Goal: Task Accomplishment & Management: Manage account settings

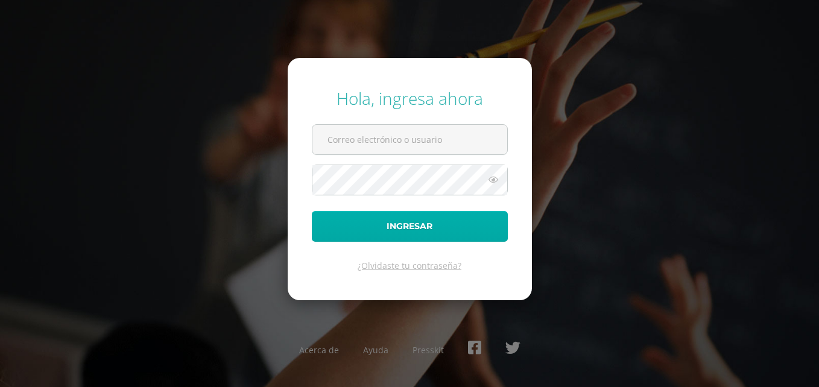
type input "[PERSON_NAME][EMAIL_ADDRESS][DOMAIN_NAME]"
click at [371, 233] on button "Ingresar" at bounding box center [410, 226] width 196 height 31
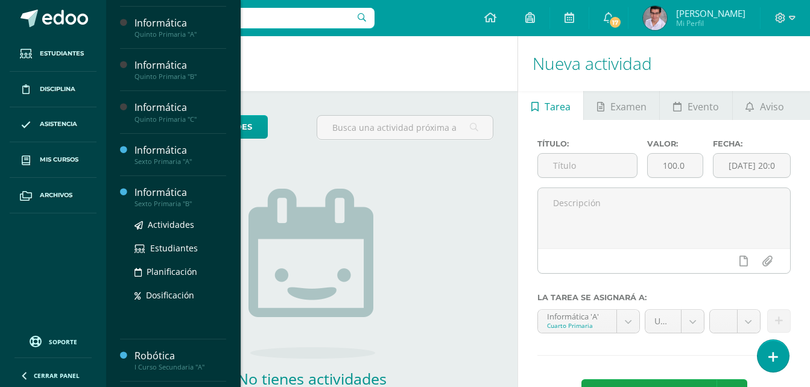
scroll to position [138, 0]
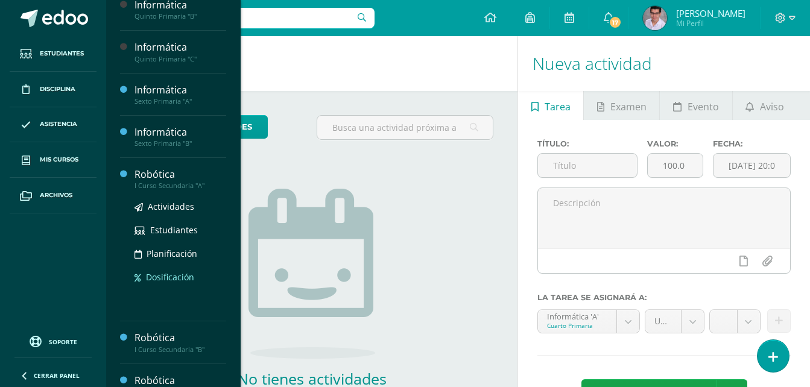
click at [165, 274] on span "Dosificación" at bounding box center [170, 276] width 48 height 11
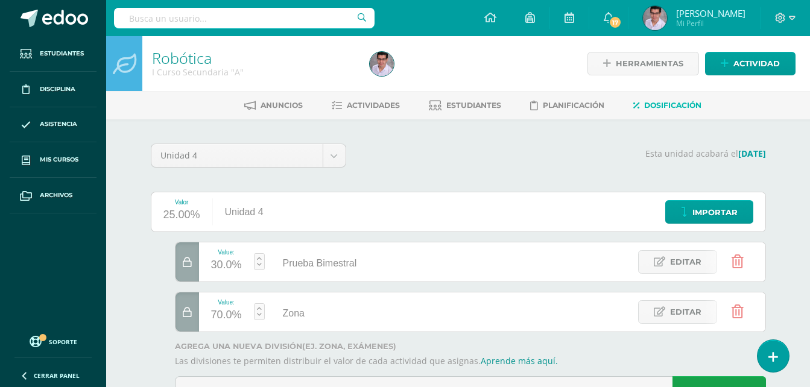
click at [194, 264] on div at bounding box center [187, 261] width 24 height 39
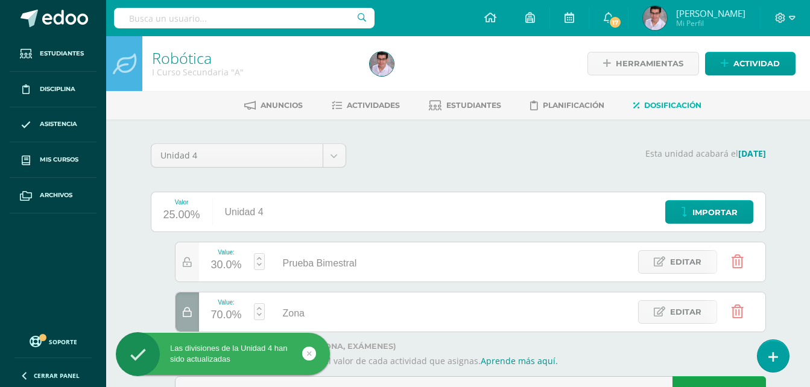
click at [736, 259] on icon at bounding box center [737, 261] width 12 height 13
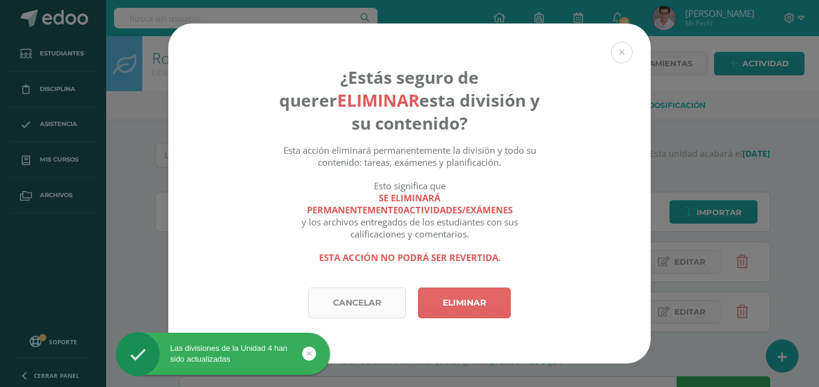
click at [360, 301] on link "Cancelar" at bounding box center [357, 303] width 98 height 31
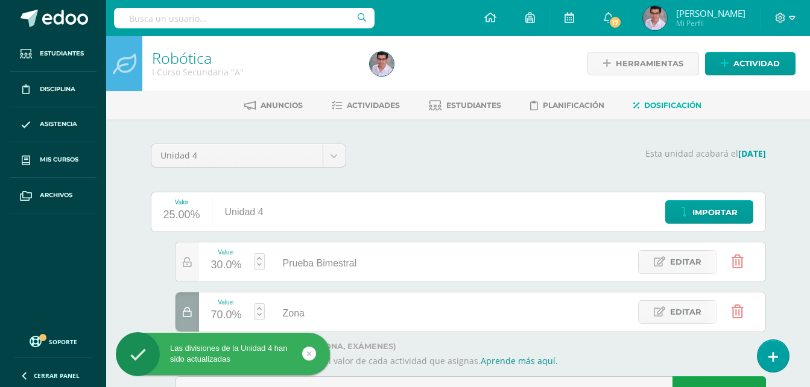
click at [734, 258] on icon at bounding box center [737, 261] width 12 height 13
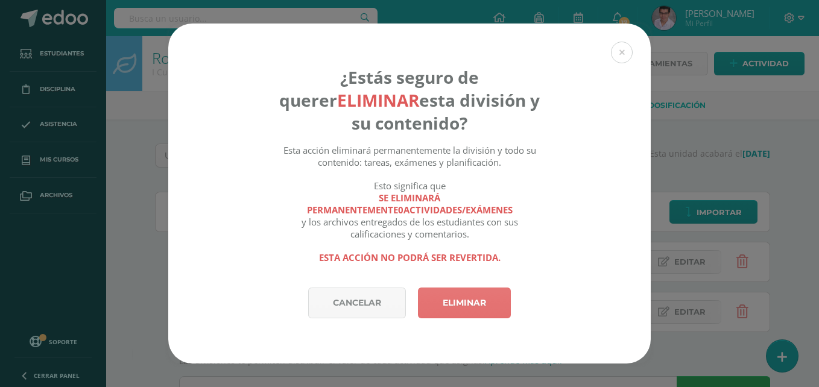
click at [489, 306] on link "Eliminar" at bounding box center [464, 303] width 93 height 31
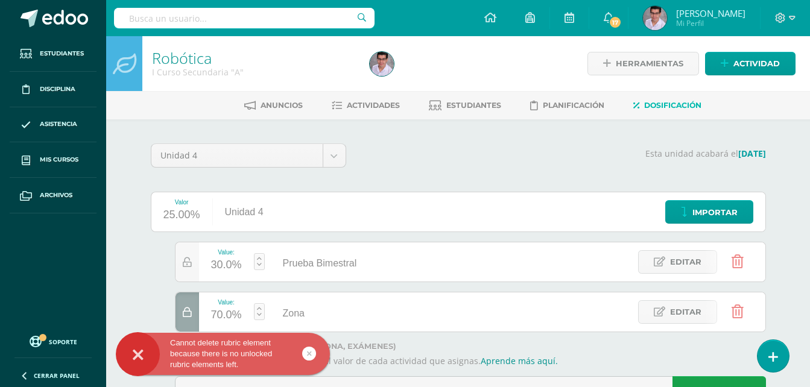
click at [194, 306] on div at bounding box center [187, 311] width 24 height 39
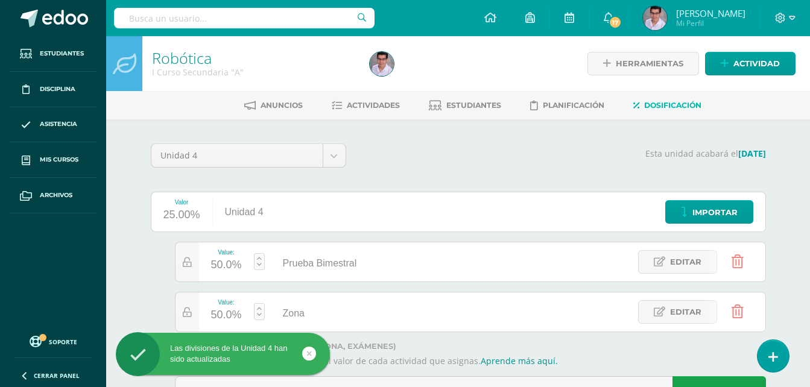
click at [741, 260] on icon at bounding box center [737, 261] width 12 height 13
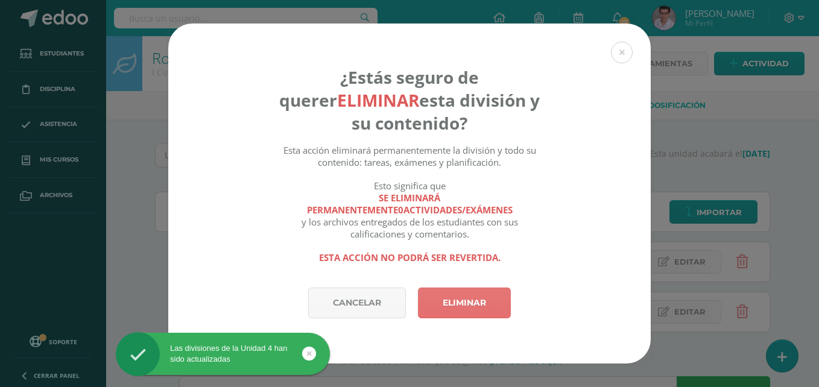
click at [484, 306] on link "Eliminar" at bounding box center [464, 303] width 93 height 31
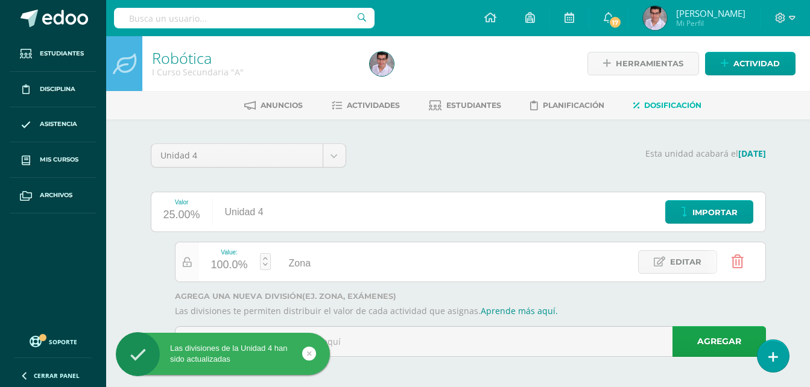
click at [176, 260] on div at bounding box center [187, 261] width 24 height 39
click at [191, 262] on icon at bounding box center [187, 262] width 9 height 10
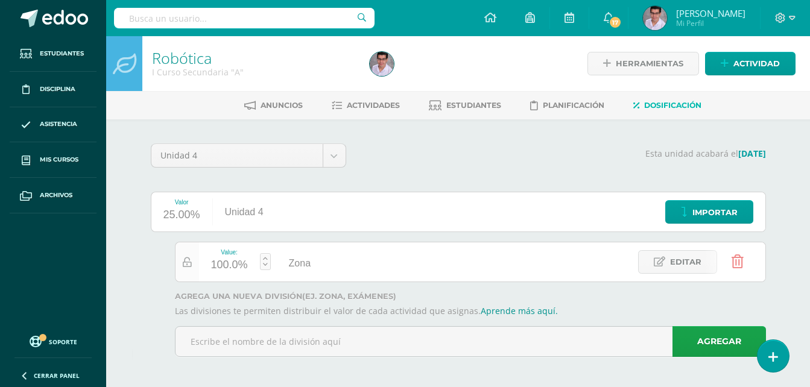
click at [188, 266] on icon at bounding box center [187, 262] width 9 height 10
click at [159, 281] on div "Value: 100.0% Zona Zona Editar" at bounding box center [458, 262] width 615 height 40
click at [527, 127] on div "Unidad 4 Unidad 1 Unidad 2 Unidad 3 Unidad 4 Esta unidad acabará el 10/11/2025 …" at bounding box center [458, 254] width 663 height 271
click at [354, 95] on li "Actividades" at bounding box center [366, 105] width 68 height 20
click at [355, 97] on link "Actividades" at bounding box center [366, 105] width 68 height 19
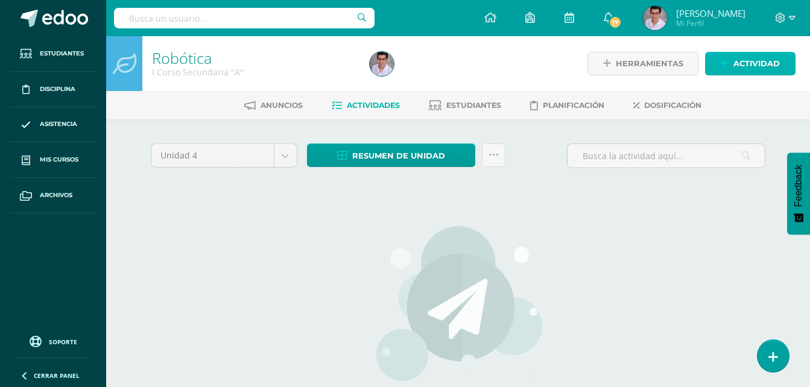
click at [742, 61] on span "Actividad" at bounding box center [756, 63] width 46 height 22
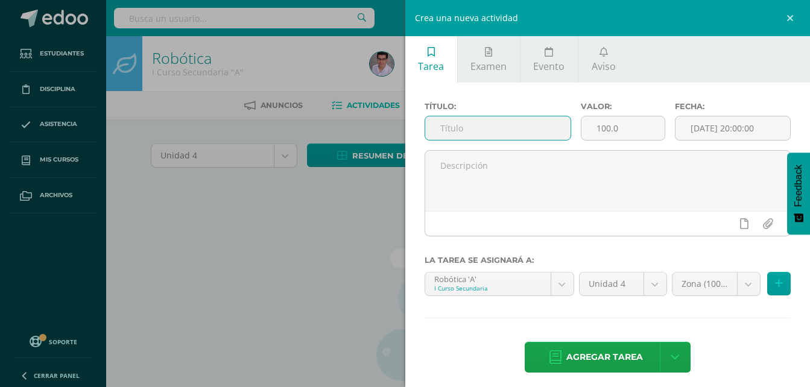
click at [525, 125] on input "text" at bounding box center [498, 128] width 146 height 24
drag, startPoint x: 535, startPoint y: 129, endPoint x: 426, endPoint y: 144, distance: 110.7
click at [426, 144] on div "Título: Reto Pelotas Sesión 1" at bounding box center [498, 126] width 157 height 48
click at [449, 131] on input "Reto Pelotas Sesión 1" at bounding box center [498, 128] width 146 height 24
click at [436, 129] on input "Reto Pelotas Sesión 1" at bounding box center [498, 128] width 146 height 24
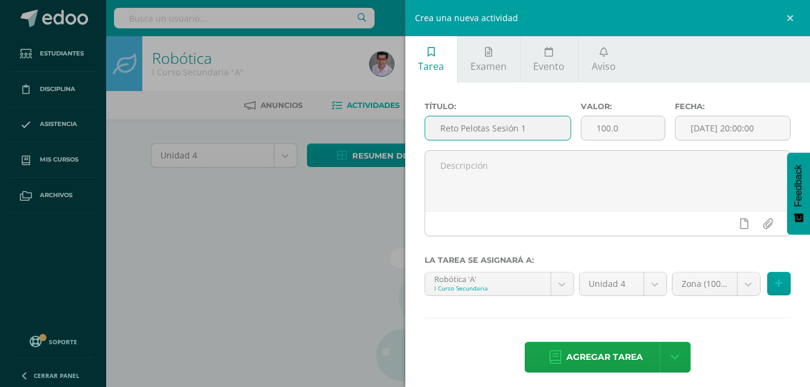
drag, startPoint x: 436, startPoint y: 128, endPoint x: 514, endPoint y: 121, distance: 78.8
click at [514, 121] on input "Reto Pelotas Sesión 1" at bounding box center [498, 128] width 146 height 24
click at [531, 130] on input "Reto Pelotas Sesión 1" at bounding box center [498, 128] width 146 height 24
type input "Reto Pelotas Sesión 1"
click at [784, 16] on link at bounding box center [791, 18] width 36 height 36
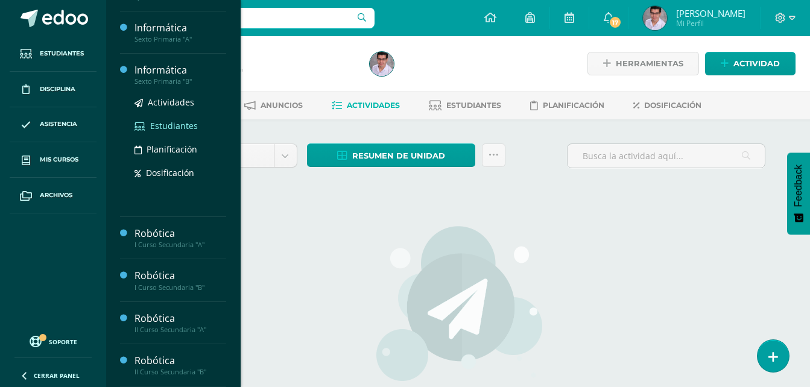
scroll to position [180, 0]
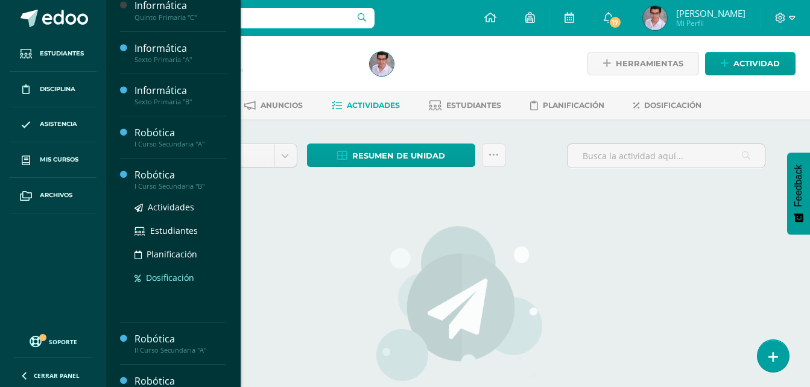
click at [165, 273] on span "Dosificación" at bounding box center [170, 277] width 48 height 11
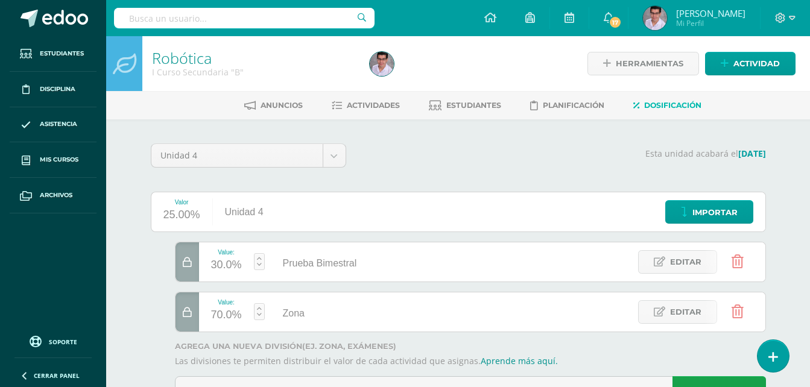
click at [183, 268] on div at bounding box center [187, 261] width 24 height 39
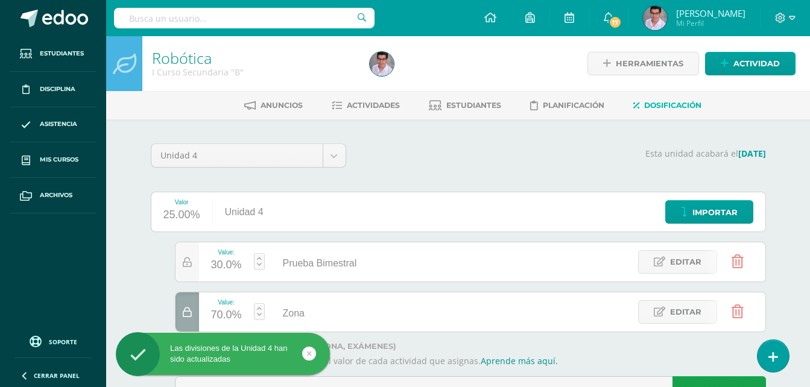
click at [186, 318] on div at bounding box center [187, 311] width 24 height 39
click at [744, 259] on link at bounding box center [737, 262] width 31 height 31
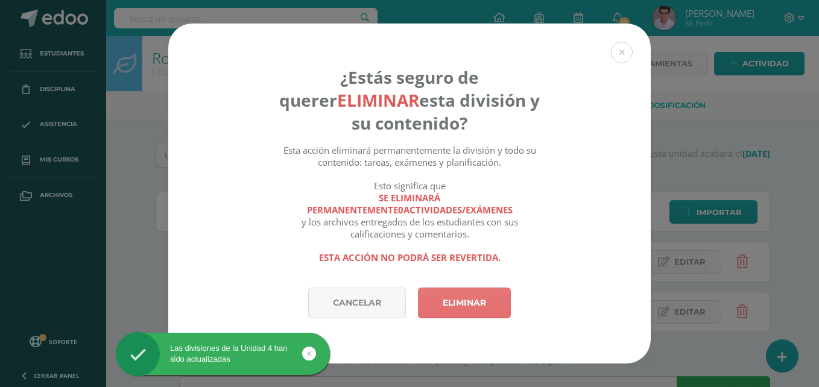
click at [444, 304] on link "Eliminar" at bounding box center [464, 303] width 93 height 31
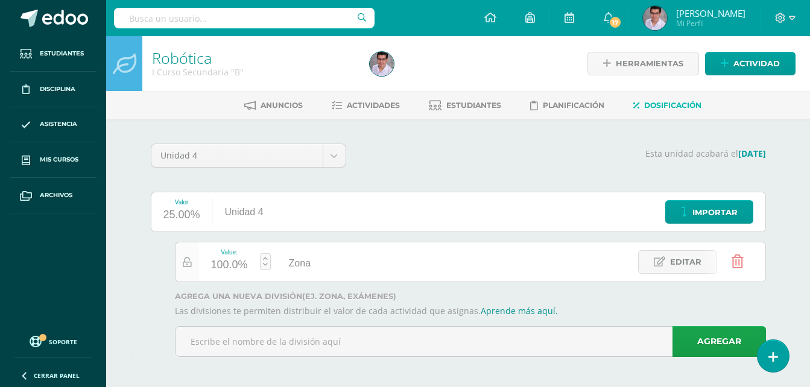
click at [181, 265] on div at bounding box center [187, 261] width 24 height 39
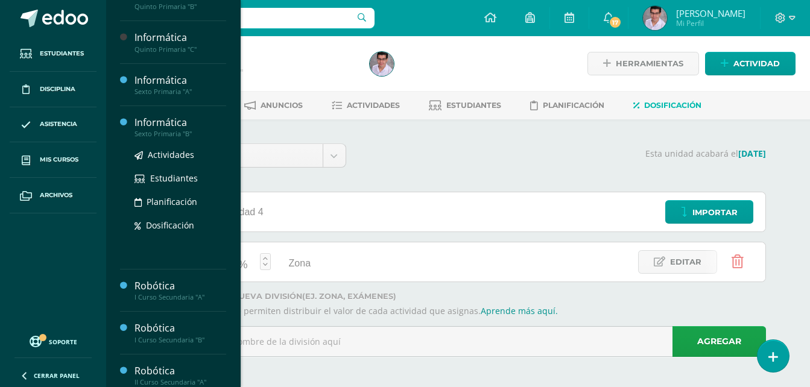
scroll to position [91, 0]
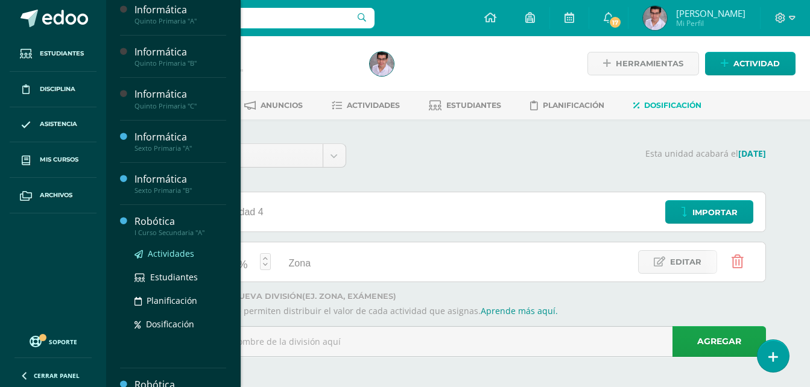
click at [162, 253] on span "Actividades" at bounding box center [171, 253] width 46 height 11
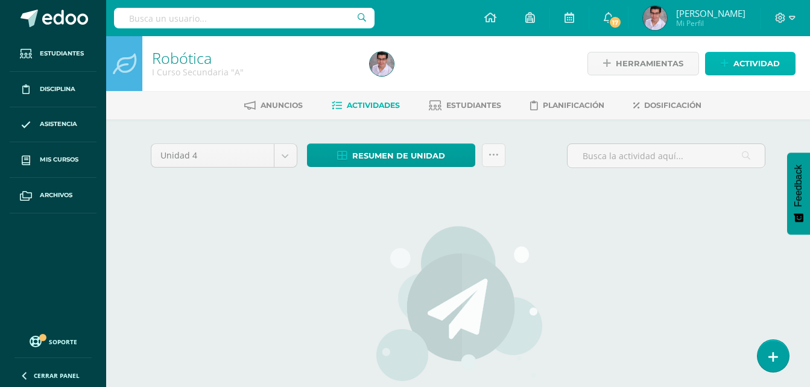
click at [728, 60] on icon at bounding box center [724, 63] width 8 height 10
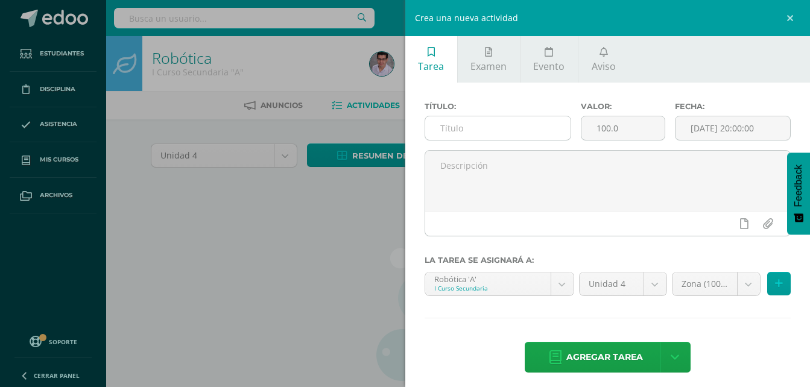
click at [511, 127] on input "text" at bounding box center [498, 128] width 146 height 24
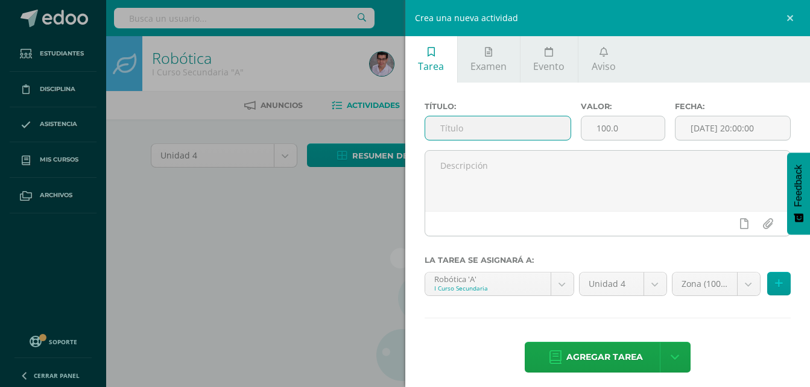
paste input "Reto Pelotas Sesión"
type input "Reto Pelotas Sesión 1"
click at [774, 288] on button at bounding box center [779, 284] width 24 height 24
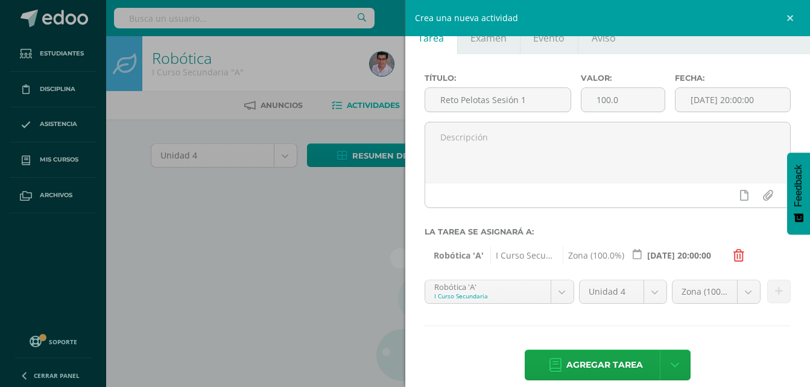
scroll to position [43, 0]
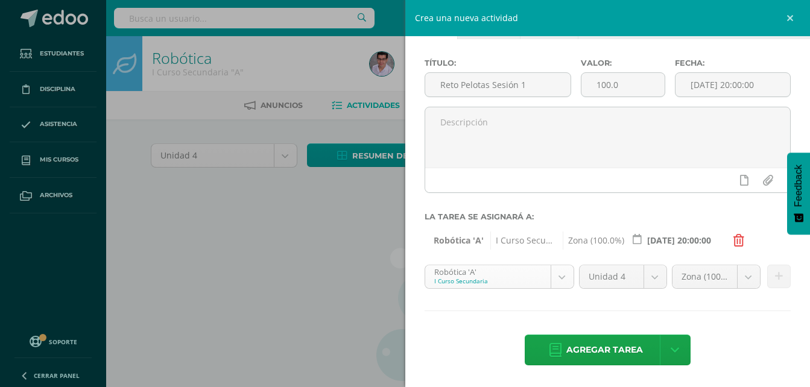
click at [491, 268] on body "Estudiantes Disciplina Asistencia Mis cursos Archivos Soporte Ayuda Reportar un…" at bounding box center [405, 259] width 810 height 518
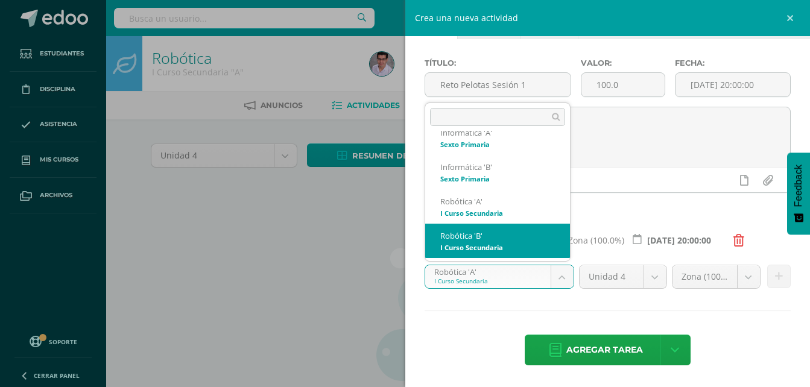
scroll to position [210, 0]
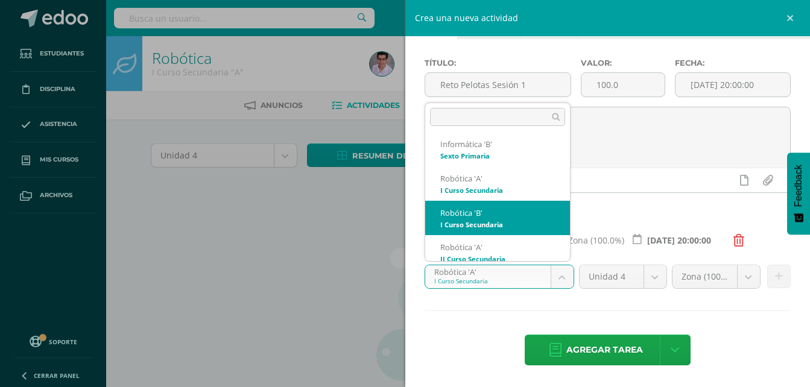
select select "208126"
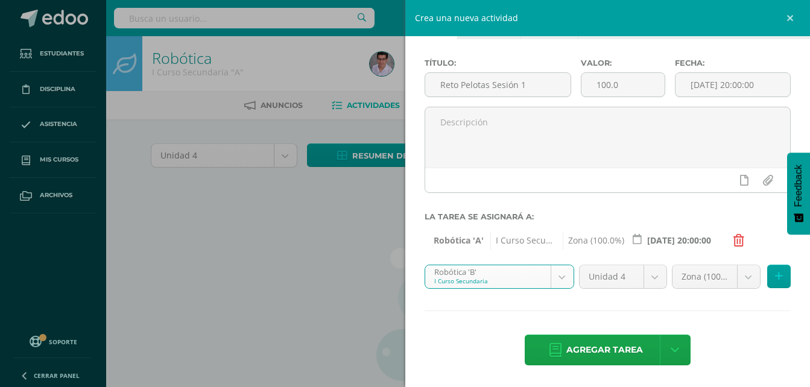
click at [666, 239] on input "[DATE] 20:00:00" at bounding box center [678, 240] width 105 height 24
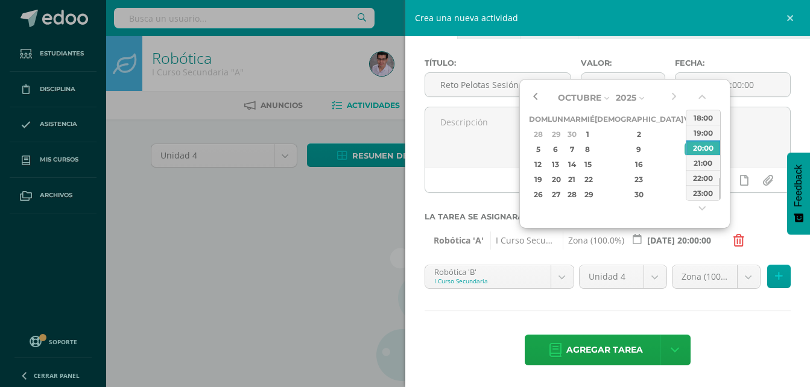
click at [536, 98] on button "button" at bounding box center [535, 98] width 12 height 18
click at [684, 133] on div "5" at bounding box center [689, 134] width 11 height 14
type input "[DATE] 20:00:00"
click at [642, 307] on div "Título: Reto Pelotas Sesión 1 Valor: 100.0 Fecha: 2025-10-10 20:00:00 La tarea …" at bounding box center [607, 213] width 405 height 348
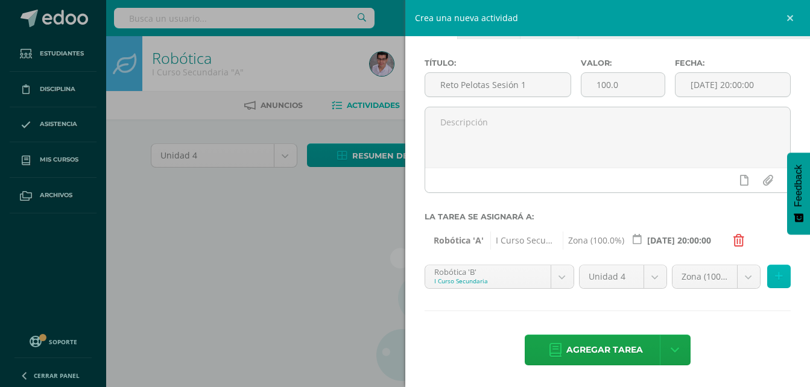
click at [775, 279] on icon at bounding box center [779, 276] width 8 height 10
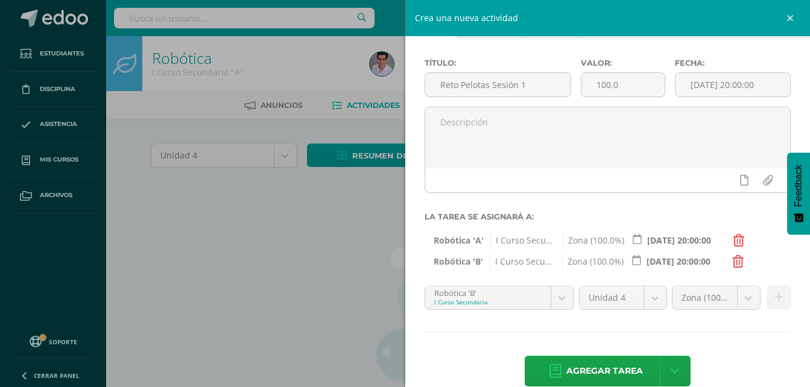
click at [672, 265] on input "[DATE] 20:00:00" at bounding box center [677, 262] width 105 height 24
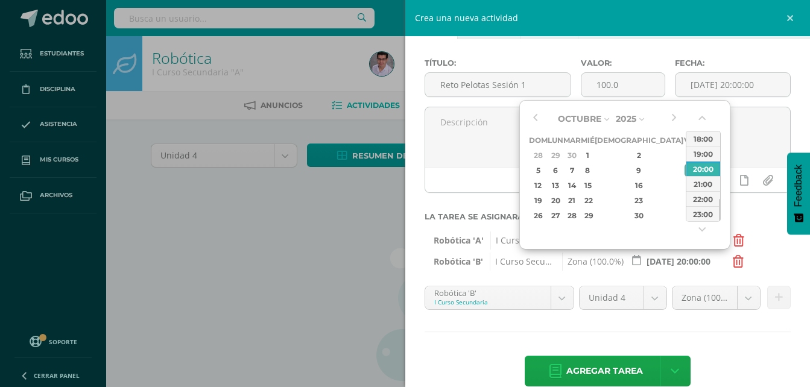
click at [541, 119] on div "Octubre Enero Febrero Marzo Abril Mayo Junio Julio Agosto Septiembre Octubre No…" at bounding box center [604, 166] width 151 height 113
click at [533, 117] on button "button" at bounding box center [535, 119] width 12 height 18
click at [684, 153] on div "5" at bounding box center [689, 155] width 11 height 14
type input "[DATE] 20:00:00"
click at [762, 336] on div "Título: Reto Pelotas Sesión 1 Valor: 100.0 Fecha: 2025-10-10 20:00:00 La tarea …" at bounding box center [607, 223] width 405 height 369
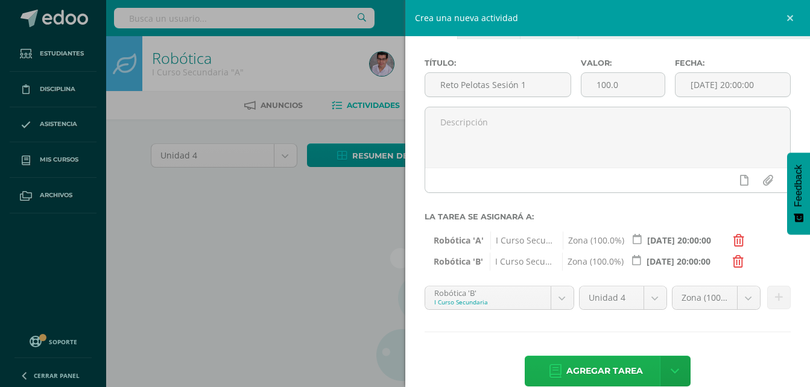
click at [595, 366] on span "Agregar tarea" at bounding box center [604, 371] width 77 height 30
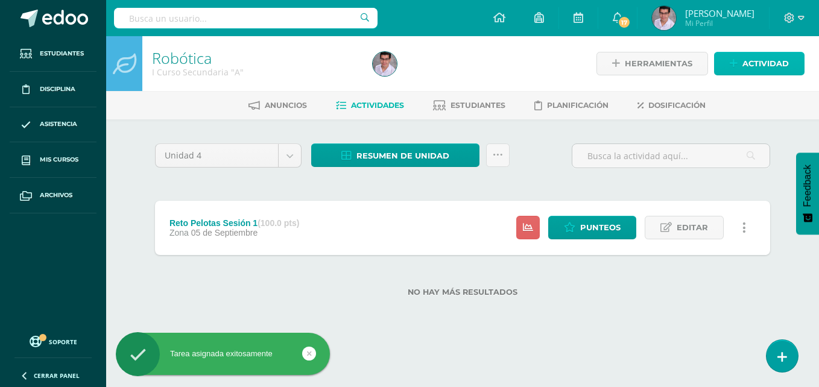
click at [733, 60] on icon at bounding box center [733, 63] width 8 height 10
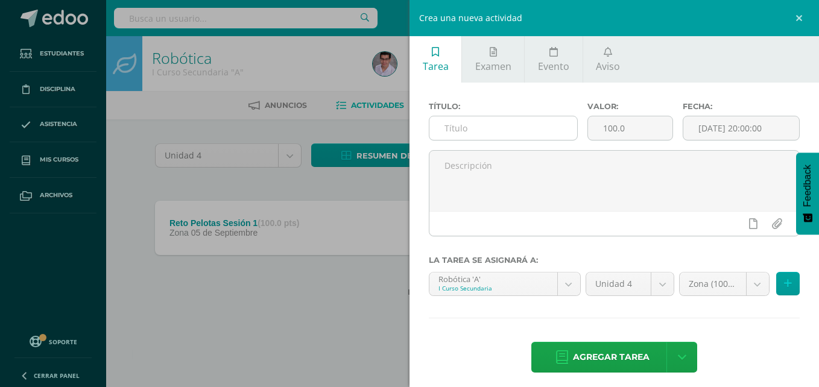
click at [527, 126] on input "text" at bounding box center [503, 128] width 148 height 24
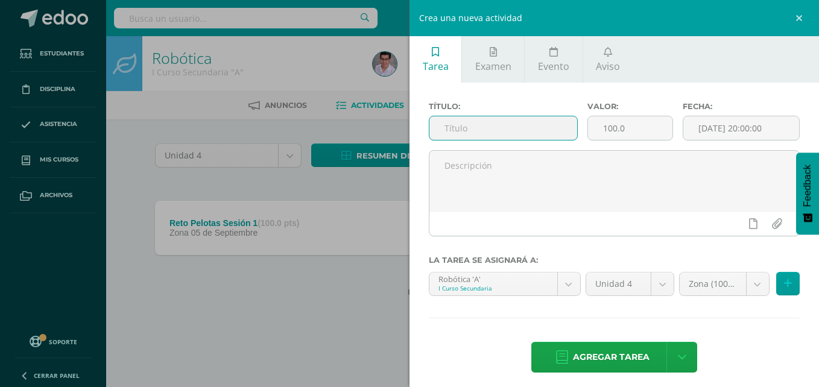
paste input "Reto Pelotas Sesión"
type input "Reto Pelotas Sesión 2"
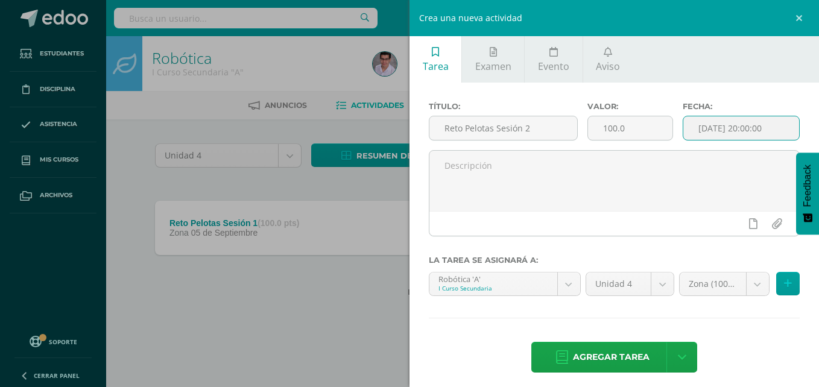
click at [719, 128] on input "[DATE] 20:00:00" at bounding box center [741, 128] width 116 height 24
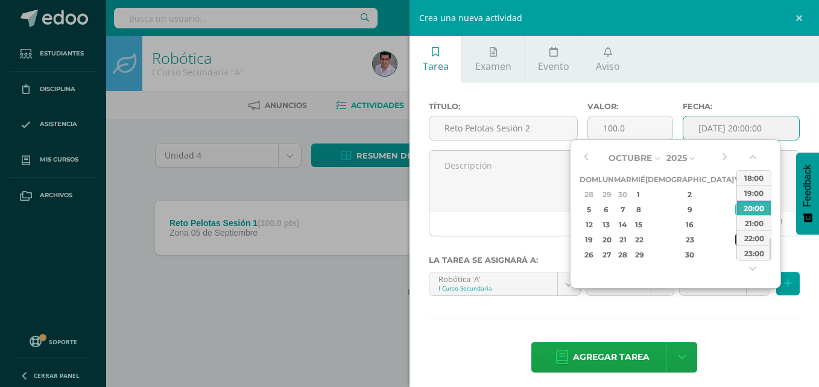
click at [735, 237] on div "24" at bounding box center [740, 240] width 11 height 14
type input "2025-10-24 20:00"
click at [668, 331] on div "Título: Reto Pelotas Sesión 2 Valor: 100.0 Fecha: 2025-10-24 20:00 La tarea se …" at bounding box center [613, 239] width 409 height 312
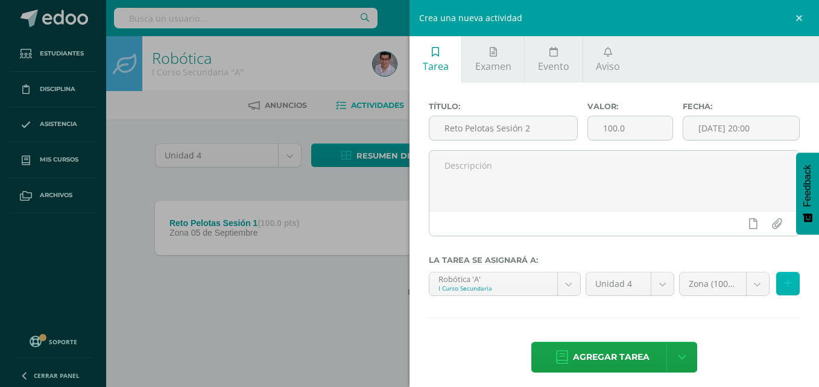
click at [784, 282] on icon at bounding box center [788, 283] width 8 height 10
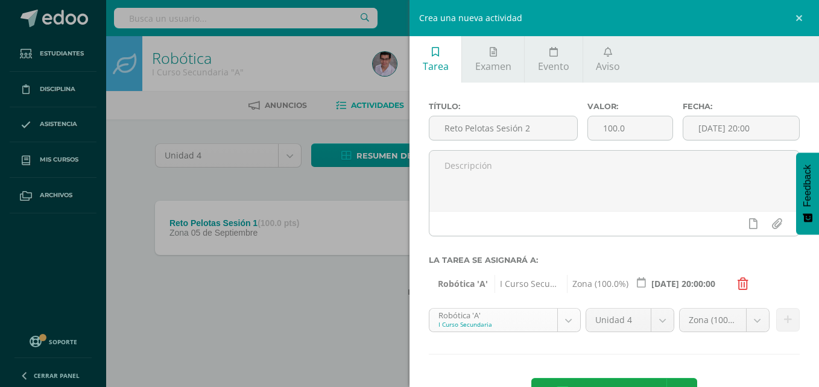
click at [549, 319] on body "Tarea asignada exitosamente Estudiantes Disciplina Asistencia Mis cursos Archiv…" at bounding box center [409, 167] width 819 height 335
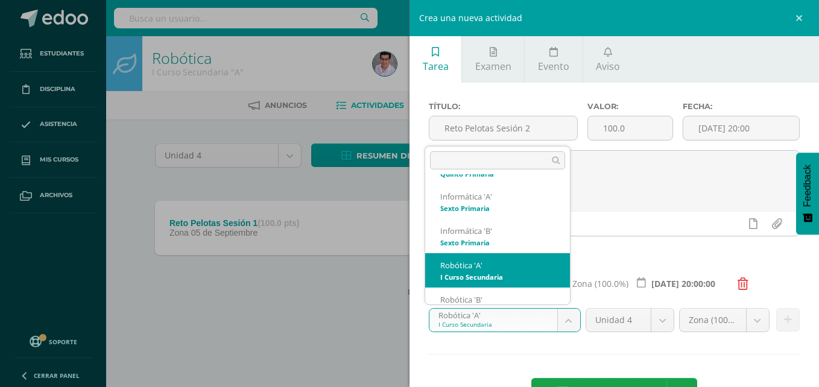
scroll to position [210, 0]
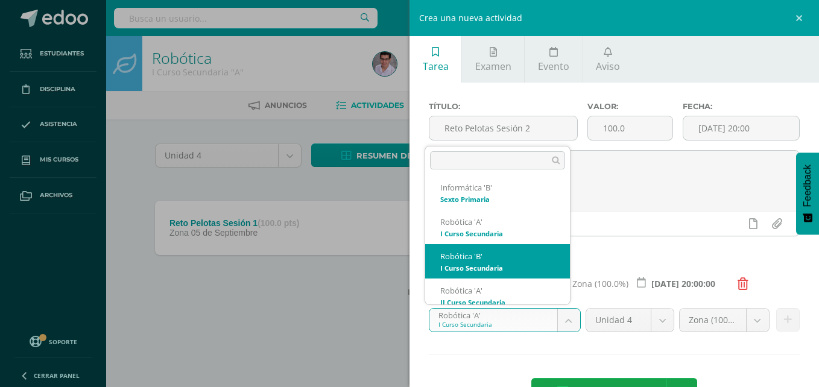
select select "208126"
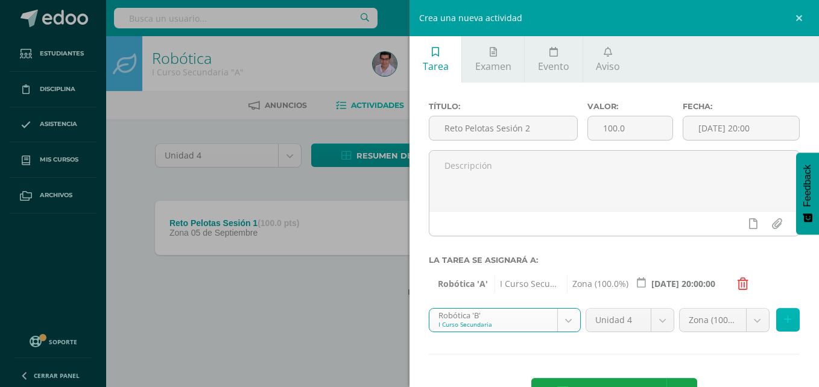
click at [784, 321] on icon at bounding box center [788, 320] width 8 height 10
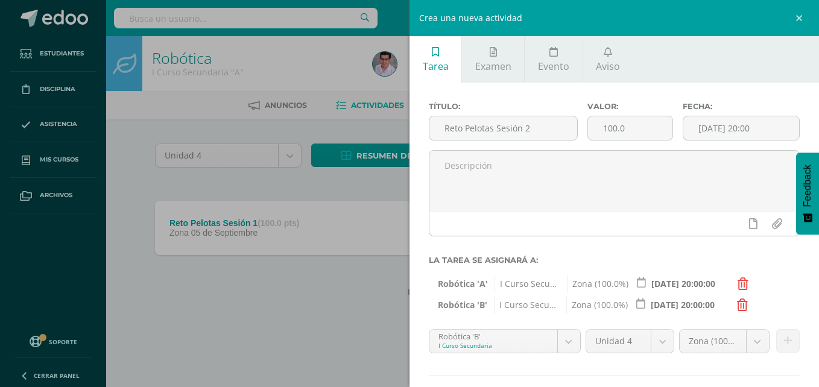
click at [694, 304] on input "2025-10-24 20:00:00" at bounding box center [681, 305] width 105 height 24
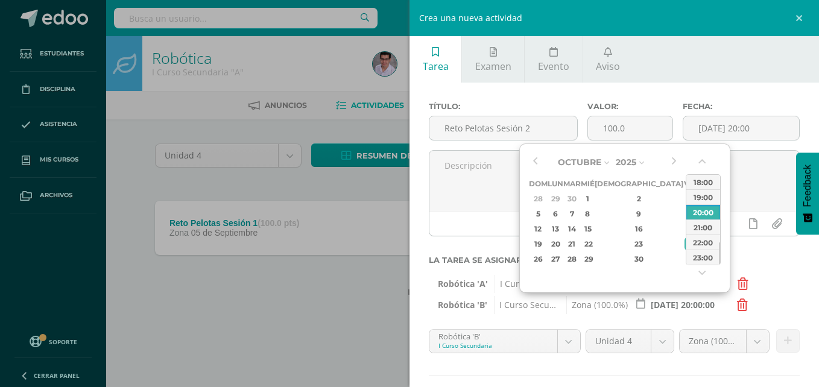
type input "2025-10-24 20:00:00"
click at [676, 360] on div "Zona (100.0%) Zona (100.0%)" at bounding box center [738, 346] width 125 height 34
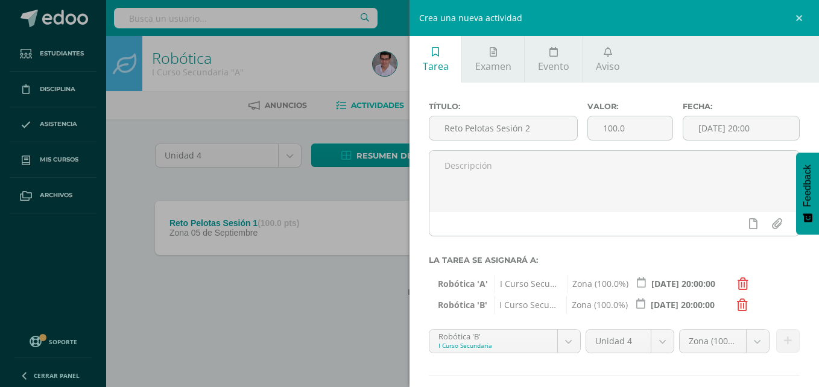
click at [671, 285] on input "2025-10-24 20:00:00" at bounding box center [682, 284] width 105 height 24
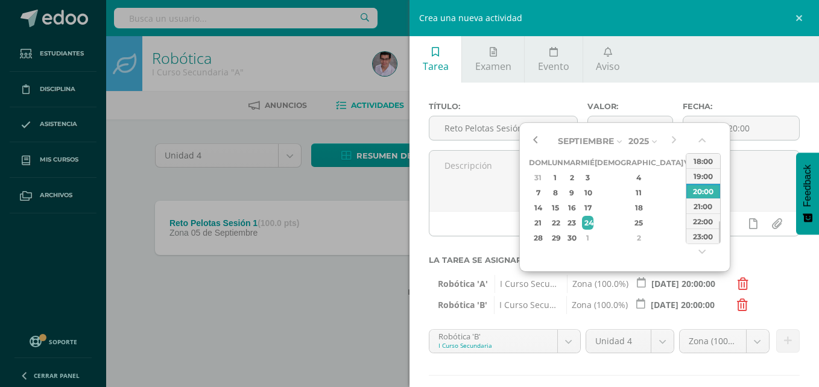
click at [533, 133] on button "button" at bounding box center [535, 141] width 12 height 18
click at [684, 219] on div "26" at bounding box center [689, 223] width 11 height 14
type input "[DATE] 20:00:00"
click at [684, 304] on input "2025-10-24 20:00:00" at bounding box center [681, 305] width 105 height 24
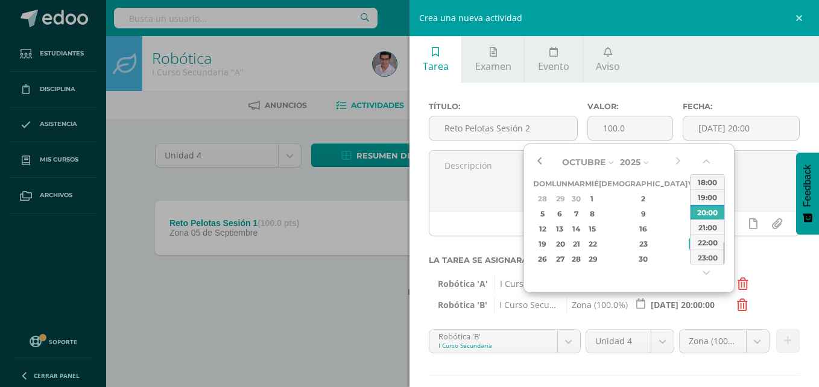
click at [538, 156] on button "button" at bounding box center [539, 162] width 12 height 18
click at [688, 240] on div "26" at bounding box center [693, 244] width 11 height 14
type input "[DATE] 20:00:00"
click at [670, 365] on div "Título: Reto Pelotas Sesión 2 Valor: 100.0 Fecha: 2025-10-24 20:00 La tarea se …" at bounding box center [613, 267] width 409 height 369
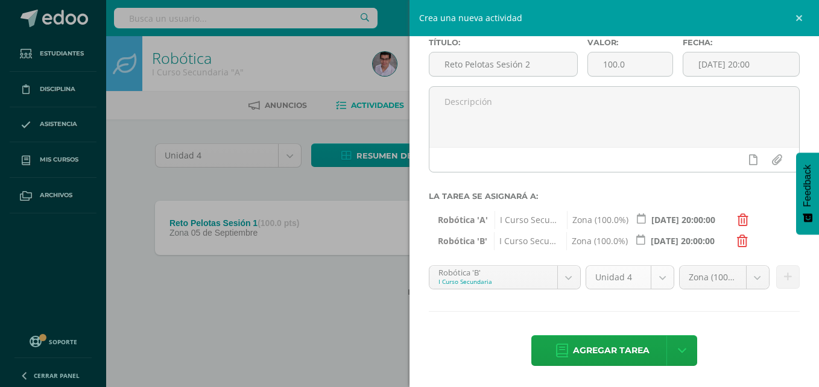
scroll to position [64, 0]
click at [600, 345] on span "Agregar tarea" at bounding box center [611, 350] width 77 height 30
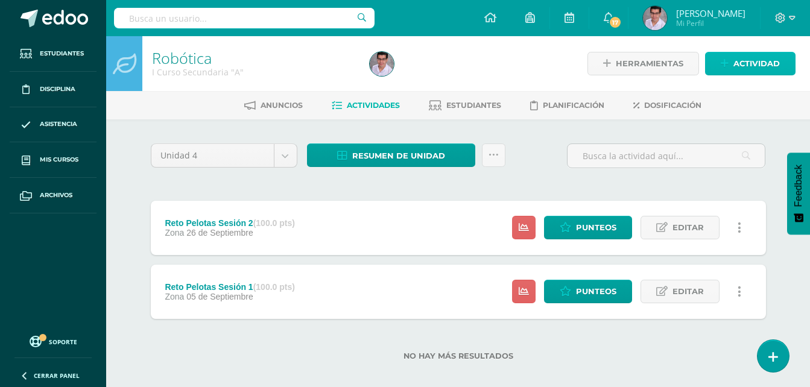
click at [711, 63] on link "Actividad" at bounding box center [750, 64] width 90 height 24
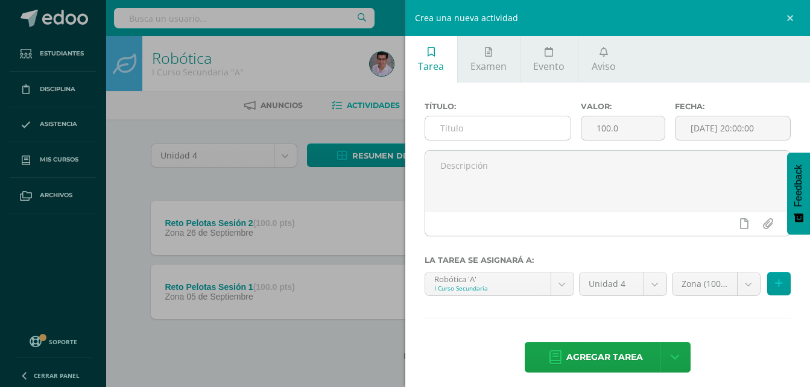
click at [474, 139] on input "text" at bounding box center [498, 128] width 146 height 24
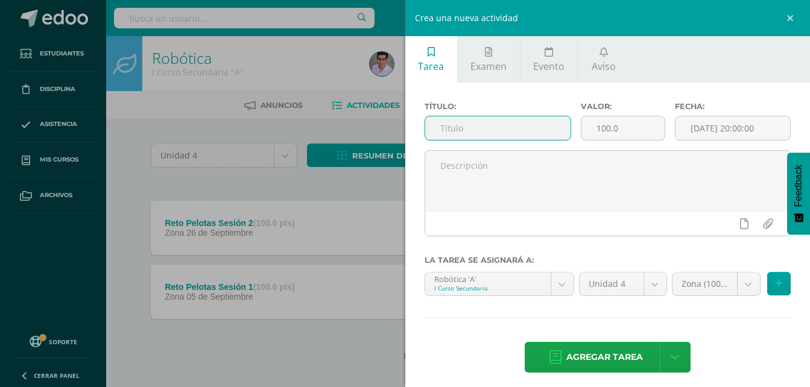
paste input "Reto Pelotas Sesión"
type input "Reto Pelotas Sesión 3"
click at [770, 289] on button at bounding box center [779, 284] width 24 height 24
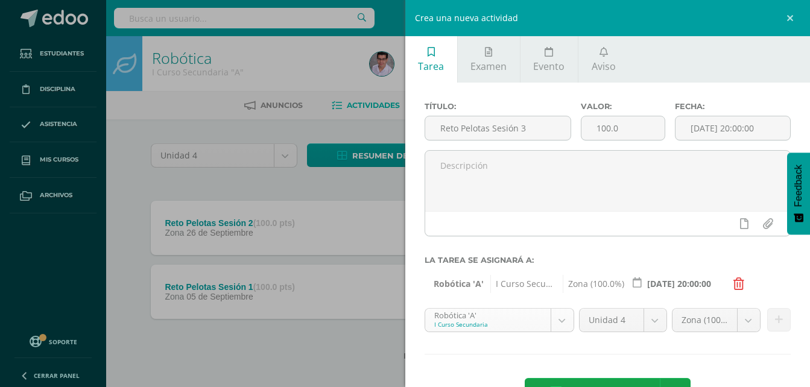
click at [490, 320] on body "Tarea asignada exitosamente Estudiantes Disciplina Asistencia Mis cursos Archiv…" at bounding box center [405, 199] width 810 height 399
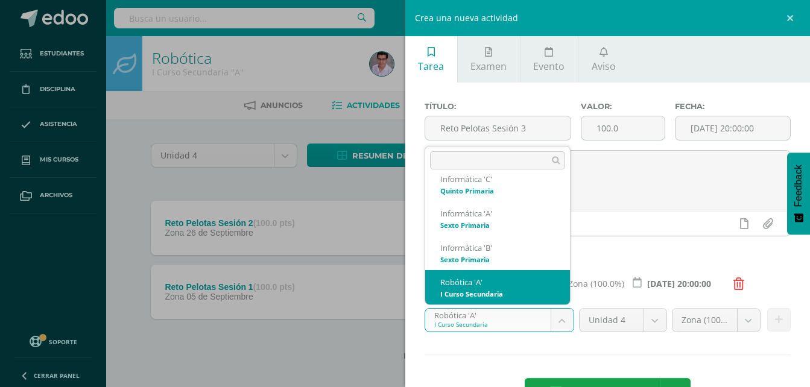
scroll to position [210, 0]
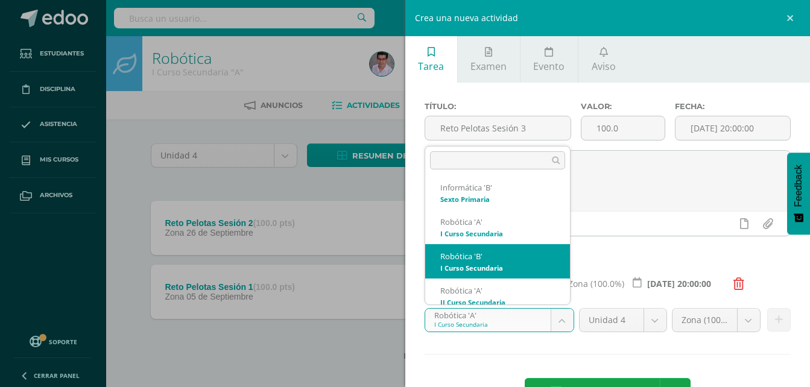
select select "208126"
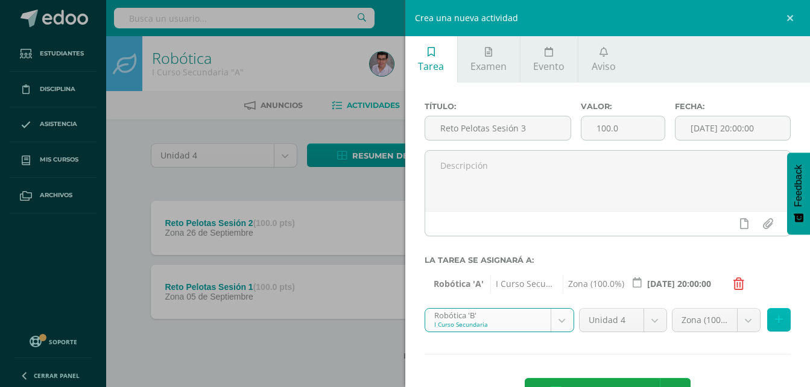
click at [775, 325] on icon at bounding box center [779, 320] width 8 height 10
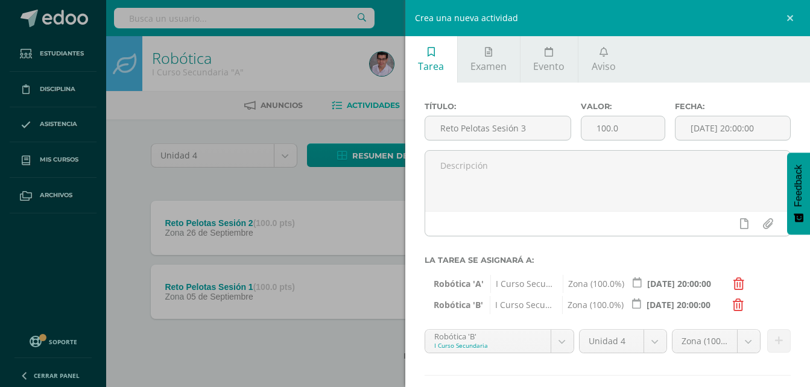
click at [655, 285] on input "[DATE] 20:00:00" at bounding box center [678, 284] width 105 height 24
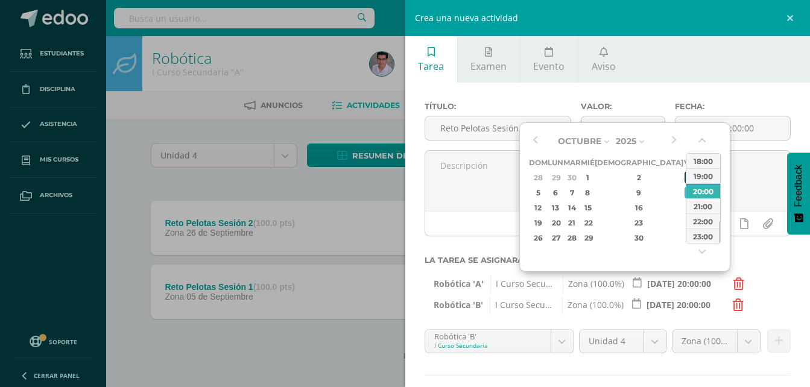
click at [684, 172] on div "3" at bounding box center [689, 178] width 11 height 14
type input "[DATE] 20:00:00"
click at [779, 282] on div "Robótica 'A' I Curso Secundaria Zona (100.0%) 2025-10-03 20:00:00" at bounding box center [607, 281] width 366 height 18
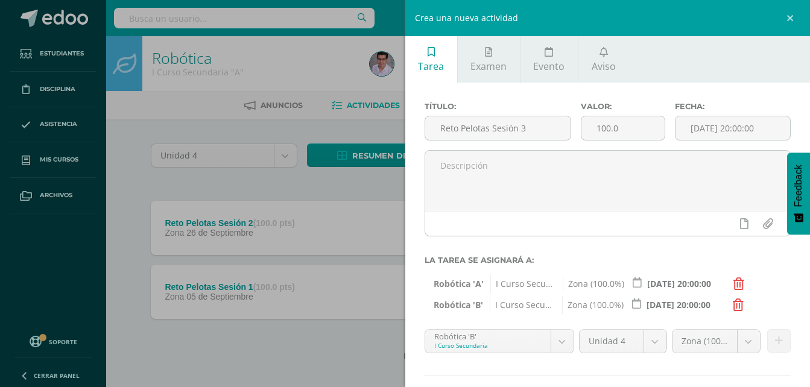
click at [691, 303] on input "[DATE] 20:00:00" at bounding box center [677, 305] width 105 height 24
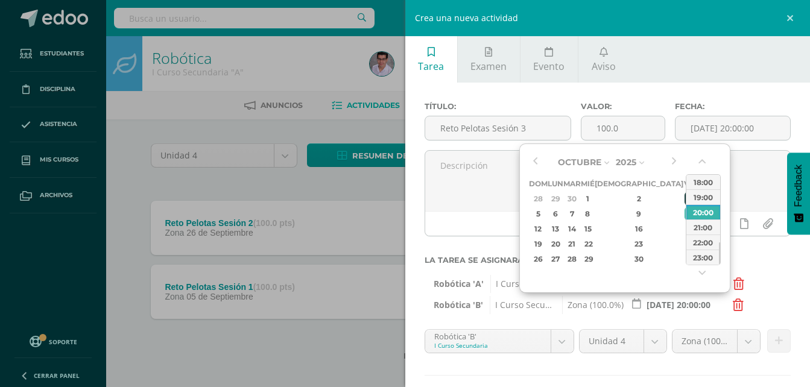
click at [684, 195] on div "3" at bounding box center [689, 199] width 11 height 14
type input "[DATE] 20:00:00"
click at [776, 281] on div "Robótica 'A' I Curso Secundaria Zona (100.0%) 2025-10-03 20:00:00" at bounding box center [607, 281] width 366 height 18
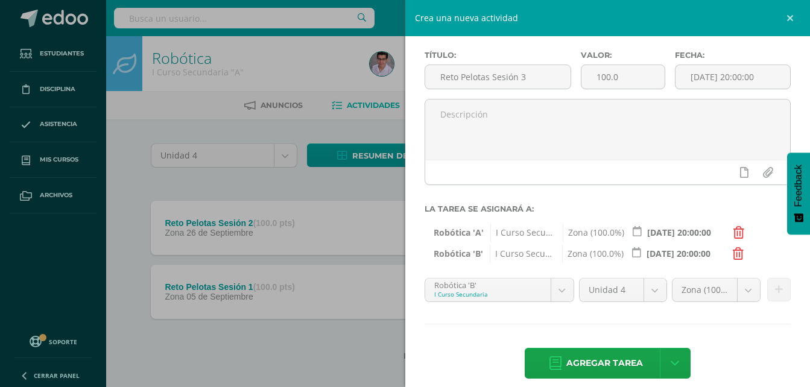
scroll to position [64, 0]
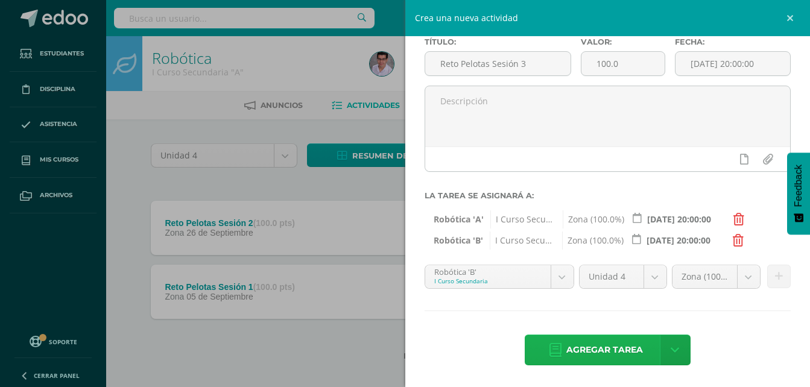
click at [608, 349] on span "Agregar tarea" at bounding box center [604, 350] width 77 height 30
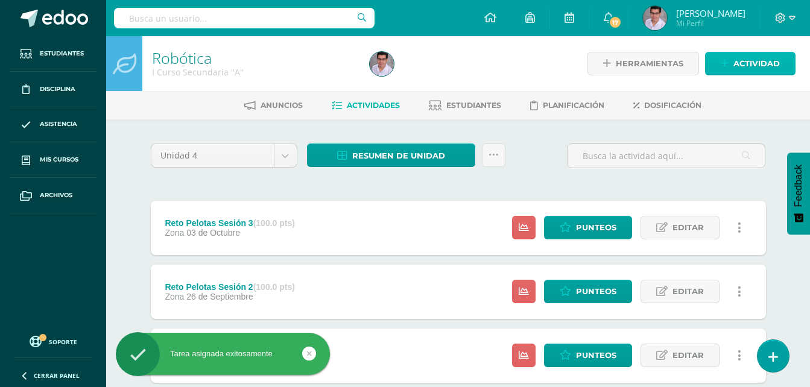
click at [734, 68] on span "Actividad" at bounding box center [756, 63] width 46 height 22
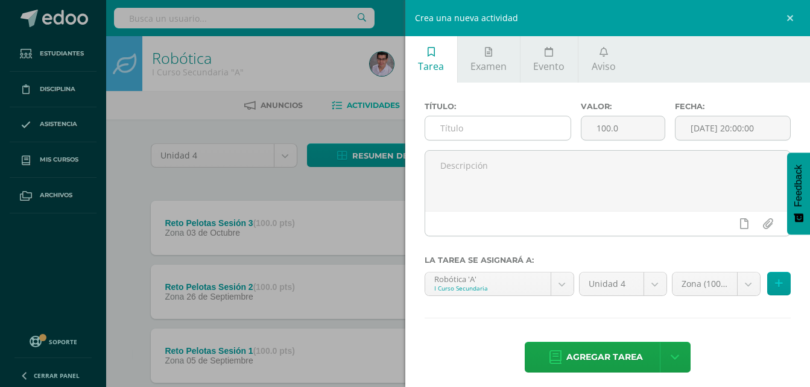
click at [523, 131] on input "text" at bounding box center [498, 128] width 146 height 24
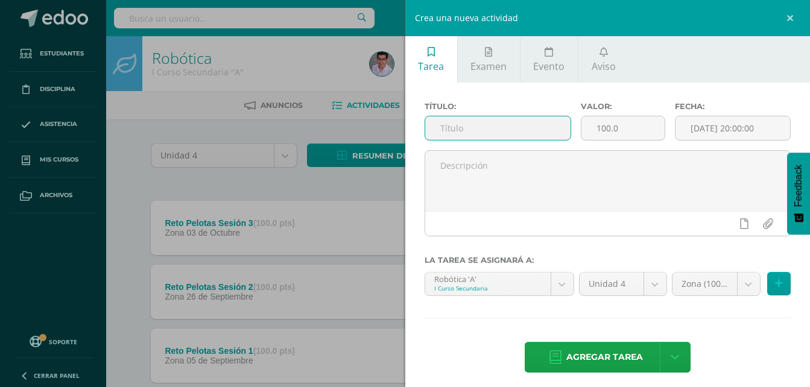
paste input "Reto Pelotas Sesión"
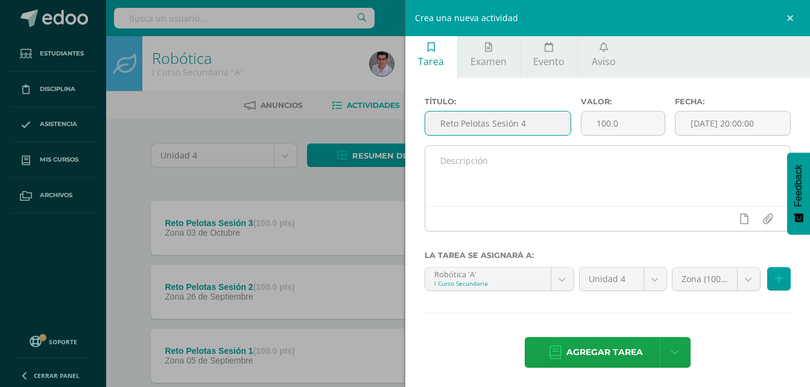
scroll to position [7, 0]
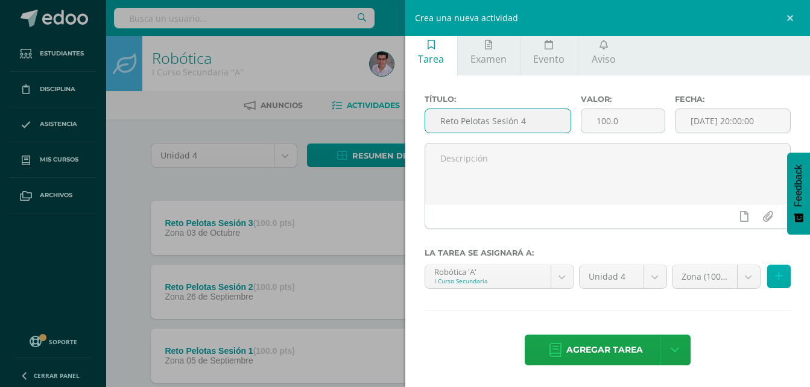
type input "Reto Pelotas Sesión 4"
click at [775, 275] on icon at bounding box center [779, 276] width 8 height 10
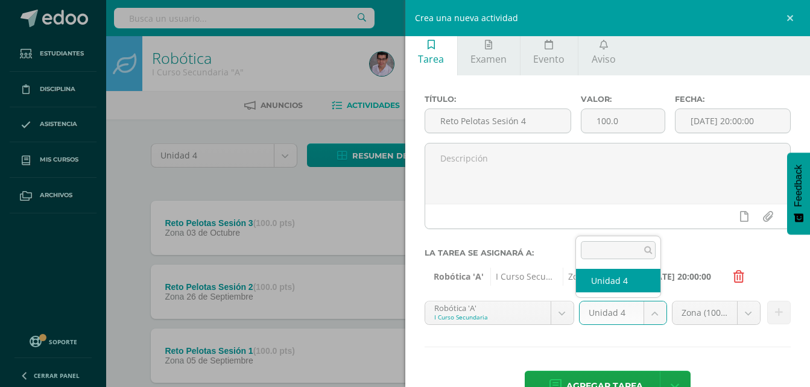
click at [643, 311] on body "Tarea asignada exitosamente Estudiantes Disciplina Asistencia Mis cursos Archiv…" at bounding box center [405, 231] width 810 height 463
click at [632, 333] on body "Tarea asignada exitosamente Estudiantes Disciplina Asistencia Mis cursos Archiv…" at bounding box center [405, 231] width 810 height 463
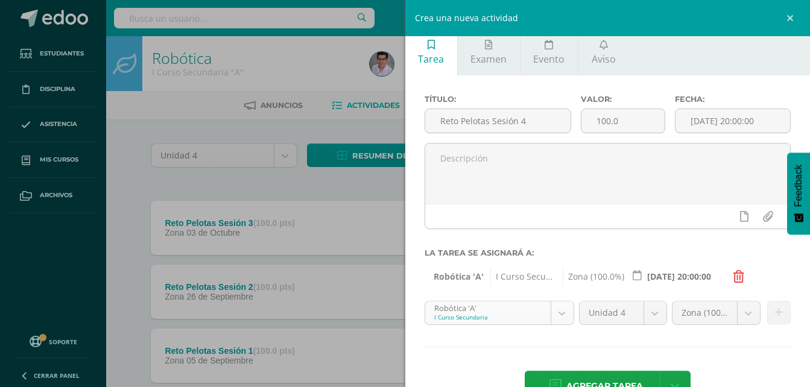
click at [478, 320] on body "Tarea asignada exitosamente Estudiantes Disciplina Asistencia Mis cursos Archiv…" at bounding box center [405, 231] width 810 height 463
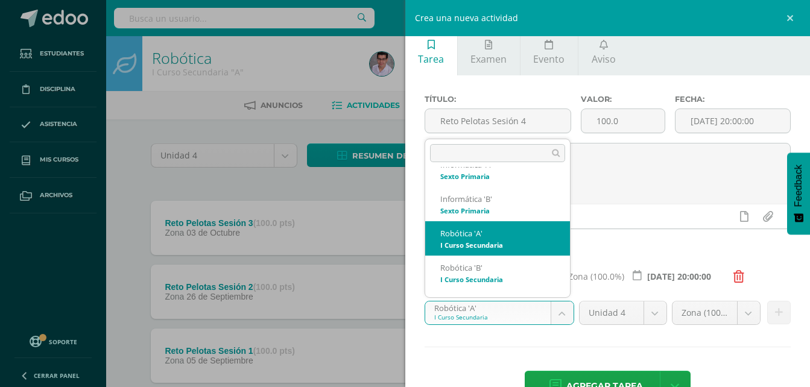
scroll to position [210, 0]
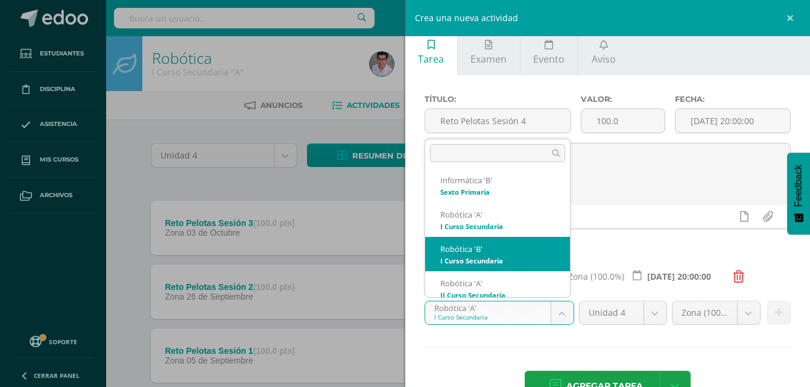
select select "208126"
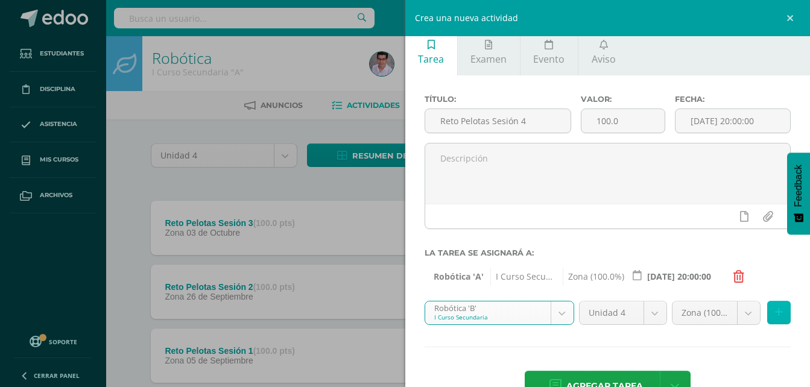
click at [775, 312] on icon at bounding box center [779, 312] width 8 height 10
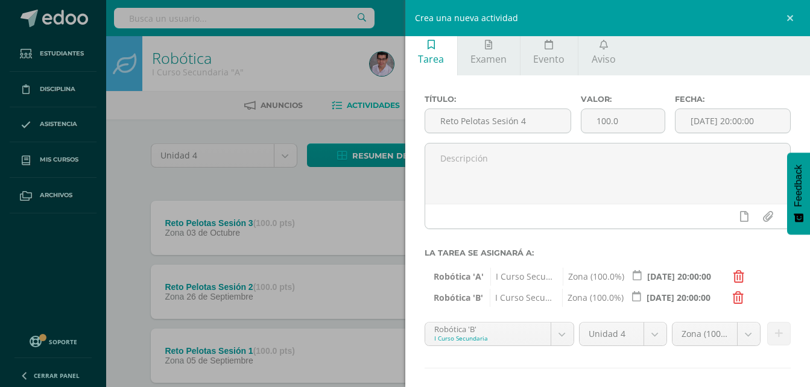
click at [665, 273] on input "[DATE] 20:00:00" at bounding box center [678, 277] width 105 height 24
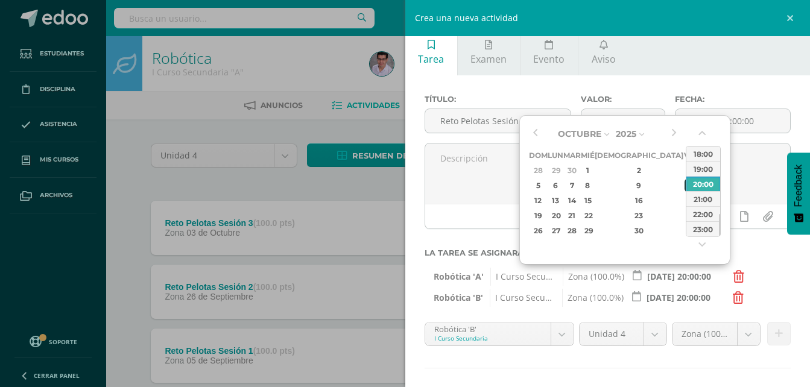
click at [684, 186] on div "10" at bounding box center [689, 185] width 11 height 14
type input "[DATE] 20:00:00"
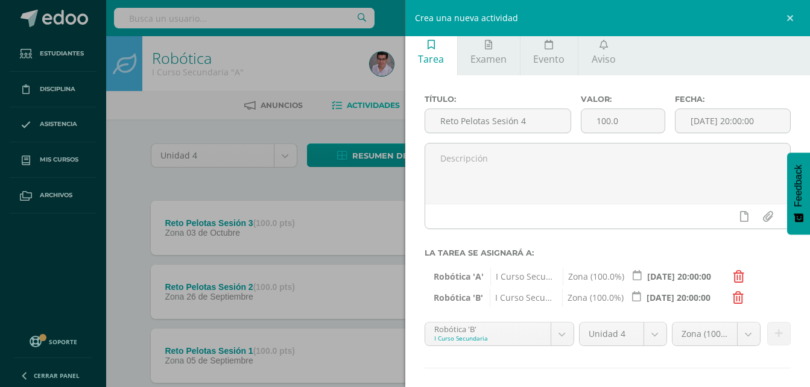
click at [688, 299] on input "[DATE] 20:00:00" at bounding box center [677, 298] width 105 height 24
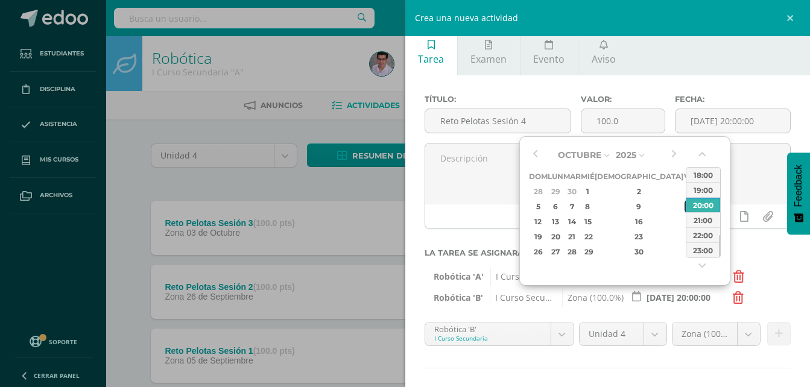
click at [684, 206] on div "10" at bounding box center [689, 207] width 11 height 14
type input "[DATE] 20:00:00"
click at [759, 354] on div "Zona (100.0%) Zona (100.0%)" at bounding box center [731, 339] width 124 height 34
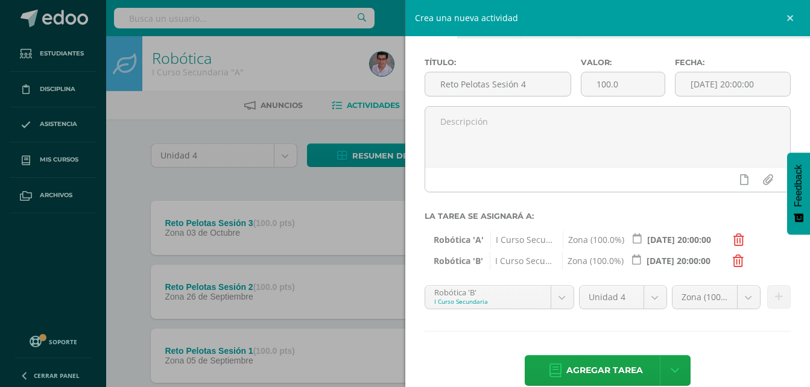
scroll to position [64, 0]
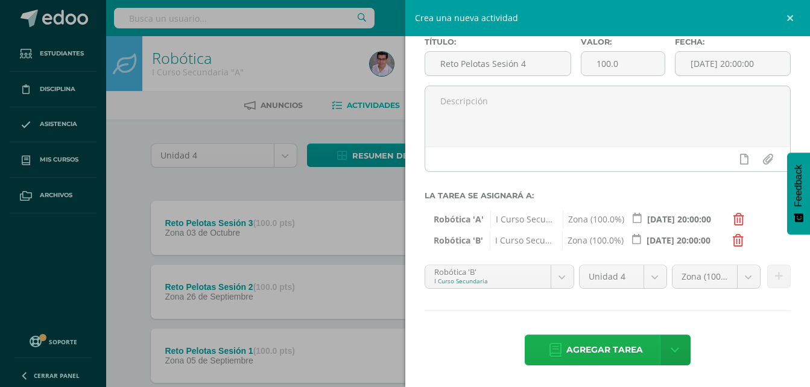
click at [589, 354] on span "Agregar tarea" at bounding box center [604, 350] width 77 height 30
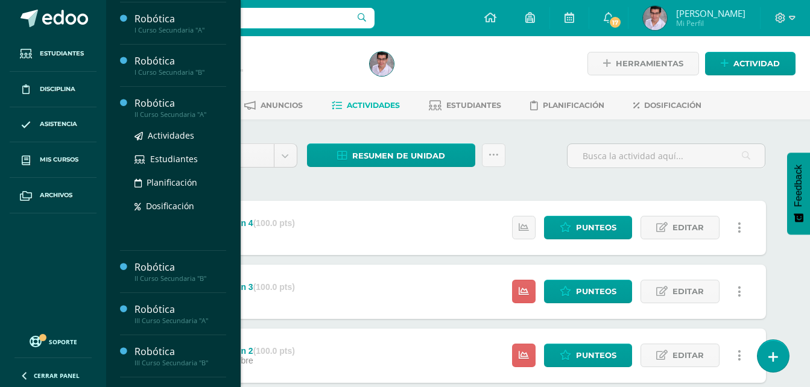
scroll to position [362, 0]
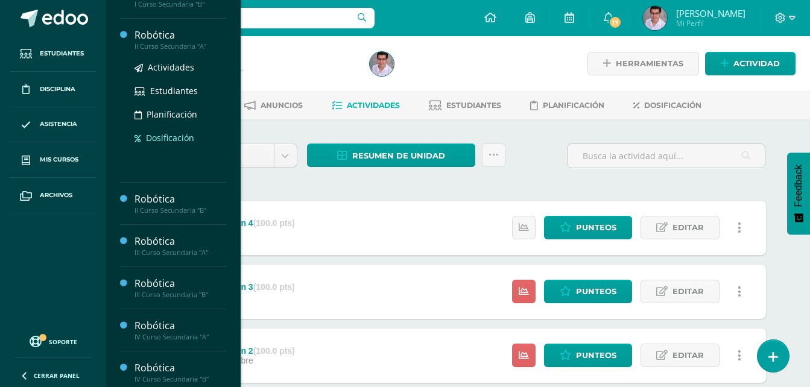
click at [172, 135] on span "Dosificación" at bounding box center [170, 137] width 48 height 11
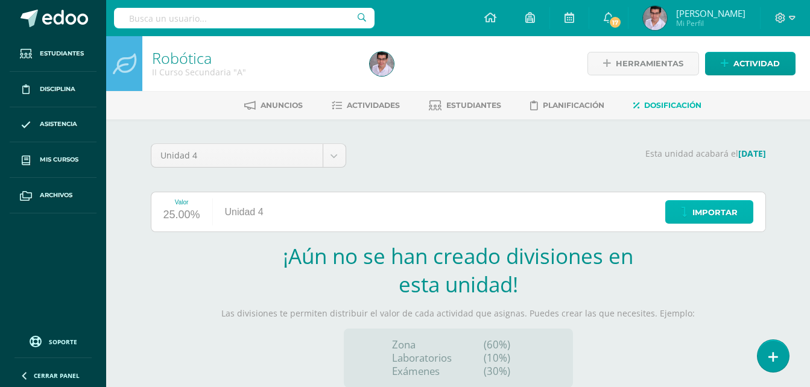
click at [719, 206] on span "Importar" at bounding box center [714, 212] width 45 height 22
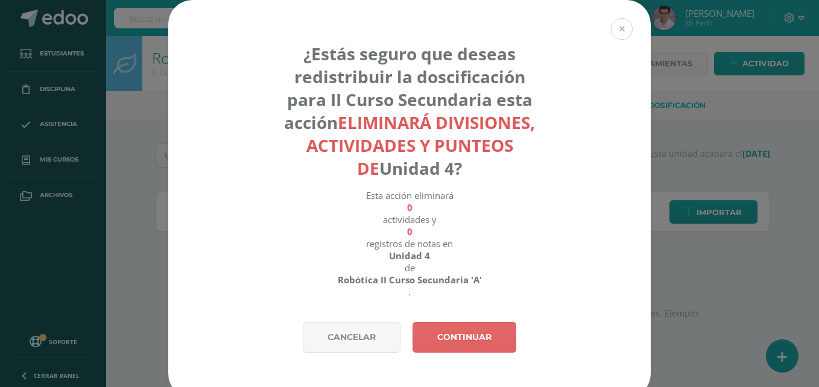
click at [618, 24] on button at bounding box center [622, 29] width 22 height 22
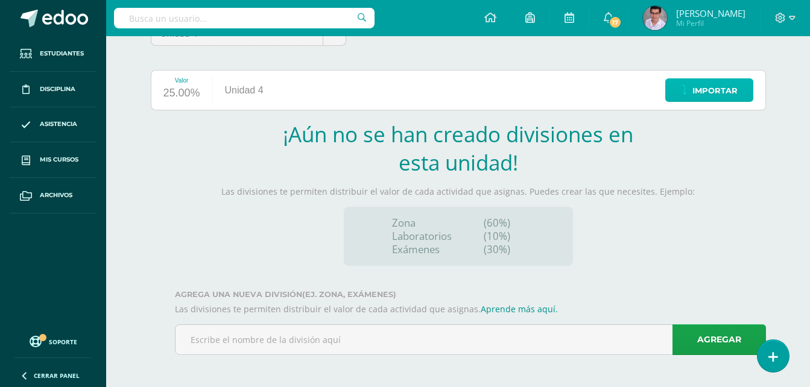
scroll to position [124, 0]
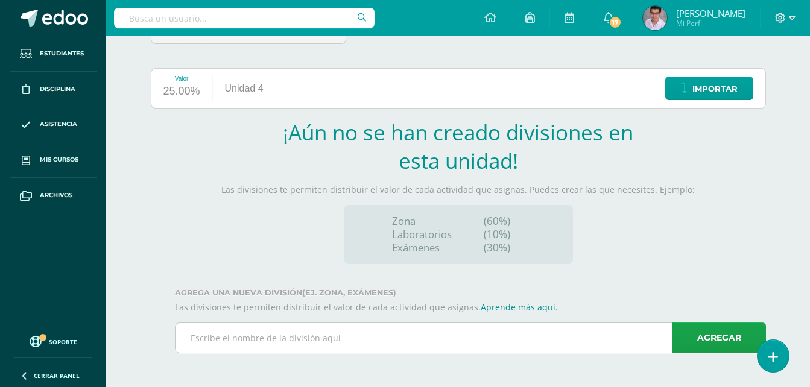
click at [376, 335] on input "text" at bounding box center [470, 338] width 590 height 30
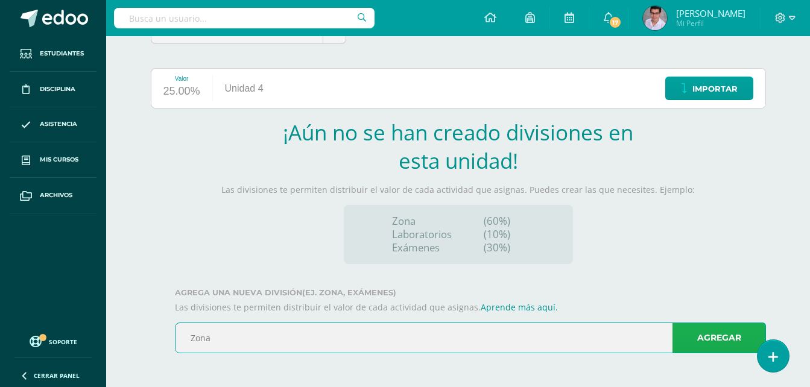
type input "Zona"
click at [699, 338] on link "Agregar" at bounding box center [718, 337] width 93 height 31
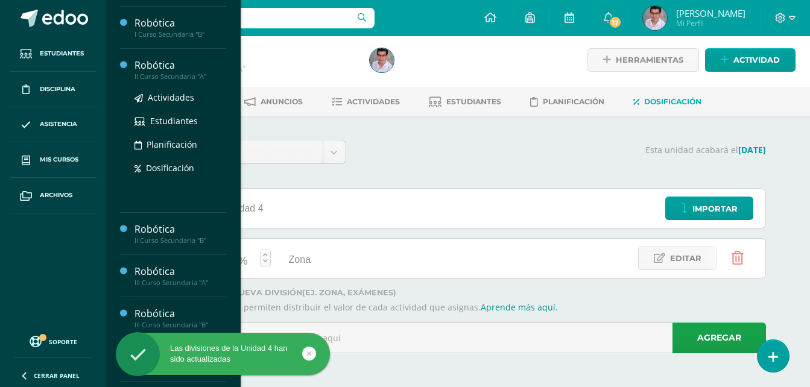
scroll to position [386, 0]
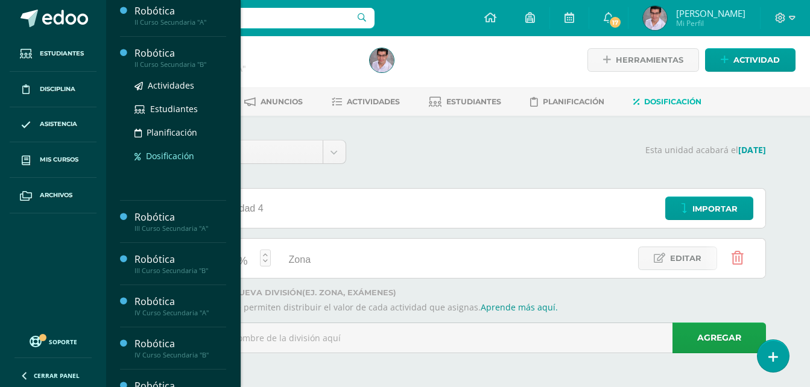
click at [159, 153] on span "Dosificación" at bounding box center [170, 155] width 48 height 11
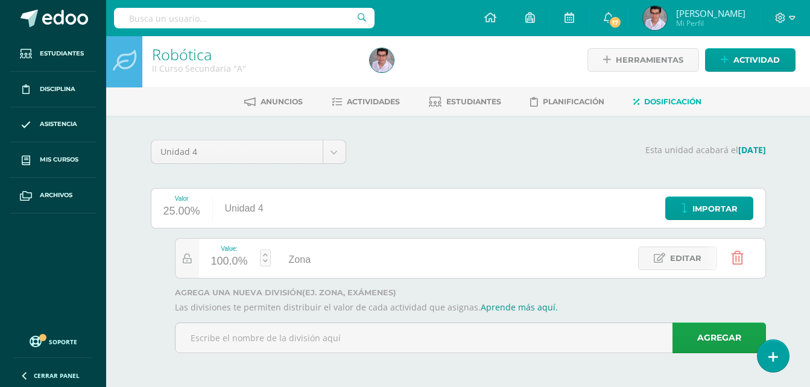
scroll to position [332, 0]
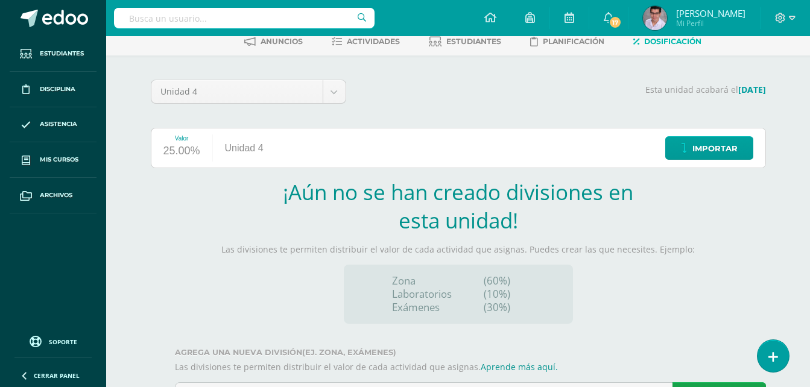
scroll to position [124, 0]
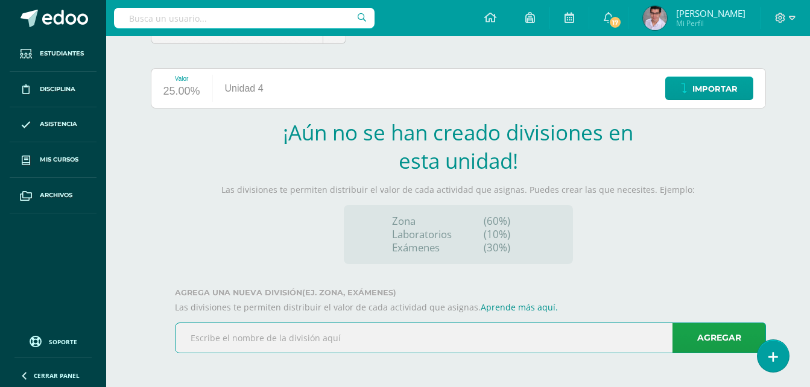
click at [410, 337] on input "text" at bounding box center [470, 338] width 590 height 30
type input "Zona"
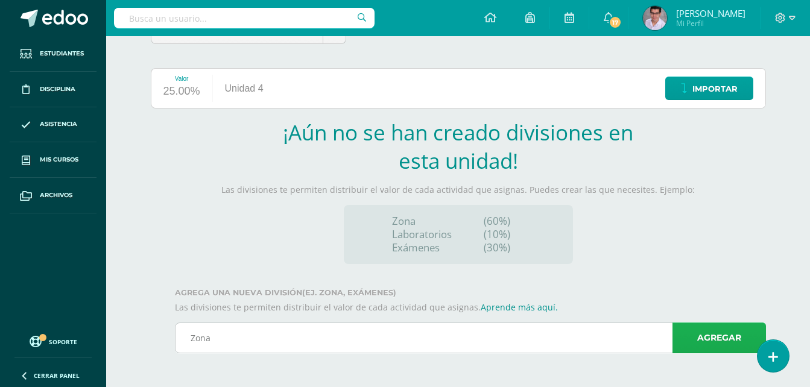
click at [713, 336] on link "Agregar" at bounding box center [718, 337] width 93 height 31
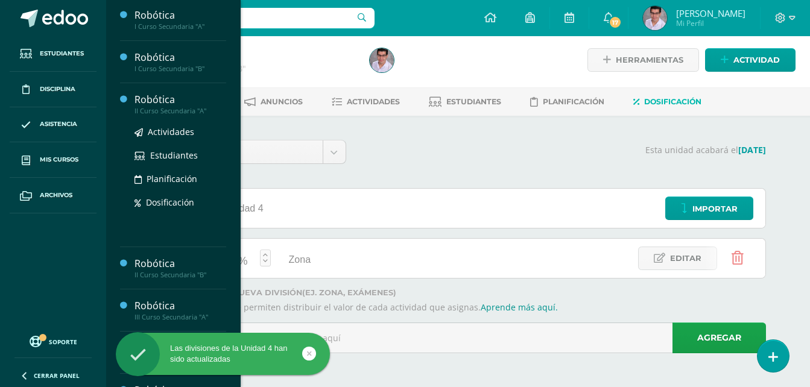
scroll to position [276, 0]
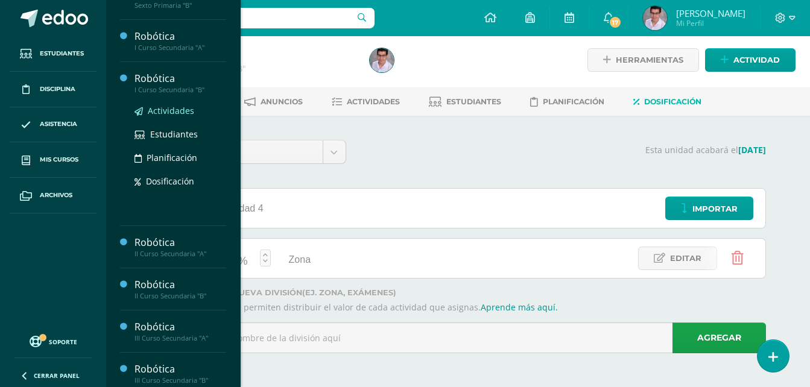
click at [166, 112] on span "Actividades" at bounding box center [171, 110] width 46 height 11
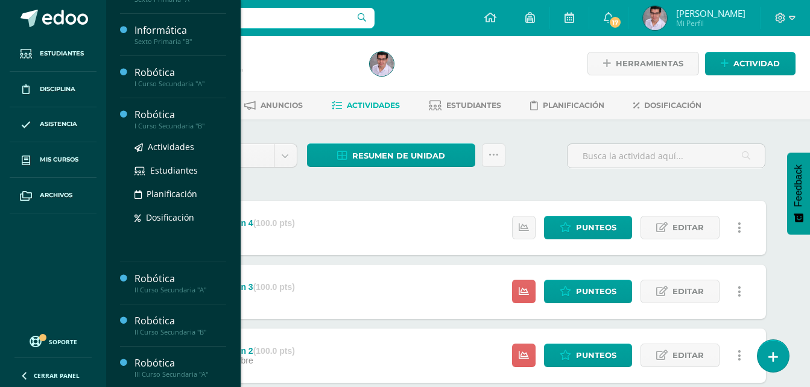
scroll to position [241, 0]
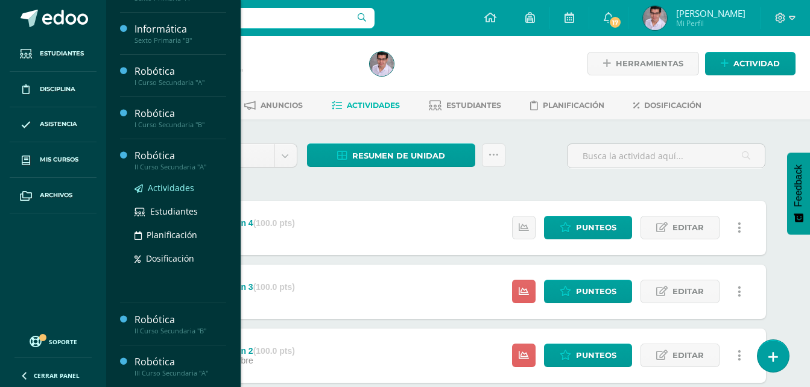
click at [157, 184] on span "Actividades" at bounding box center [171, 187] width 46 height 11
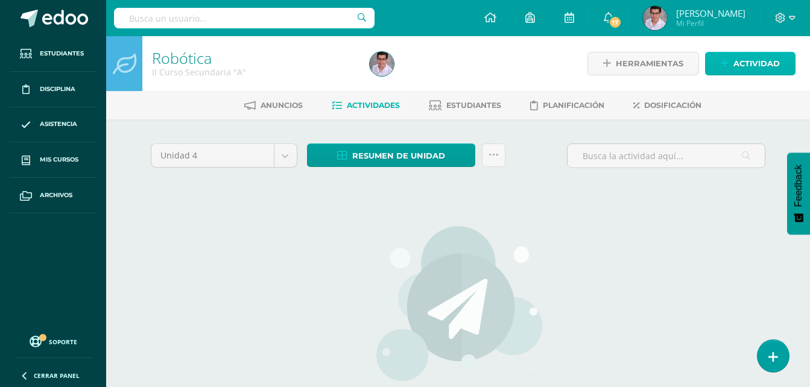
click at [752, 61] on span "Actividad" at bounding box center [756, 63] width 46 height 22
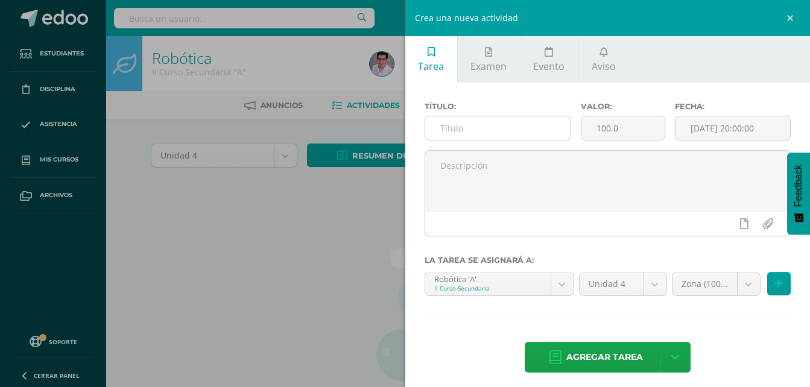
click at [522, 133] on input "text" at bounding box center [498, 128] width 146 height 24
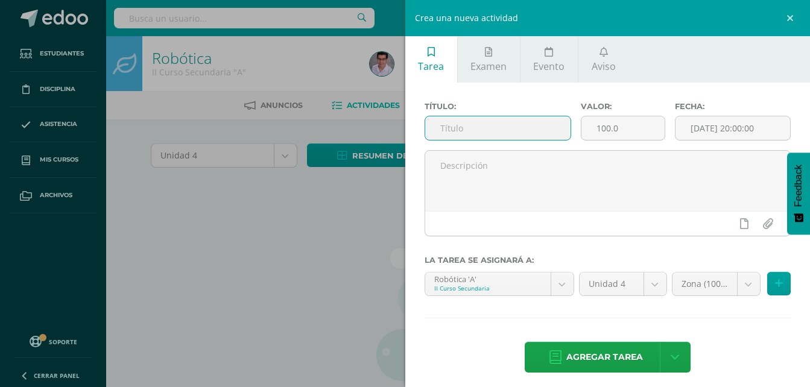
paste input "Reto Pelotas Sesión"
type input "Reto Pelotas Sesión 1"
click at [714, 123] on input "[DATE] 20:00:00" at bounding box center [732, 128] width 115 height 24
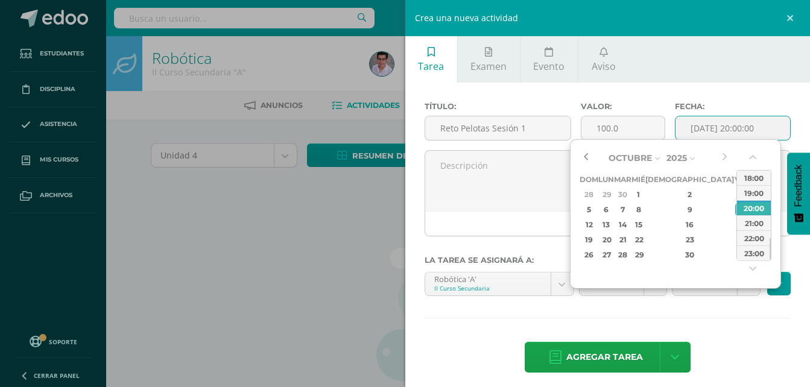
click at [588, 153] on button "button" at bounding box center [585, 158] width 12 height 18
click at [735, 194] on div "5" at bounding box center [740, 194] width 11 height 14
type input "2025-09-05 20:00"
click at [735, 194] on div "5" at bounding box center [740, 194] width 11 height 14
click at [720, 307] on div "Título: Reto Pelotas Sesión 1 Valor: 100.0 Fecha: 2025-09-05 20:00 La tarea se …" at bounding box center [607, 239] width 405 height 312
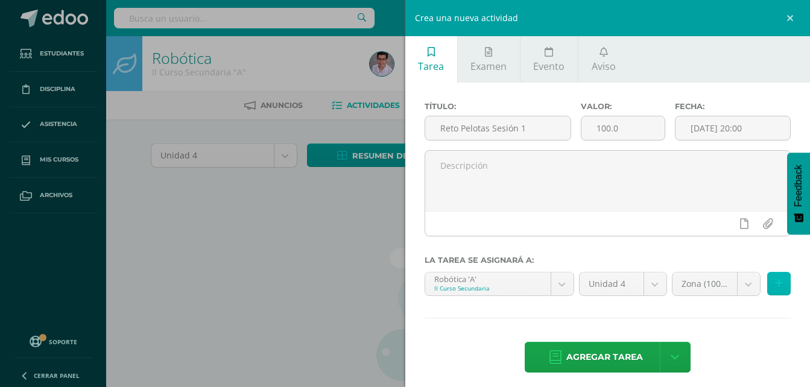
click at [773, 283] on button at bounding box center [779, 284] width 24 height 24
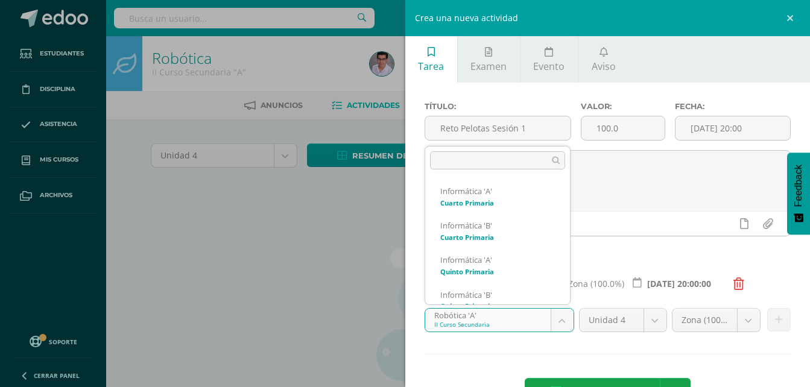
click at [492, 324] on body "Estudiantes Disciplina Asistencia Mis cursos Archivos Soporte Ayuda Reportar un…" at bounding box center [405, 259] width 810 height 518
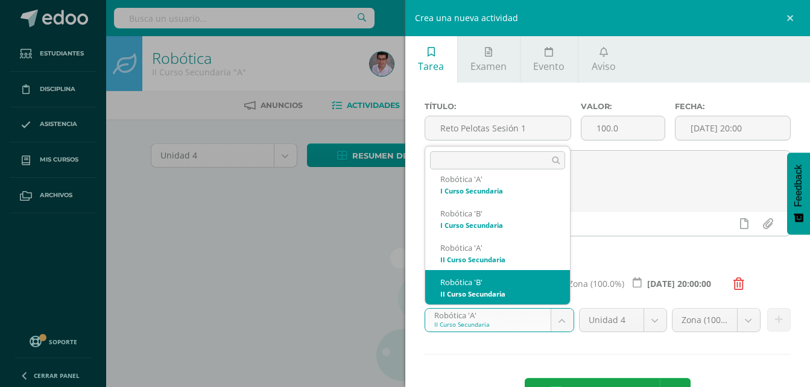
scroll to position [279, 0]
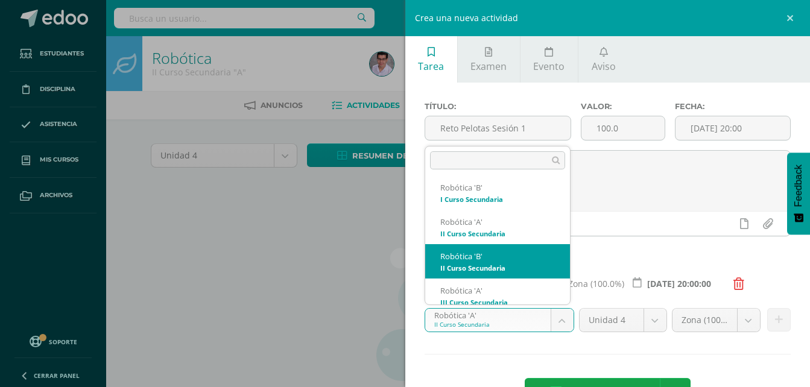
select select "208364"
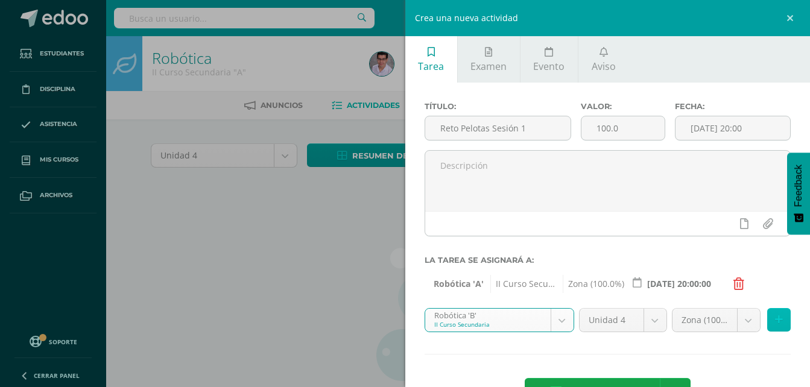
click at [775, 315] on icon at bounding box center [779, 320] width 8 height 10
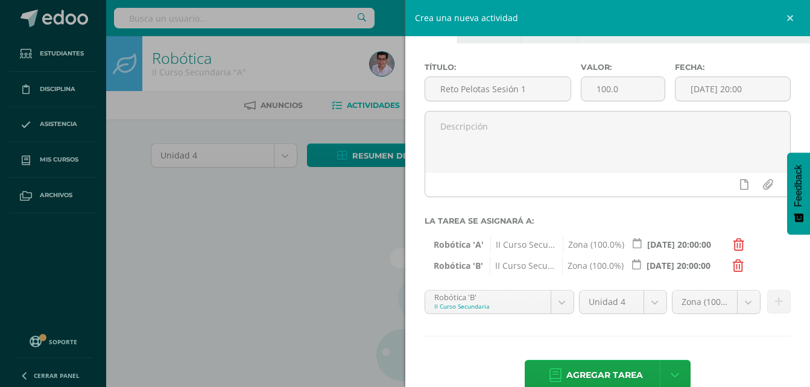
scroll to position [64, 0]
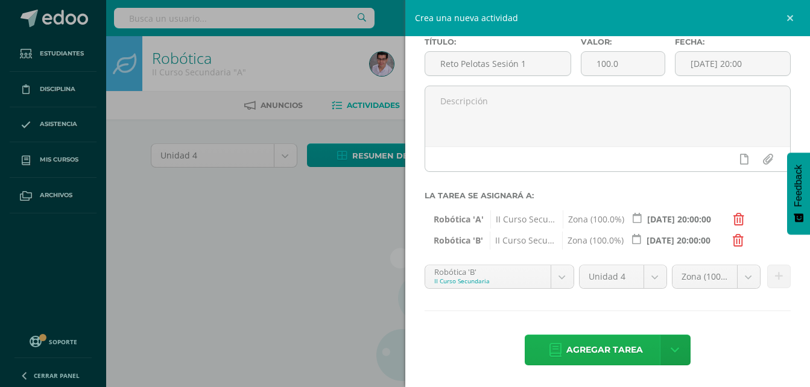
click at [580, 353] on span "Agregar tarea" at bounding box center [604, 350] width 77 height 30
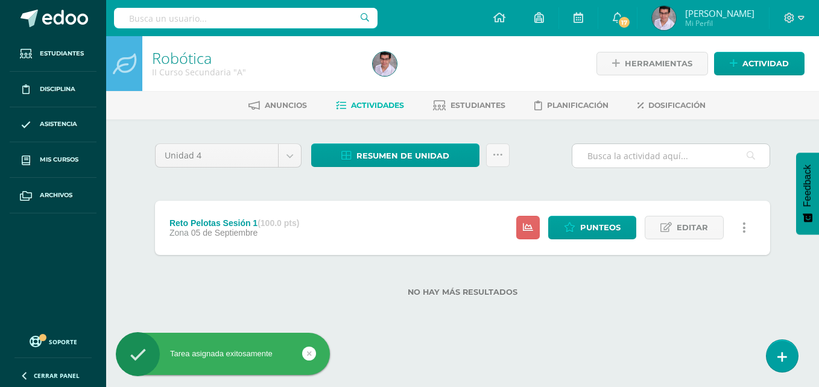
click at [594, 159] on input "text" at bounding box center [670, 156] width 197 height 24
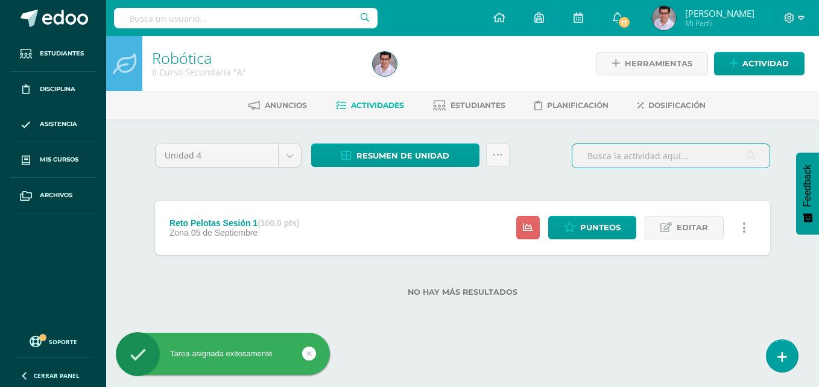
paste input "Reto Pelotas Sesión"
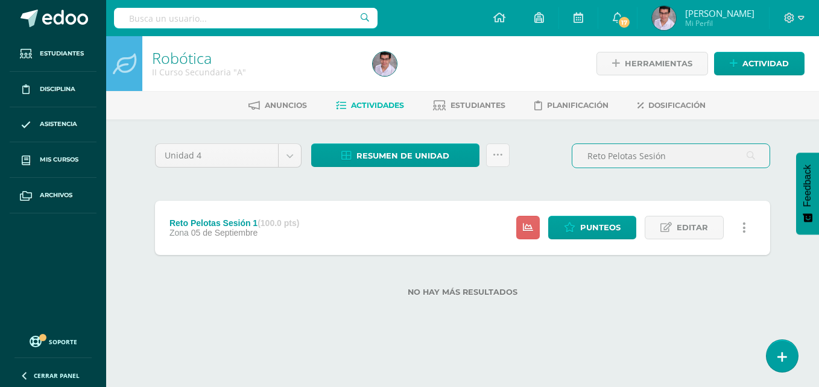
type input "Reto Pelotas Sesión 2"
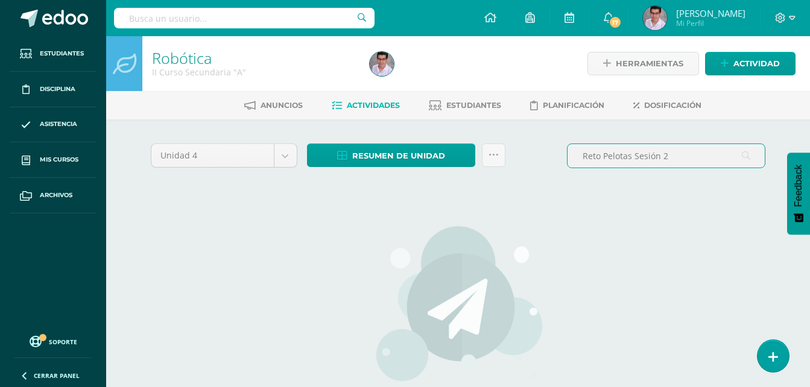
drag, startPoint x: 680, startPoint y: 151, endPoint x: 503, endPoint y: 187, distance: 180.2
click at [503, 187] on div "Unidad 4 Unidad 1 Unidad 2 Unidad 3 Unidad 4 Resumen de unidad Descargar como H…" at bounding box center [458, 318] width 624 height 351
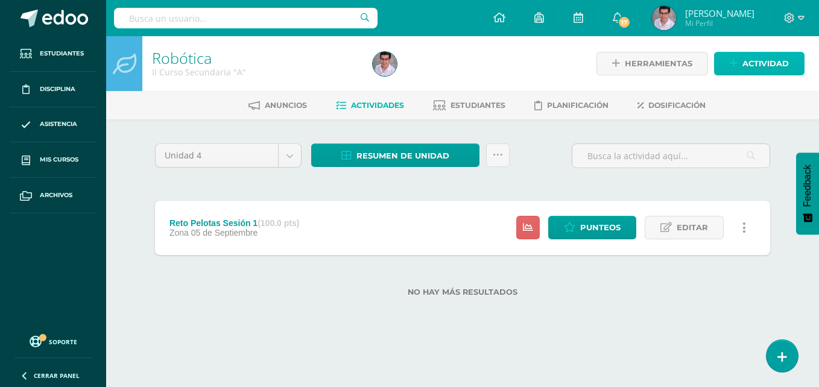
click at [741, 72] on link "Actividad" at bounding box center [759, 64] width 90 height 24
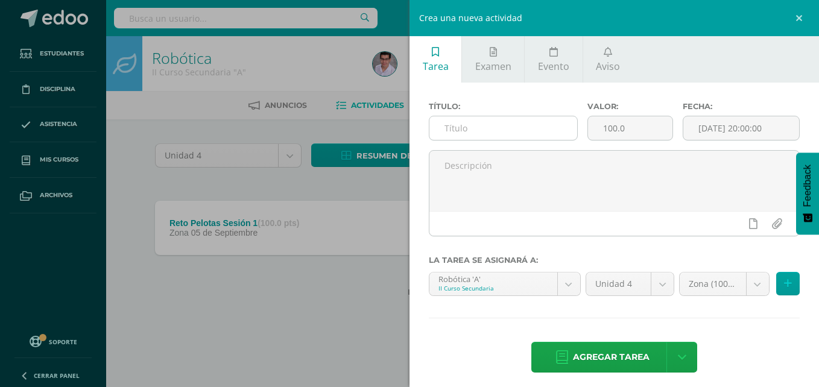
click at [541, 130] on input "text" at bounding box center [503, 128] width 148 height 24
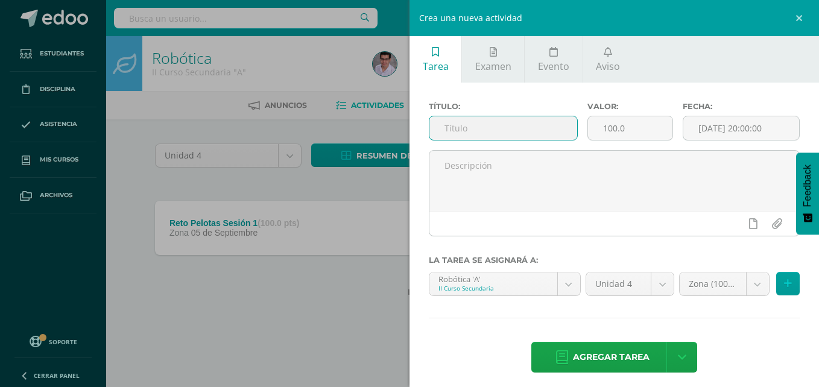
paste input "Reto Pelotas Sesión"
type input "Reto Pelotas Sesión 2"
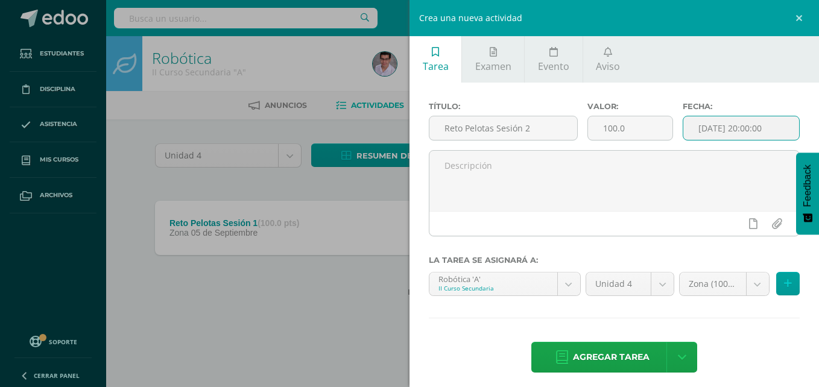
click at [683, 130] on input "[DATE] 20:00:00" at bounding box center [741, 128] width 116 height 24
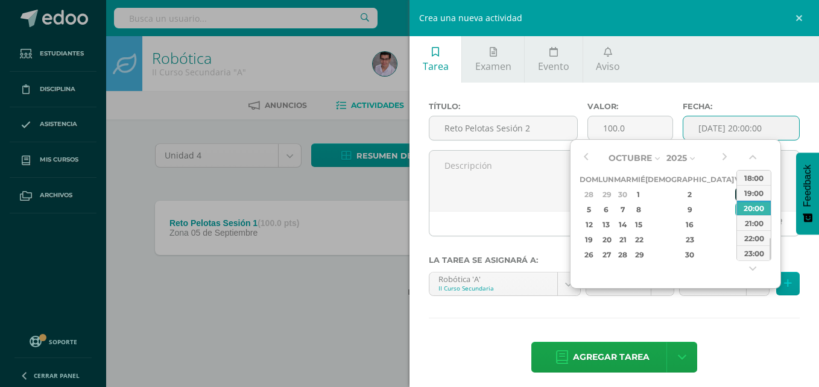
click at [735, 191] on div "3" at bounding box center [740, 194] width 11 height 14
click at [584, 158] on button "button" at bounding box center [585, 158] width 12 height 18
click at [735, 239] on div "26" at bounding box center [740, 240] width 11 height 14
type input "[DATE] 20:00"
click at [735, 239] on div "26" at bounding box center [740, 240] width 11 height 14
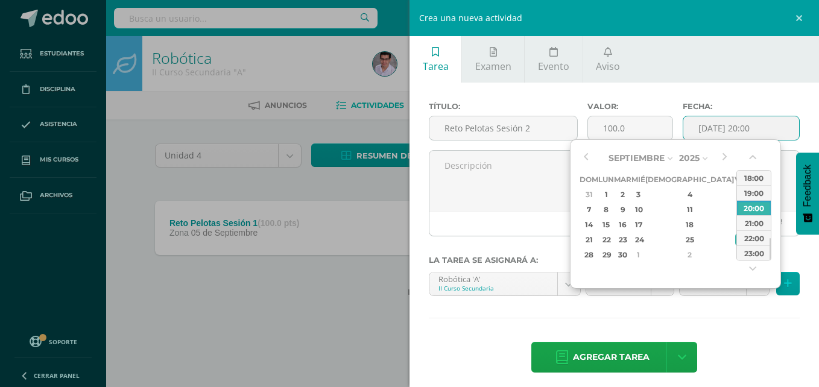
click at [703, 309] on div "Título: Reto Pelotas Sesión 2 Valor: 100.0 Fecha: 2025-09-26 20:00 La tarea se …" at bounding box center [613, 239] width 409 height 312
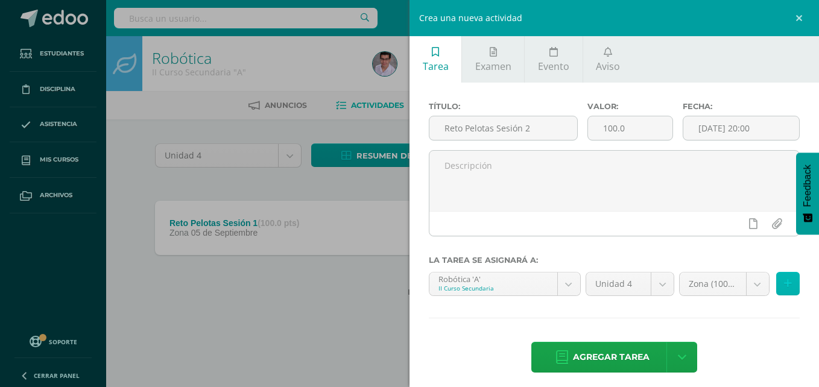
click at [776, 285] on button at bounding box center [788, 284] width 24 height 24
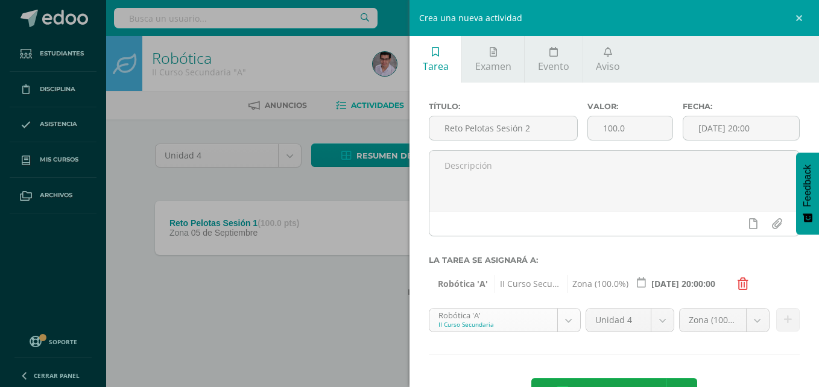
click at [481, 316] on body "Tarea asignada exitosamente Estudiantes Disciplina Asistencia Mis cursos Archiv…" at bounding box center [409, 167] width 819 height 335
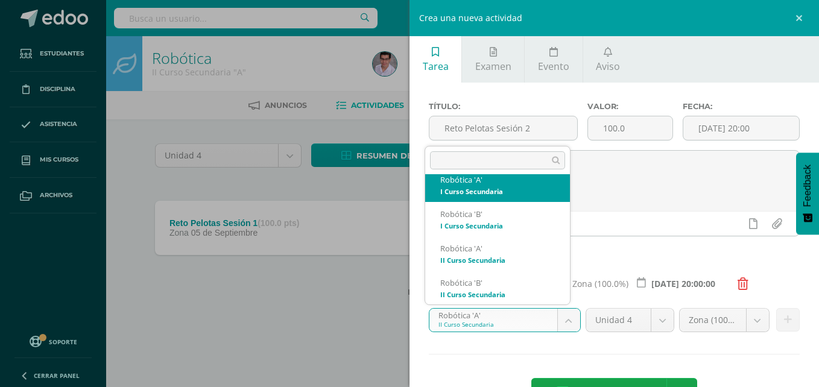
scroll to position [279, 0]
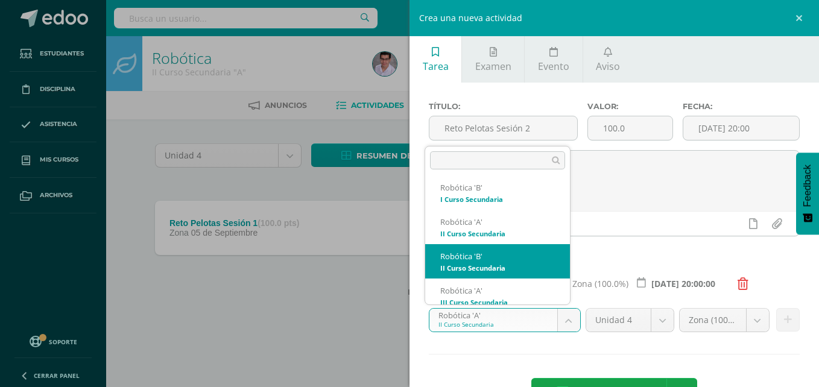
select select "208364"
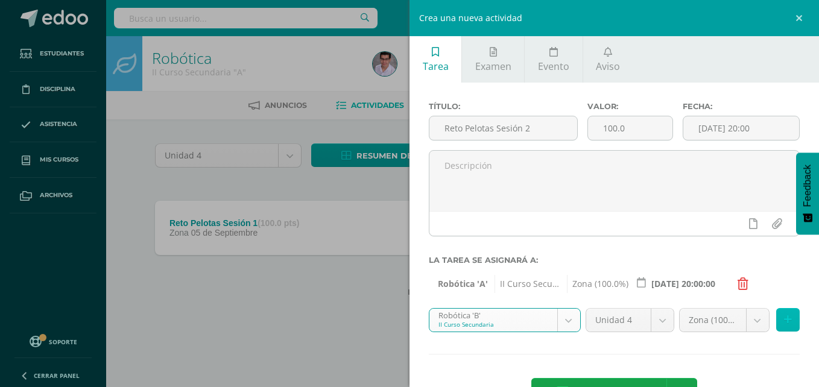
click at [784, 323] on icon at bounding box center [788, 320] width 8 height 10
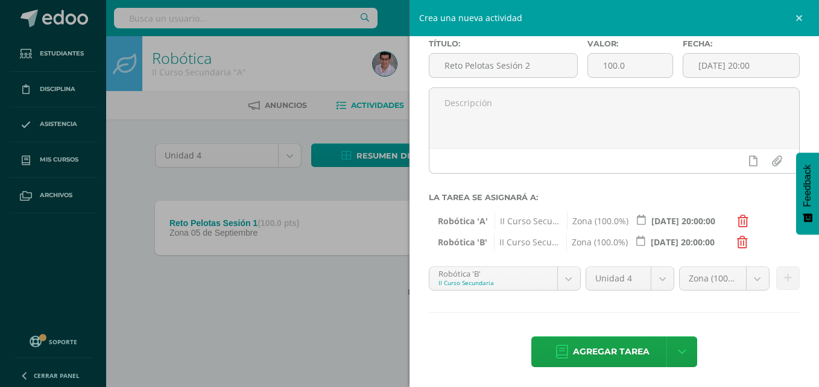
scroll to position [64, 0]
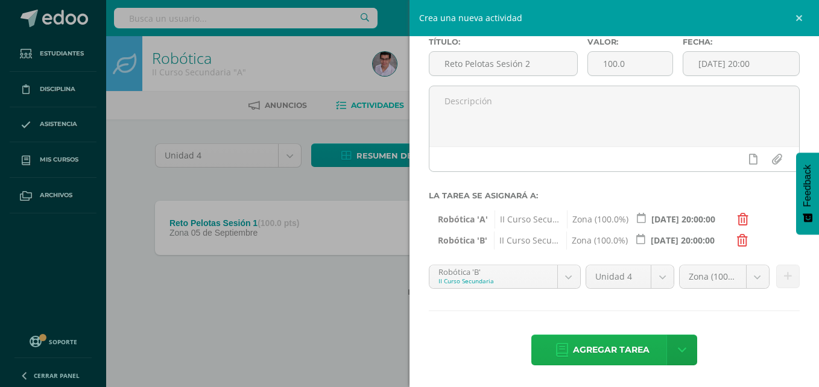
click at [627, 344] on span "Agregar tarea" at bounding box center [611, 350] width 77 height 30
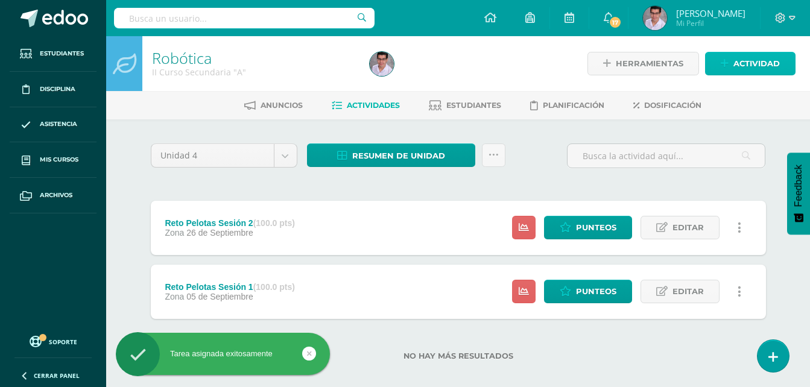
click at [756, 60] on span "Actividad" at bounding box center [756, 63] width 46 height 22
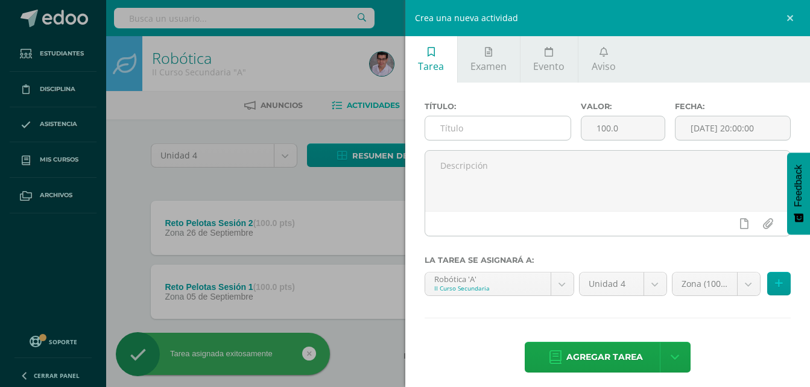
click at [507, 130] on input "text" at bounding box center [498, 128] width 146 height 24
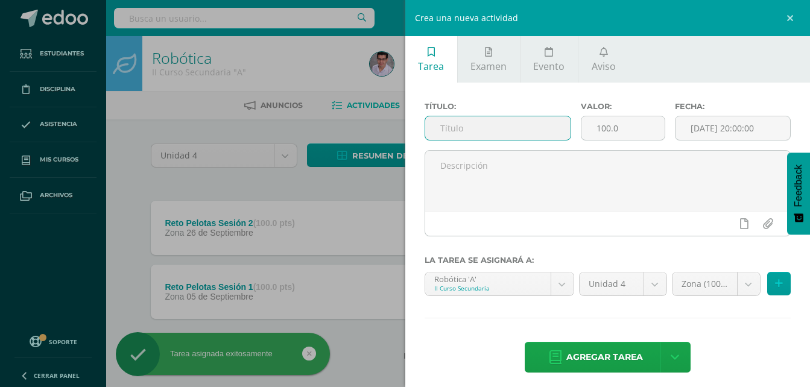
paste input "Reto Pelotas Sesión"
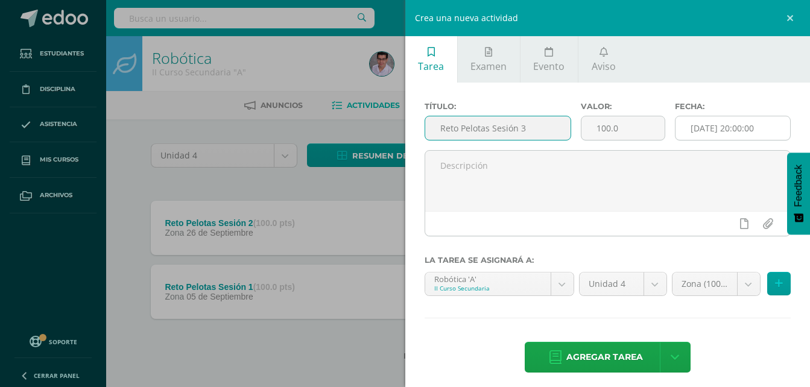
type input "Reto Pelotas Sesión 3"
click at [699, 122] on input "[DATE] 20:00:00" at bounding box center [732, 128] width 115 height 24
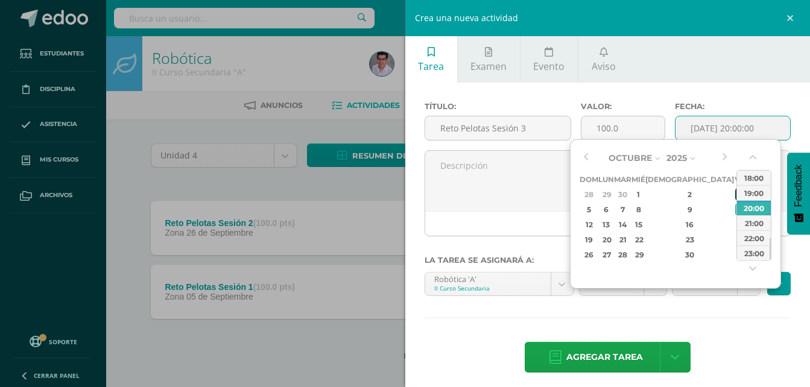
click at [734, 187] on td "3" at bounding box center [741, 194] width 14 height 15
type input "[DATE] 20:00"
click at [735, 193] on div "3" at bounding box center [740, 194] width 11 height 14
click at [726, 316] on div "Título: Reto Pelotas Sesión 3 Valor: 100.0 Fecha: [DATE] 20:00 La tarea se asig…" at bounding box center [607, 239] width 405 height 312
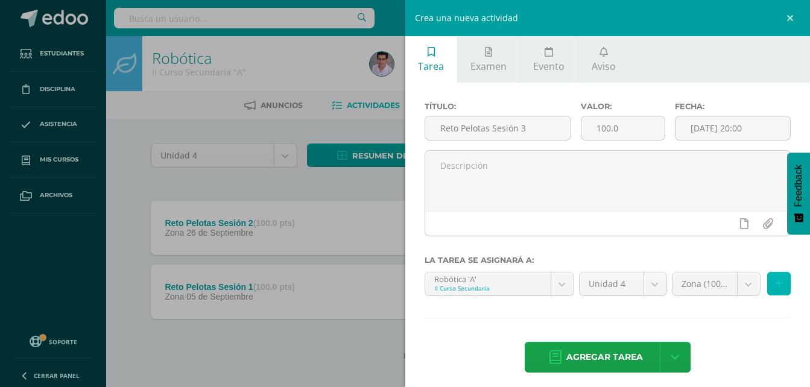
click at [767, 290] on button at bounding box center [779, 284] width 24 height 24
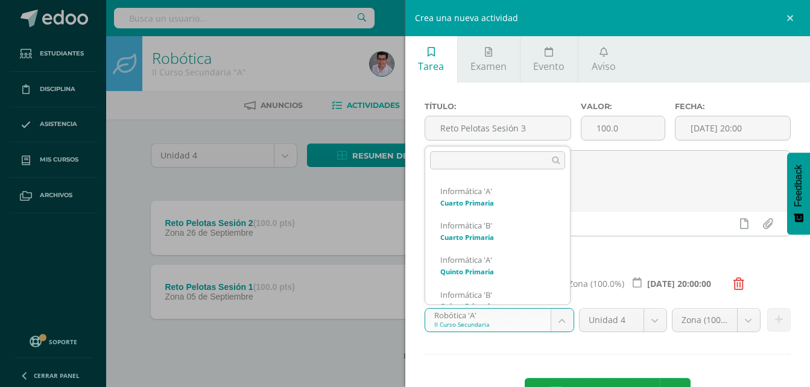
click at [450, 326] on body "Tarea asignada exitosamente Estudiantes Disciplina Asistencia Mis cursos Archiv…" at bounding box center [405, 199] width 810 height 399
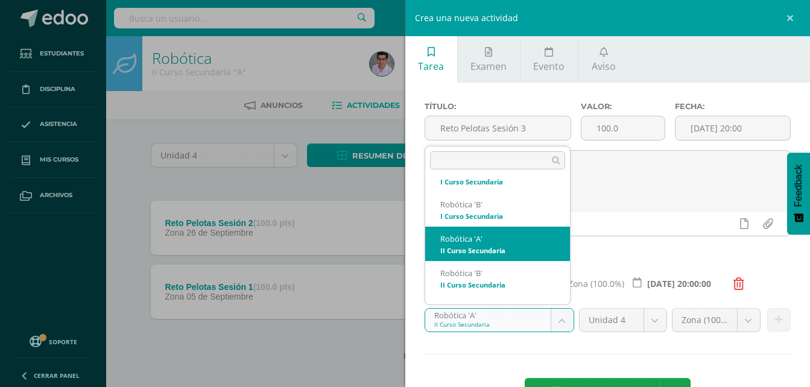
scroll to position [298, 0]
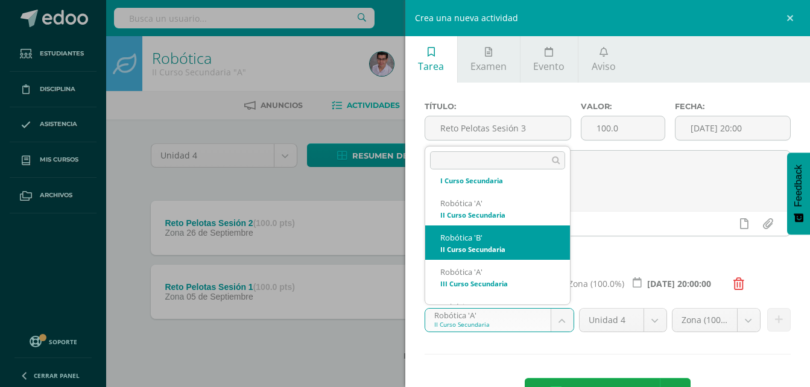
select select "208364"
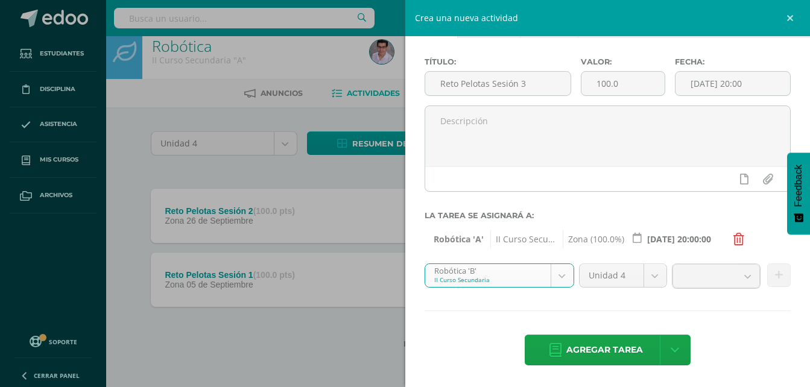
scroll to position [43, 0]
click at [779, 278] on button at bounding box center [779, 277] width 24 height 24
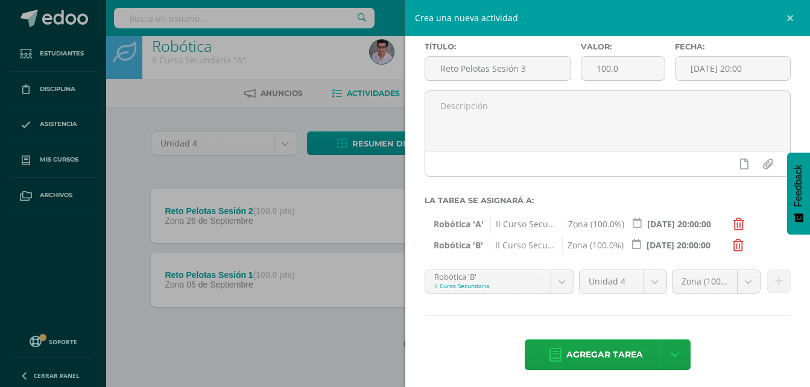
scroll to position [64, 0]
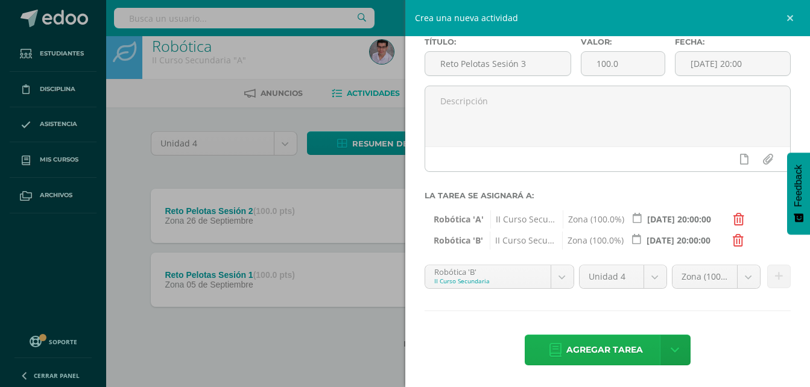
click at [591, 345] on span "Agregar tarea" at bounding box center [604, 350] width 77 height 30
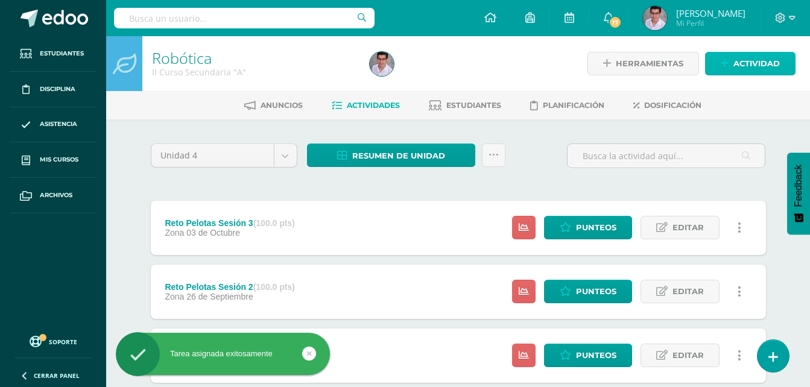
click at [758, 63] on span "Actividad" at bounding box center [756, 63] width 46 height 22
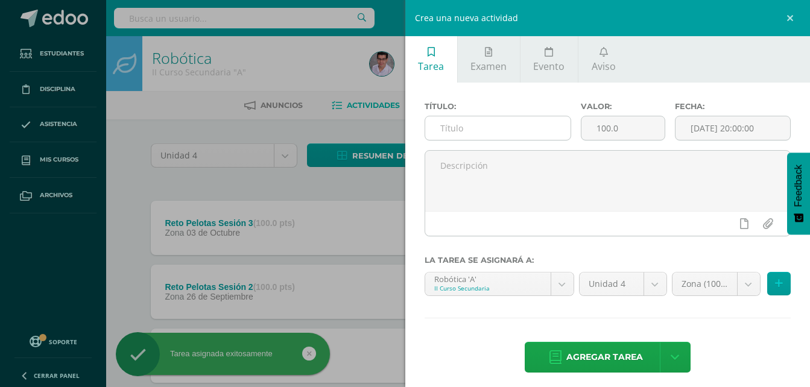
click at [531, 125] on input "text" at bounding box center [498, 128] width 146 height 24
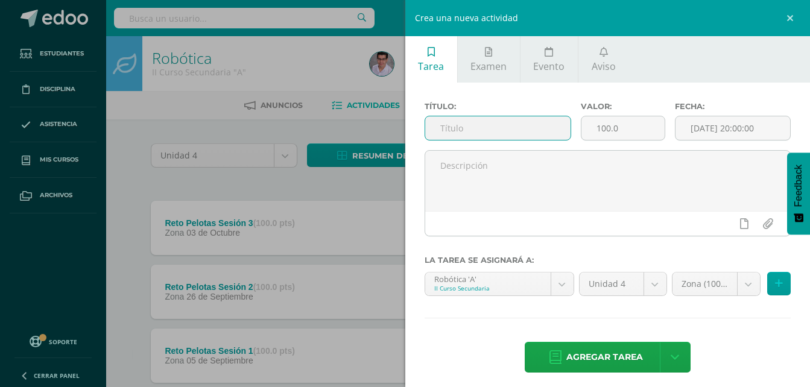
paste input "Reto Pelotas Sesión"
type input "Reto Pelotas Sesión 4"
click at [732, 129] on input "[DATE] 20:00:00" at bounding box center [732, 128] width 115 height 24
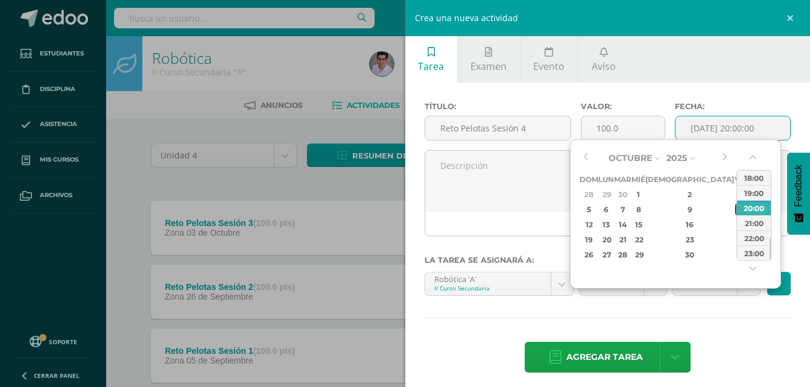
click at [735, 208] on div "10" at bounding box center [740, 210] width 11 height 14
type input "2025-10-10 20:00"
click at [729, 324] on div "Título: Reto Pelotas Sesión 4 Valor: 100.0 Fecha: 2025-10-10 20:00 La tarea se …" at bounding box center [607, 239] width 405 height 312
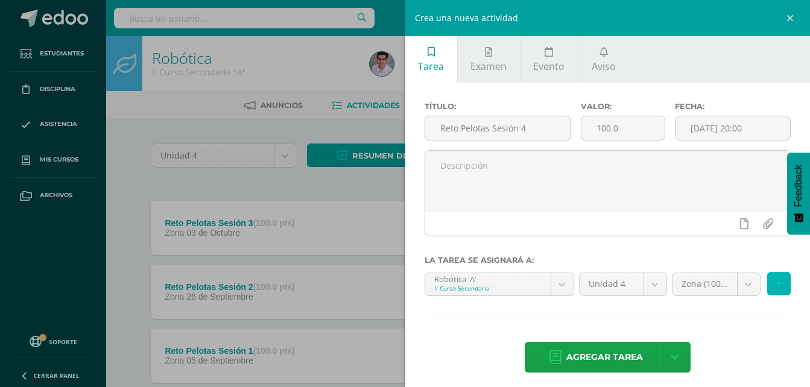
click at [775, 285] on icon at bounding box center [779, 283] width 8 height 10
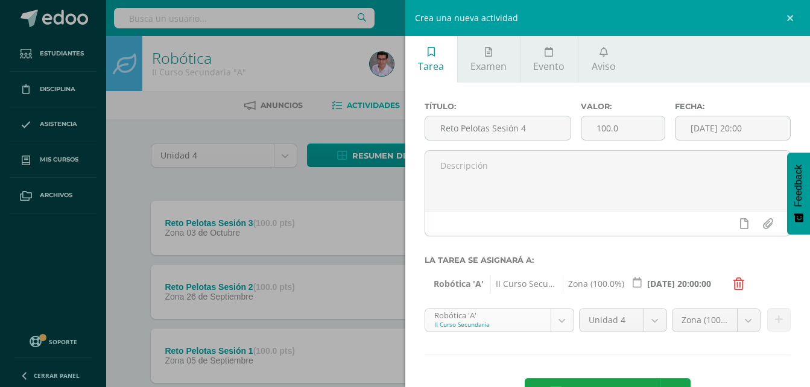
click at [529, 321] on body "Tarea asignada exitosamente Estudiantes Disciplina Asistencia Mis cursos Archiv…" at bounding box center [405, 231] width 810 height 463
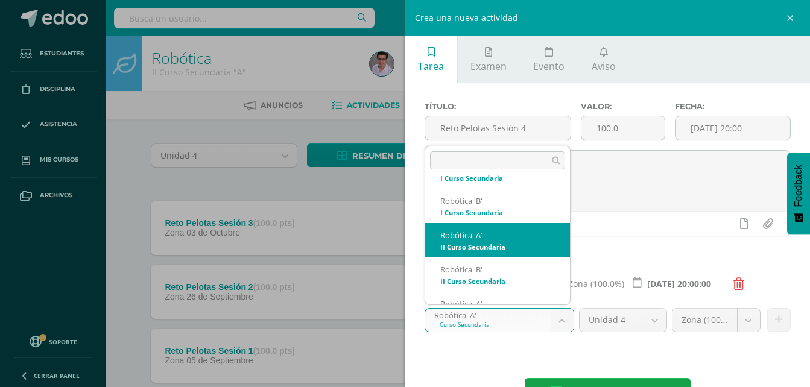
scroll to position [279, 0]
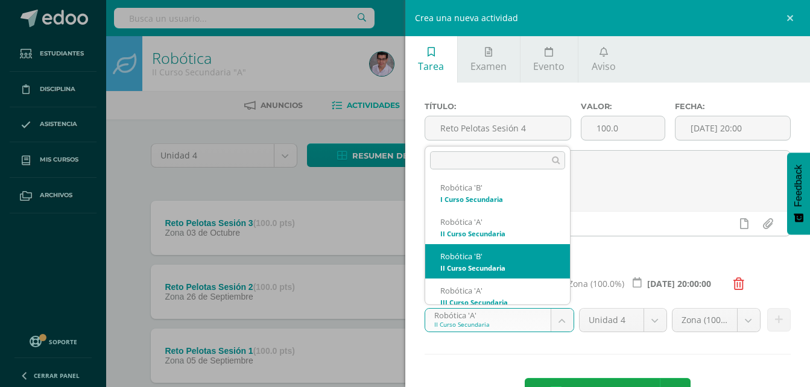
select select "208364"
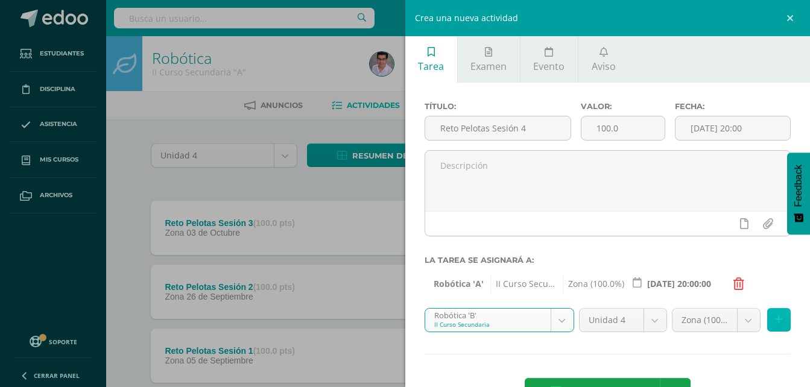
click at [775, 323] on icon at bounding box center [779, 320] width 8 height 10
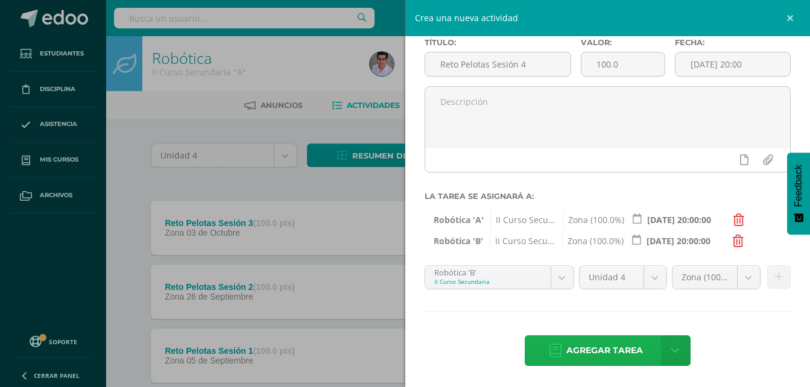
scroll to position [64, 0]
click at [621, 351] on span "Agregar tarea" at bounding box center [604, 350] width 77 height 30
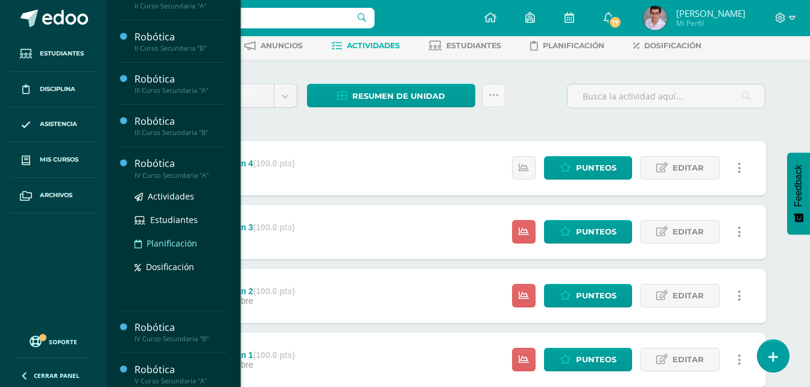
scroll to position [140, 0]
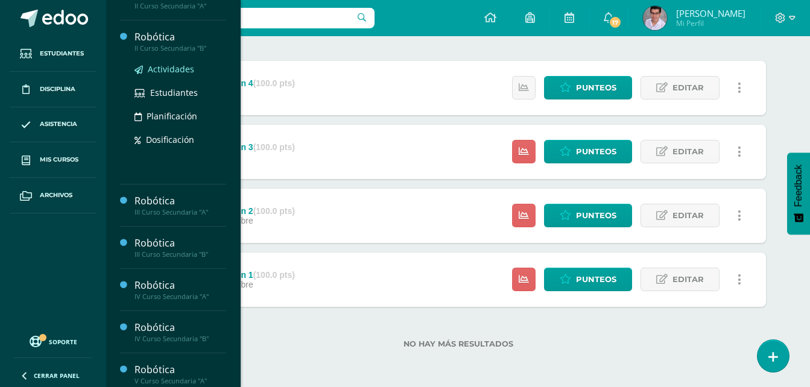
click at [168, 69] on span "Actividades" at bounding box center [171, 68] width 46 height 11
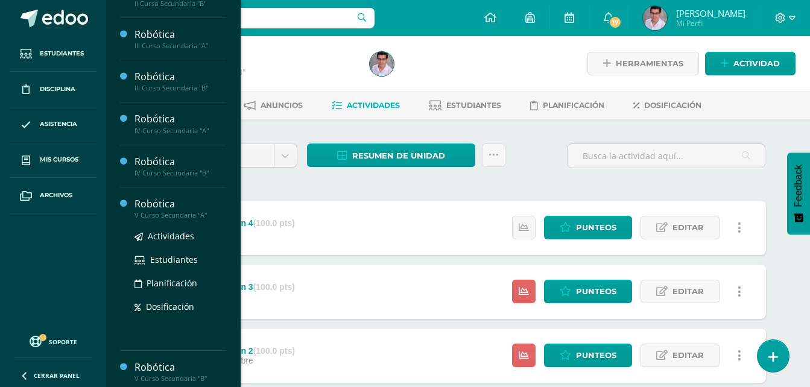
scroll to position [447, 0]
click at [167, 241] on span "Actividades" at bounding box center [171, 235] width 46 height 11
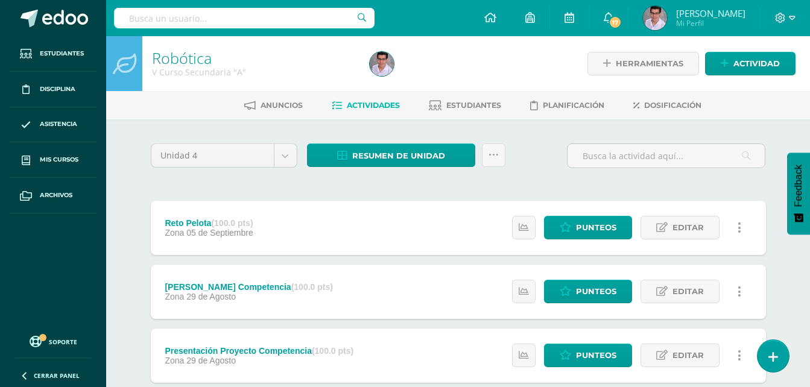
click at [342, 180] on div "Unidad 4 Unidad 1 Unidad 2 Unidad 3 Unidad 4 Resumen de unidad Descargar como H…" at bounding box center [458, 290] width 624 height 295
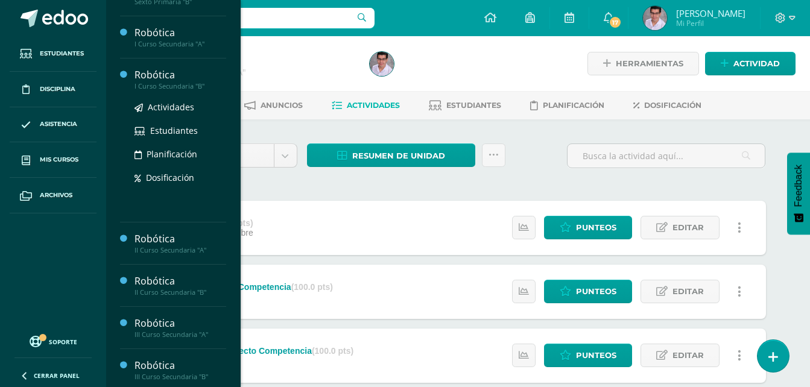
scroll to position [301, 0]
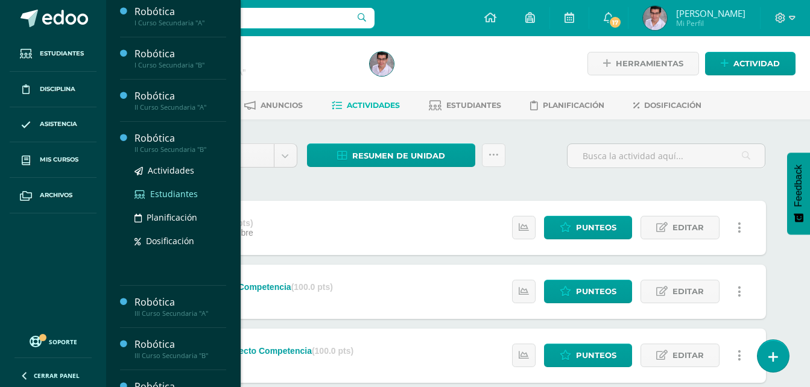
click at [174, 195] on span "Estudiantes" at bounding box center [174, 193] width 48 height 11
click at [173, 214] on span "Planificación" at bounding box center [171, 217] width 51 height 11
click at [170, 163] on link "Actividades" at bounding box center [180, 170] width 92 height 14
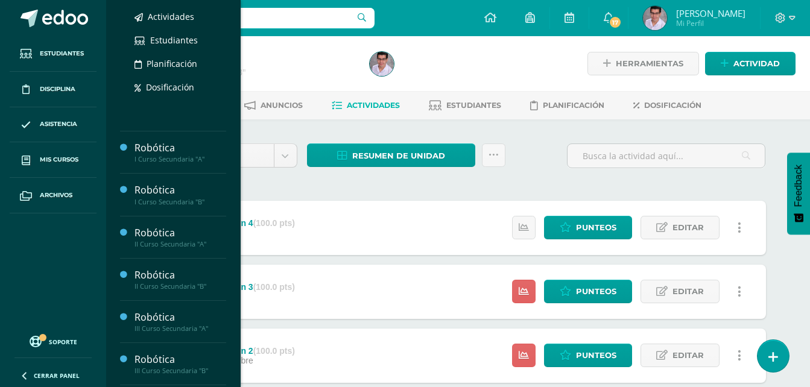
scroll to position [286, 0]
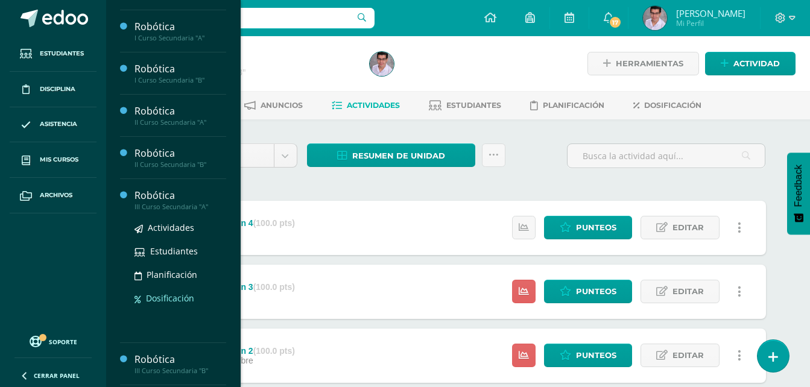
click at [163, 295] on span "Dosificación" at bounding box center [170, 297] width 48 height 11
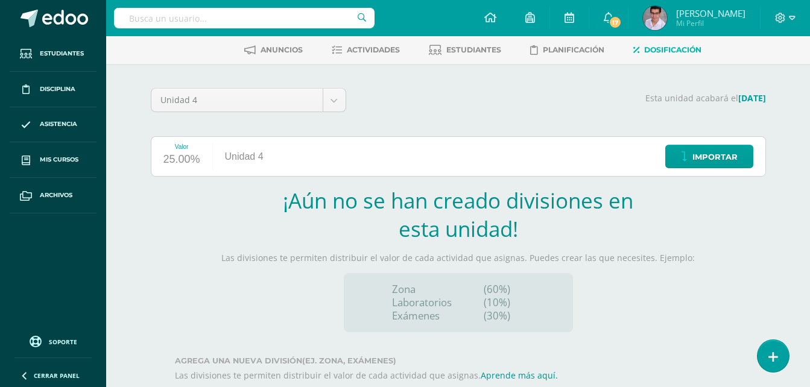
scroll to position [124, 0]
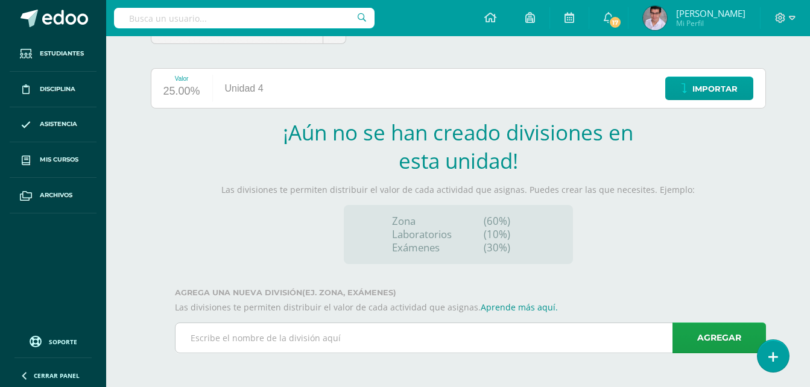
click at [441, 330] on input "text" at bounding box center [470, 338] width 590 height 30
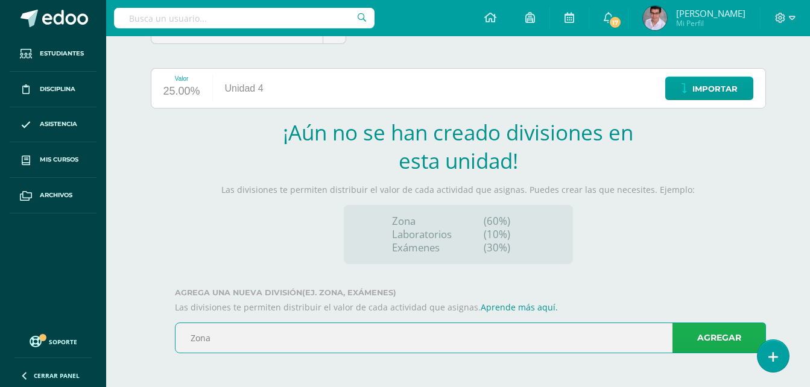
type input "Zona"
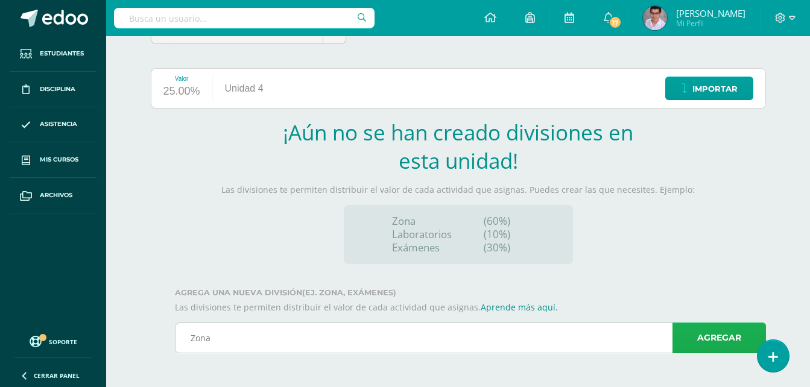
click at [688, 338] on link "Agregar" at bounding box center [718, 337] width 93 height 31
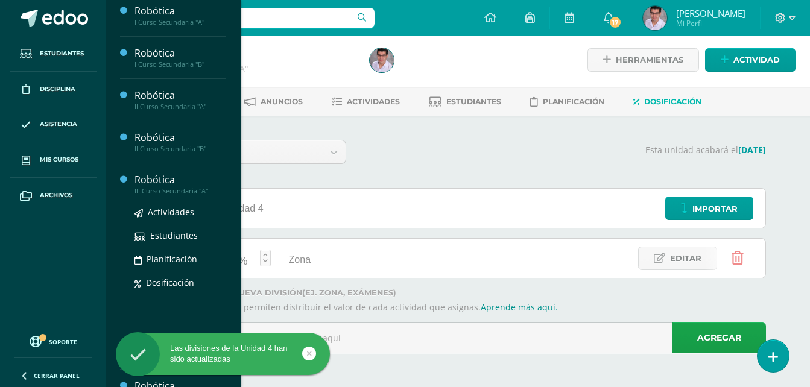
scroll to position [332, 0]
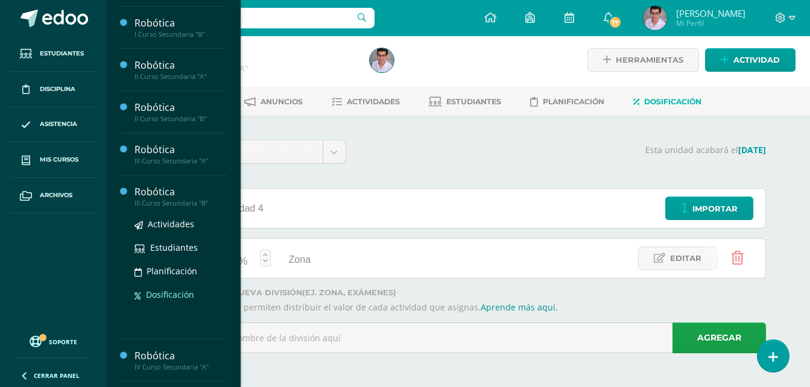
click at [166, 288] on link "Dosificación" at bounding box center [180, 295] width 92 height 14
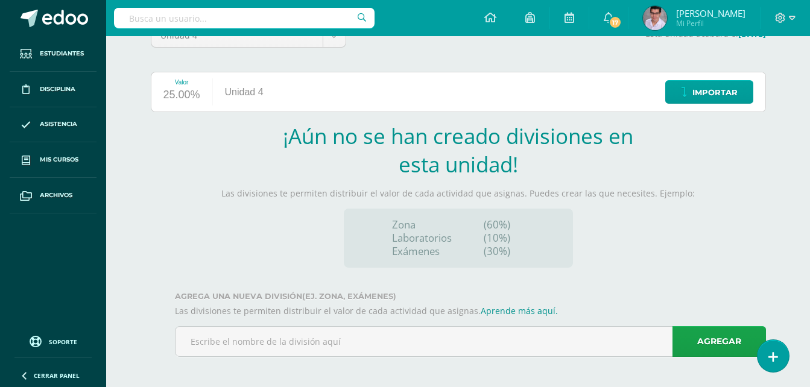
scroll to position [124, 0]
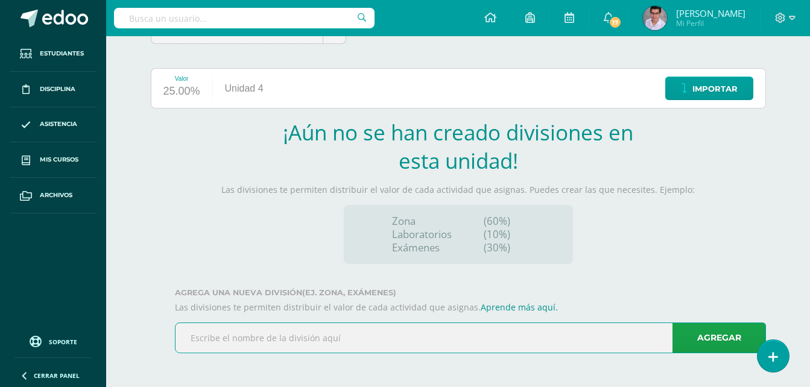
click at [382, 342] on input "text" at bounding box center [470, 338] width 590 height 30
type input "Zona"
click at [710, 346] on link "Agregar" at bounding box center [718, 337] width 93 height 31
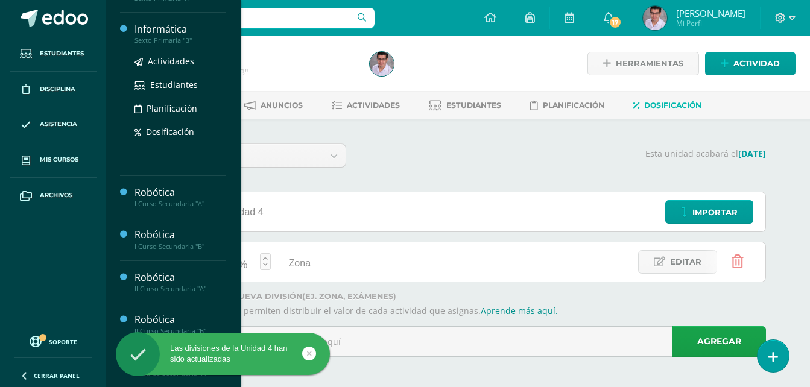
scroll to position [332, 0]
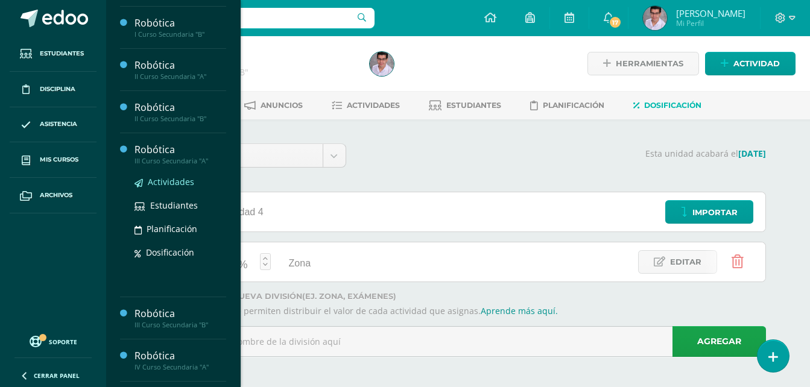
click at [163, 182] on span "Actividades" at bounding box center [171, 181] width 46 height 11
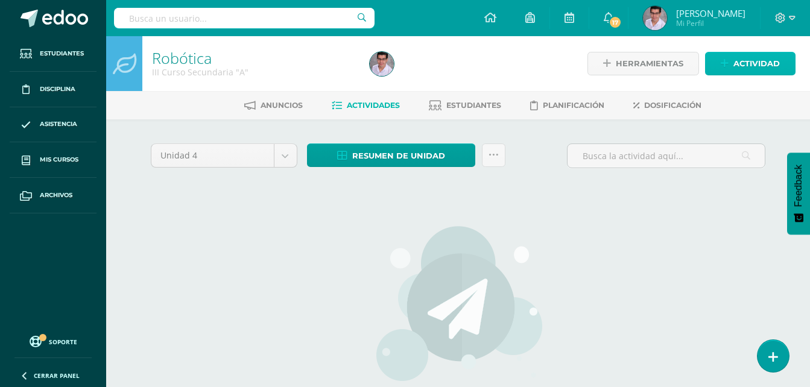
click at [756, 68] on span "Actividad" at bounding box center [756, 63] width 46 height 22
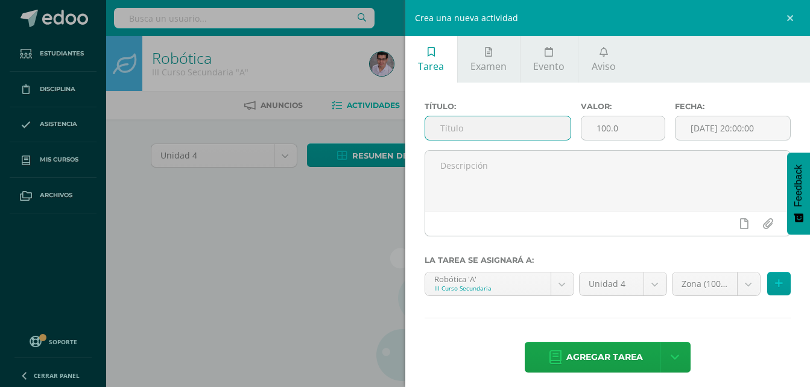
click at [470, 124] on input "text" at bounding box center [498, 128] width 146 height 24
paste input "Reto Pelotas Sesión"
type input "Reto Pelotas Sesión 1"
click at [724, 130] on input "[DATE] 20:00:00" at bounding box center [732, 128] width 115 height 24
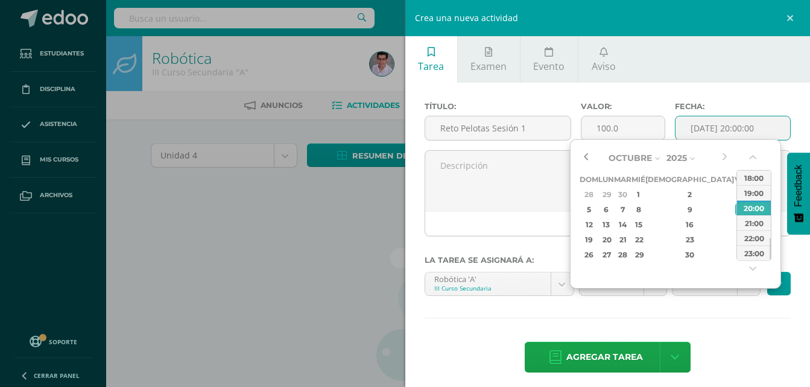
click at [584, 159] on button "button" at bounding box center [585, 158] width 12 height 18
click at [586, 156] on button "button" at bounding box center [585, 158] width 12 height 18
click at [735, 256] on div "29" at bounding box center [740, 255] width 11 height 14
type input "2025-08-29 20:00"
click at [735, 256] on div "29" at bounding box center [740, 255] width 11 height 14
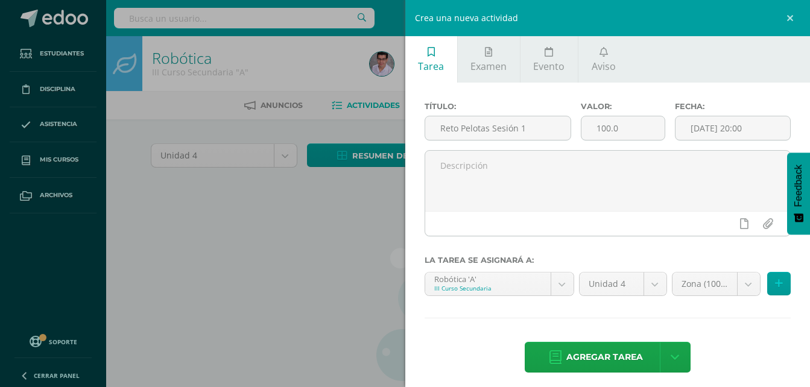
click at [694, 319] on div "Título: Reto Pelotas Sesión 1 Valor: 100.0 Fecha: 2025-08-29 20:00 La tarea se …" at bounding box center [607, 239] width 405 height 312
click at [767, 288] on button at bounding box center [779, 284] width 24 height 24
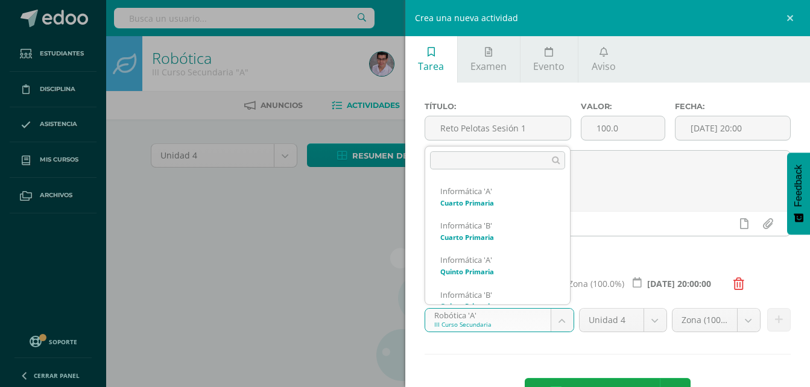
click at [536, 321] on body "Estudiantes Disciplina Asistencia Mis cursos Archivos Soporte Ayuda Reportar un…" at bounding box center [405, 259] width 810 height 518
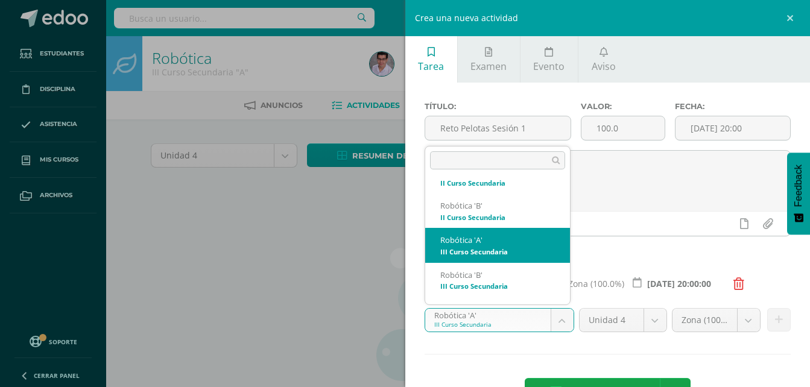
scroll to position [348, 0]
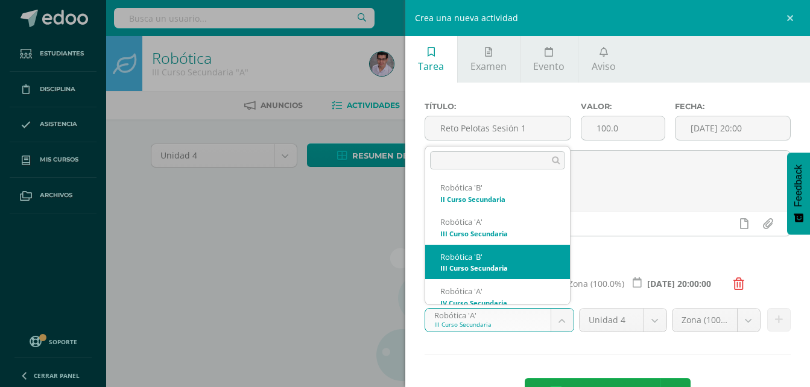
select select "208569"
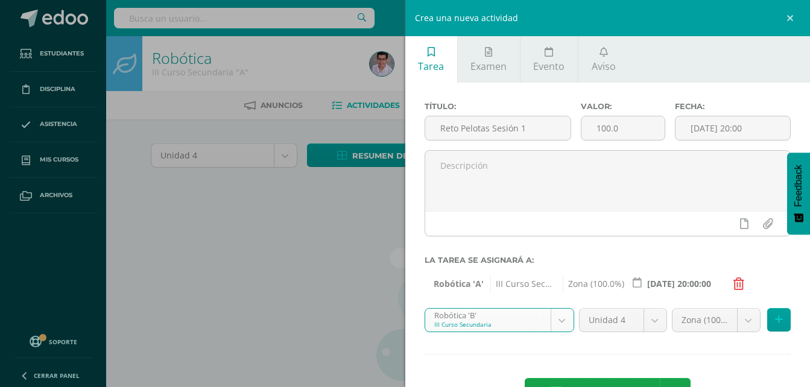
scroll to position [43, 0]
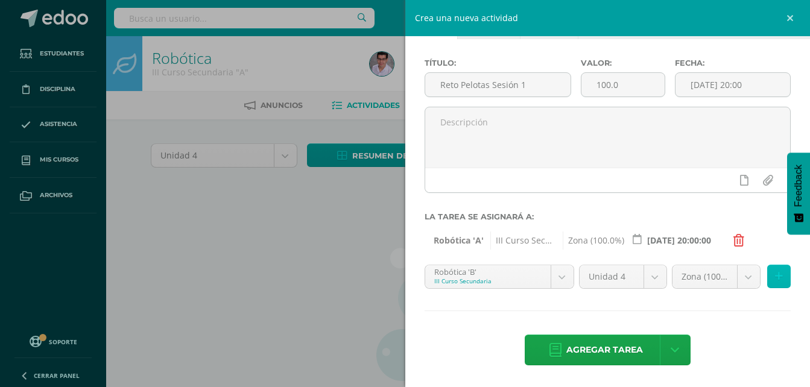
click at [767, 283] on button at bounding box center [779, 277] width 24 height 24
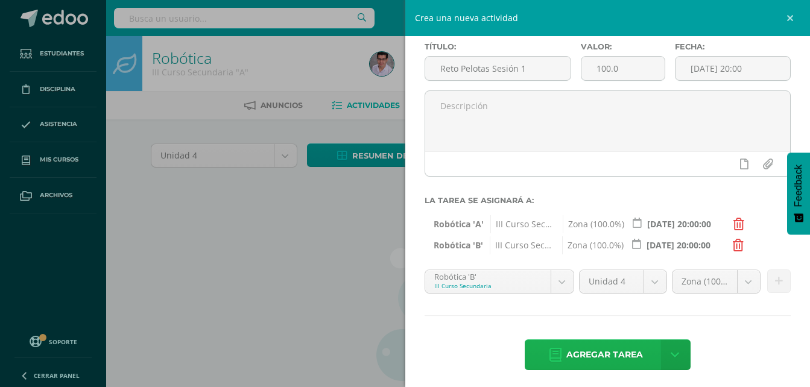
scroll to position [64, 0]
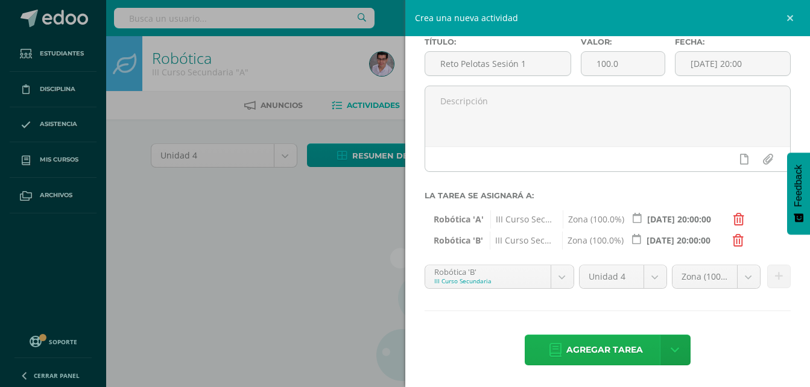
click at [584, 359] on span "Agregar tarea" at bounding box center [604, 350] width 77 height 30
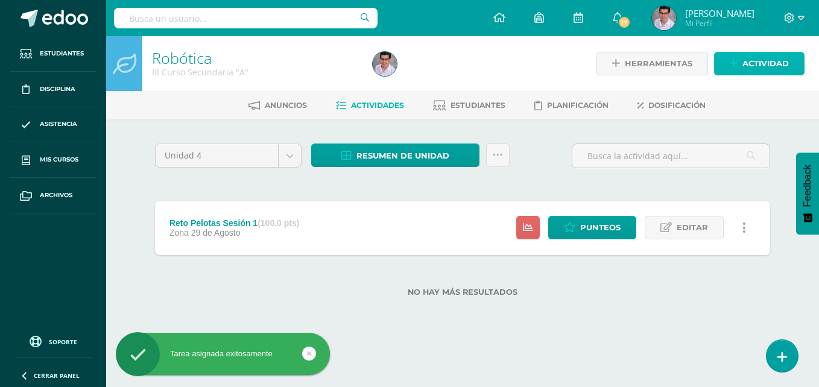
click at [749, 57] on span "Actividad" at bounding box center [765, 63] width 46 height 22
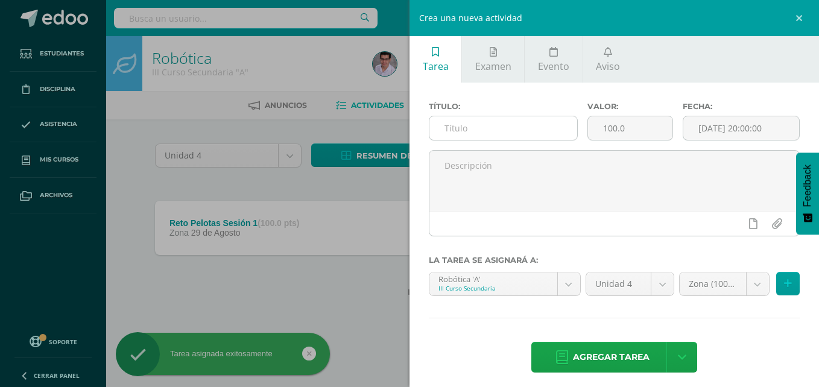
click at [537, 129] on input "text" at bounding box center [503, 128] width 148 height 24
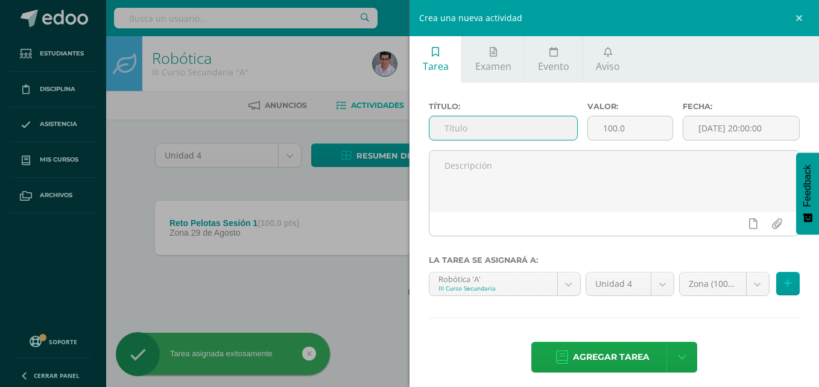
paste input "Reto Pelotas Sesión"
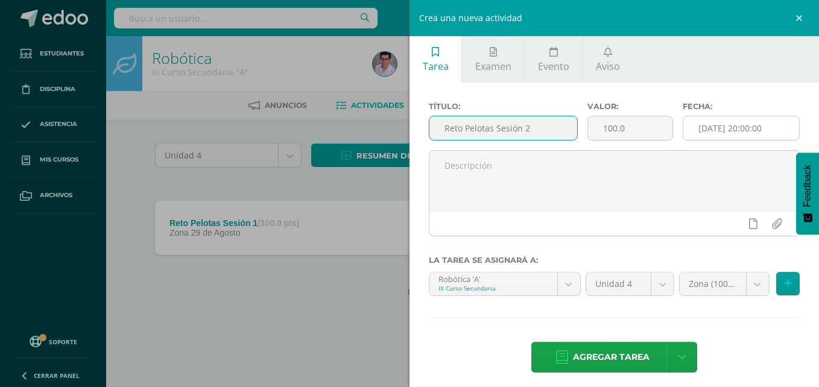
type input "Reto Pelotas Sesión 2"
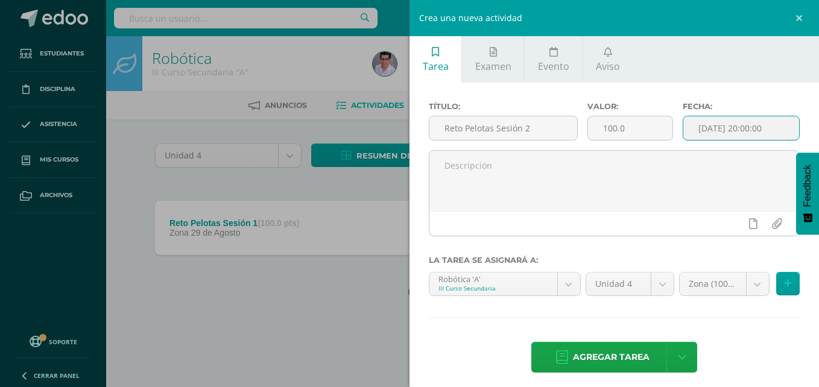
click at [702, 130] on input "[DATE] 20:00:00" at bounding box center [741, 128] width 116 height 24
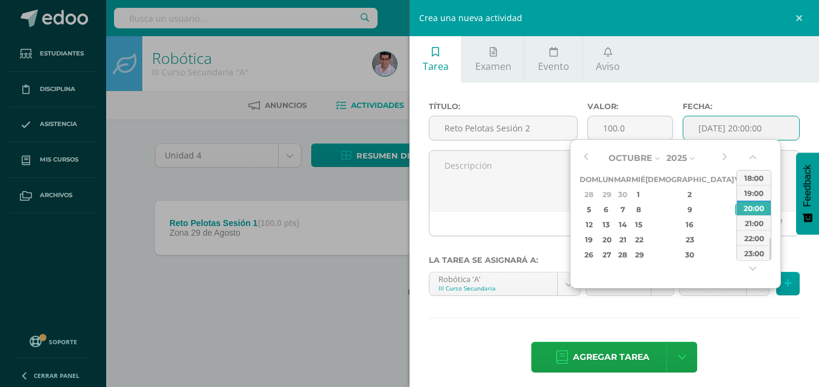
click at [592, 157] on div "Octubre Enero Febrero Marzo [PERSON_NAME] [PERSON_NAME] Octubre Noviembre [DATE…" at bounding box center [654, 205] width 151 height 113
click at [586, 157] on button "button" at bounding box center [585, 158] width 12 height 18
click at [735, 192] on div "5" at bounding box center [740, 194] width 11 height 14
type input "[DATE] 20:00"
click at [735, 195] on div "5" at bounding box center [740, 194] width 11 height 14
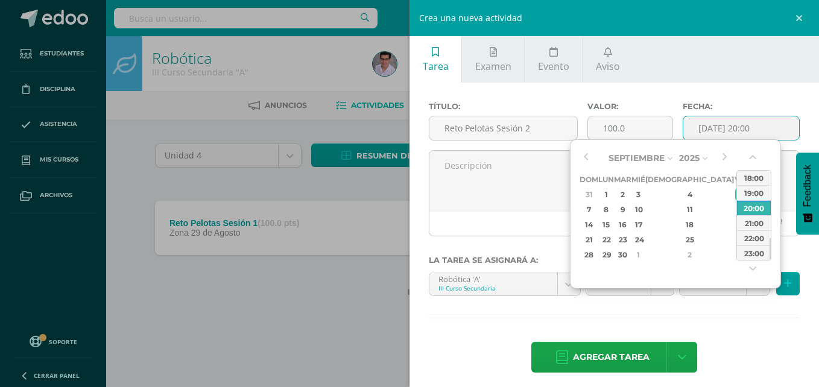
click at [732, 322] on div "Título: Reto Pelotas Sesión 2 Valor: 100.0 Fecha: [DATE] 20:00 La tarea se asig…" at bounding box center [613, 239] width 409 height 312
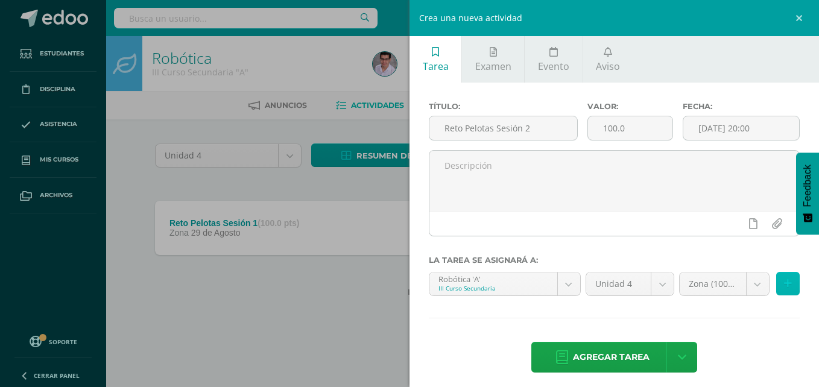
click at [776, 285] on button at bounding box center [788, 284] width 24 height 24
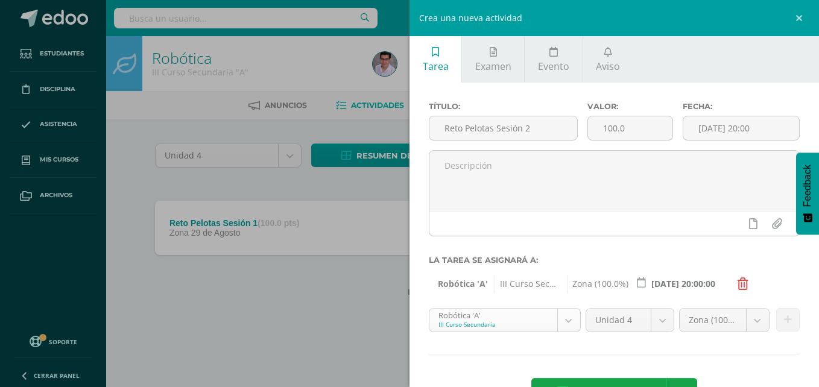
click at [494, 322] on body "Tarea asignada exitosamente Estudiantes Disciplina Asistencia Mis cursos Archiv…" at bounding box center [409, 167] width 819 height 335
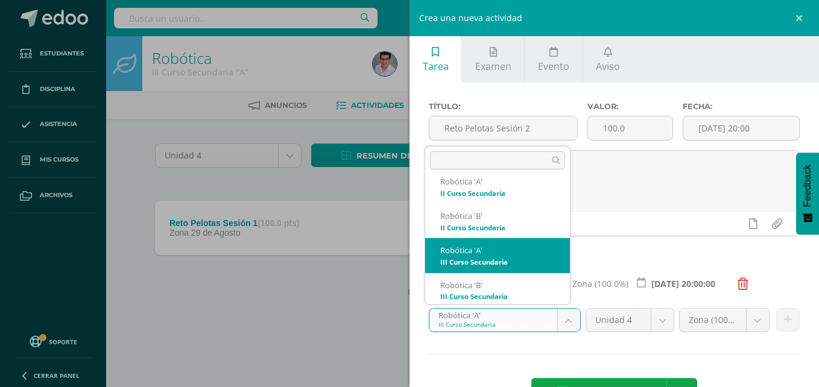
scroll to position [348, 0]
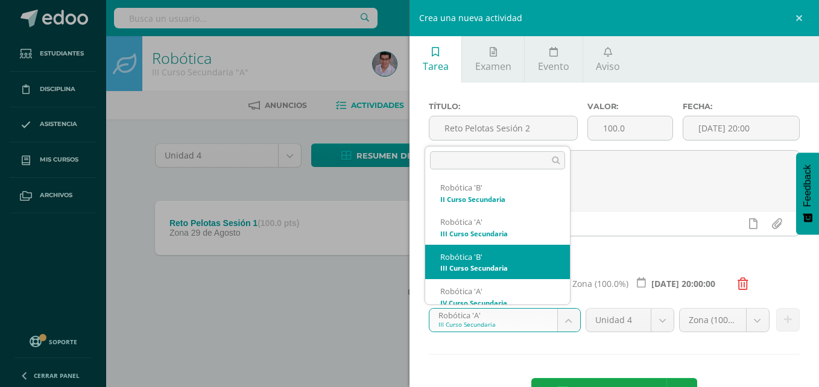
select select "208569"
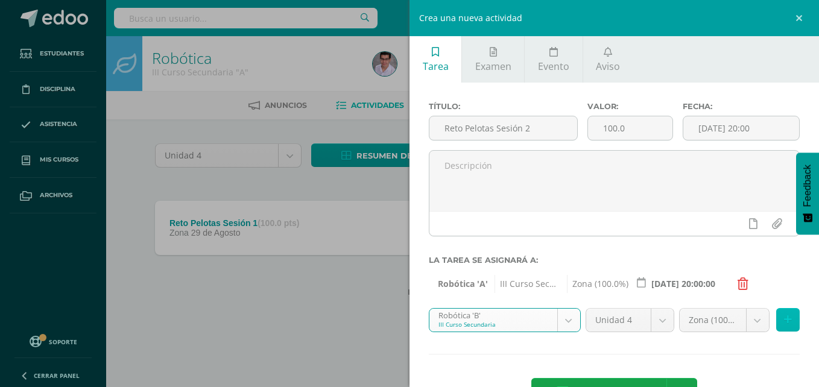
click at [784, 321] on icon at bounding box center [788, 320] width 8 height 10
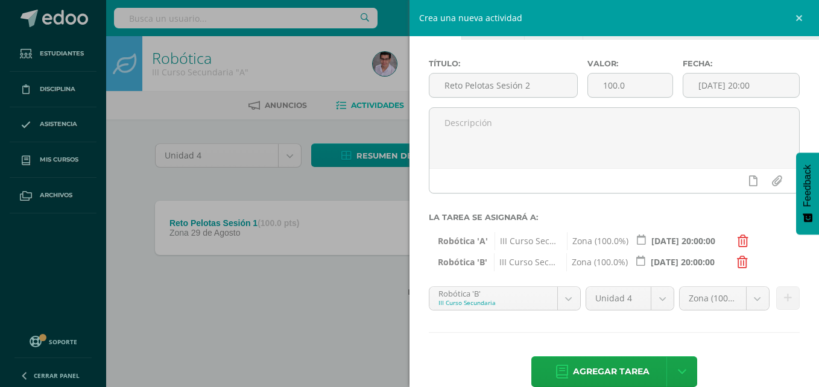
scroll to position [64, 0]
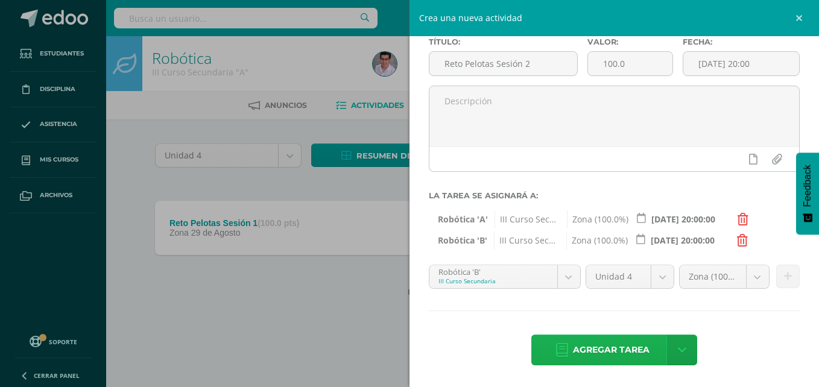
click at [624, 357] on span "Agregar tarea" at bounding box center [611, 350] width 77 height 30
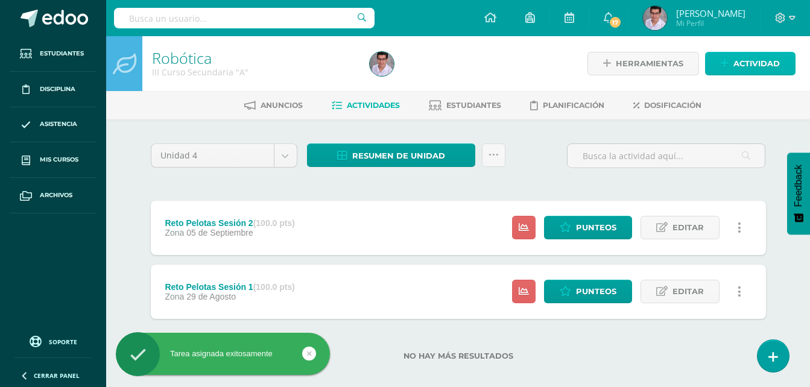
click at [738, 69] on span "Actividad" at bounding box center [756, 63] width 46 height 22
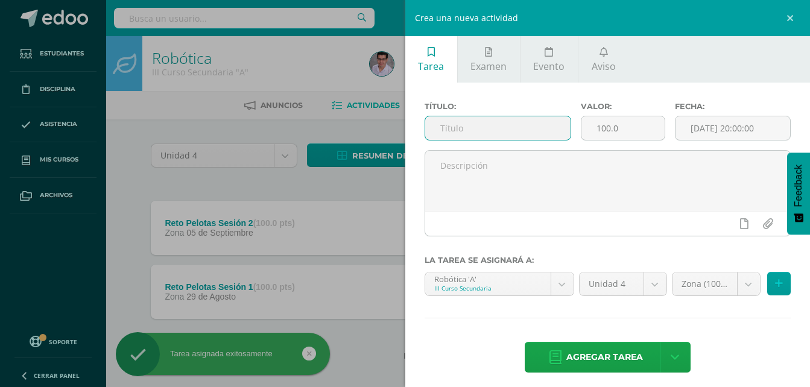
click at [510, 133] on input "text" at bounding box center [498, 128] width 146 height 24
paste input "Reto Pelotas Sesión"
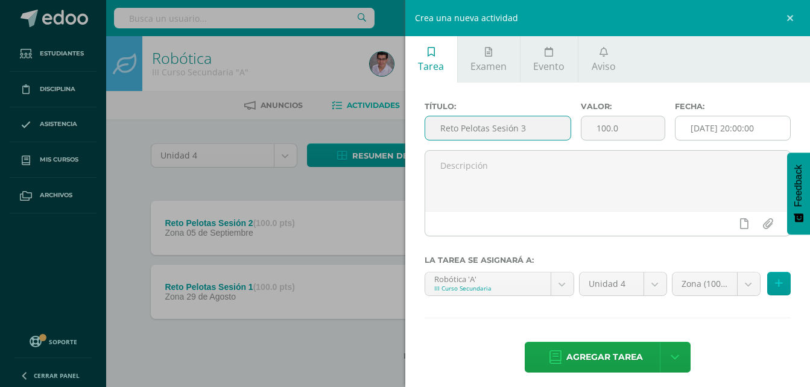
type input "Reto Pelotas Sesión 3"
click at [710, 124] on input "[DATE] 20:00:00" at bounding box center [732, 128] width 115 height 24
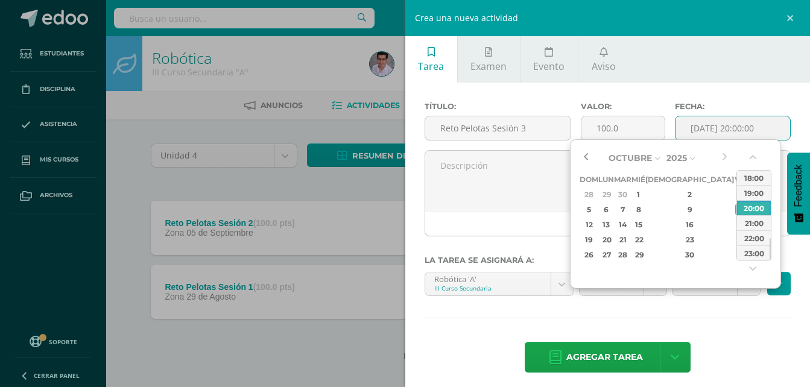
click at [586, 155] on button "button" at bounding box center [585, 158] width 12 height 18
click at [735, 236] on div "26" at bounding box center [740, 240] width 11 height 14
type input "2025-09-26 20:00"
click at [735, 236] on div "26" at bounding box center [740, 240] width 11 height 14
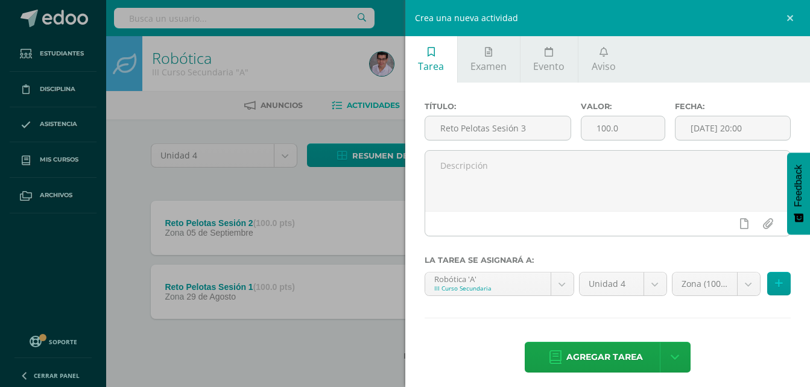
click at [712, 332] on div "Título: Reto Pelotas Sesión 3 Valor: 100.0 Fecha: 2025-09-26 20:00 La tarea se …" at bounding box center [607, 239] width 405 height 312
click at [767, 285] on button at bounding box center [779, 284] width 24 height 24
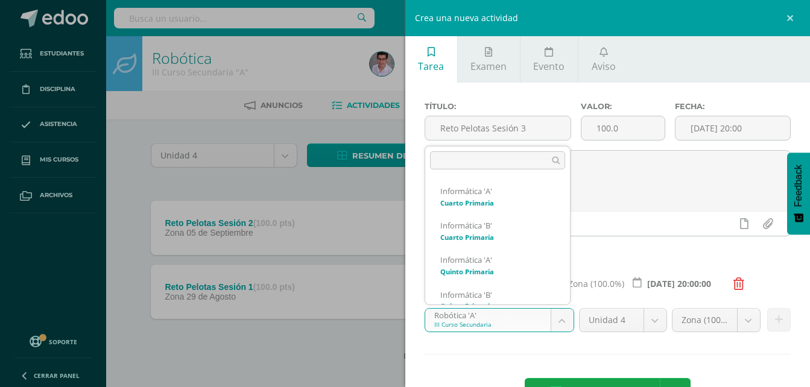
click at [467, 328] on body "Tarea asignada exitosamente Estudiantes Disciplina Asistencia Mis cursos Archiv…" at bounding box center [405, 199] width 810 height 399
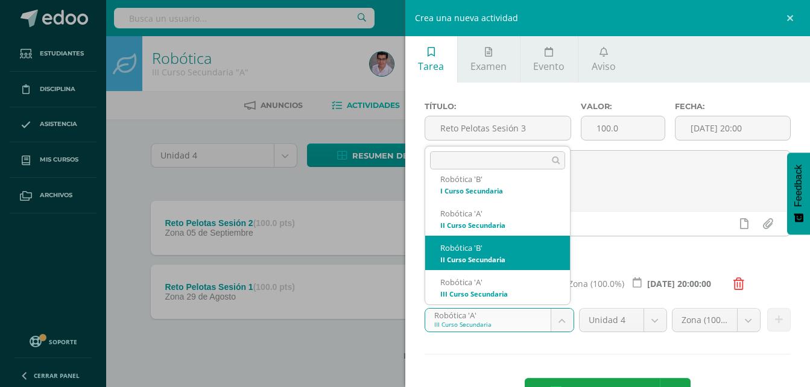
scroll to position [348, 0]
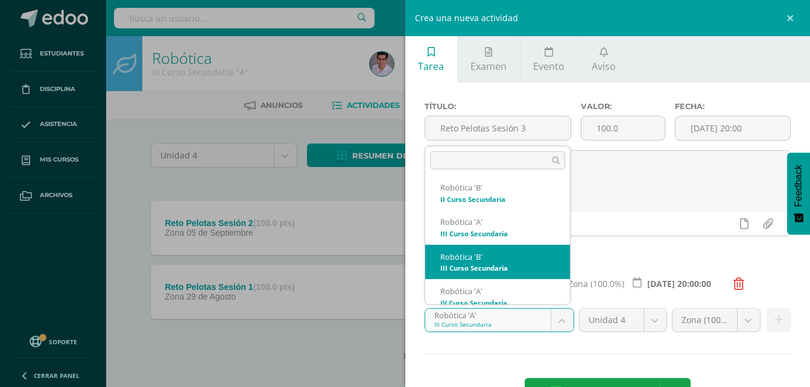
select select "208569"
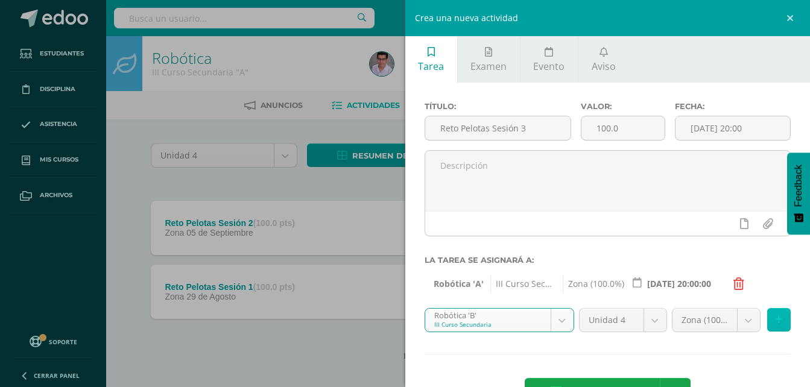
click at [773, 314] on button at bounding box center [779, 320] width 24 height 24
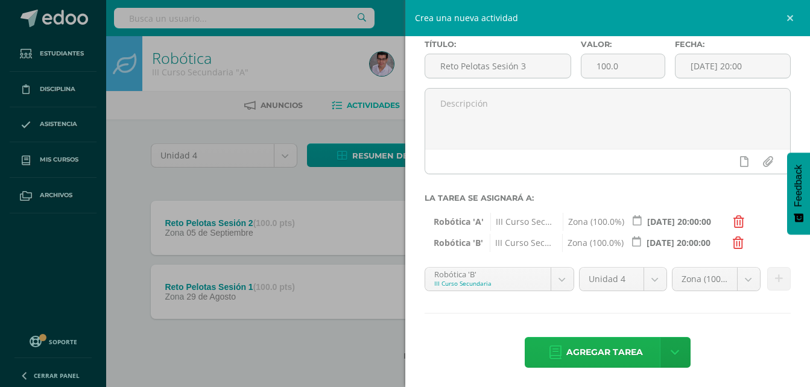
scroll to position [64, 0]
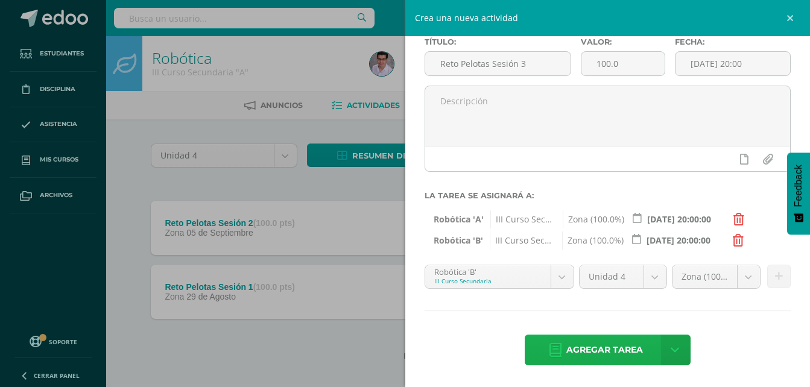
click at [584, 355] on span "Agregar tarea" at bounding box center [604, 350] width 77 height 30
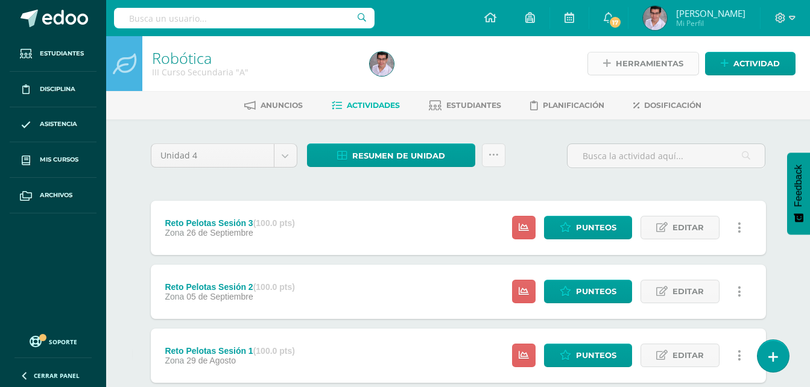
click at [652, 69] on span "Herramientas" at bounding box center [649, 63] width 68 height 22
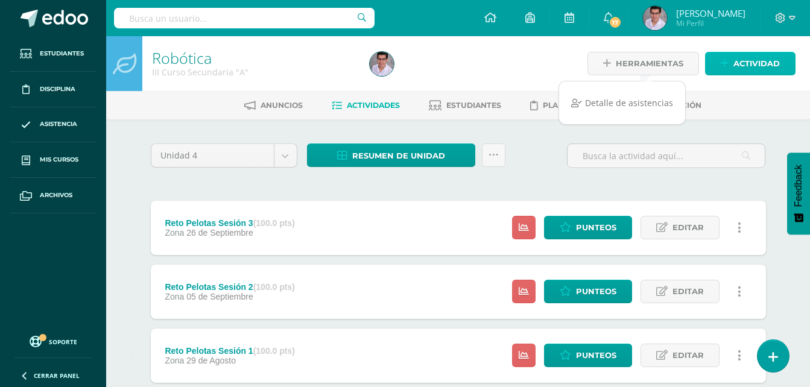
click at [730, 60] on link "Actividad" at bounding box center [750, 64] width 90 height 24
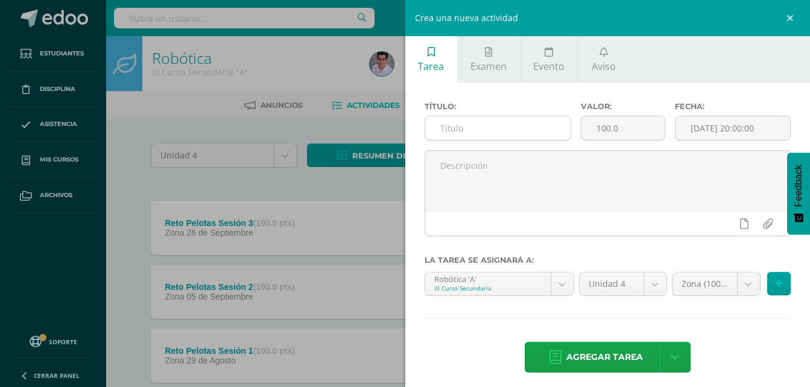
click at [521, 122] on input "text" at bounding box center [498, 128] width 146 height 24
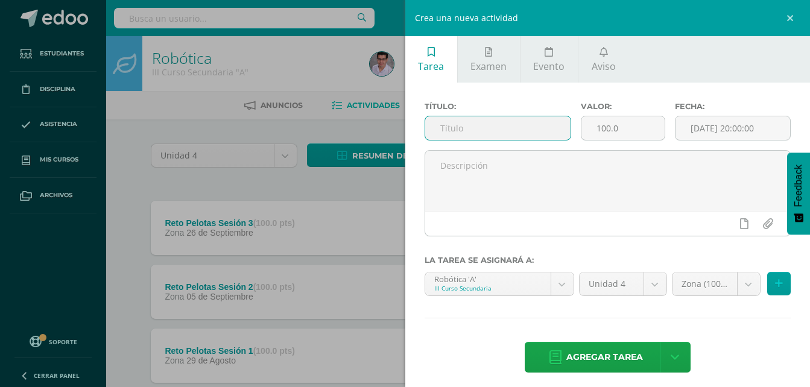
paste input "Reto Pelotas Sesión"
type input "Reto Pelotas Sesión 4"
click at [719, 134] on input "[DATE] 20:00:00" at bounding box center [732, 128] width 115 height 24
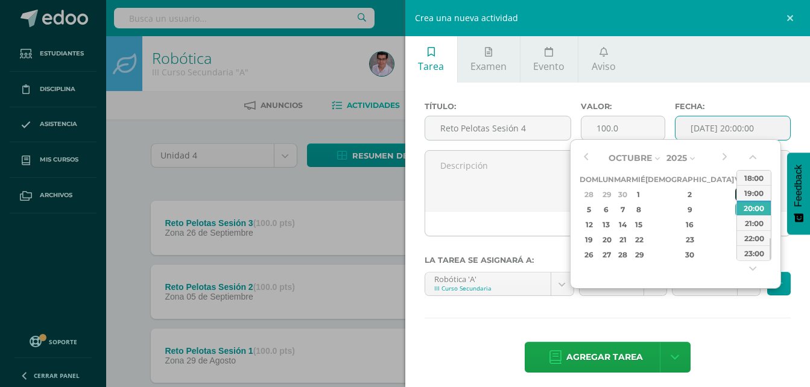
click at [735, 189] on div "3" at bounding box center [740, 194] width 11 height 14
type input "2025-10-03 20:00"
click at [735, 189] on div "3" at bounding box center [740, 194] width 11 height 14
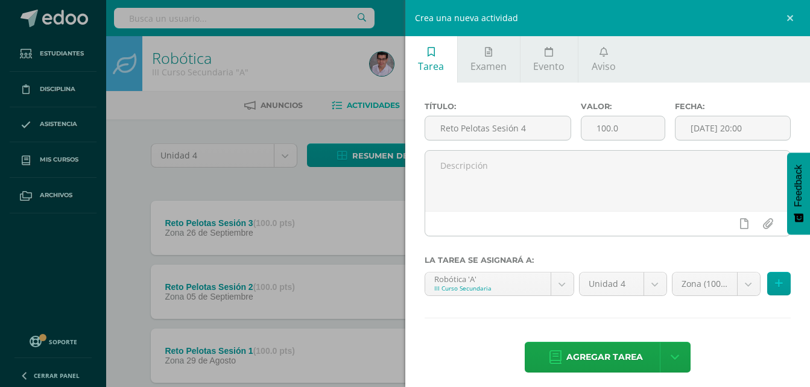
click at [738, 330] on div "Título: Reto Pelotas Sesión 4 Valor: 100.0 Fecha: 2025-10-03 20:00 La tarea se …" at bounding box center [607, 239] width 405 height 312
click at [775, 285] on icon at bounding box center [779, 283] width 8 height 10
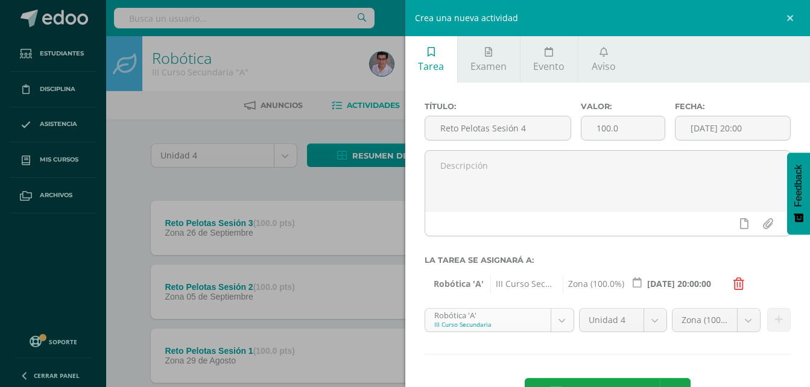
click at [507, 319] on body "Tarea asignada exitosamente Estudiantes Disciplina Asistencia Mis cursos Archiv…" at bounding box center [405, 231] width 810 height 463
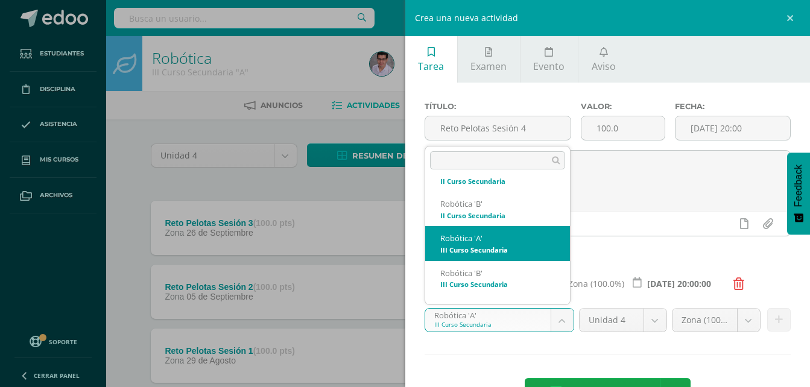
scroll to position [348, 0]
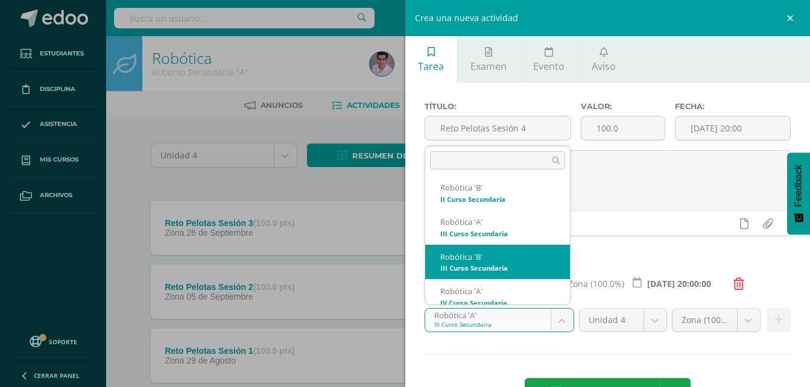
select select "208569"
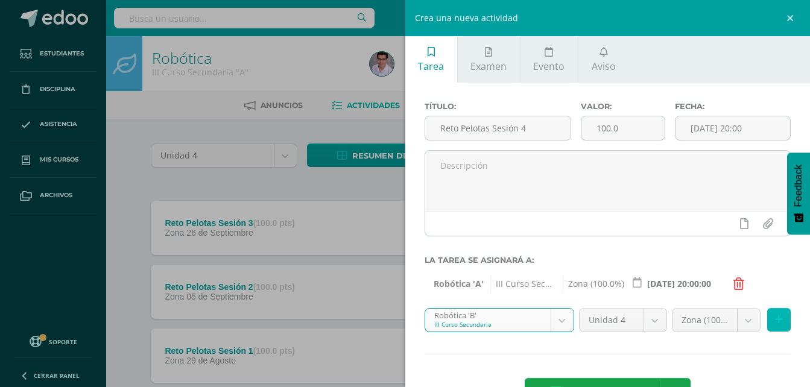
click at [775, 324] on icon at bounding box center [779, 320] width 8 height 10
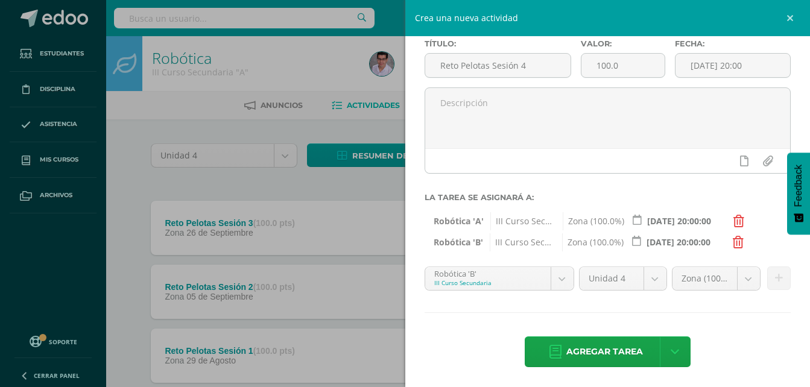
scroll to position [64, 0]
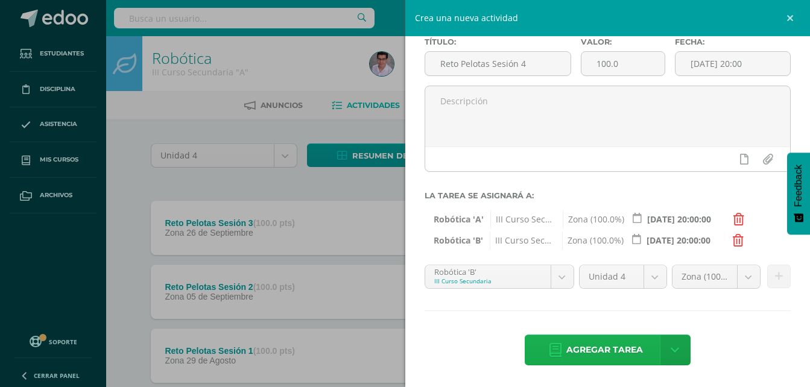
click at [584, 348] on span "Agregar tarea" at bounding box center [604, 350] width 77 height 30
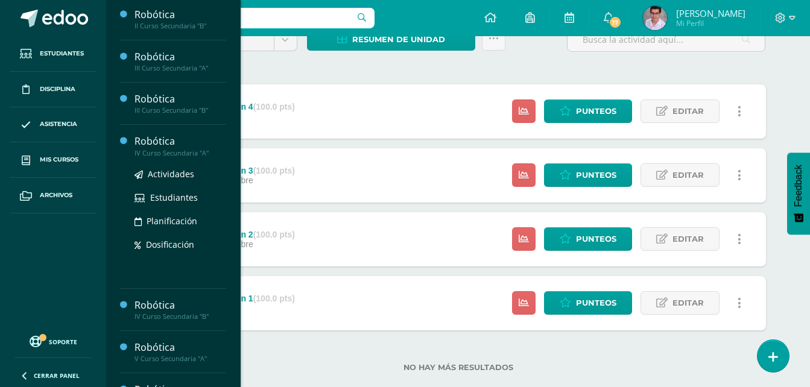
scroll to position [424, 0]
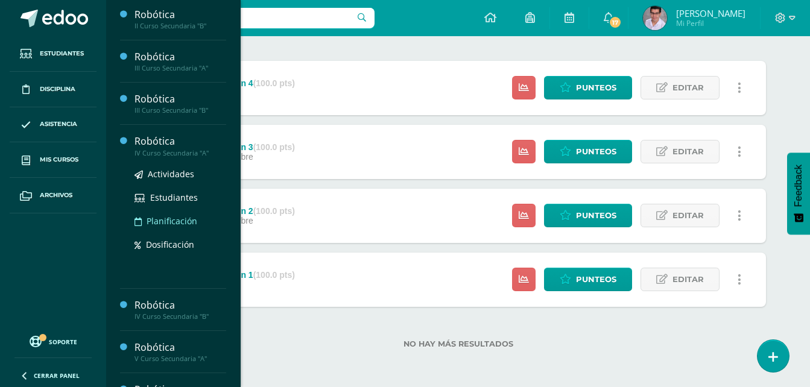
click at [165, 222] on ul "Actividades Estudiantes Planificación Dosificación" at bounding box center [180, 209] width 92 height 84
click at [165, 241] on span "Dosificación" at bounding box center [170, 244] width 48 height 11
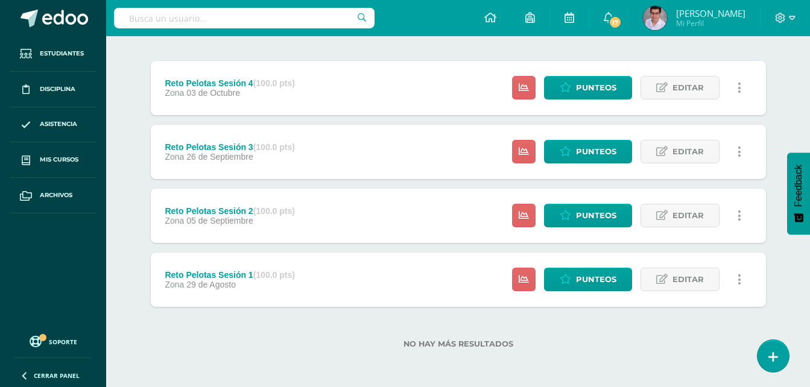
scroll to position [332, 0]
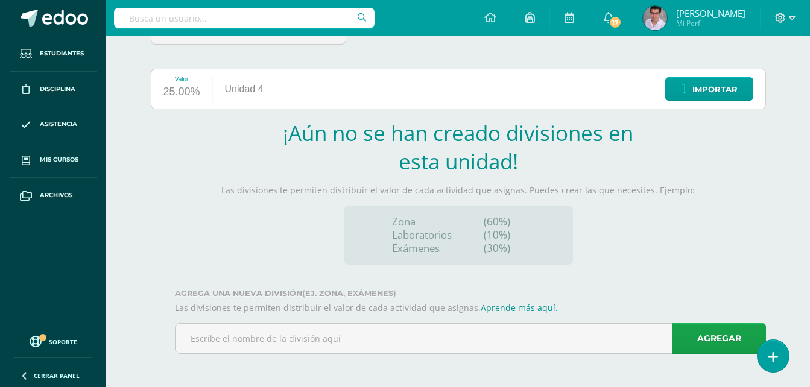
scroll to position [124, 0]
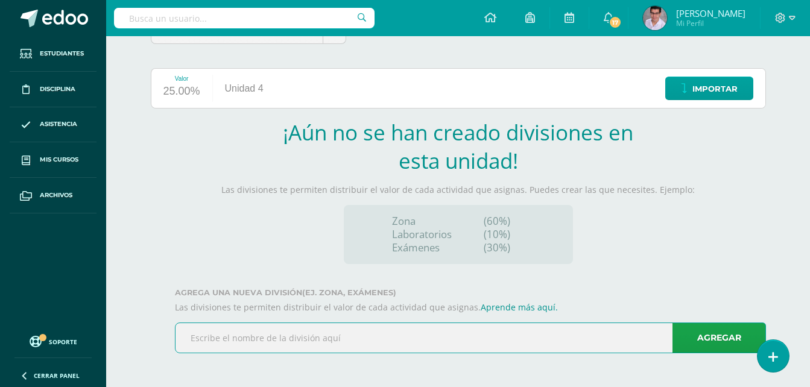
click at [495, 339] on input "text" at bounding box center [470, 338] width 590 height 30
type input "Zona"
click at [704, 344] on link "Agregar" at bounding box center [718, 337] width 93 height 31
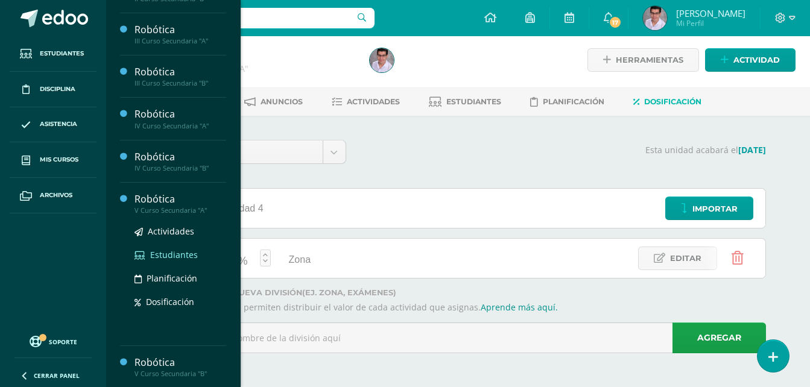
scroll to position [453, 0]
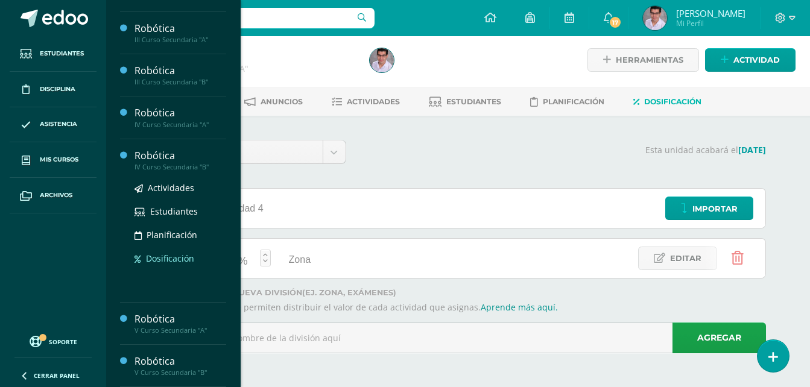
click at [178, 256] on span "Dosificación" at bounding box center [170, 258] width 48 height 11
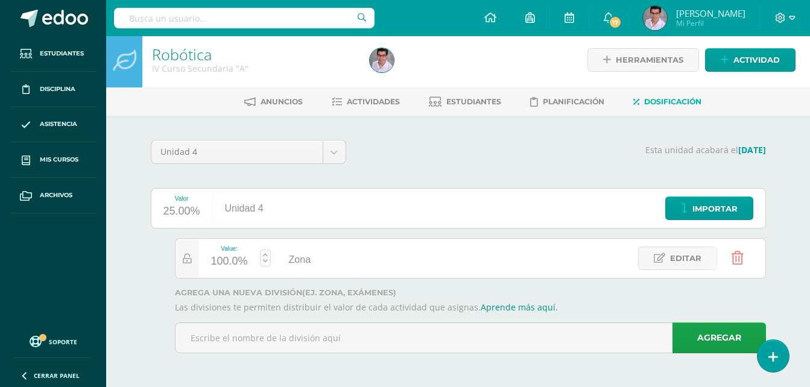
scroll to position [332, 0]
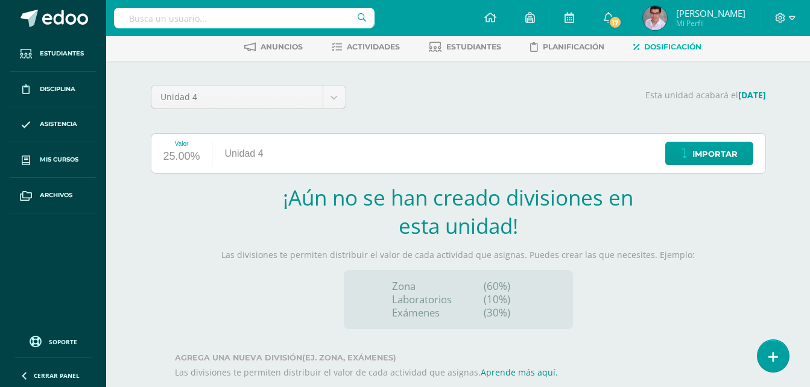
scroll to position [124, 0]
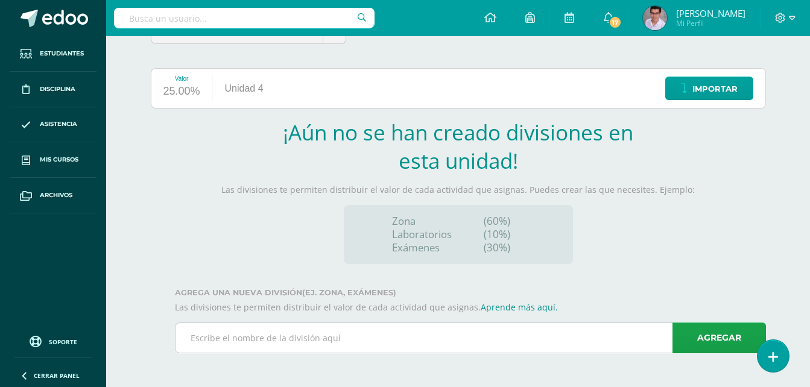
click at [374, 330] on input "text" at bounding box center [470, 338] width 590 height 30
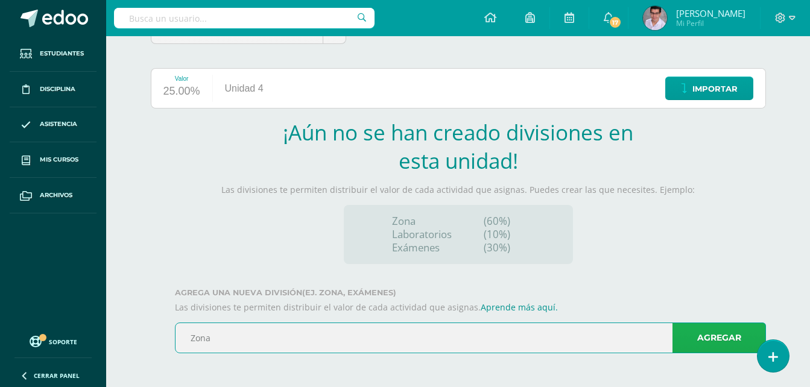
type input "Zona"
click at [691, 330] on link "Agregar" at bounding box center [718, 337] width 93 height 31
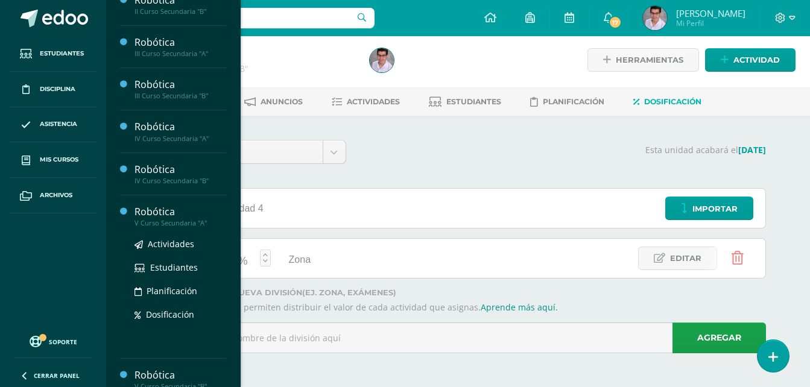
scroll to position [453, 0]
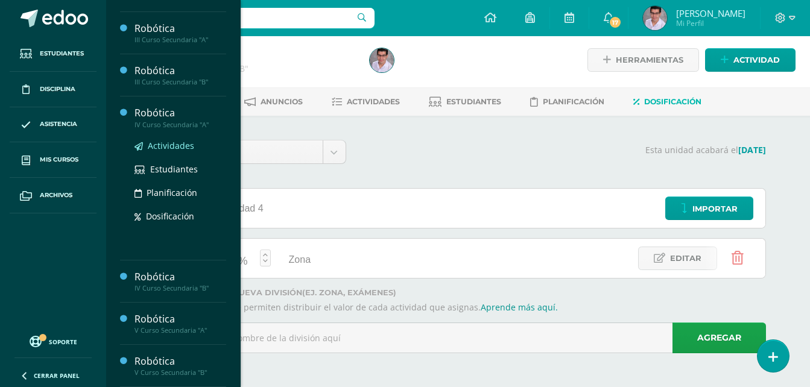
click at [174, 145] on span "Actividades" at bounding box center [171, 145] width 46 height 11
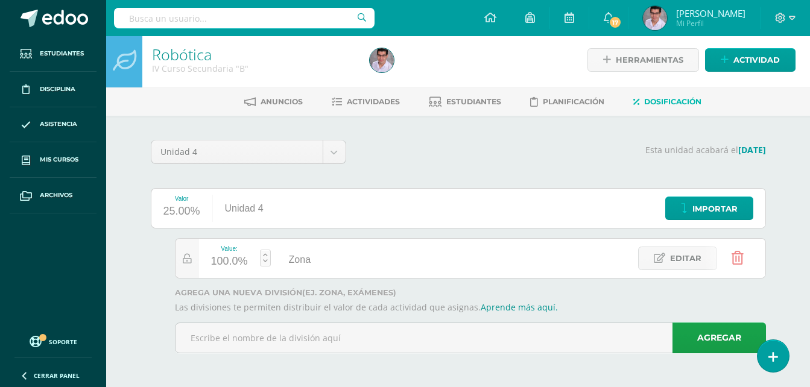
scroll to position [332, 0]
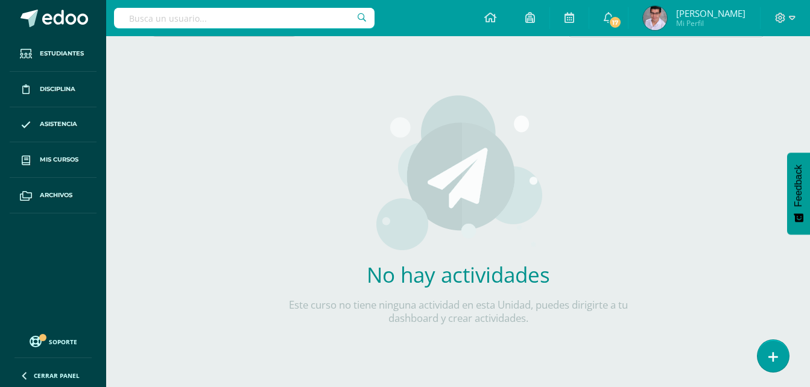
scroll to position [332, 0]
click at [295, 246] on div "No hay actividades Este curso no tiene ninguna actividad en esta Unidad, puedes…" at bounding box center [458, 217] width 356 height 294
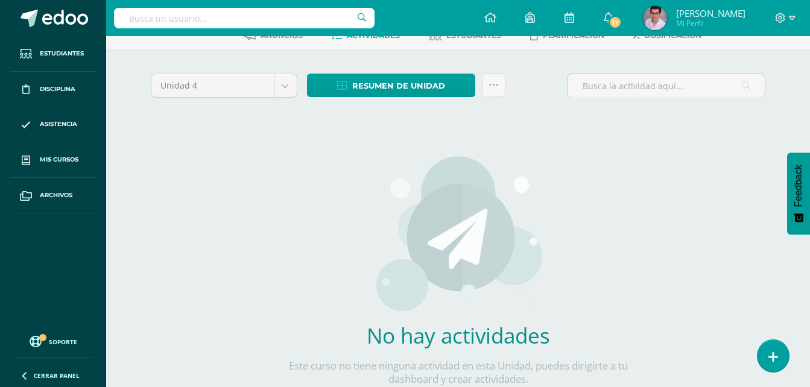
scroll to position [0, 0]
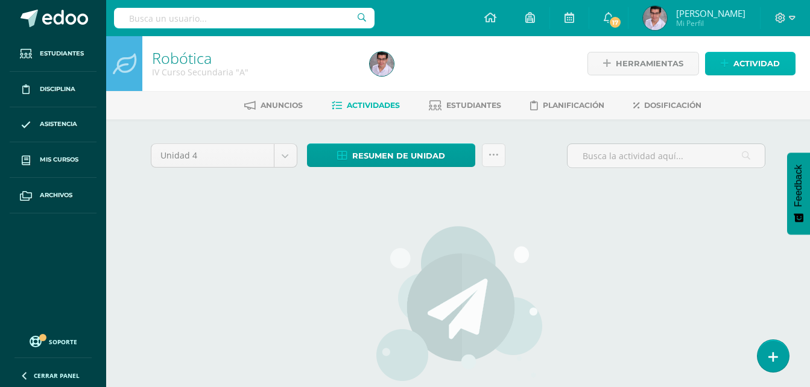
click at [735, 66] on span "Actividad" at bounding box center [756, 63] width 46 height 22
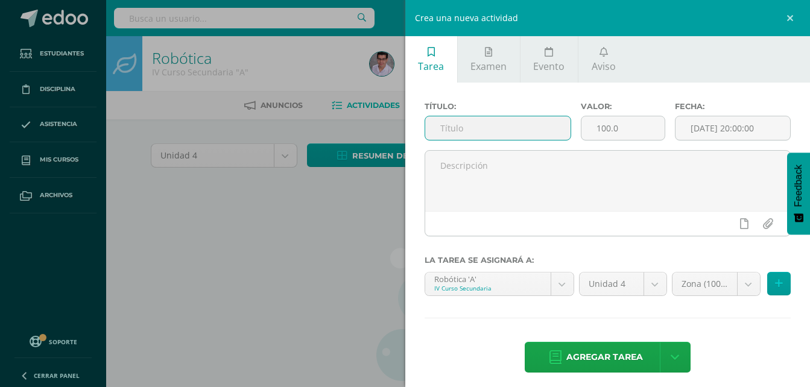
click at [500, 128] on input "text" at bounding box center [498, 128] width 146 height 24
paste input "Presentación Proyecto Competencia"
click at [553, 127] on input "Presentación Proyecto Competencia" at bounding box center [498, 128] width 146 height 24
type input "Presentación Proyecto Competencia"
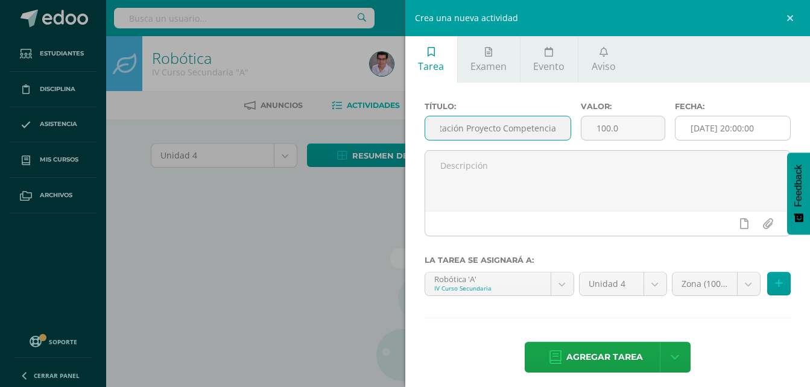
click at [707, 136] on input "[DATE] 20:00:00" at bounding box center [732, 128] width 115 height 24
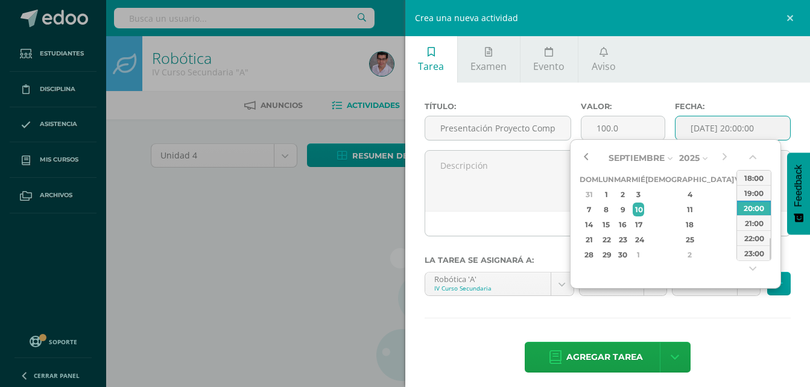
click at [585, 156] on button "button" at bounding box center [585, 158] width 12 height 18
click at [735, 256] on div "29" at bounding box center [740, 255] width 11 height 14
type input "2025-08-29 20:00"
click at [694, 322] on div "Título: Presentación Proyecto Competencia Valor: 100.0 Fecha: 2025-08-29 20:00 …" at bounding box center [607, 239] width 405 height 312
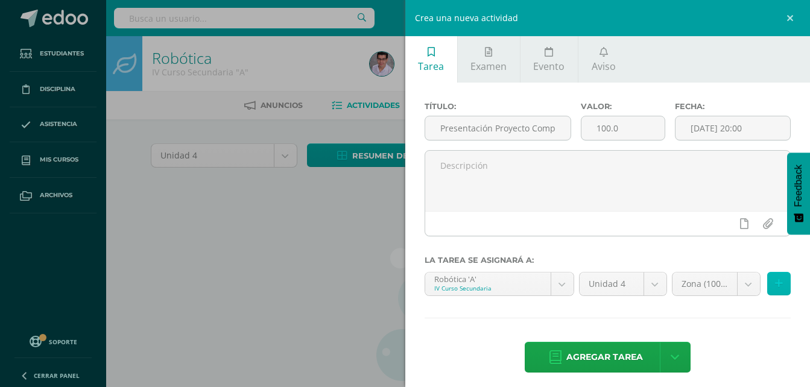
click at [775, 283] on icon at bounding box center [779, 283] width 8 height 10
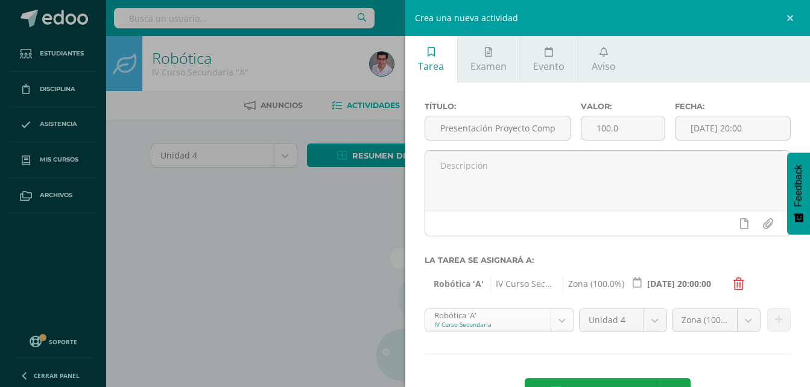
click at [529, 322] on body "Estudiantes Disciplina Asistencia Mis cursos Archivos Soporte Ayuda Reportar un…" at bounding box center [405, 259] width 810 height 518
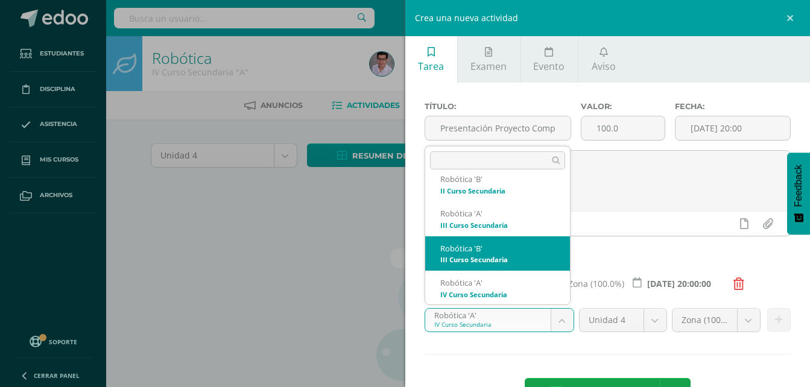
scroll to position [417, 0]
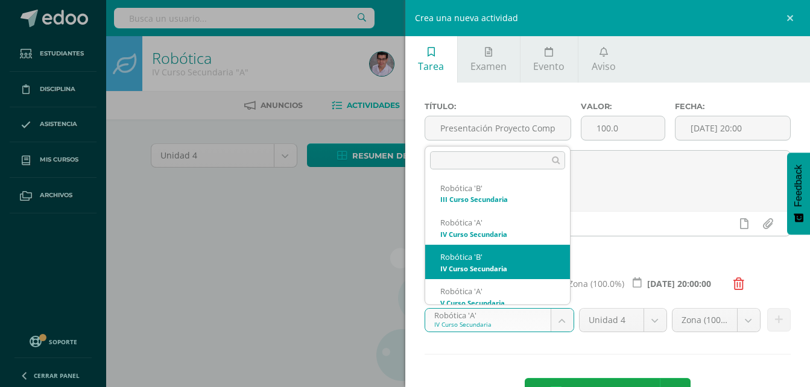
select select "208737"
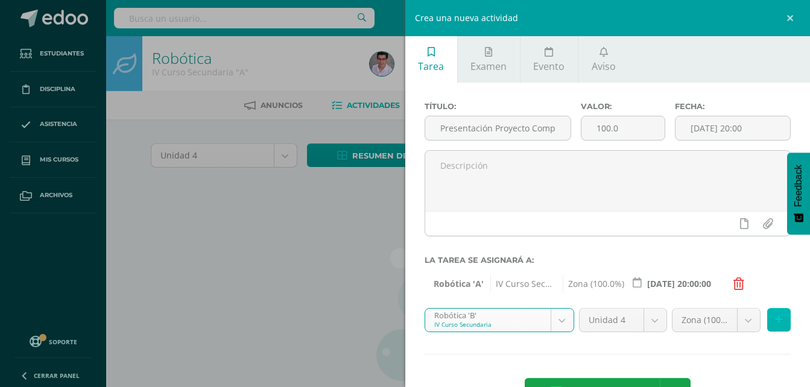
click at [768, 326] on button at bounding box center [779, 320] width 24 height 24
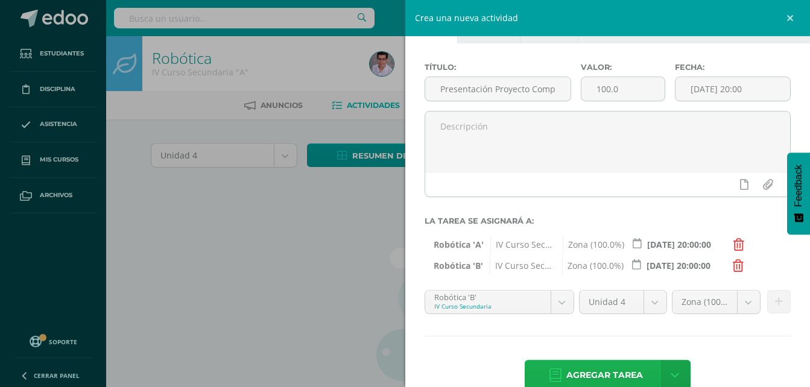
scroll to position [60, 0]
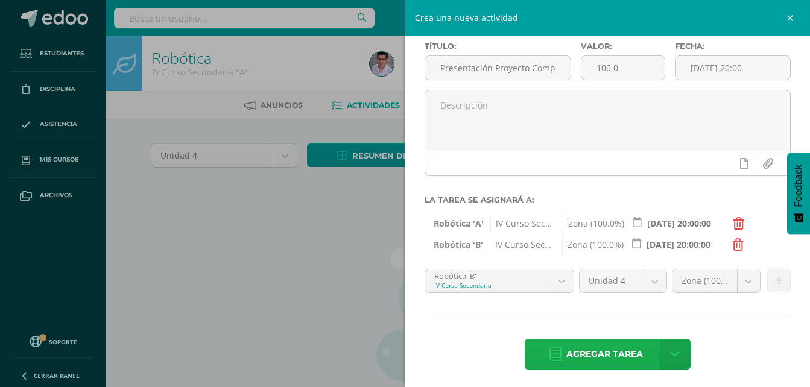
click at [579, 353] on span "Agregar tarea" at bounding box center [604, 354] width 77 height 30
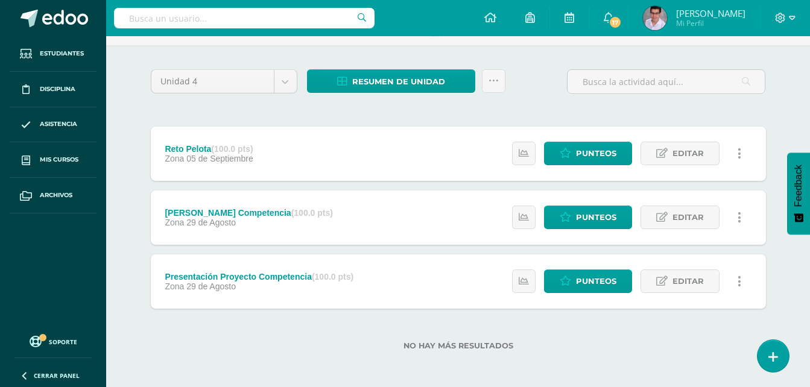
scroll to position [76, 0]
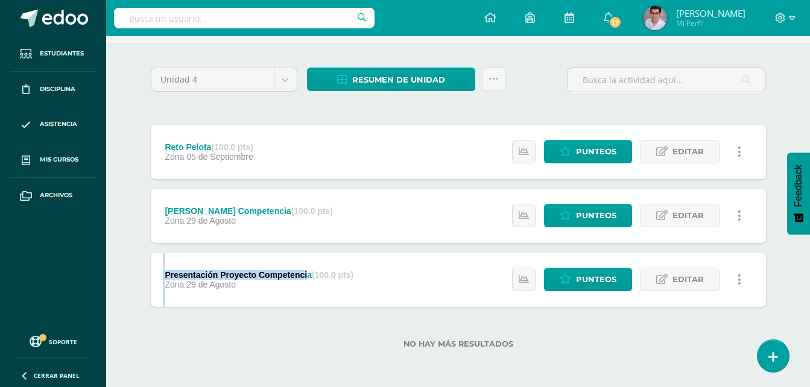
drag, startPoint x: 160, startPoint y: 271, endPoint x: 307, endPoint y: 276, distance: 147.2
click at [307, 276] on div "Presentación Proyecto Competencia (100.0 pts) Zona [DATE][PERSON_NAME]" at bounding box center [260, 280] width 218 height 54
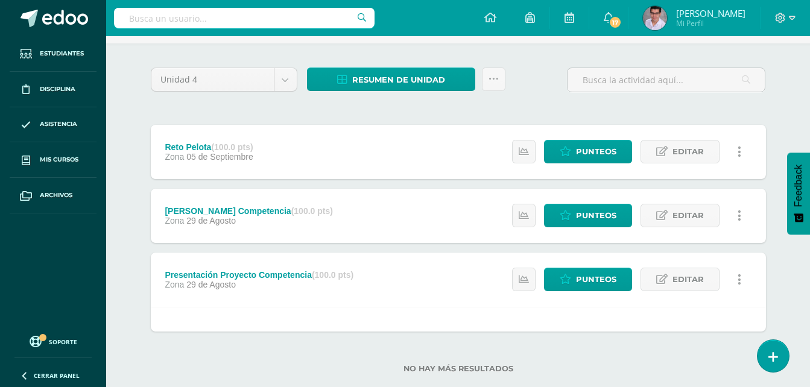
drag, startPoint x: 307, startPoint y: 276, endPoint x: 261, endPoint y: 372, distance: 106.5
click at [263, 371] on label "No hay más resultados" at bounding box center [458, 368] width 615 height 9
drag, startPoint x: 163, startPoint y: 271, endPoint x: 198, endPoint y: 269, distance: 35.0
click at [198, 269] on div "Presentación Proyecto Competencia (100.0 pts) Zona [DATE][PERSON_NAME]" at bounding box center [260, 280] width 218 height 54
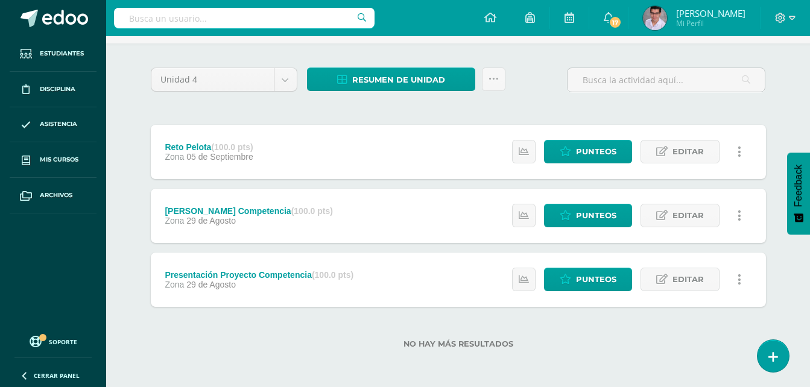
drag, startPoint x: 198, startPoint y: 269, endPoint x: 194, endPoint y: 364, distance: 94.7
click at [194, 364] on div "Unidad 4 Unidad 1 Unidad 2 Unidad 3 Unidad 4 Resumen de unidad Descargar como H…" at bounding box center [458, 215] width 663 height 344
click at [307, 277] on div "Presentación Proyecto Competencia (100.0 pts)" at bounding box center [259, 275] width 189 height 10
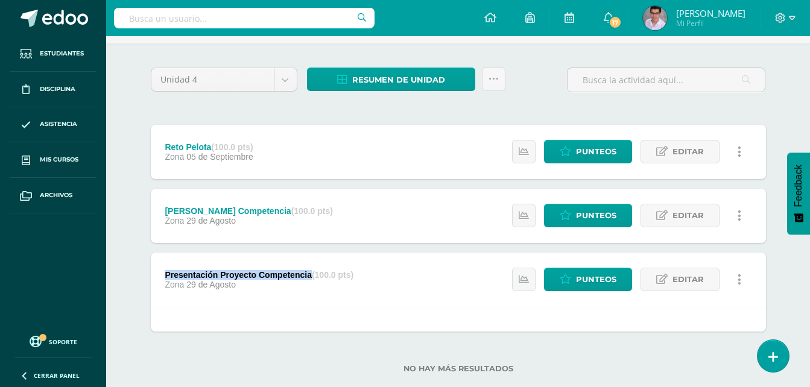
drag, startPoint x: 310, startPoint y: 274, endPoint x: 168, endPoint y: 277, distance: 142.9
click at [168, 277] on div "Presentación Proyecto Competencia (100.0 pts)" at bounding box center [259, 275] width 189 height 10
copy div "Presentación Proyecto Competencia"
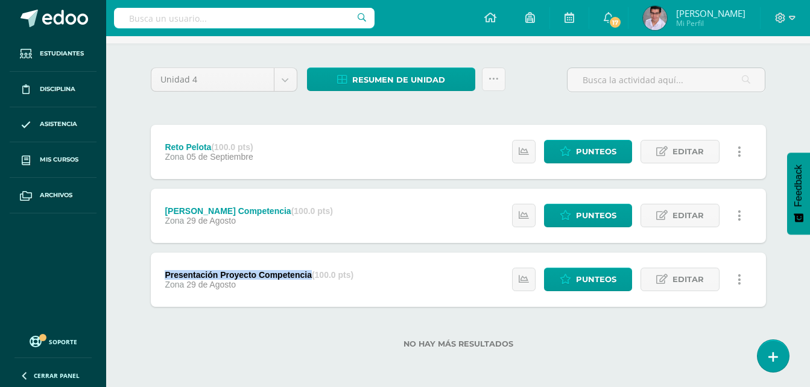
drag, startPoint x: 310, startPoint y: 213, endPoint x: 166, endPoint y: 212, distance: 144.1
click at [166, 212] on div "Presentación a Jurado Competencia (100.0 pts)" at bounding box center [249, 211] width 168 height 10
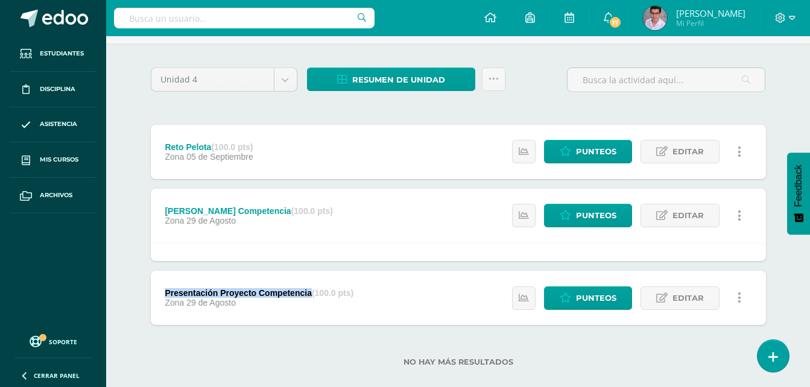
copy div "[PERSON_NAME] Competencia"
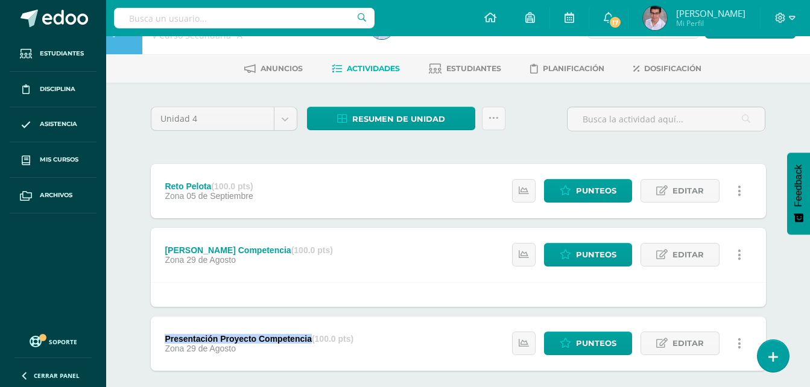
scroll to position [16, 0]
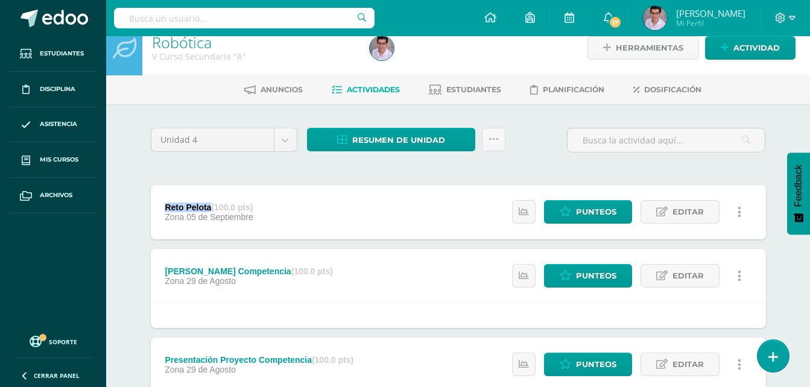
drag, startPoint x: 211, startPoint y: 206, endPoint x: 164, endPoint y: 210, distance: 47.2
click at [164, 210] on div "Reto Pelota (100.0 pts) Zona 05 de Septiembre" at bounding box center [209, 212] width 117 height 54
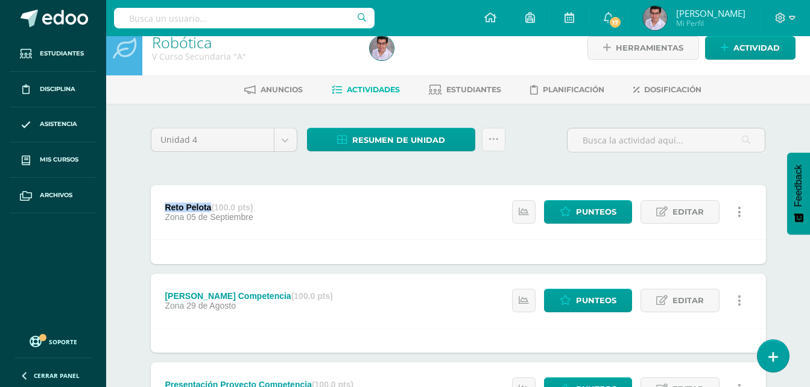
copy div "Reto Pelota"
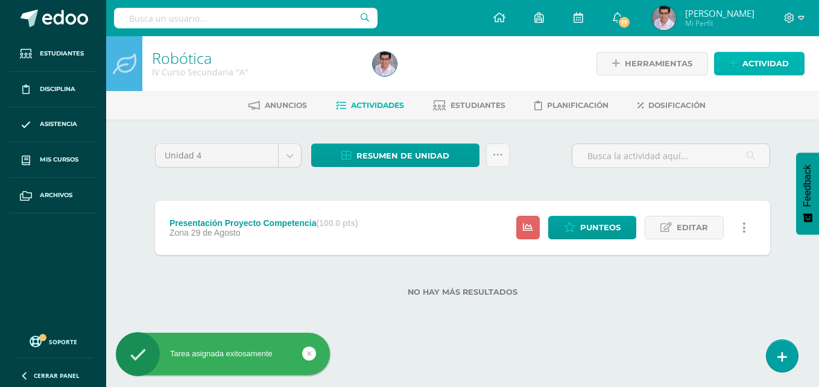
click at [733, 64] on icon at bounding box center [733, 63] width 8 height 10
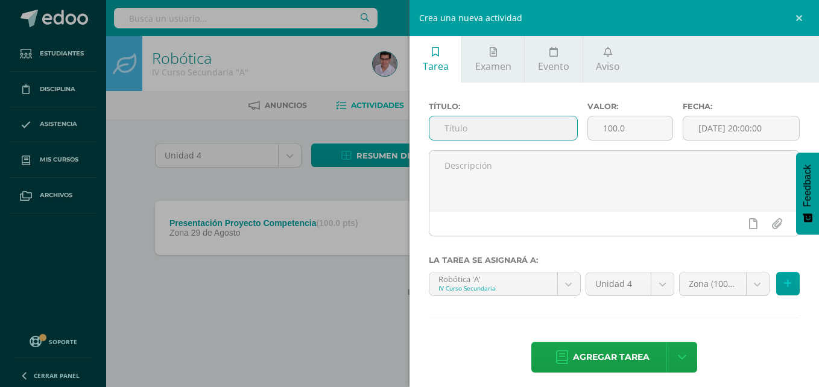
click at [521, 125] on input "text" at bounding box center [503, 128] width 148 height 24
paste input "[PERSON_NAME] Competencia"
type input "[PERSON_NAME] Competencia"
click at [709, 126] on input "[DATE] 20:00:00" at bounding box center [741, 128] width 116 height 24
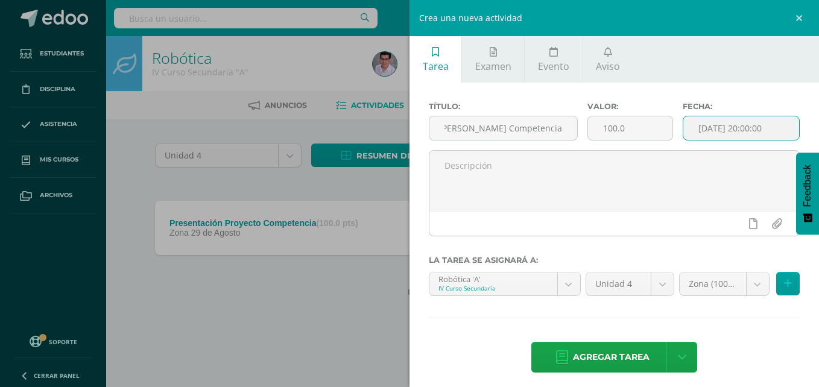
scroll to position [0, 0]
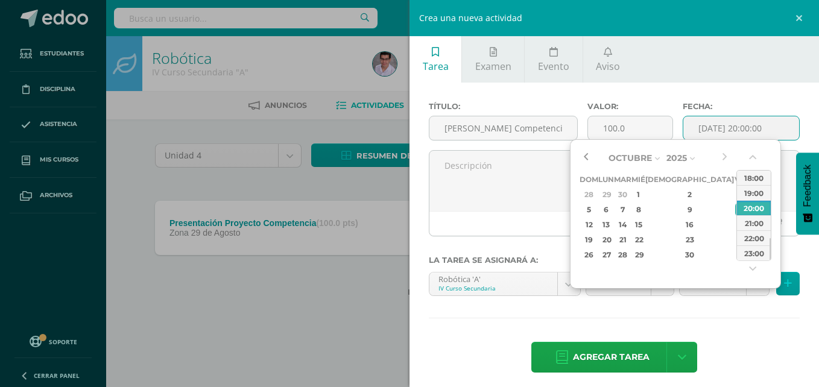
click at [586, 149] on button "button" at bounding box center [585, 158] width 12 height 18
click at [735, 249] on div "29" at bounding box center [740, 255] width 11 height 14
type input "2025-08-29 20:00"
click at [677, 325] on div "Título: Presentación a Jurado Competencia Valor: 100.0 Fecha: 2025-08-29 20:00 …" at bounding box center [613, 239] width 409 height 312
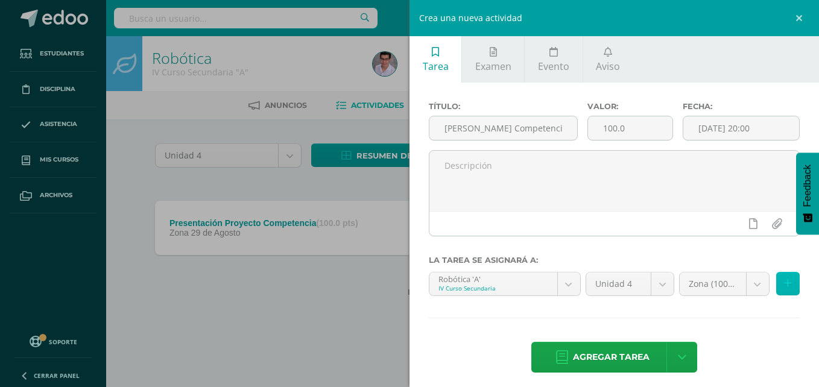
click at [776, 283] on button at bounding box center [788, 284] width 24 height 24
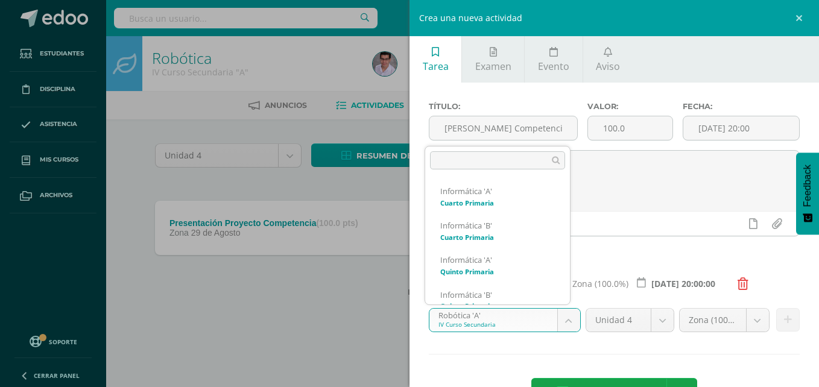
click at [512, 320] on body "Tarea asignada exitosamente Estudiantes Disciplina Asistencia Mis cursos Archiv…" at bounding box center [409, 167] width 819 height 335
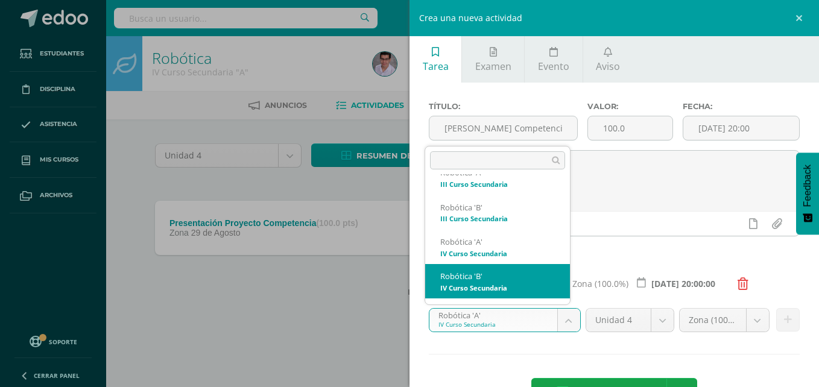
scroll to position [417, 0]
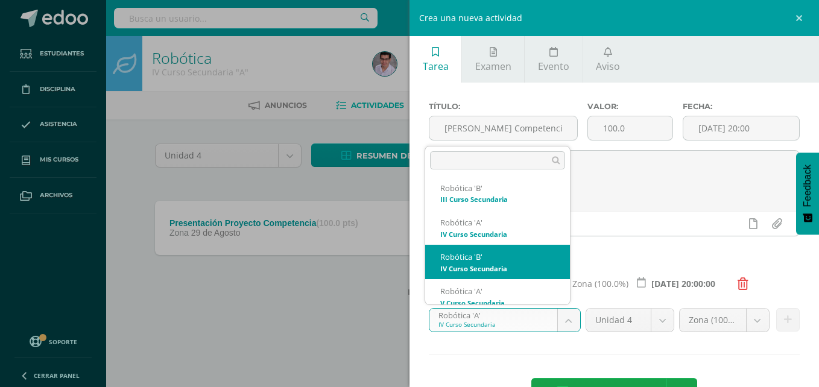
select select "208737"
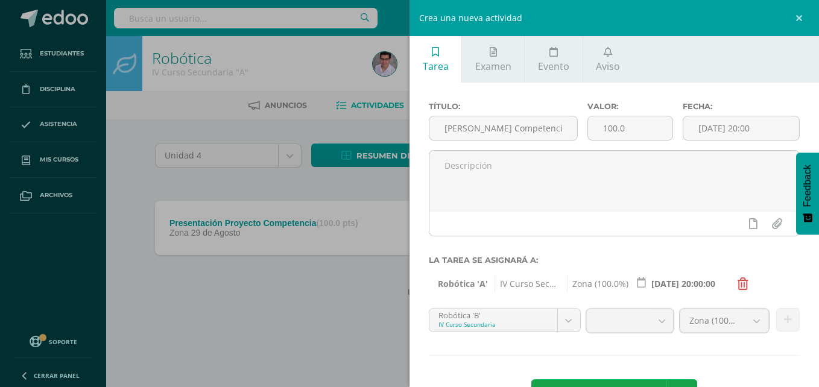
click at [676, 342] on div "Zona (100.0%) Zona (100.0%)" at bounding box center [738, 325] width 125 height 35
click at [784, 319] on icon at bounding box center [788, 320] width 8 height 10
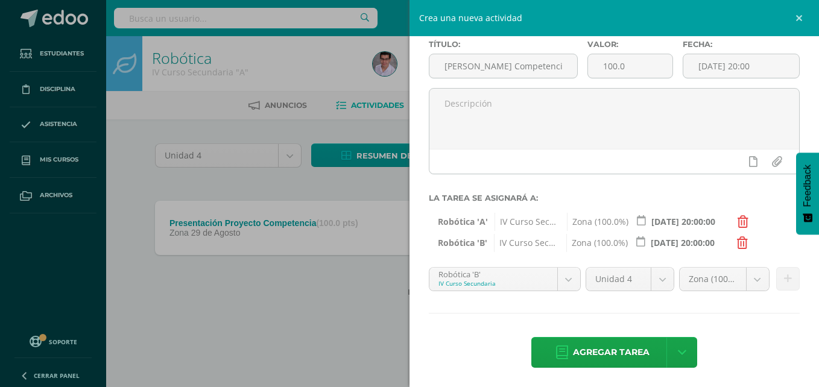
scroll to position [64, 0]
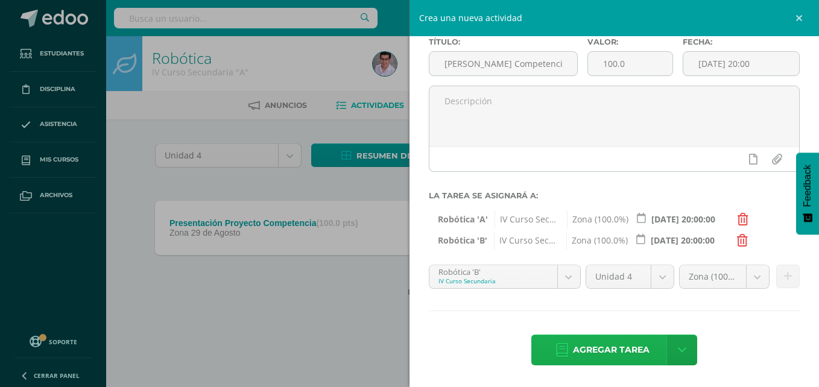
click at [586, 341] on span "Agregar tarea" at bounding box center [611, 350] width 77 height 30
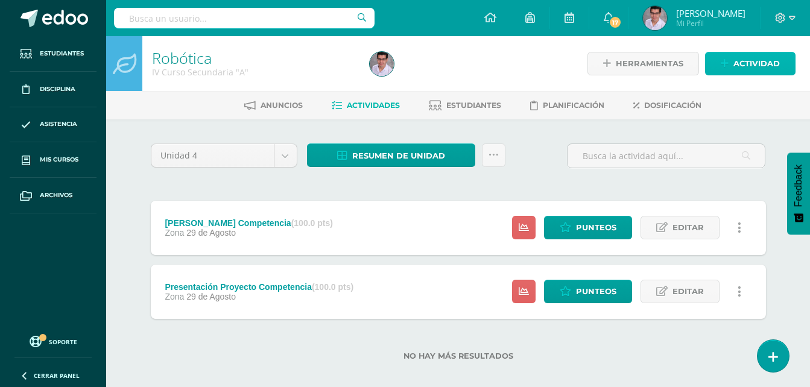
click at [737, 55] on span "Actividad" at bounding box center [756, 63] width 46 height 22
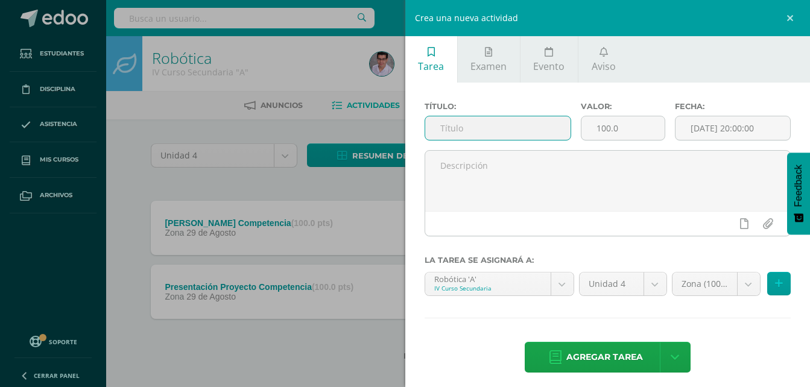
click at [442, 125] on input "text" at bounding box center [498, 128] width 146 height 24
paste input "[PERSON_NAME] Competencia"
type input "[PERSON_NAME] Competencia"
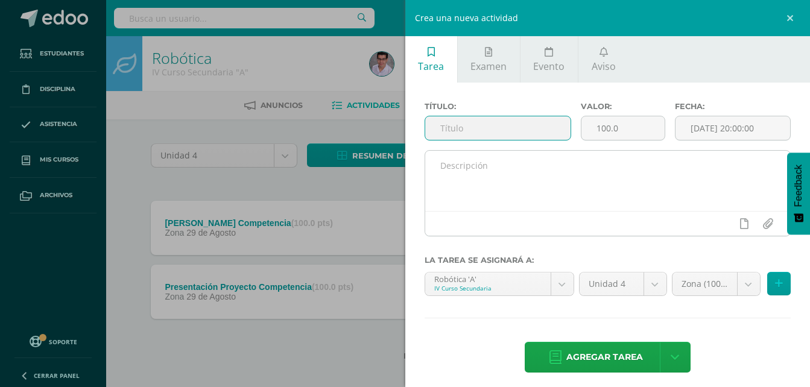
paste input "Reto Pelota"
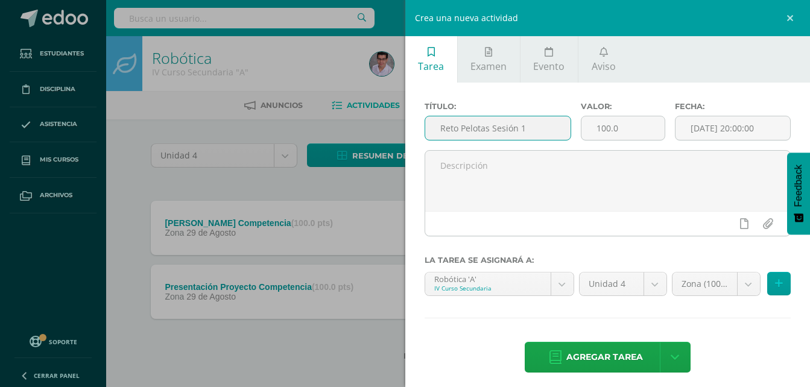
drag, startPoint x: 439, startPoint y: 128, endPoint x: 515, endPoint y: 128, distance: 75.3
click at [515, 128] on input "Reto Pelotas Sesión 1" at bounding box center [498, 128] width 146 height 24
type input "Reto Pelotas Sesión 1"
click at [732, 124] on input "[DATE] 20:00:00" at bounding box center [732, 128] width 115 height 24
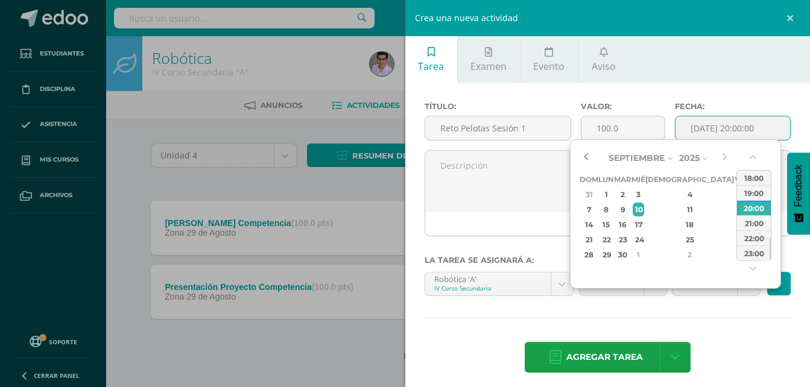
click at [591, 157] on button "button" at bounding box center [585, 158] width 12 height 18
click at [735, 189] on div "5" at bounding box center [740, 194] width 11 height 14
type input "2025-09-05 20:00"
click at [735, 189] on div "5" at bounding box center [740, 194] width 11 height 14
click at [700, 328] on div "Título: Reto Pelotas Sesión 1 Valor: 100.0 Fecha: 2025-09-05 20:00 La tarea se …" at bounding box center [607, 239] width 405 height 312
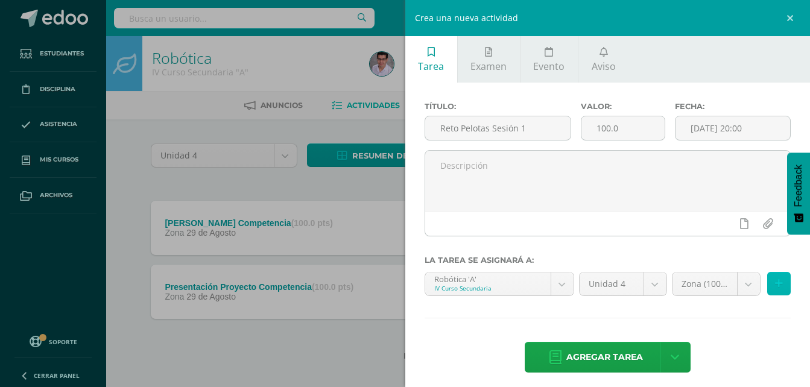
click at [778, 286] on button at bounding box center [779, 284] width 24 height 24
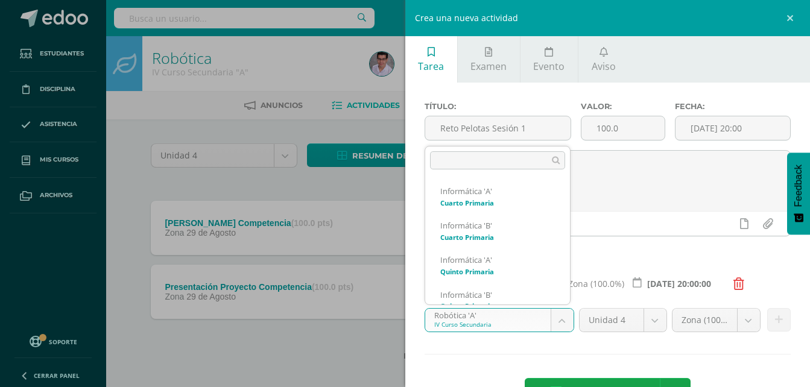
click at [496, 325] on body "Tarea asignada exitosamente Estudiantes Disciplina Asistencia Mis cursos Archiv…" at bounding box center [405, 199] width 810 height 399
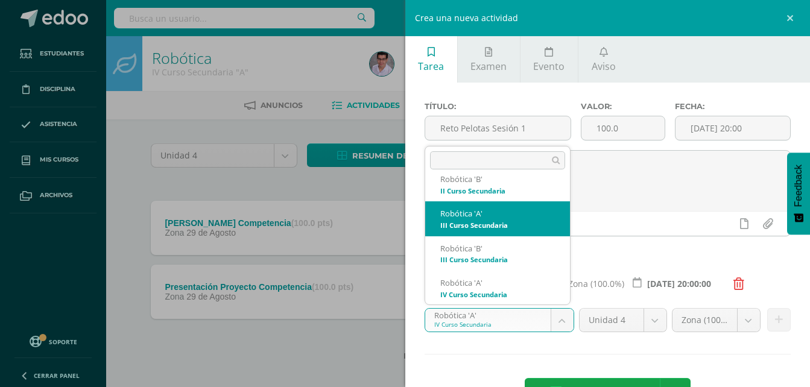
scroll to position [417, 0]
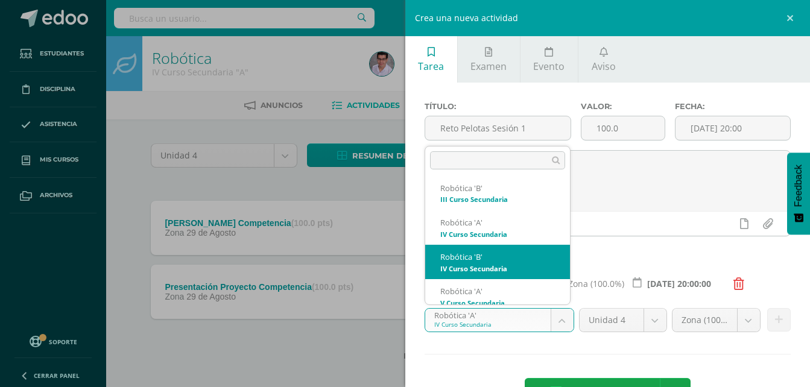
select select "208737"
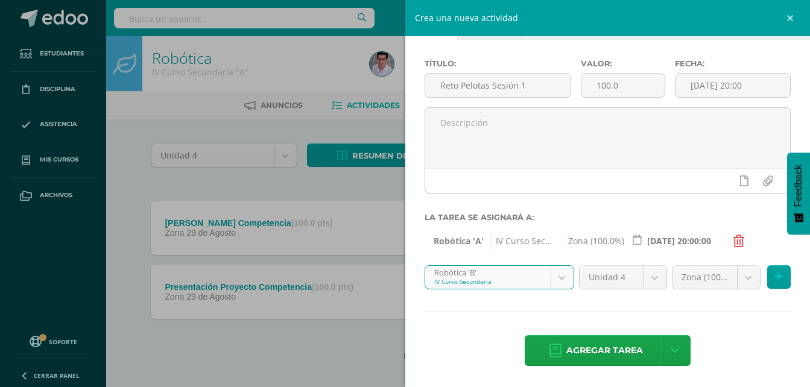
scroll to position [43, 0]
click at [775, 275] on icon at bounding box center [779, 276] width 8 height 10
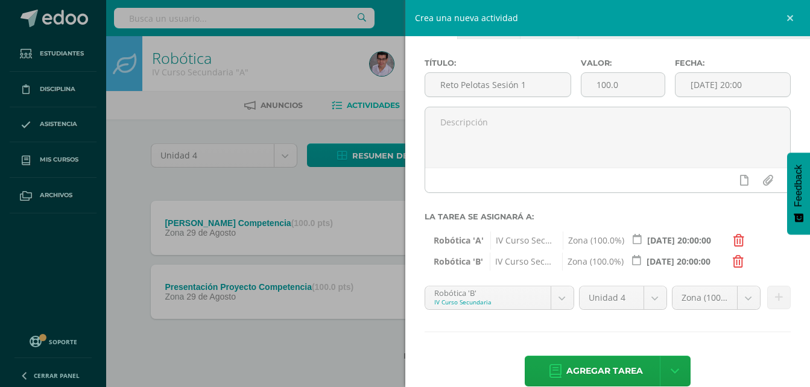
scroll to position [64, 0]
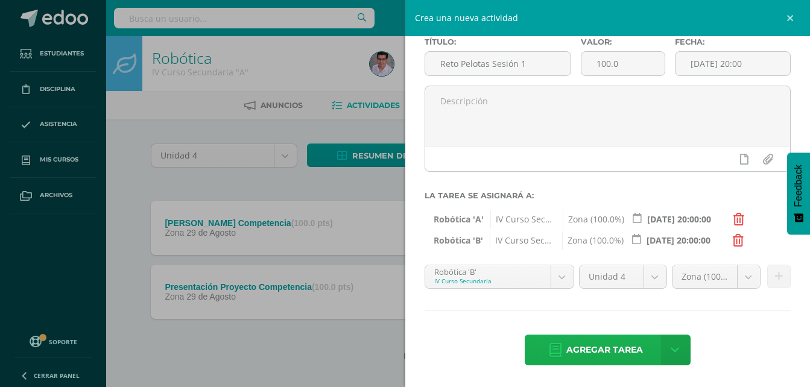
click at [582, 348] on span "Agregar tarea" at bounding box center [604, 350] width 77 height 30
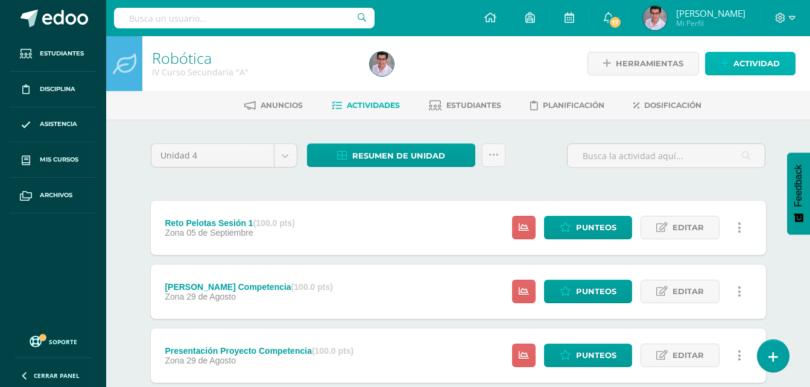
click at [766, 63] on span "Actividad" at bounding box center [756, 63] width 46 height 22
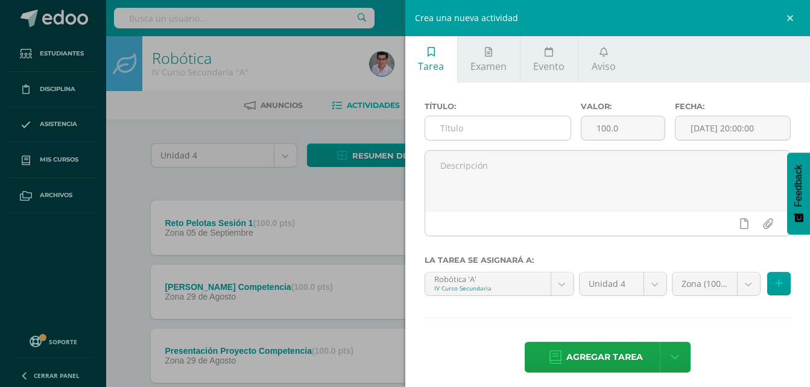
click at [523, 131] on input "text" at bounding box center [498, 128] width 146 height 24
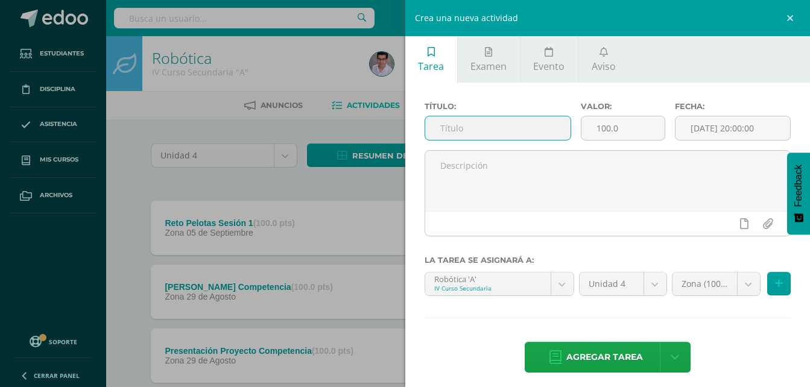
paste input "Reto Pelotas Sesión"
type input "Reto Pelotas Sesión 2"
click at [697, 128] on input "[DATE] 20:00:00" at bounding box center [732, 128] width 115 height 24
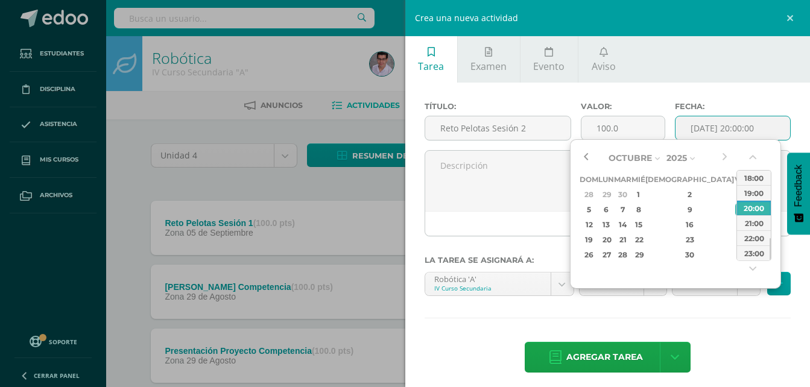
click at [587, 156] on button "button" at bounding box center [585, 158] width 12 height 18
click at [735, 235] on div "26" at bounding box center [740, 240] width 11 height 14
type input "[DATE] 20:00"
click at [735, 235] on div "26" at bounding box center [740, 240] width 11 height 14
click at [695, 323] on div "Título: Reto Pelotas Sesión 2 Valor: 100.0 Fecha: [DATE] 20:00 La tarea se asig…" at bounding box center [607, 239] width 405 height 312
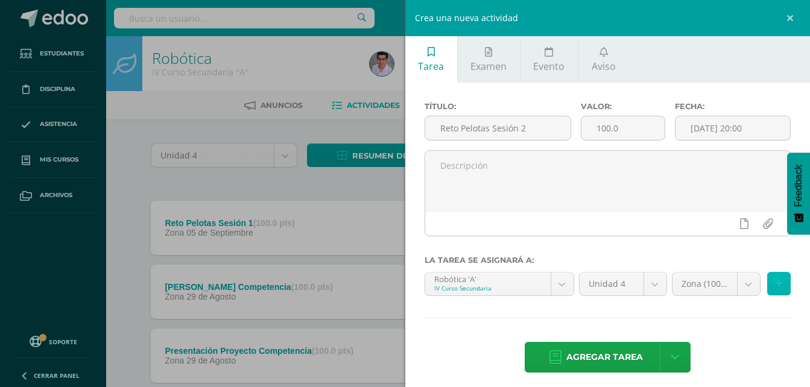
click at [767, 286] on button at bounding box center [779, 284] width 24 height 24
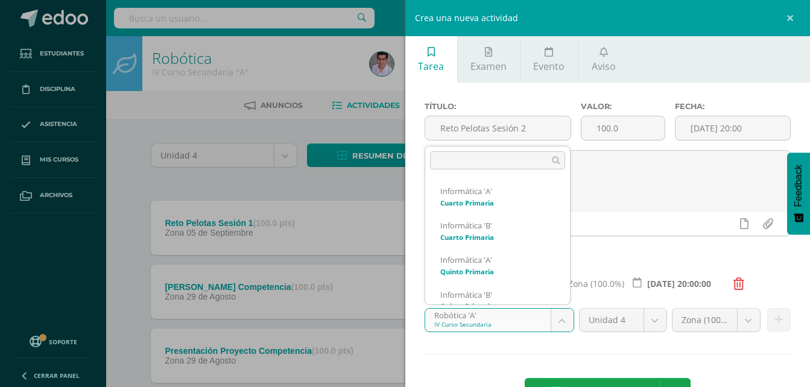
click at [533, 317] on body "Tarea asignada exitosamente Estudiantes Disciplina Asistencia Mis cursos Archiv…" at bounding box center [405, 231] width 810 height 463
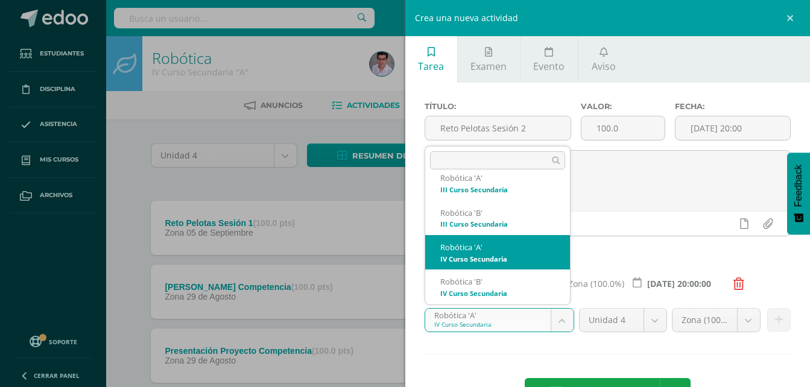
scroll to position [417, 0]
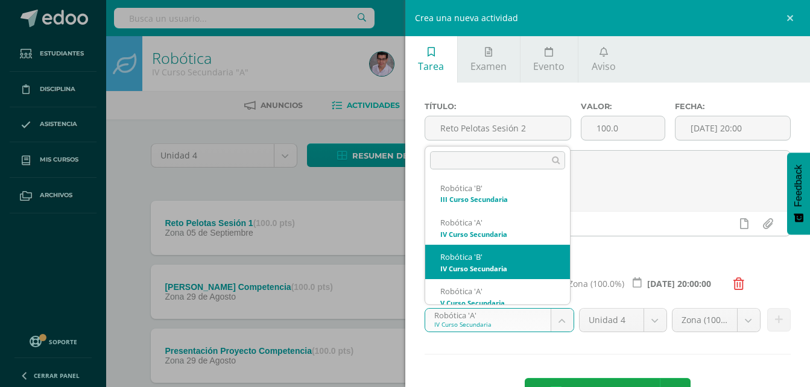
select select "208737"
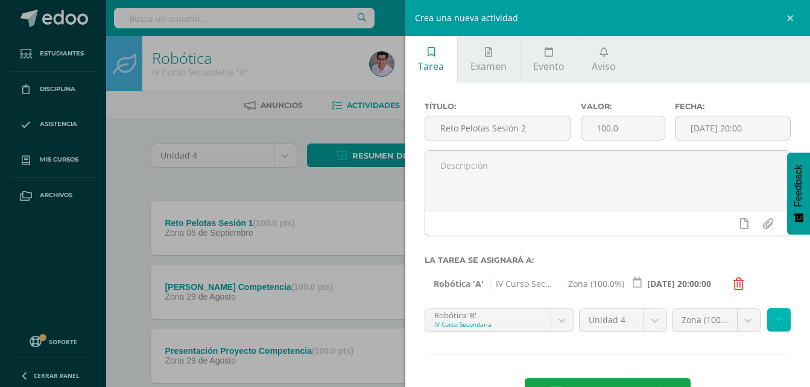
click at [776, 323] on button at bounding box center [779, 320] width 24 height 24
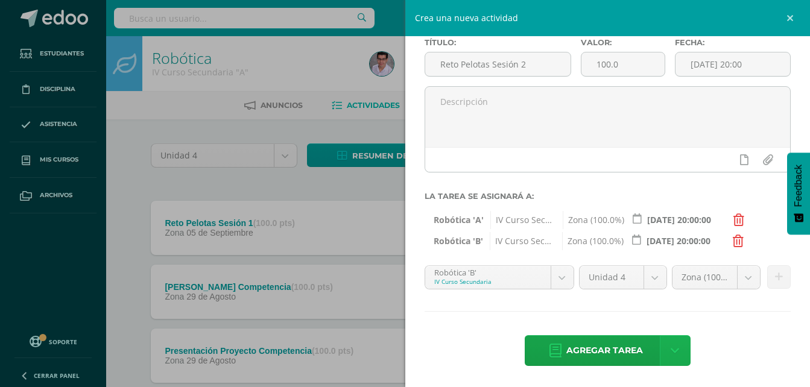
scroll to position [64, 0]
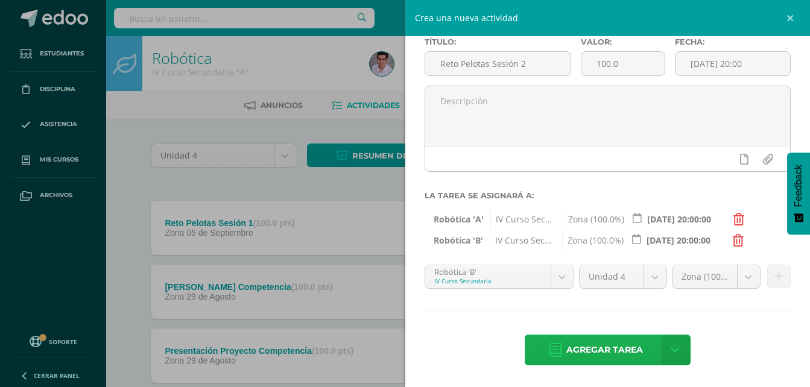
click at [634, 350] on span "Agregar tarea" at bounding box center [604, 350] width 77 height 30
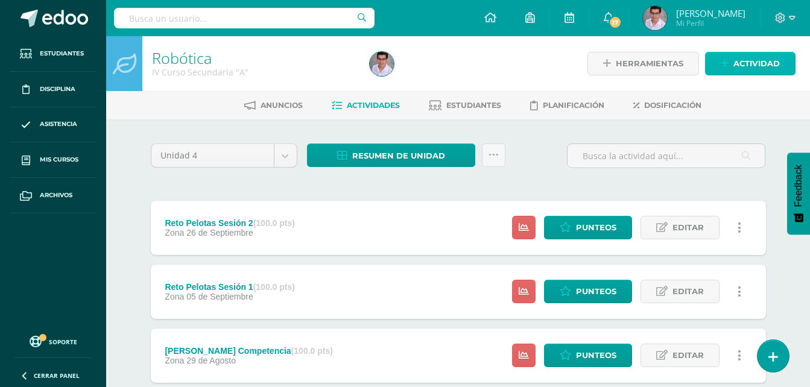
click at [723, 58] on icon at bounding box center [724, 63] width 8 height 10
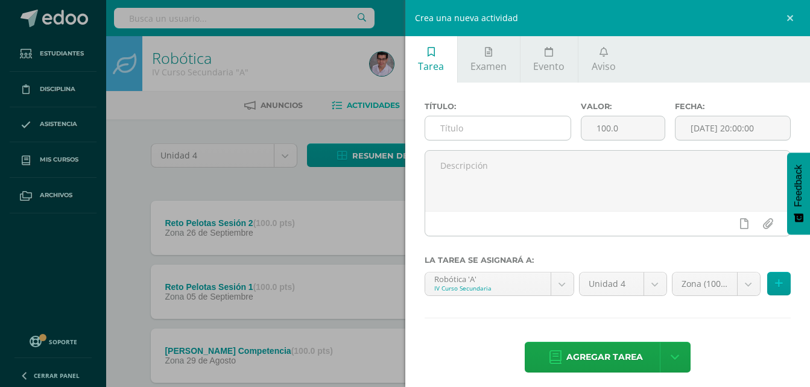
click at [450, 125] on input "text" at bounding box center [498, 128] width 146 height 24
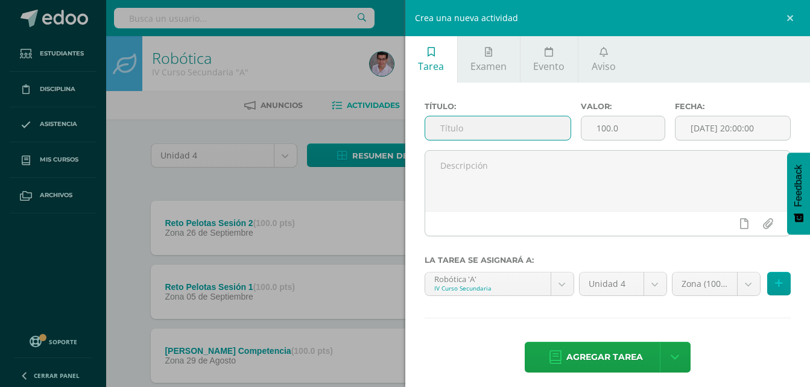
paste input "Reto Pelotas Sesión"
type input "Reto Pelotas Sesión 3"
click at [705, 133] on input "[DATE] 20:00:00" at bounding box center [732, 128] width 115 height 24
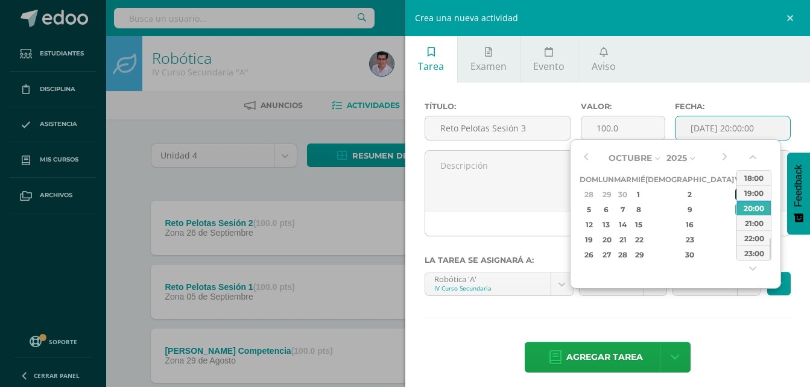
click at [735, 197] on div "3" at bounding box center [740, 194] width 11 height 14
type input "2025-10-03 20:00"
click at [735, 195] on div "3" at bounding box center [740, 194] width 11 height 14
click at [735, 189] on div "3" at bounding box center [740, 194] width 11 height 14
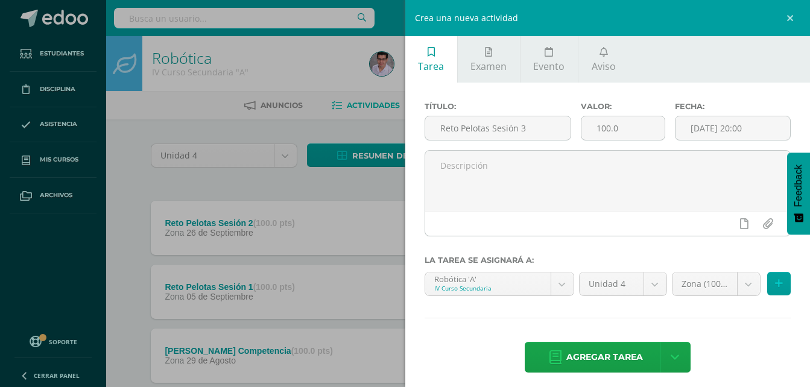
click at [697, 328] on div "Título: Reto Pelotas Sesión 3 Valor: 100.0 Fecha: 2025-10-03 20:00 La tarea se …" at bounding box center [607, 239] width 405 height 312
click at [775, 286] on icon at bounding box center [779, 283] width 8 height 10
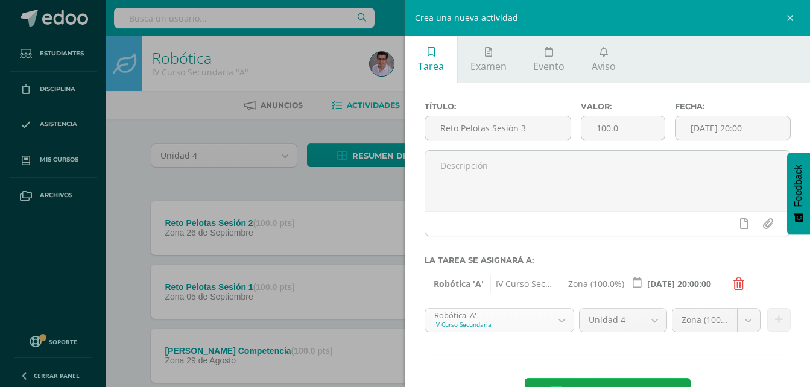
click at [524, 321] on body "Tarea asignada exitosamente Estudiantes Disciplina Asistencia Mis cursos Archiv…" at bounding box center [405, 263] width 810 height 527
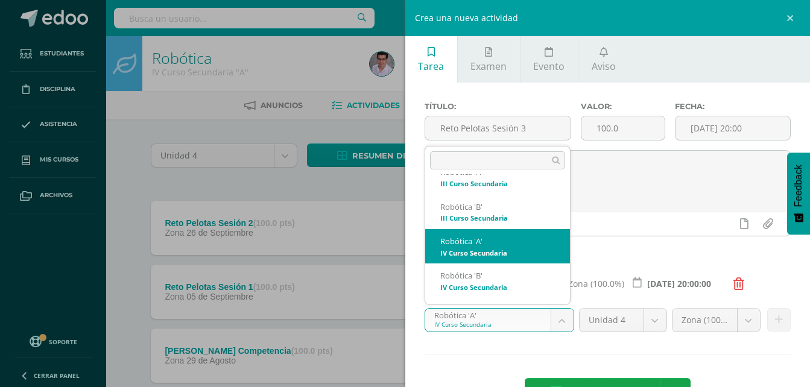
scroll to position [417, 0]
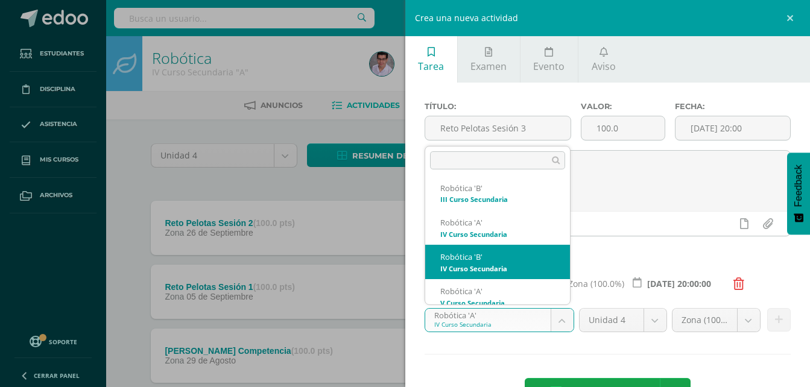
select select "208737"
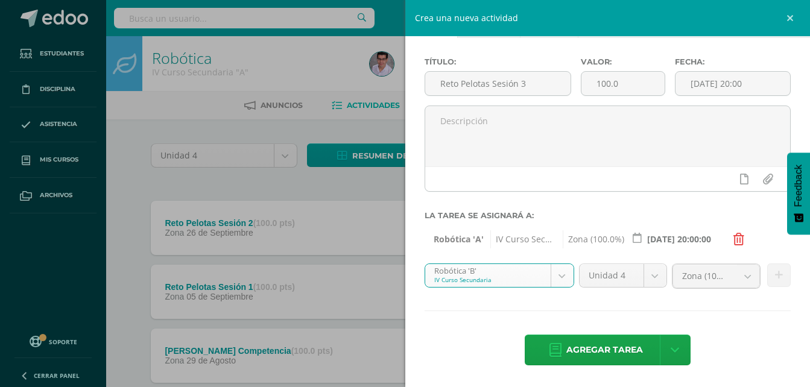
scroll to position [43, 0]
click at [767, 281] on button at bounding box center [779, 277] width 24 height 24
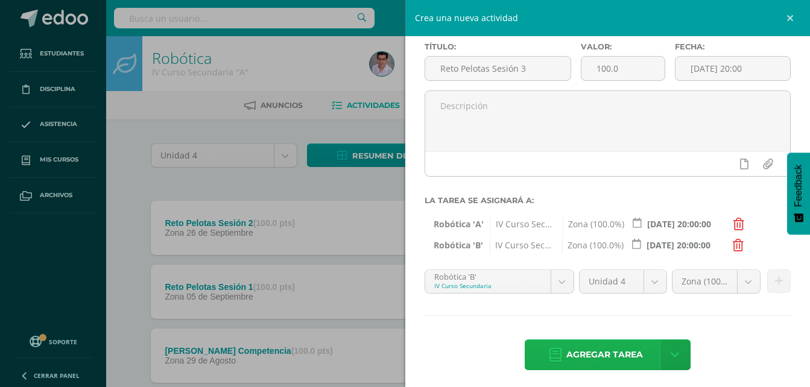
scroll to position [64, 0]
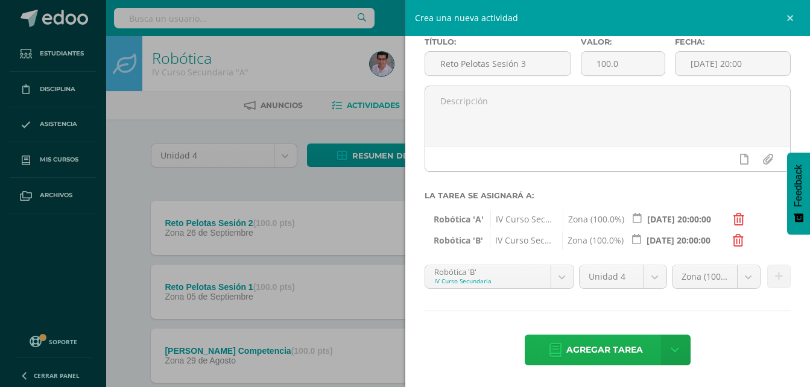
click at [580, 342] on span "Agregar tarea" at bounding box center [604, 350] width 77 height 30
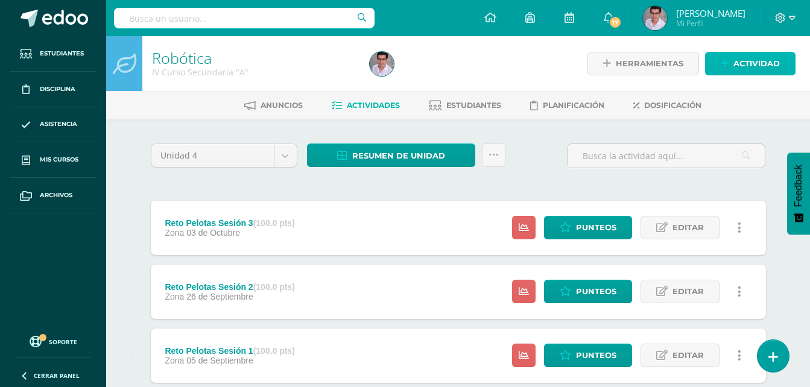
click at [731, 59] on link "Actividad" at bounding box center [750, 64] width 90 height 24
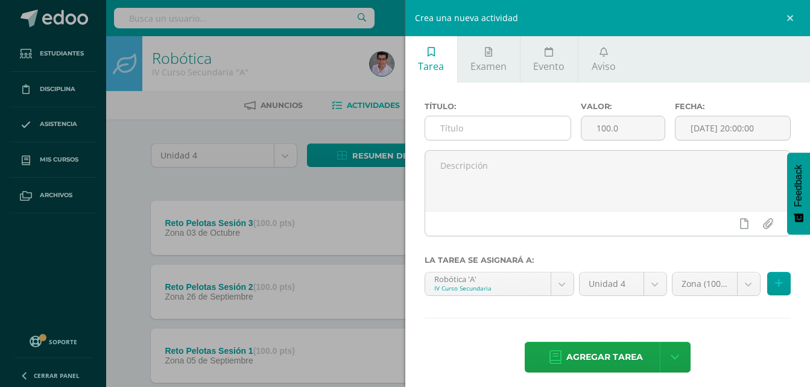
click at [540, 128] on input "text" at bounding box center [498, 128] width 146 height 24
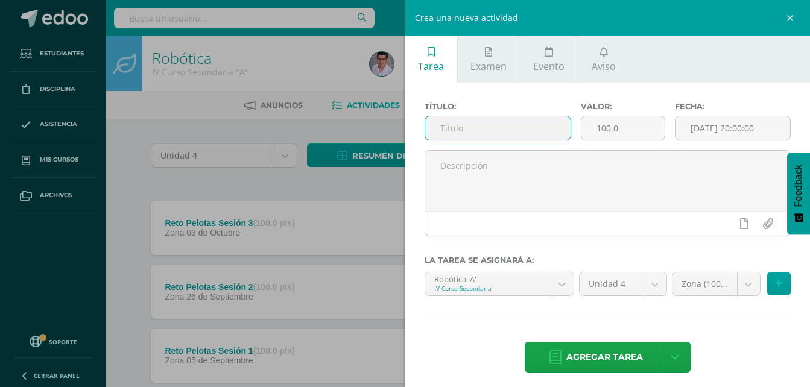
paste input "Reto Pelotas Sesión"
type input "Reto Pelotas Sesión 4"
click at [685, 130] on input "[DATE] 20:00:00" at bounding box center [732, 128] width 115 height 24
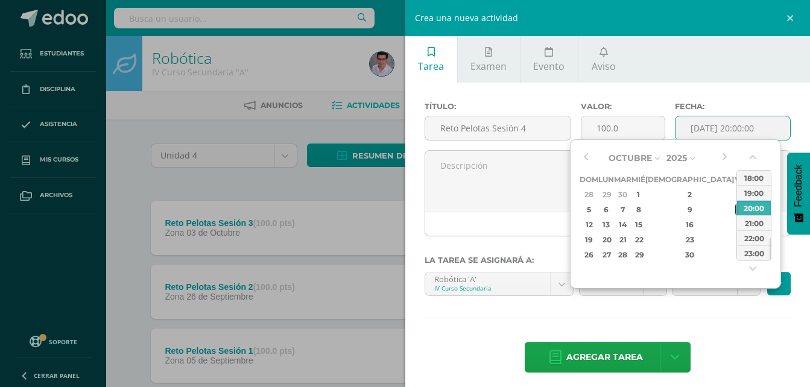
click at [735, 208] on div "10" at bounding box center [740, 210] width 11 height 14
type input "2025-10-10 20:00"
click at [720, 342] on div "Agregar tarea Agregar tarea y ocultar" at bounding box center [607, 358] width 366 height 33
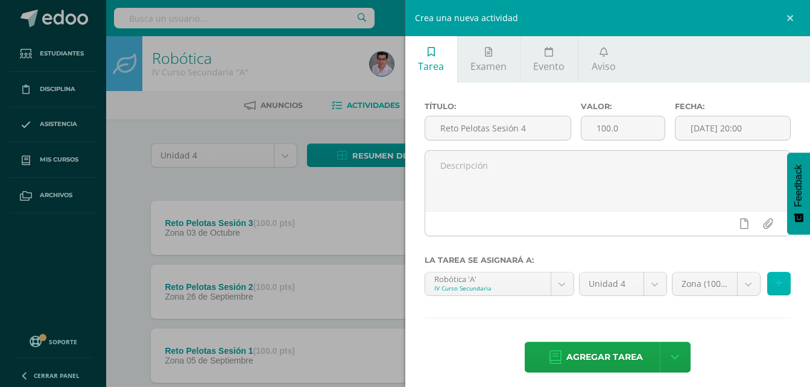
click at [775, 280] on icon at bounding box center [779, 283] width 8 height 10
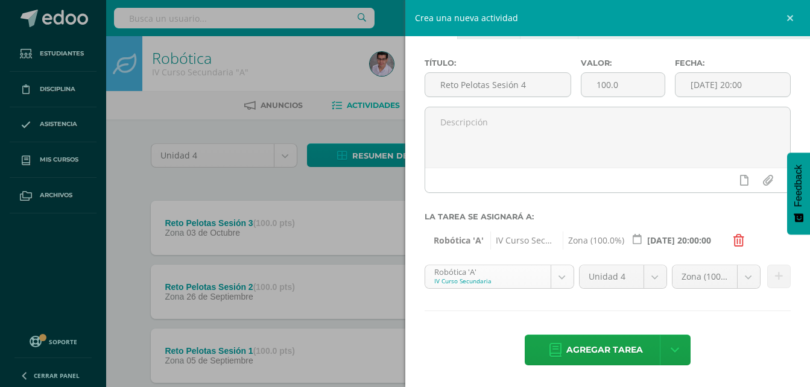
scroll to position [356, 0]
click at [550, 277] on body "Tarea asignada exitosamente Estudiantes Disciplina Asistencia Mis cursos Archiv…" at bounding box center [405, 295] width 810 height 591
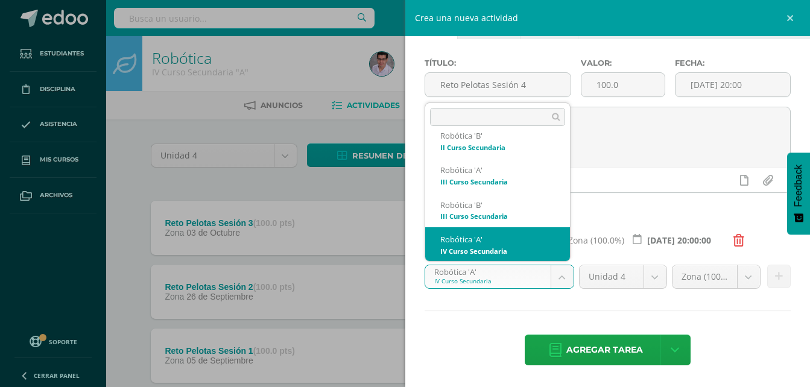
scroll to position [427, 0]
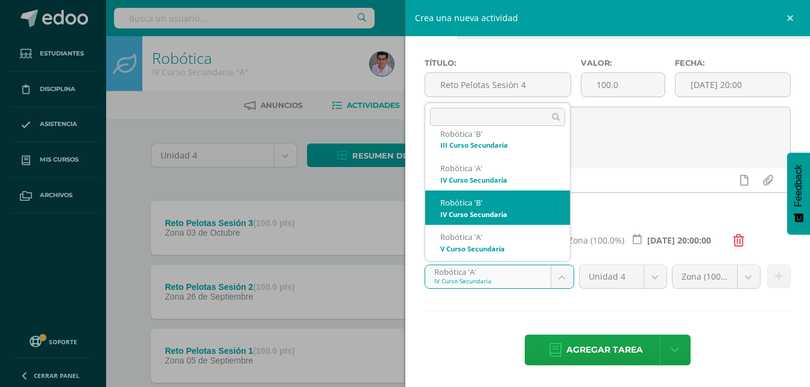
select select "208737"
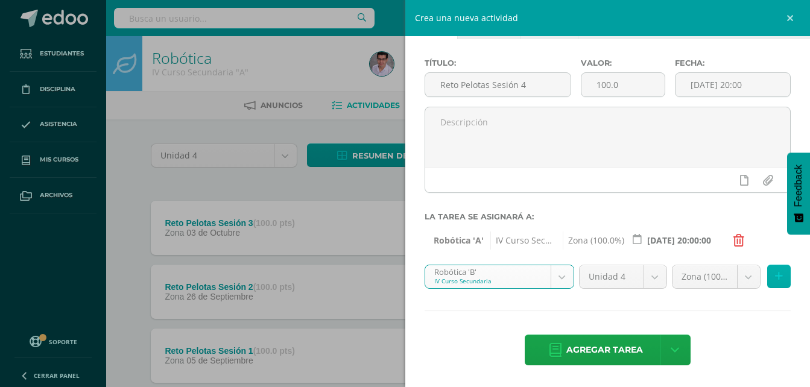
scroll to position [43, 0]
click at [775, 274] on button at bounding box center [779, 277] width 24 height 24
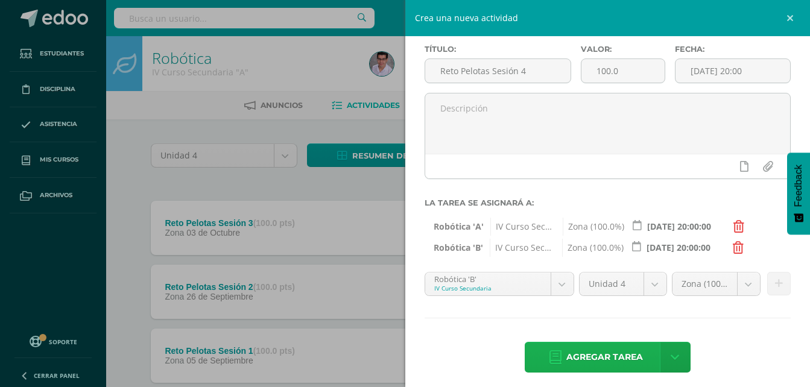
scroll to position [64, 0]
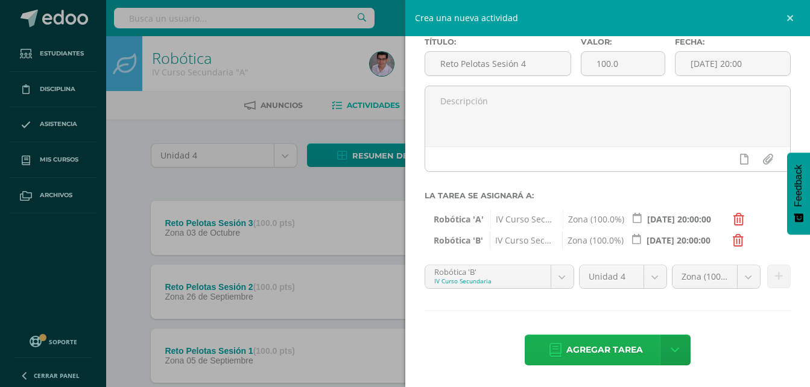
click at [599, 338] on span "Agregar tarea" at bounding box center [604, 350] width 77 height 30
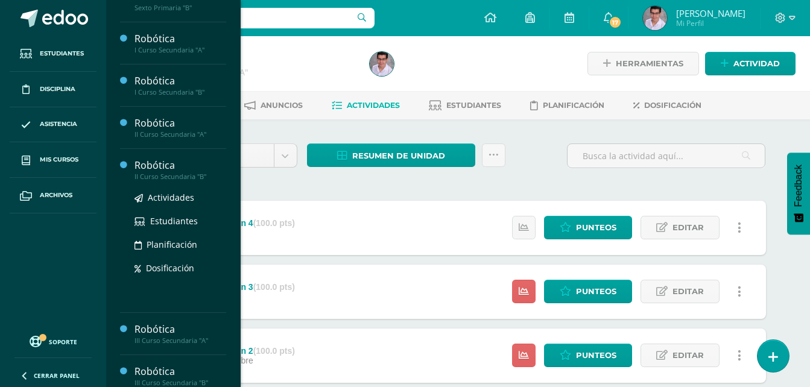
scroll to position [304, 0]
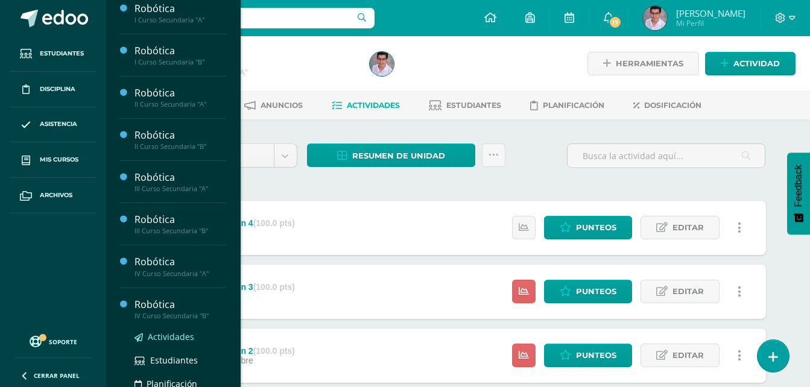
click at [172, 338] on span "Actividades" at bounding box center [171, 336] width 46 height 11
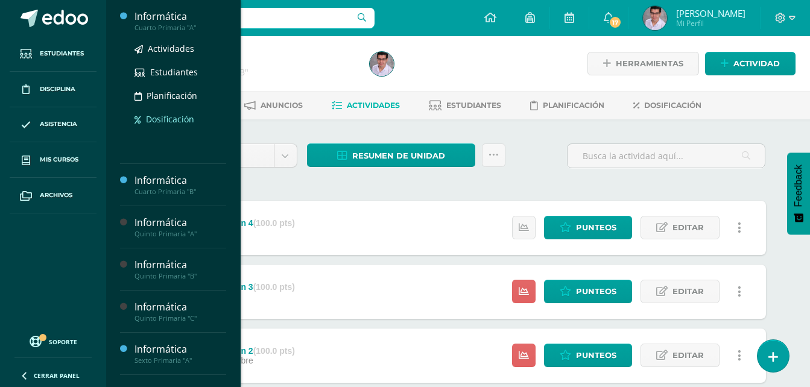
click at [177, 115] on span "Dosificación" at bounding box center [170, 118] width 48 height 11
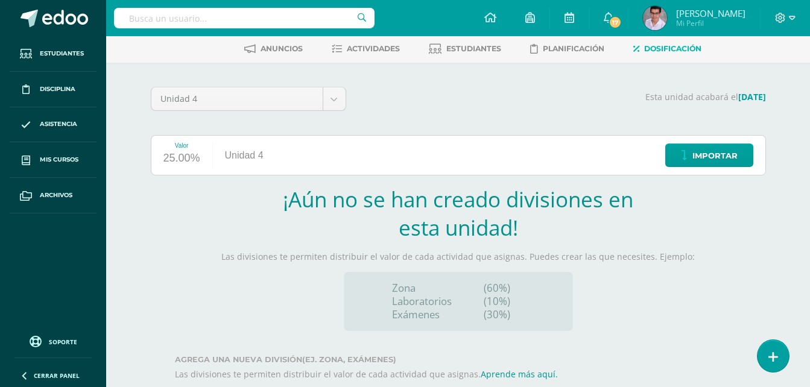
scroll to position [124, 0]
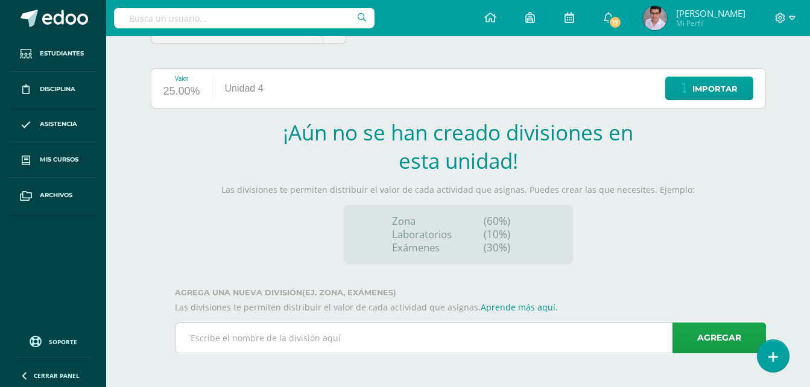
click at [412, 339] on input "text" at bounding box center [470, 338] width 590 height 30
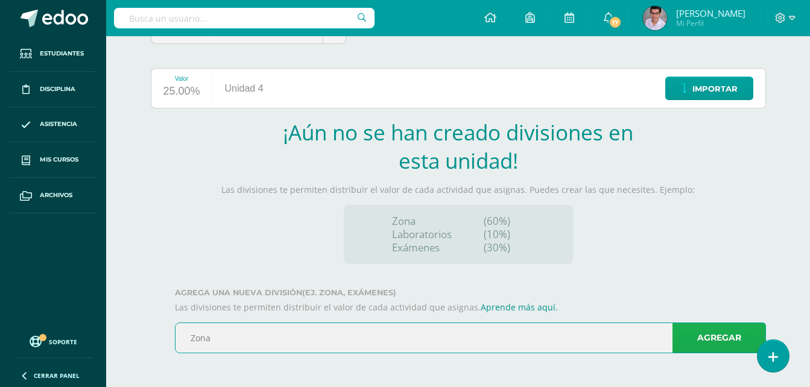
type input "Zona"
click at [682, 340] on link "Agregar" at bounding box center [718, 337] width 93 height 31
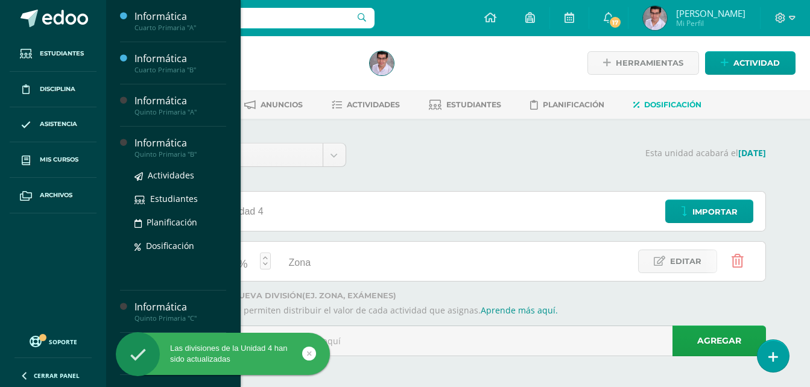
scroll to position [0, 0]
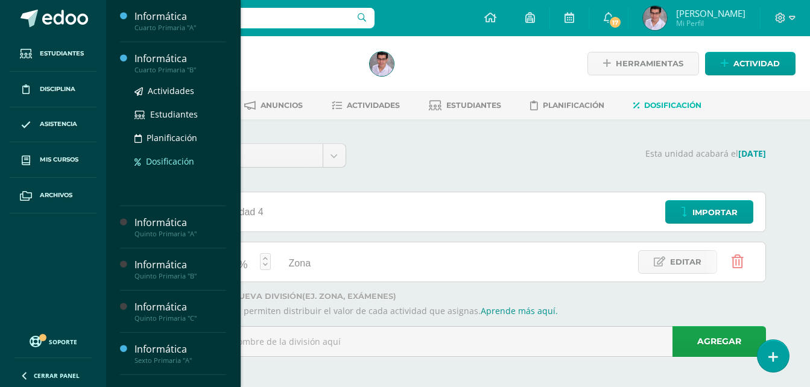
click at [162, 162] on span "Dosificación" at bounding box center [170, 161] width 48 height 11
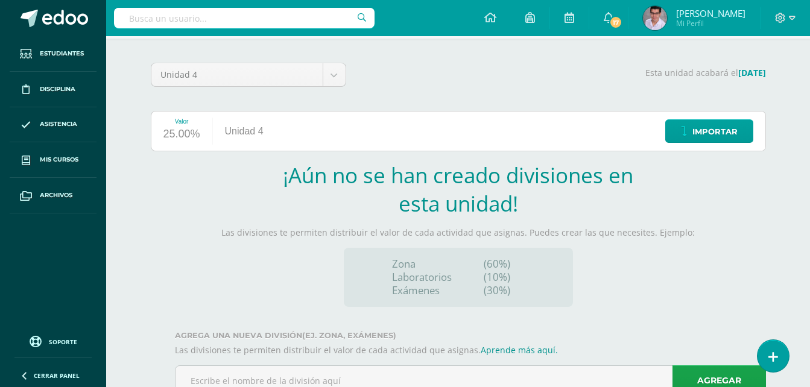
scroll to position [124, 0]
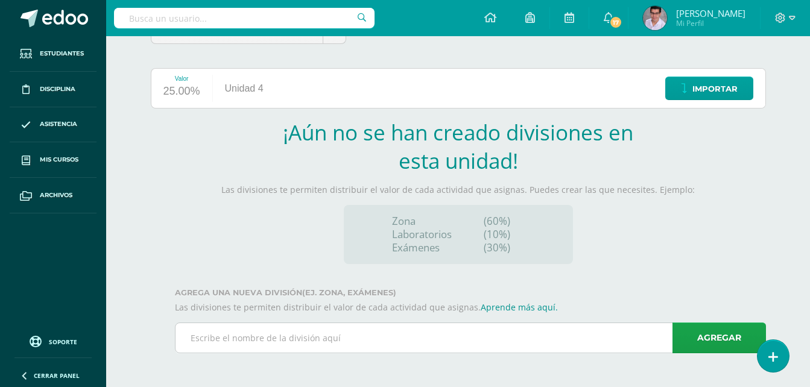
click at [257, 333] on input "text" at bounding box center [470, 338] width 590 height 30
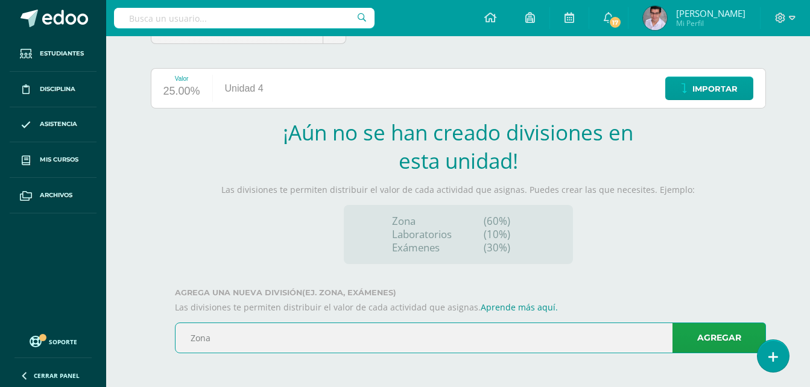
drag, startPoint x: 224, startPoint y: 334, endPoint x: 132, endPoint y: 335, distance: 91.6
click at [132, 335] on div "Unidad 4 Unidad 1 Unidad 2 Unidad 3 Unidad 4 Esta unidad acabará el 10/11/2025 …" at bounding box center [458, 191] width 663 height 391
type input "Zona"
click at [729, 346] on link "Agregar" at bounding box center [718, 337] width 93 height 31
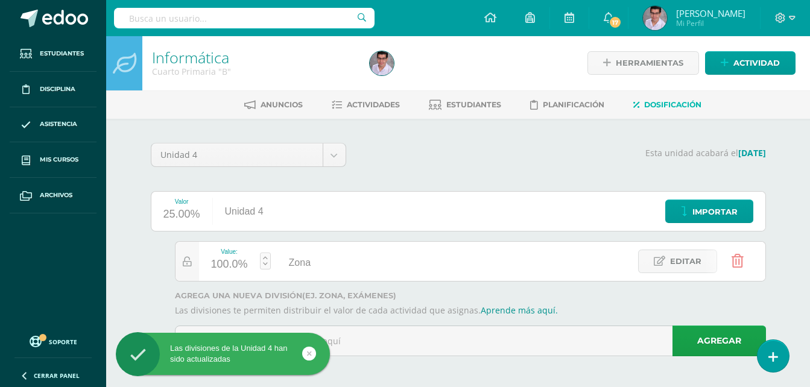
scroll to position [0, 0]
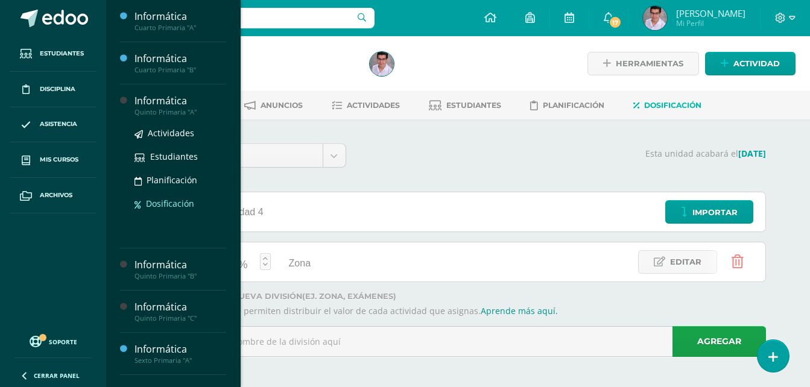
click at [161, 204] on span "Dosificación" at bounding box center [170, 203] width 48 height 11
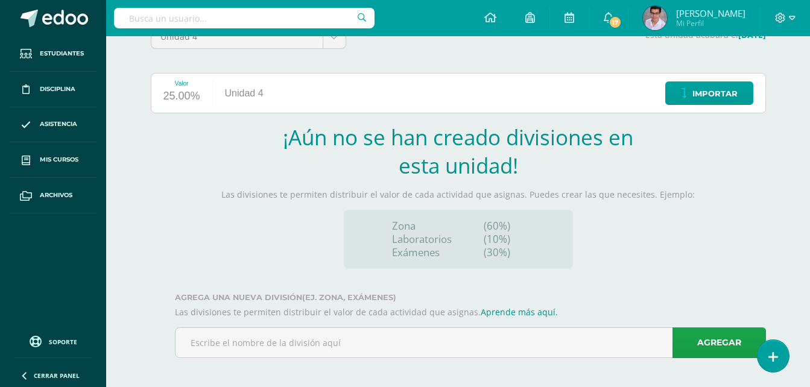
scroll to position [124, 0]
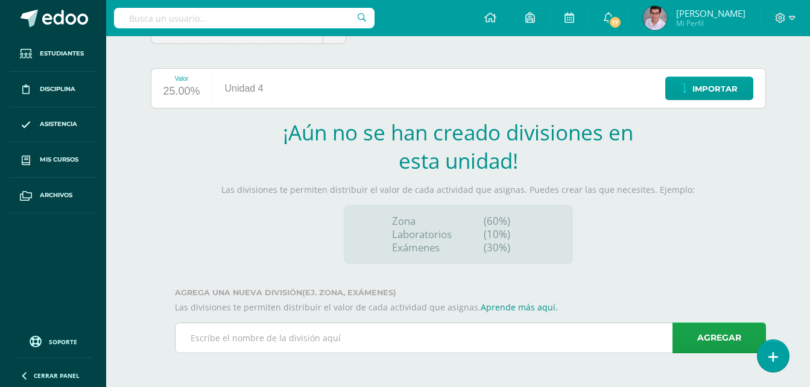
click at [291, 338] on input "text" at bounding box center [470, 338] width 590 height 30
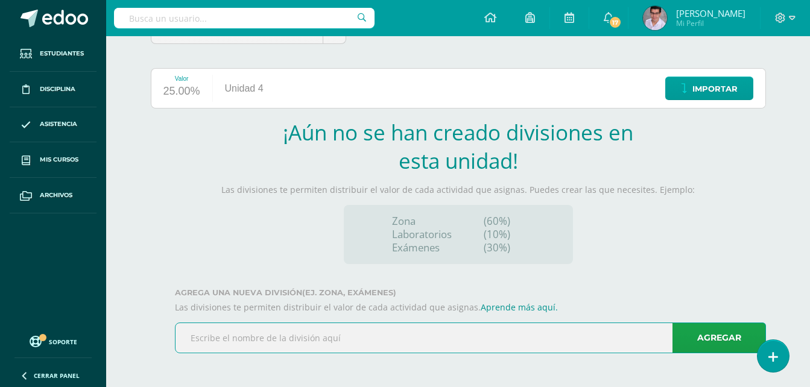
paste input "Zona"
type input "Zona"
click at [695, 343] on link "Agregar" at bounding box center [718, 337] width 93 height 31
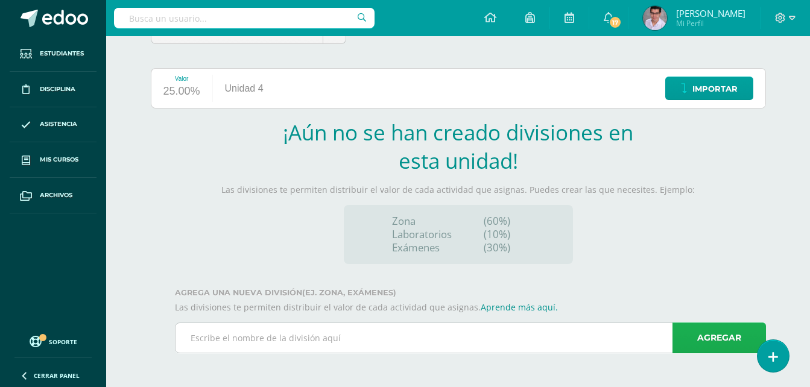
scroll to position [4, 0]
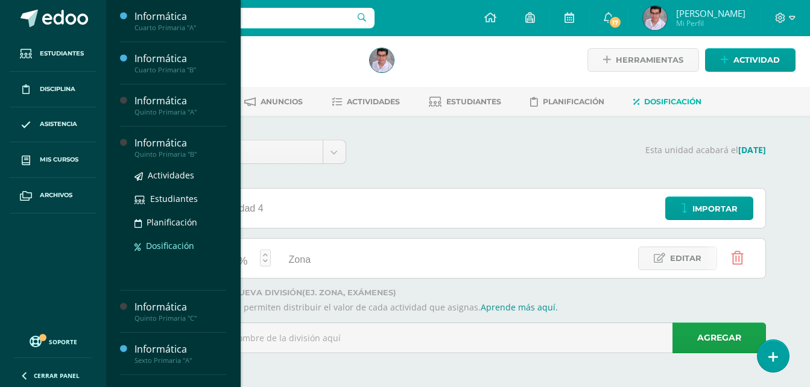
click at [154, 242] on span "Dosificación" at bounding box center [170, 245] width 48 height 11
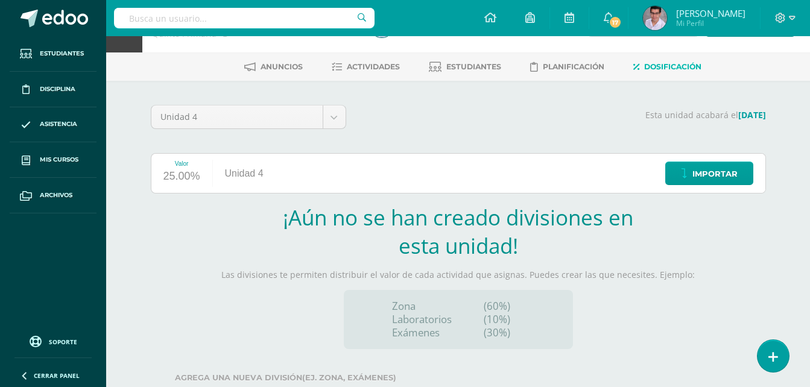
scroll to position [124, 0]
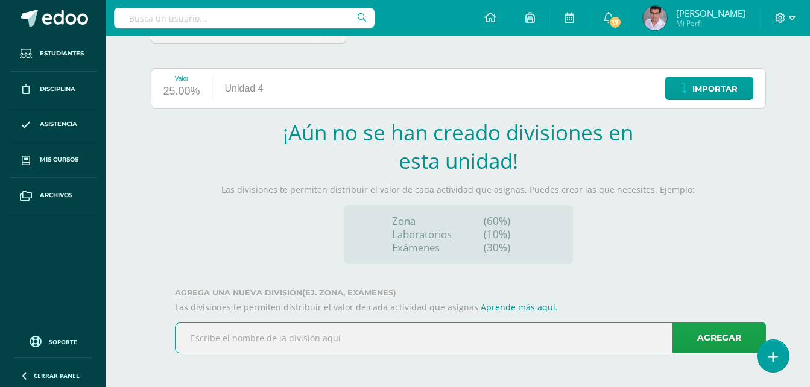
click at [272, 340] on input "text" at bounding box center [470, 338] width 590 height 30
paste input "Zona"
type input "Zona"
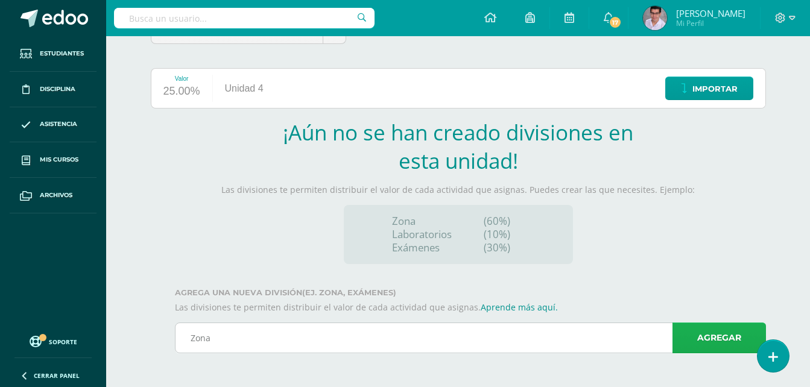
click at [681, 323] on link "Agregar" at bounding box center [718, 337] width 93 height 31
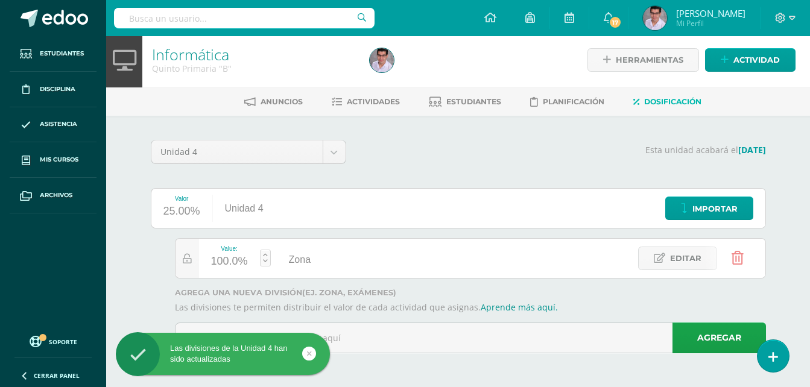
scroll to position [4, 0]
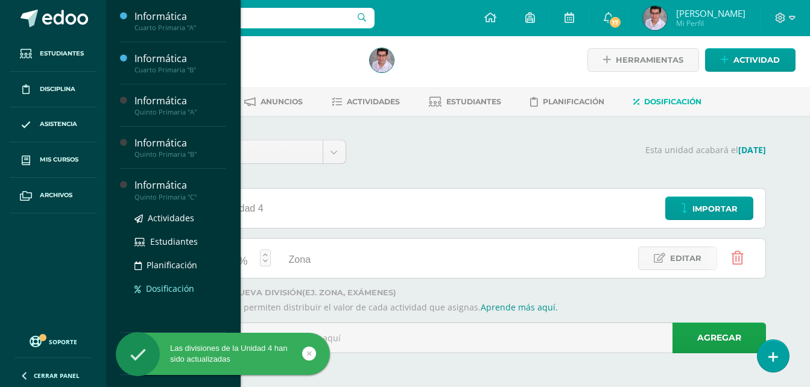
click at [156, 295] on link "Dosificación" at bounding box center [180, 288] width 92 height 14
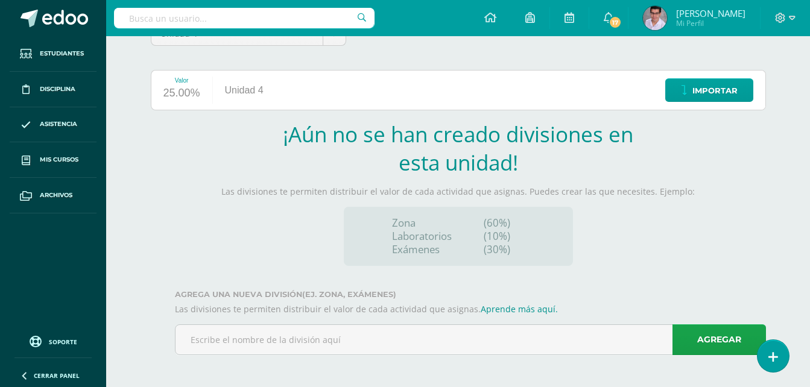
scroll to position [124, 0]
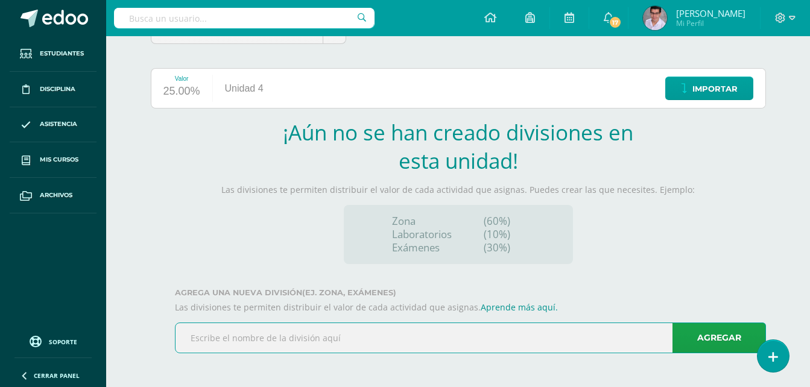
click at [281, 336] on input "text" at bounding box center [470, 338] width 590 height 30
paste input "Zona"
type input "Zona"
click at [704, 348] on link "Agregar" at bounding box center [718, 337] width 93 height 31
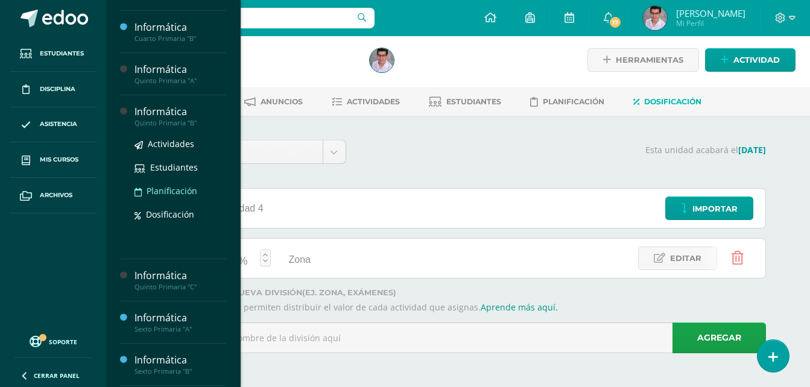
scroll to position [60, 0]
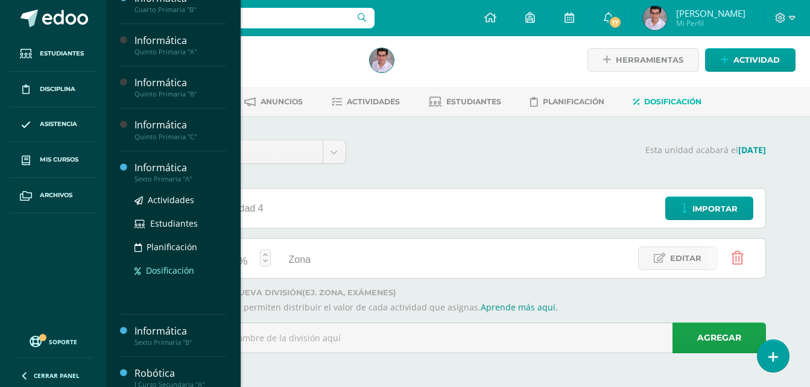
click at [160, 272] on span "Dosificación" at bounding box center [170, 270] width 48 height 11
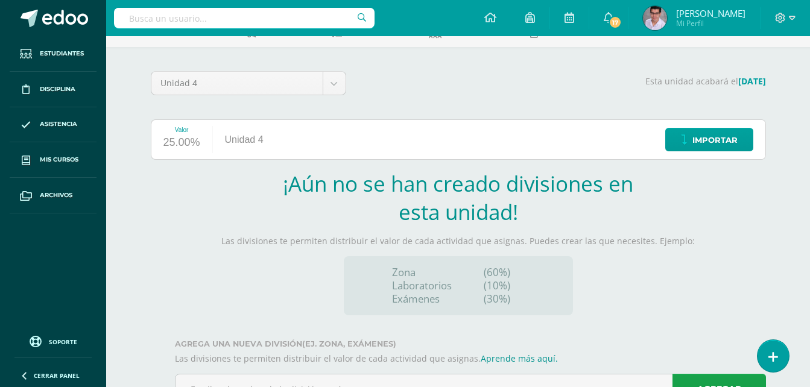
scroll to position [124, 0]
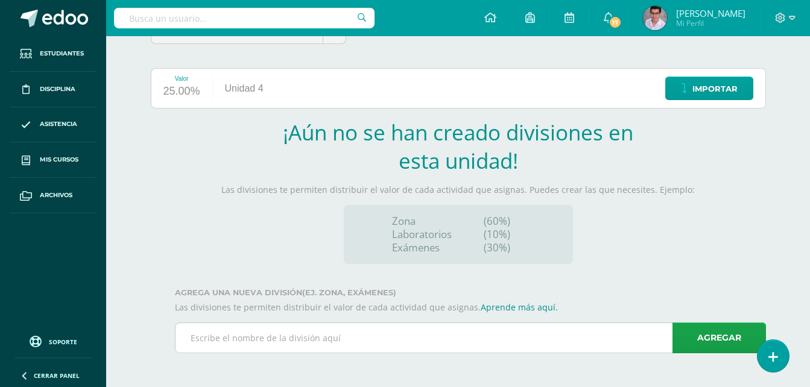
click at [265, 349] on input "text" at bounding box center [470, 338] width 590 height 30
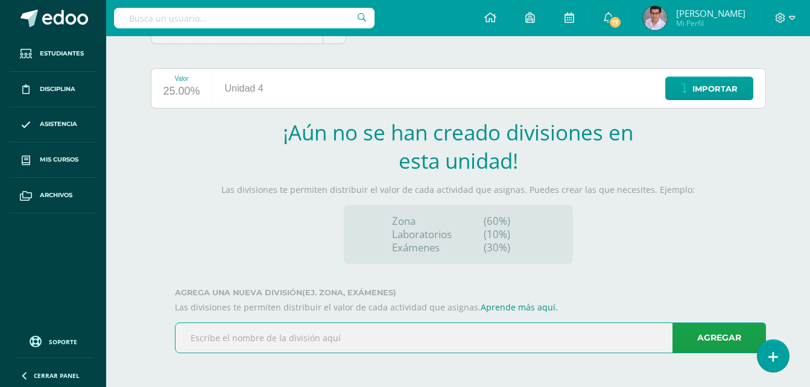
paste input "Zona"
type input "Zona"
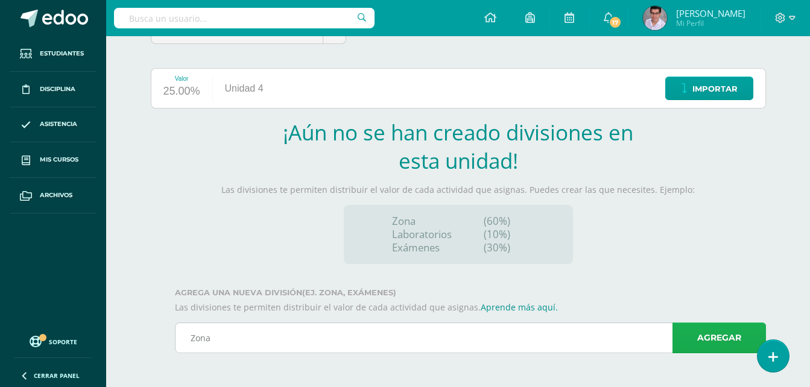
click at [725, 329] on link "Agregar" at bounding box center [718, 337] width 93 height 31
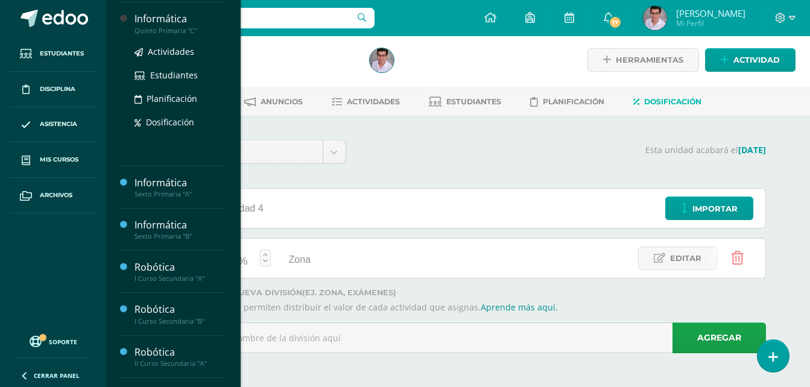
scroll to position [181, 0]
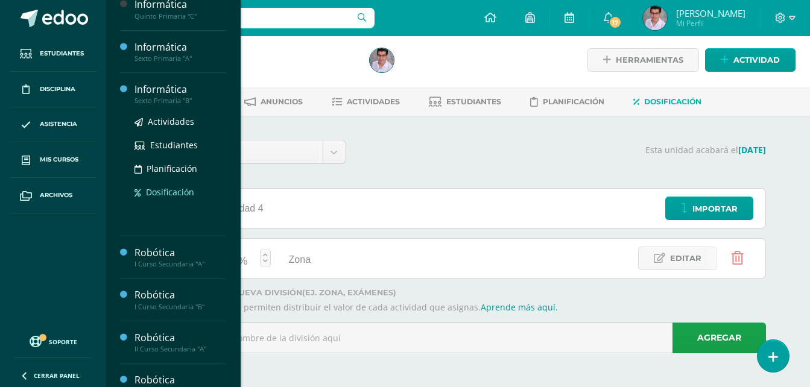
click at [168, 188] on span "Dosificación" at bounding box center [170, 191] width 48 height 11
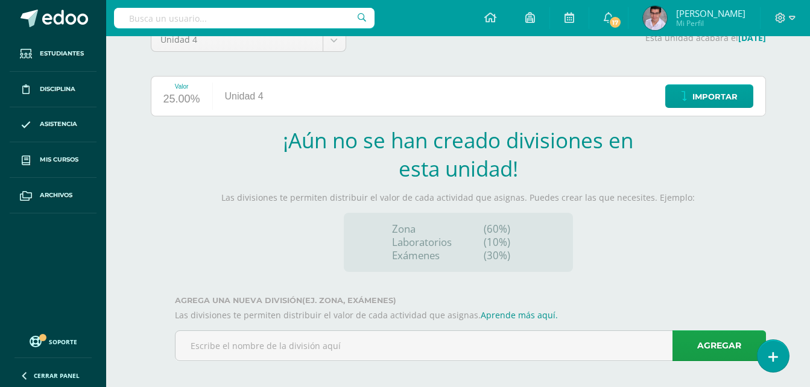
scroll to position [124, 0]
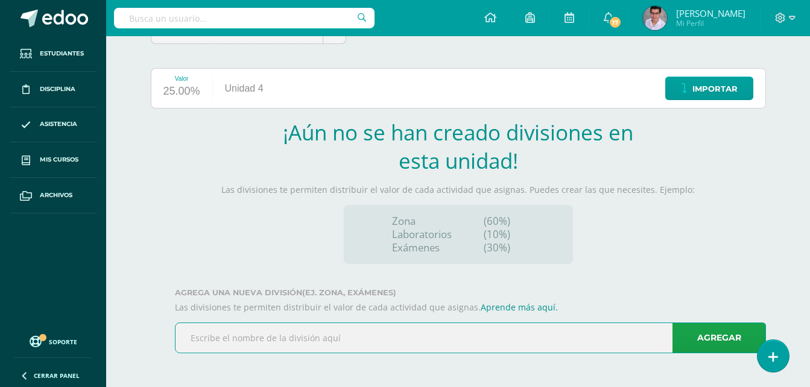
click at [287, 335] on input "text" at bounding box center [470, 338] width 590 height 30
paste input "Zona"
type input "Zona"
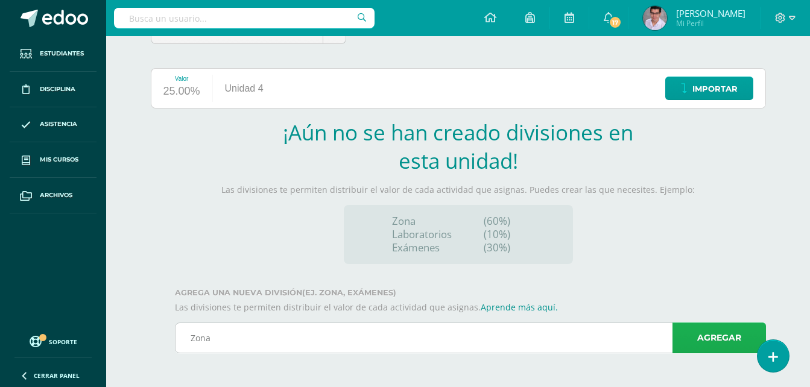
click at [729, 326] on link "Agregar" at bounding box center [718, 337] width 93 height 31
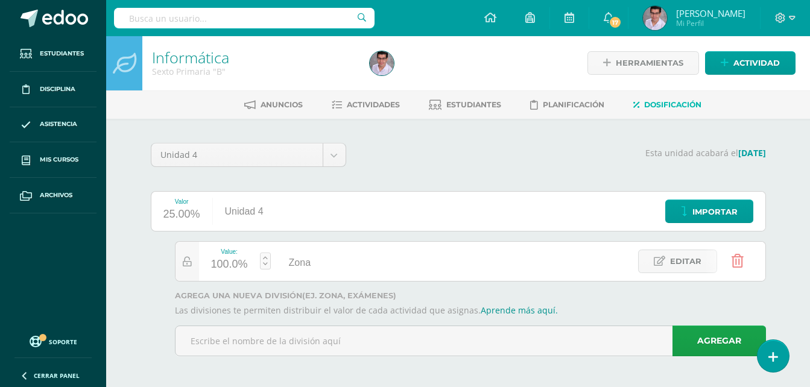
scroll to position [0, 0]
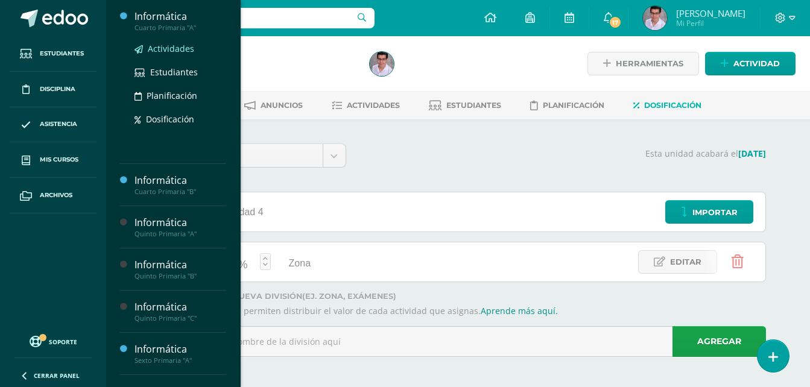
click at [171, 51] on span "Actividades" at bounding box center [171, 48] width 46 height 11
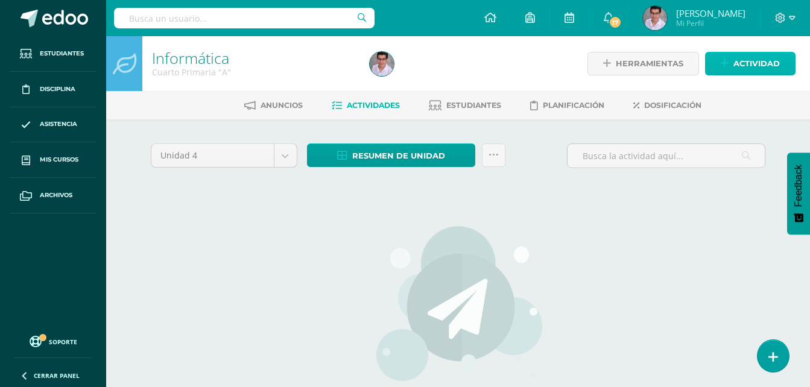
click at [758, 64] on span "Actividad" at bounding box center [756, 63] width 46 height 22
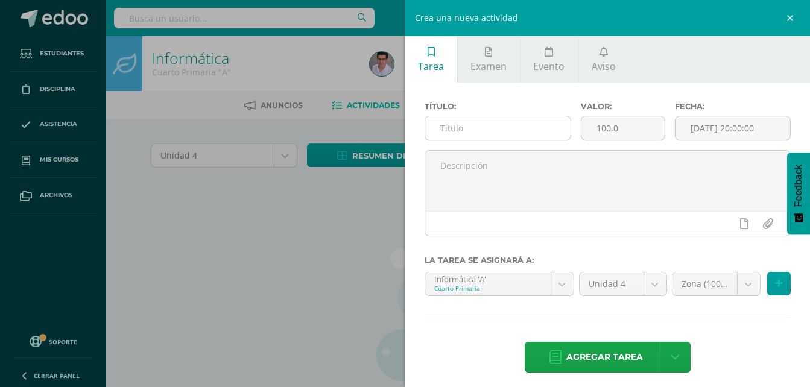
click at [467, 133] on input "text" at bounding box center [498, 128] width 146 height 24
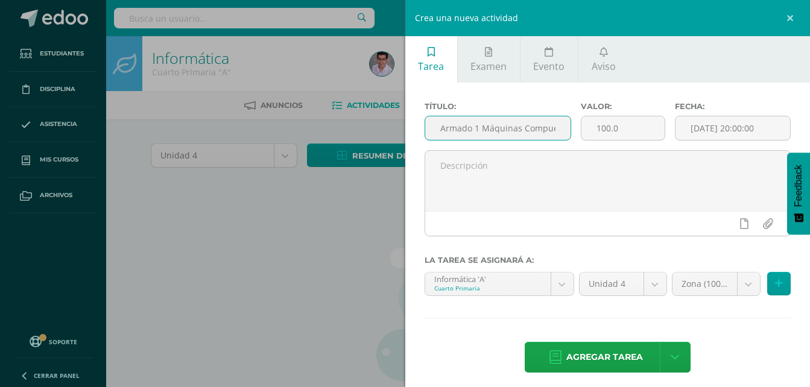
drag, startPoint x: 553, startPoint y: 128, endPoint x: 400, endPoint y: 143, distance: 153.2
click at [400, 143] on div "Crea una nueva actividad Tarea Examen Evento Aviso Título: Armado 1 Máquinas Co…" at bounding box center [405, 193] width 810 height 387
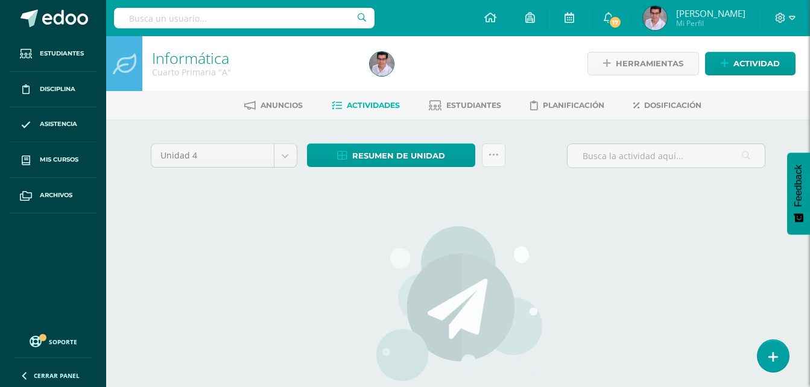
type input "Armado 1 Máquinas Compuestas"
click at [750, 65] on span "Actividad" at bounding box center [756, 63] width 46 height 22
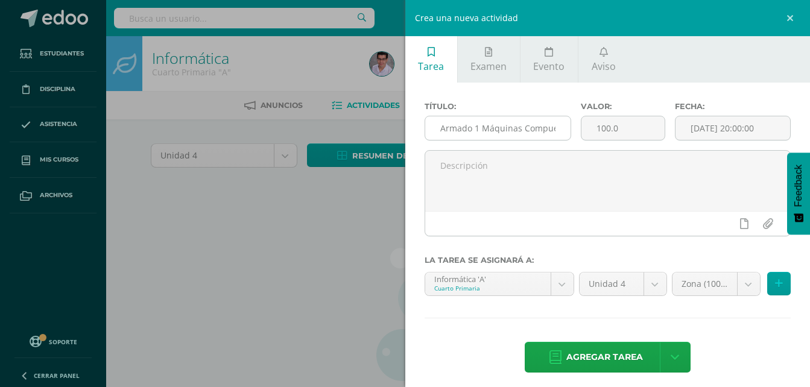
click at [490, 125] on input "Armado 1 Máquinas Compuestas" at bounding box center [498, 128] width 146 height 24
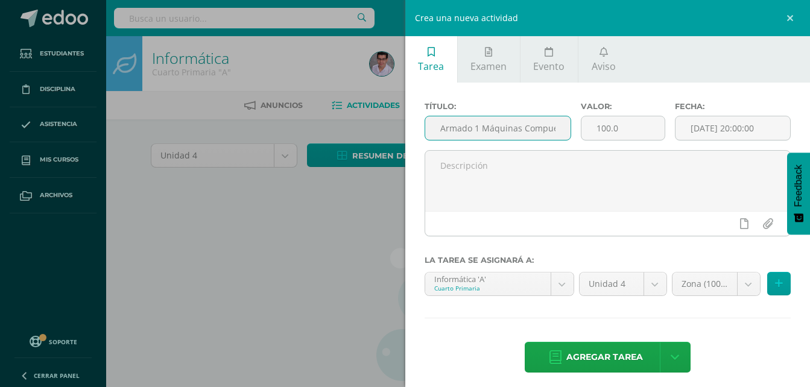
click at [490, 125] on input "Armado 1 Máquinas Compuestas" at bounding box center [498, 128] width 146 height 24
click at [690, 129] on input "[DATE] 20:00:00" at bounding box center [732, 128] width 115 height 24
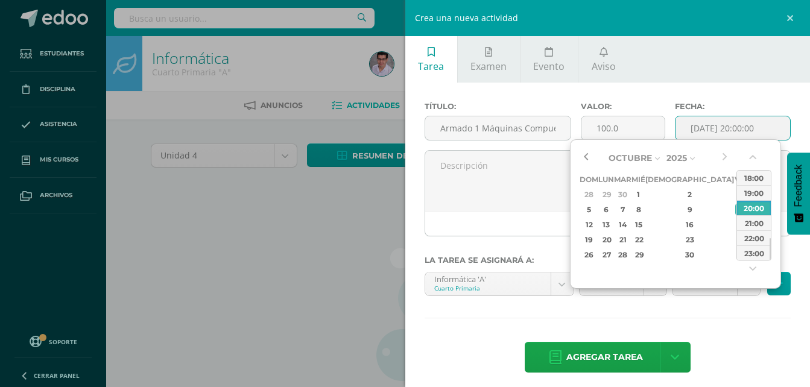
click at [581, 159] on button "button" at bounding box center [585, 158] width 12 height 18
click at [581, 158] on button "button" at bounding box center [585, 158] width 12 height 18
click at [681, 251] on div "28" at bounding box center [689, 255] width 71 height 14
type input "2025-08-28 20:00"
click at [726, 317] on div "Título: Armado 1 Máquinas Compuestas Valor: 100.0 Fecha: 2025-08-28 20:00 La ta…" at bounding box center [607, 239] width 405 height 312
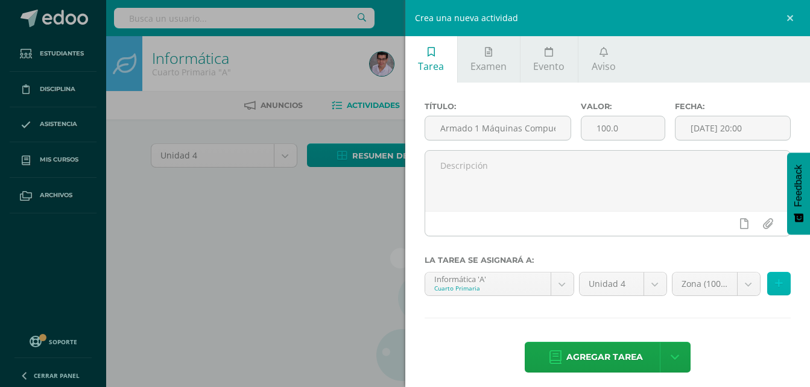
click at [775, 278] on button at bounding box center [779, 284] width 24 height 24
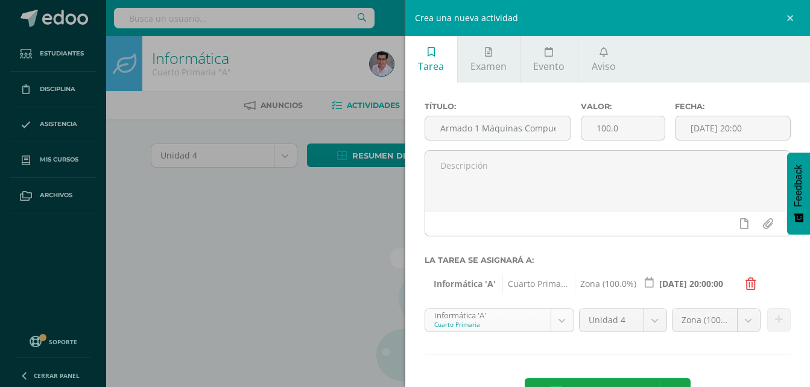
click at [508, 318] on body "Estudiantes Disciplina Asistencia Mis cursos Archivos Soporte Ayuda Reportar un…" at bounding box center [405, 259] width 810 height 518
click at [775, 320] on icon at bounding box center [779, 320] width 8 height 10
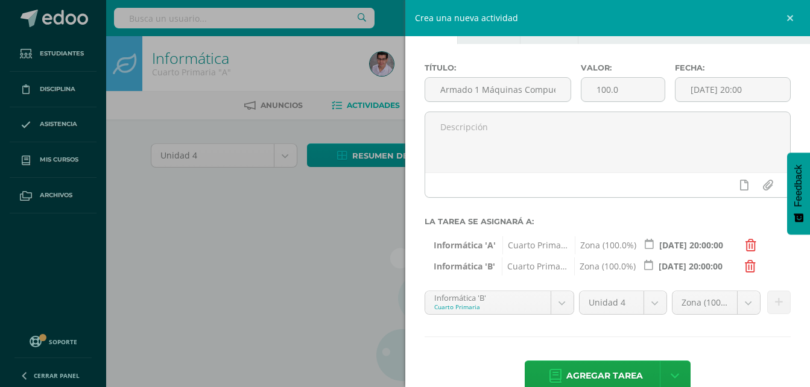
scroll to position [60, 0]
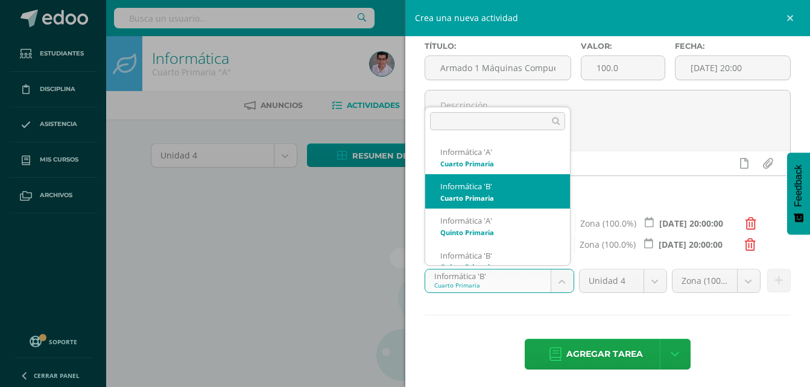
click at [498, 284] on body "Estudiantes Disciplina Asistencia Mis cursos Archivos Soporte Ayuda Reportar un…" at bounding box center [405, 259] width 810 height 518
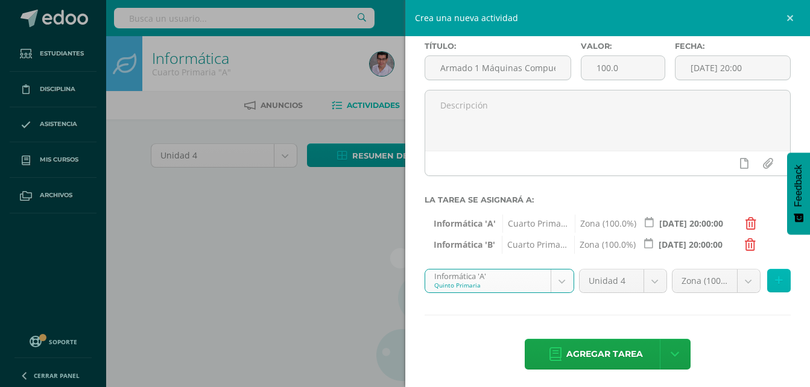
click at [775, 279] on icon at bounding box center [779, 280] width 8 height 10
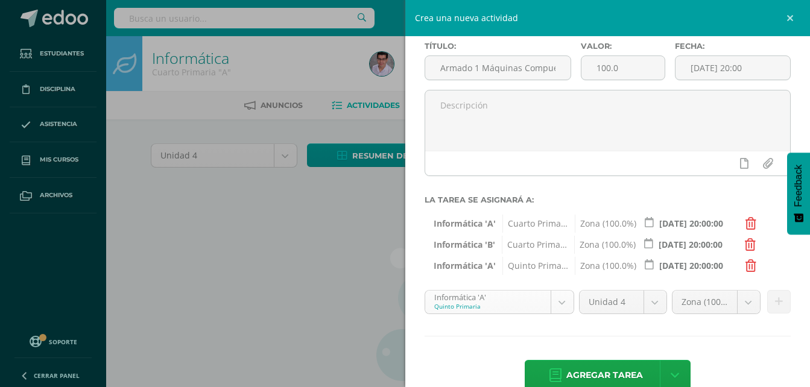
click at [535, 309] on body "Estudiantes Disciplina Asistencia Mis cursos Archivos Soporte Ayuda Reportar un…" at bounding box center [405, 259] width 810 height 518
click at [775, 299] on icon at bounding box center [779, 302] width 8 height 10
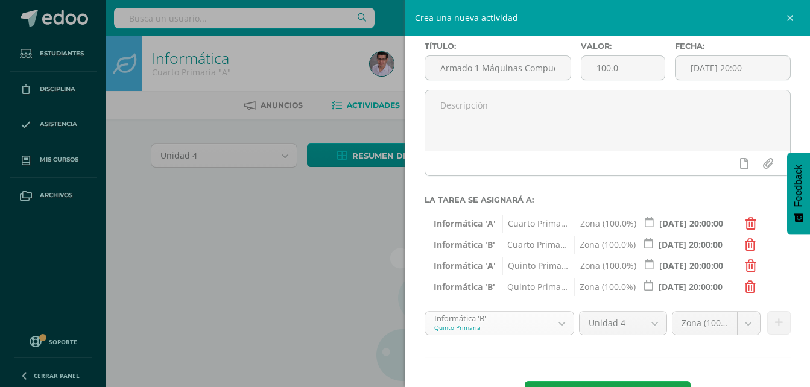
click at [509, 322] on body "Estudiantes Disciplina Asistencia Mis cursos Archivos Soporte Ayuda Reportar un…" at bounding box center [405, 259] width 810 height 518
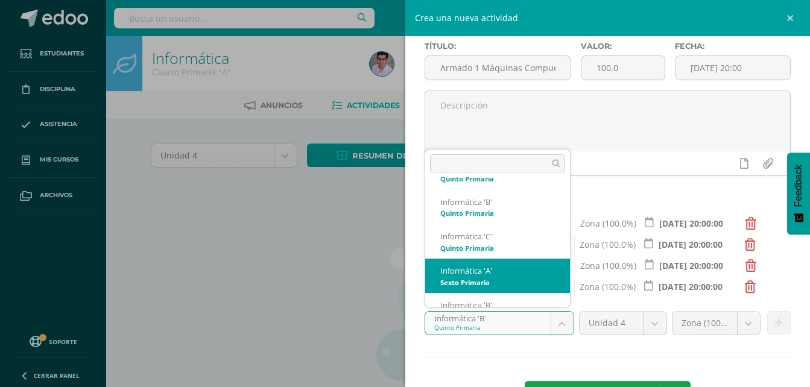
scroll to position [72, 0]
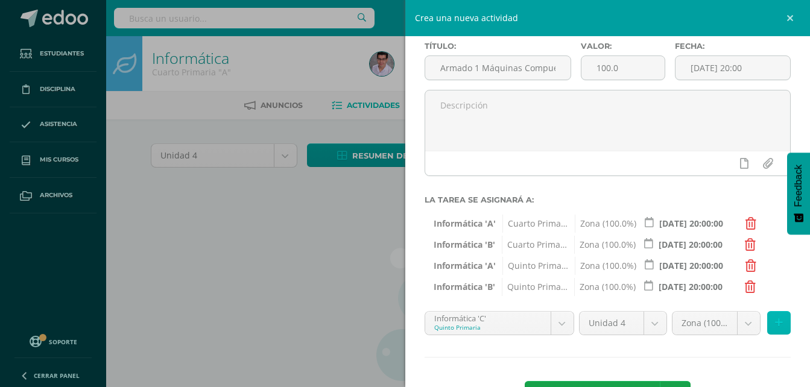
click at [775, 325] on icon at bounding box center [779, 323] width 8 height 10
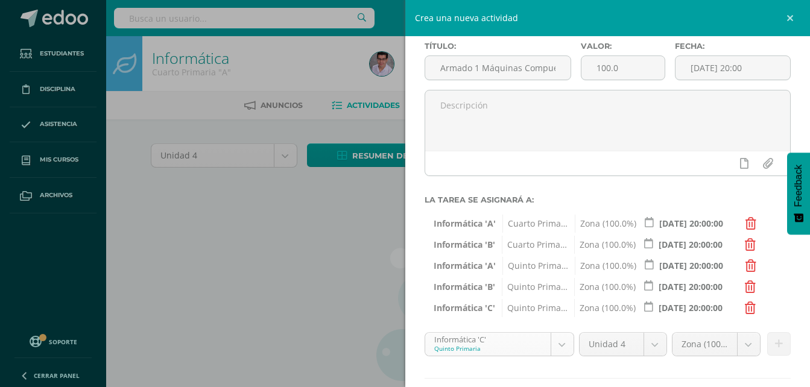
scroll to position [46, 0]
click at [524, 347] on body "Estudiantes Disciplina Asistencia Mis cursos Archivos Soporte Ayuda Reportar un…" at bounding box center [405, 259] width 810 height 518
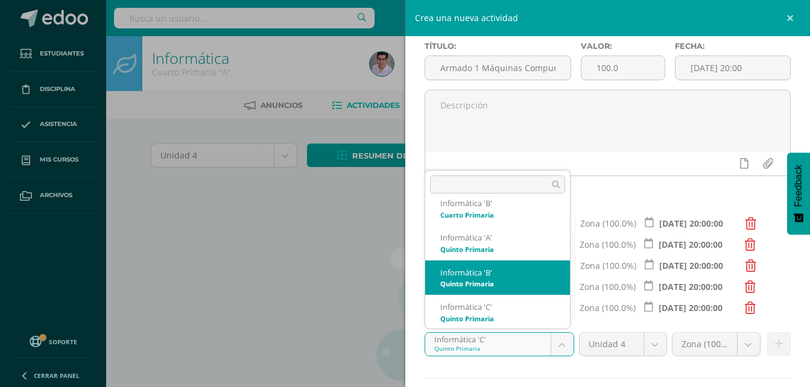
scroll to position [107, 0]
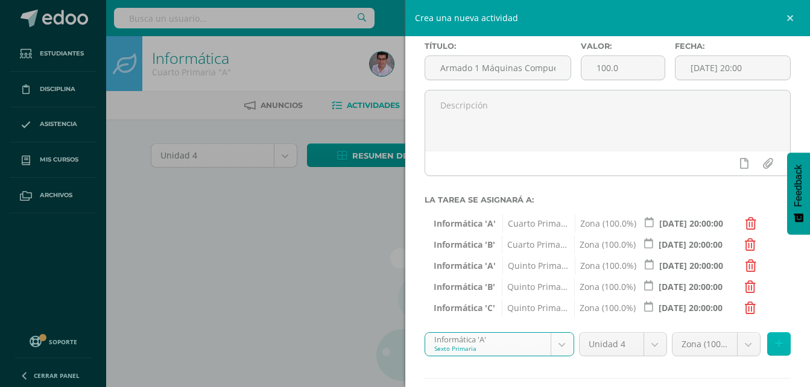
click at [775, 340] on icon at bounding box center [779, 344] width 8 height 10
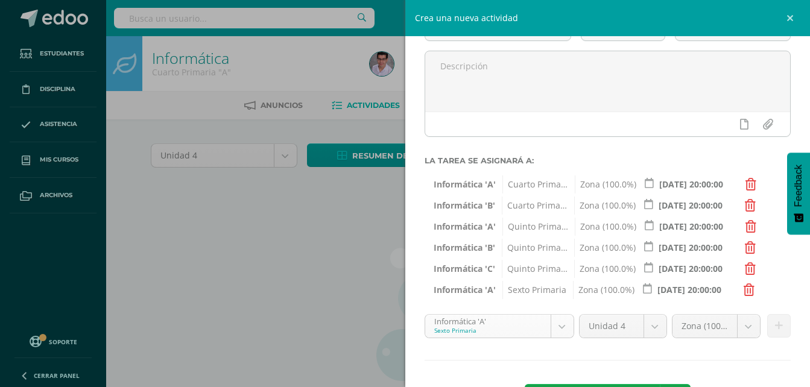
scroll to position [121, 0]
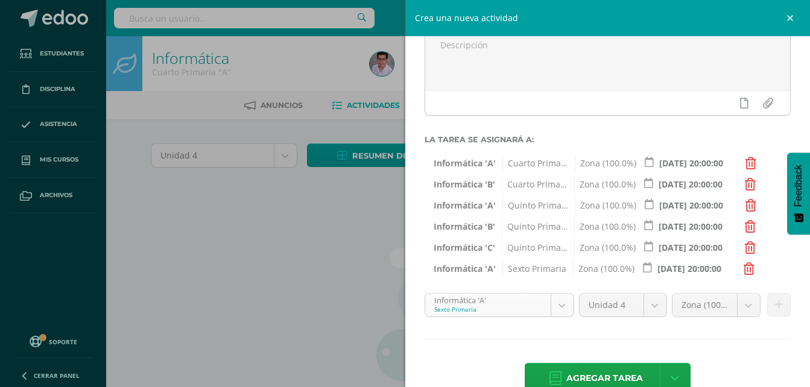
click at [464, 309] on body "Estudiantes Disciplina Asistencia Mis cursos Archivos Soporte Ayuda Reportar un…" at bounding box center [405, 259] width 810 height 518
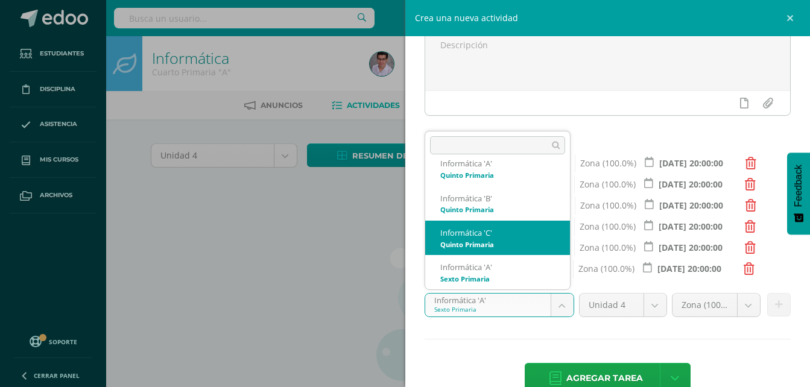
scroll to position [142, 0]
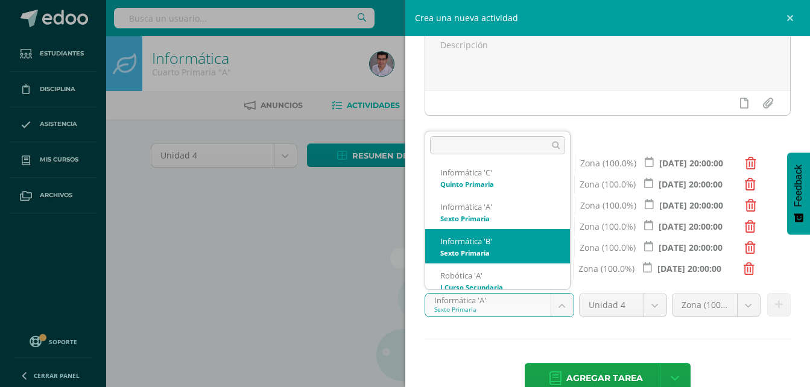
select select "211806"
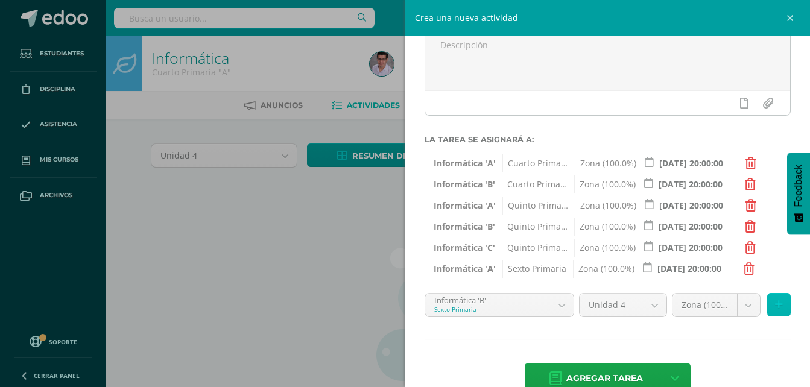
click at [767, 304] on button at bounding box center [779, 305] width 24 height 24
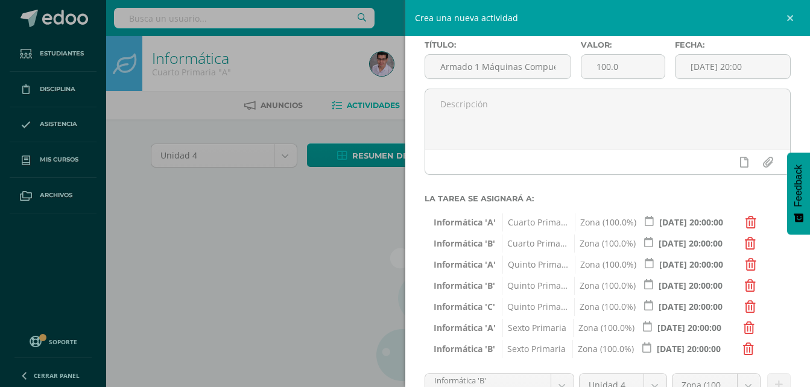
scroll to position [170, 0]
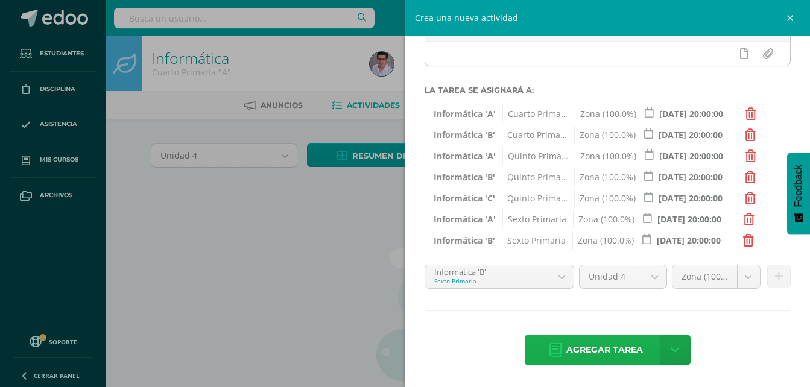
click at [566, 345] on span "Agregar tarea" at bounding box center [604, 350] width 77 height 30
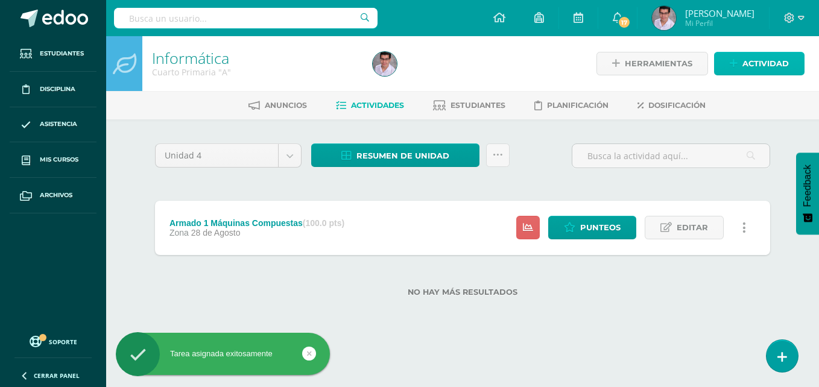
click at [742, 68] on span "Actividad" at bounding box center [765, 63] width 46 height 22
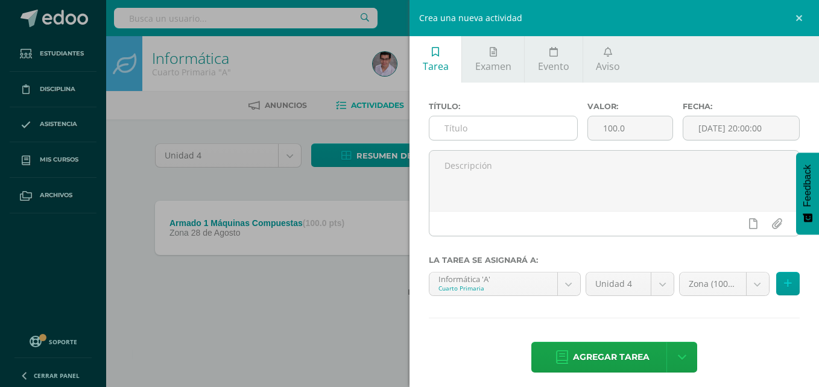
click at [527, 133] on input "text" at bounding box center [503, 128] width 148 height 24
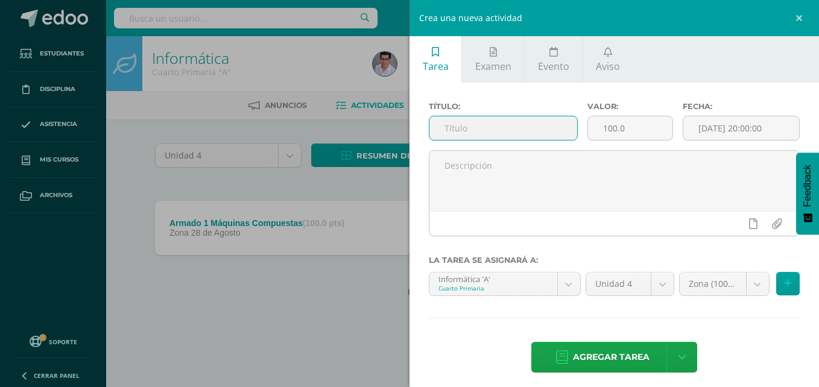
paste input "Armado 1 Máquinas Compuestas"
click at [465, 129] on input "Armado 1 Máquinas Compuestas" at bounding box center [503, 128] width 148 height 24
type input "Armado 2 Máquinas Compuestas"
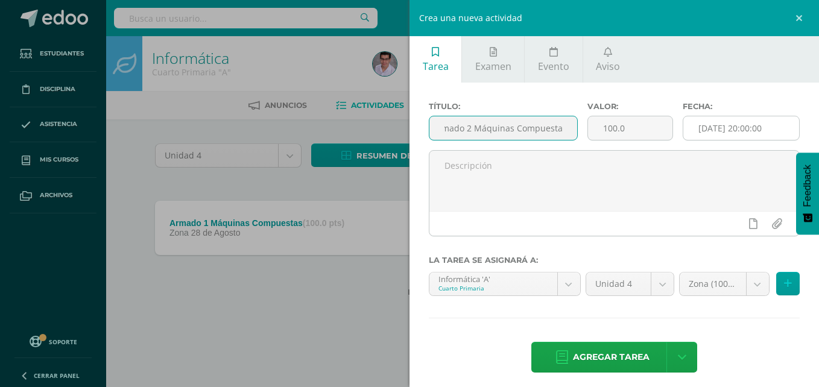
click at [737, 133] on input "[DATE] 20:00:00" at bounding box center [741, 128] width 116 height 24
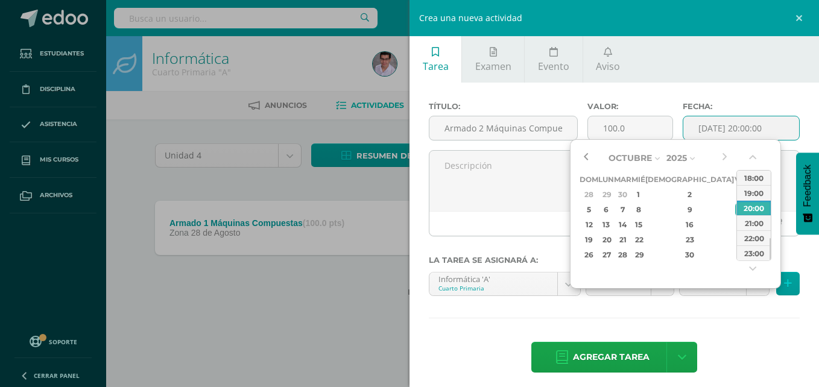
click at [588, 165] on button "button" at bounding box center [585, 158] width 12 height 18
click at [734, 257] on td "29" at bounding box center [741, 254] width 14 height 15
type input "2025-08-29 20:00"
click at [721, 322] on div "Título: Armado 2 Máquinas Compuestas Valor: 100.0 Fecha: 2025-08-29 20:00 La ta…" at bounding box center [613, 239] width 409 height 312
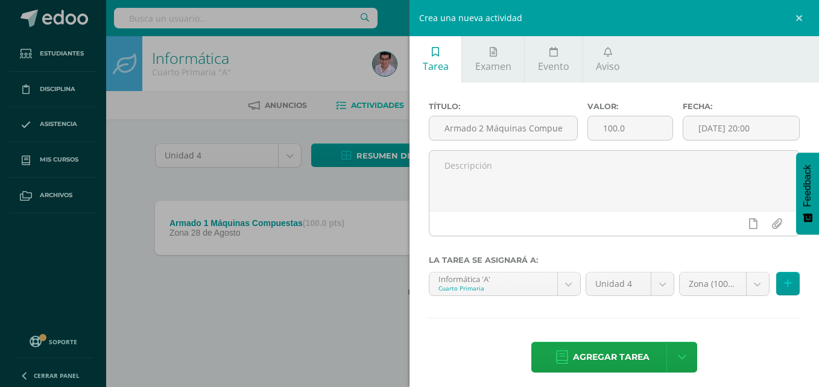
scroll to position [7, 0]
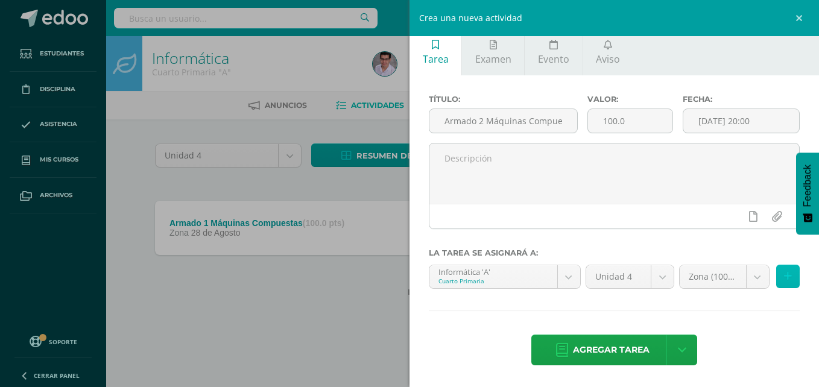
click at [776, 278] on button at bounding box center [788, 277] width 24 height 24
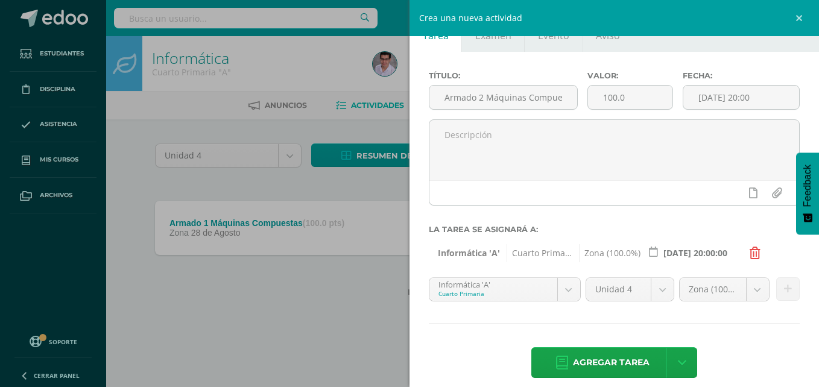
scroll to position [43, 0]
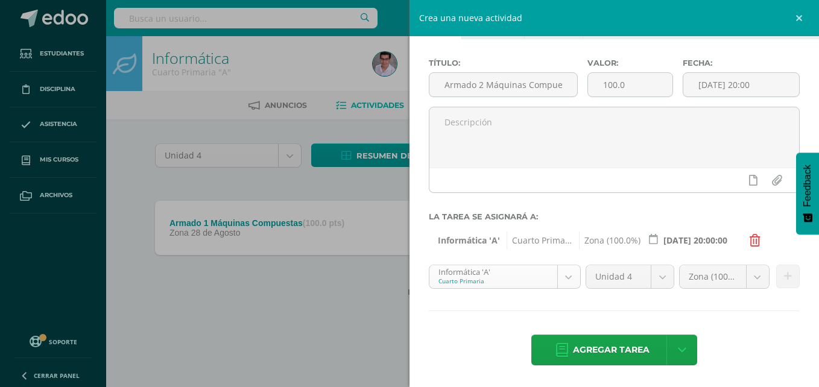
click at [520, 278] on body "Tarea asignada exitosamente Estudiantes Disciplina Asistencia Mis cursos Archiv…" at bounding box center [409, 167] width 819 height 335
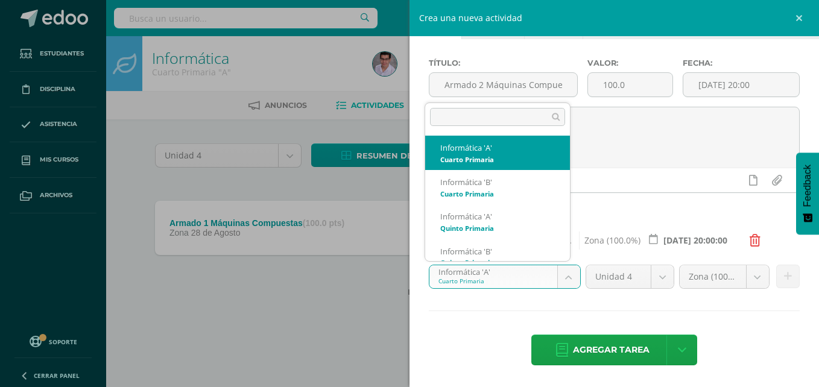
click at [569, 307] on body "Tarea asignada exitosamente Estudiantes Disciplina Asistencia Mis cursos Archiv…" at bounding box center [409, 167] width 819 height 335
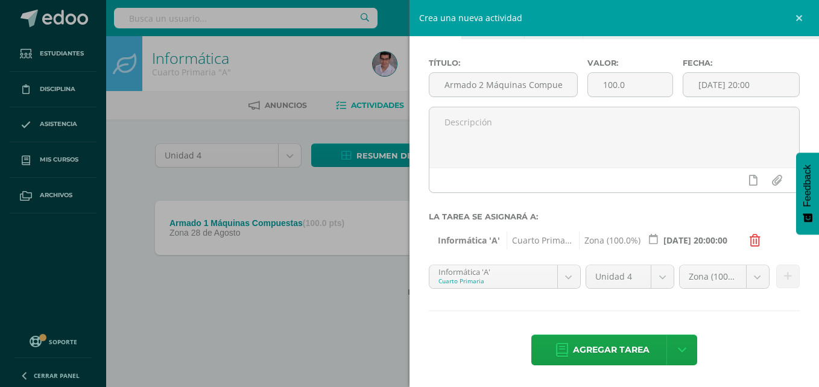
drag, startPoint x: 563, startPoint y: 278, endPoint x: 547, endPoint y: 268, distance: 19.1
click at [563, 278] on body "Tarea asignada exitosamente Estudiantes Disciplina Asistencia Mis cursos Archiv…" at bounding box center [409, 167] width 819 height 335
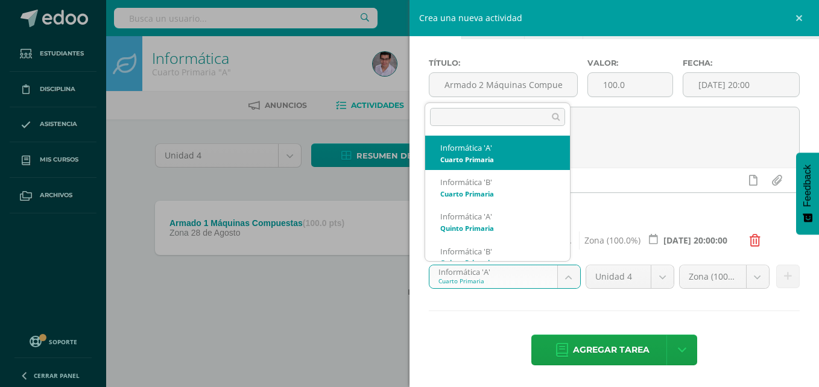
scroll to position [12, 0]
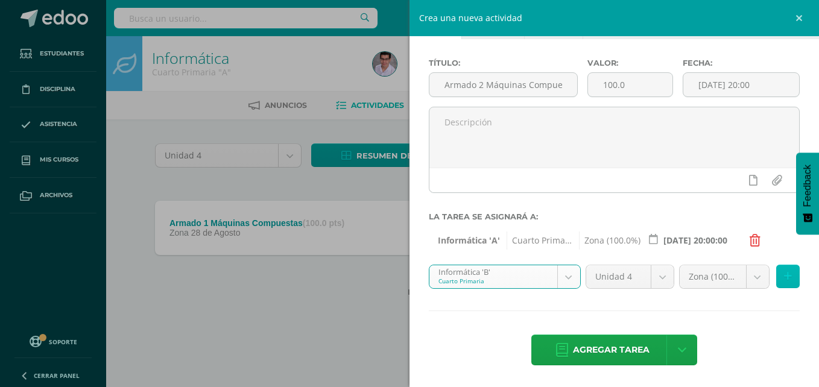
click at [784, 277] on icon at bounding box center [788, 276] width 8 height 10
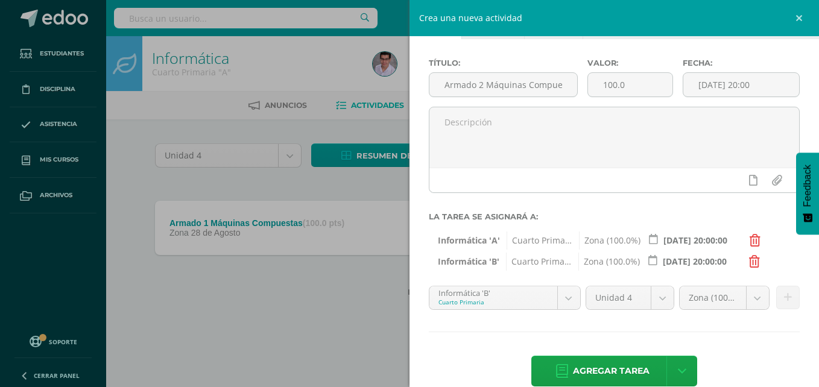
click at [512, 307] on body "Tarea asignada exitosamente Estudiantes Disciplina Asistencia Mis cursos Archiv…" at bounding box center [409, 167] width 819 height 335
click at [784, 297] on icon at bounding box center [788, 297] width 8 height 10
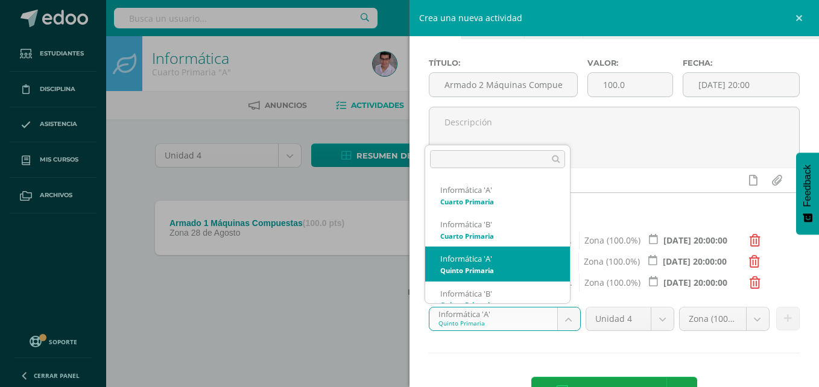
click at [517, 317] on body "Tarea asignada exitosamente Estudiantes Disciplina Asistencia Mis cursos Archiv…" at bounding box center [409, 167] width 819 height 335
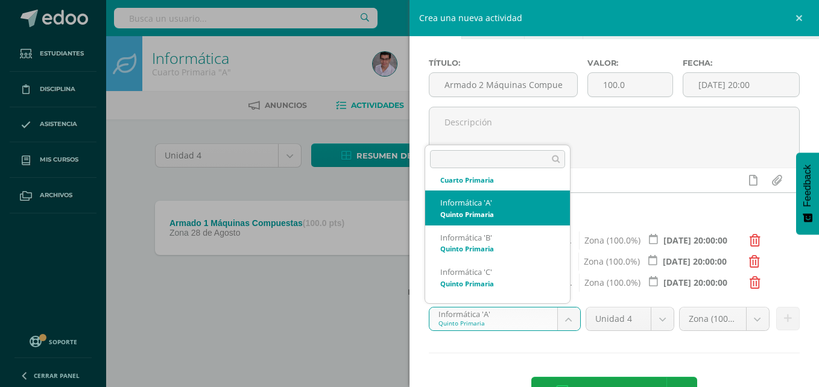
scroll to position [72, 0]
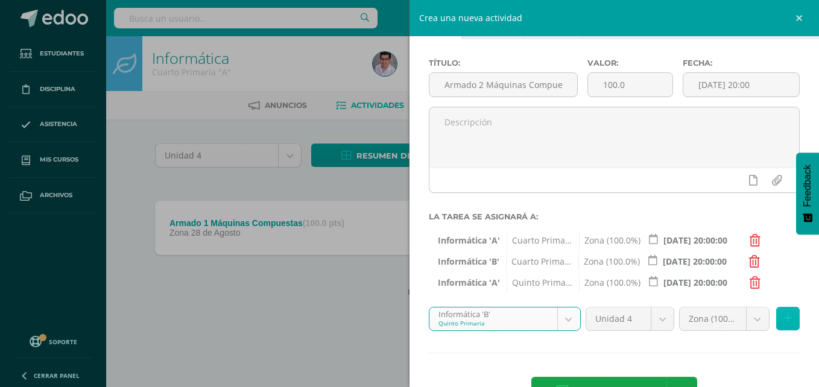
click at [784, 322] on icon at bounding box center [788, 318] width 8 height 10
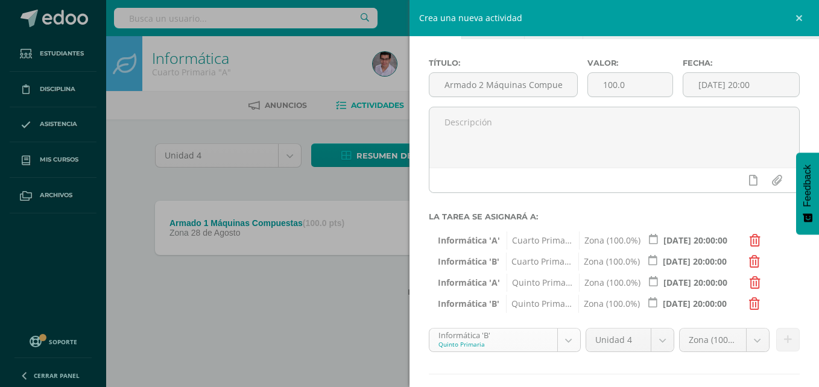
click at [524, 335] on body "Tarea asignada exitosamente Estudiantes Disciplina Asistencia Mis cursos Archiv…" at bounding box center [409, 167] width 819 height 335
click at [784, 347] on button at bounding box center [788, 340] width 24 height 24
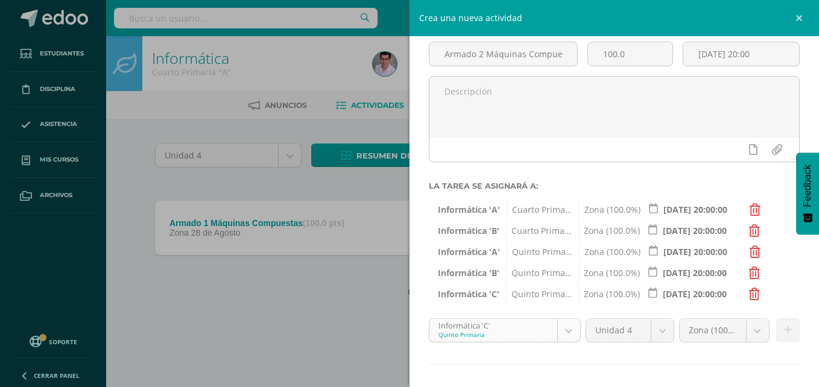
scroll to position [104, 0]
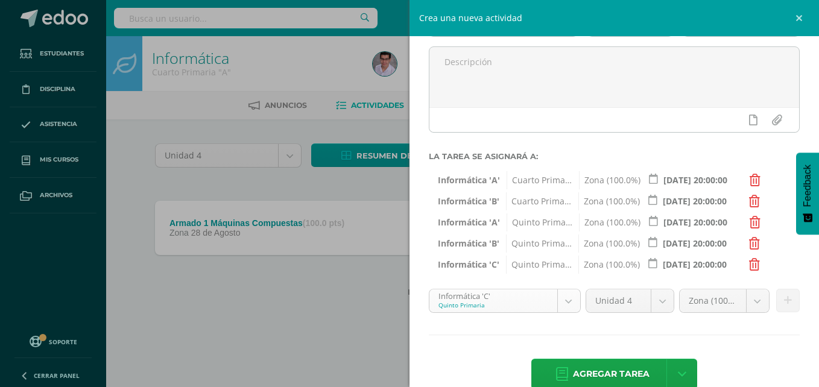
click at [534, 307] on body "Tarea asignada exitosamente Estudiantes Disciplina Asistencia Mis cursos Archiv…" at bounding box center [409, 167] width 819 height 335
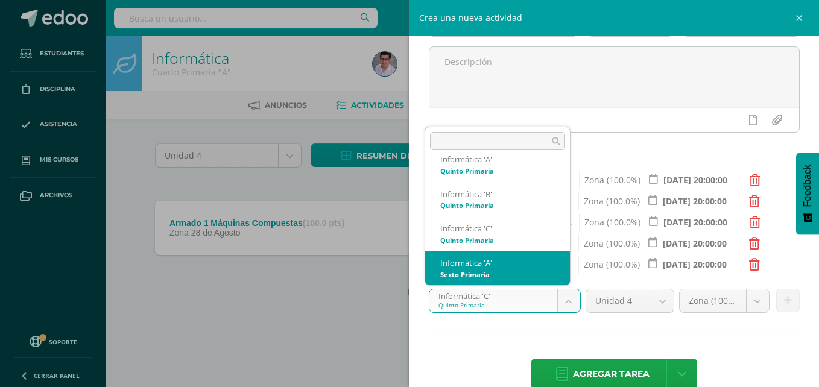
scroll to position [142, 0]
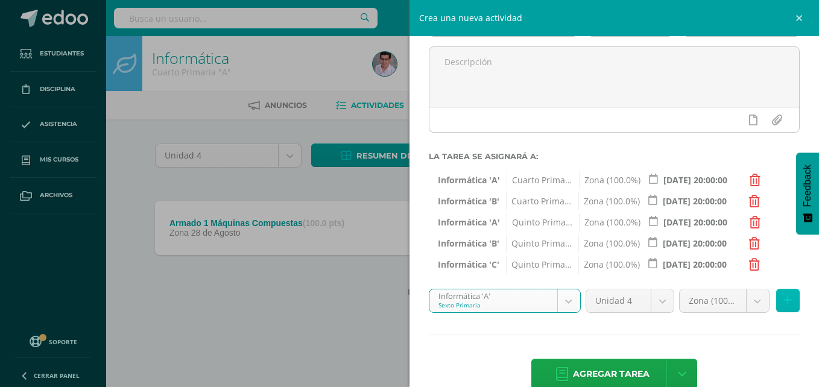
click at [784, 305] on icon at bounding box center [788, 300] width 8 height 10
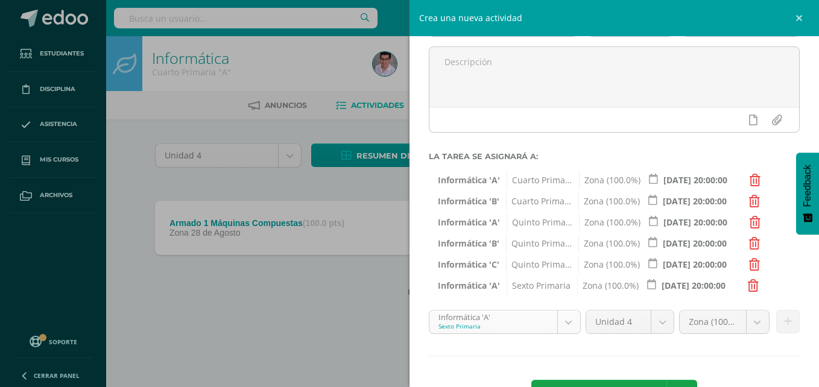
click at [512, 327] on body "Tarea asignada exitosamente Estudiantes Disciplina Asistencia Mis cursos Archiv…" at bounding box center [409, 167] width 819 height 335
select select "211806"
click at [777, 329] on button at bounding box center [788, 322] width 24 height 24
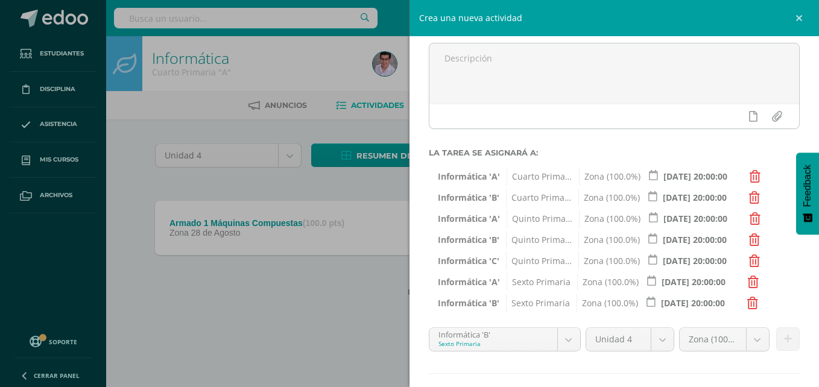
scroll to position [170, 0]
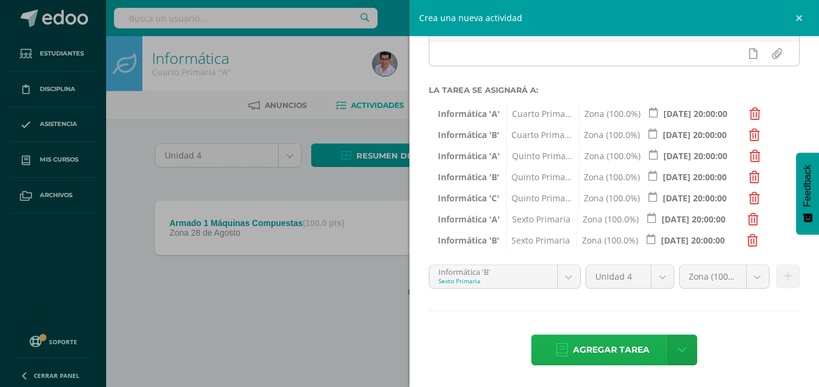
click at [615, 347] on span "Agregar tarea" at bounding box center [611, 350] width 77 height 30
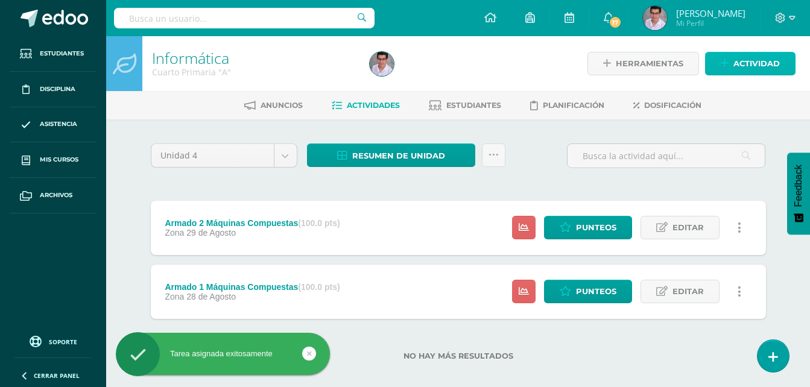
click at [723, 69] on link "Actividad" at bounding box center [750, 64] width 90 height 24
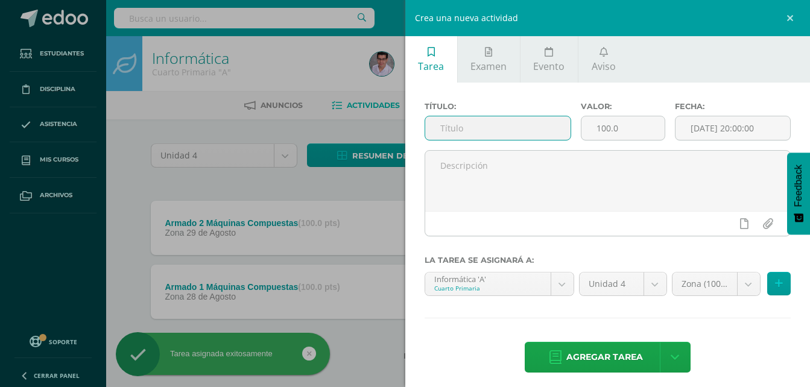
click at [533, 127] on input "text" at bounding box center [498, 128] width 146 height 24
paste input "Armado 1 Máquinas Compuestas"
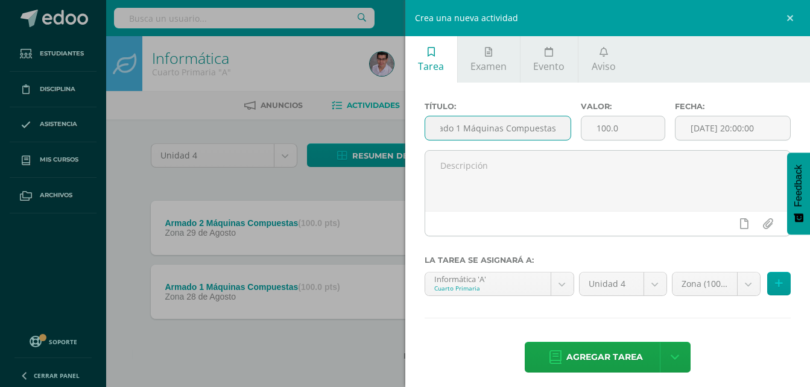
click at [458, 130] on input "Armado 1 Máquinas Compuestas" at bounding box center [498, 128] width 146 height 24
type input "Armado 3 Máquinas Compuestas"
click at [735, 127] on input "[DATE] 20:00:00" at bounding box center [732, 128] width 115 height 24
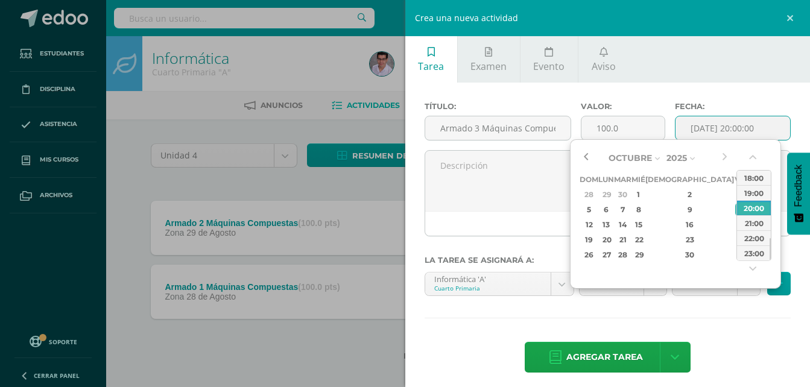
click at [586, 152] on button "button" at bounding box center [585, 158] width 12 height 18
click at [676, 189] on div "4" at bounding box center [689, 194] width 71 height 14
type input "[DATE] 20:00"
click at [676, 189] on div "4" at bounding box center [689, 194] width 71 height 14
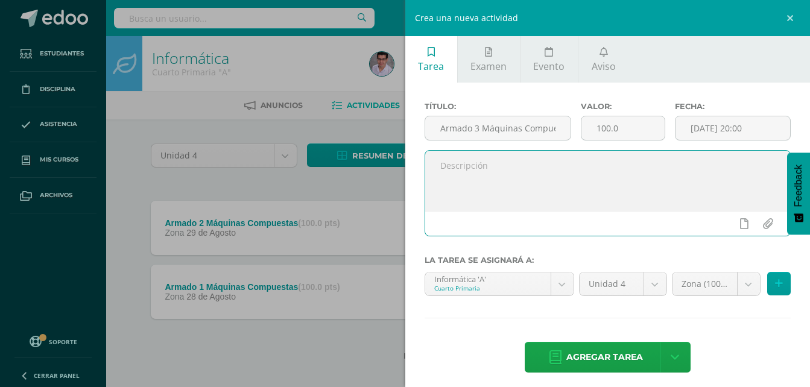
click at [676, 189] on textarea at bounding box center [607, 181] width 365 height 60
click at [717, 125] on input "2025-09-04 20:00" at bounding box center [732, 128] width 115 height 24
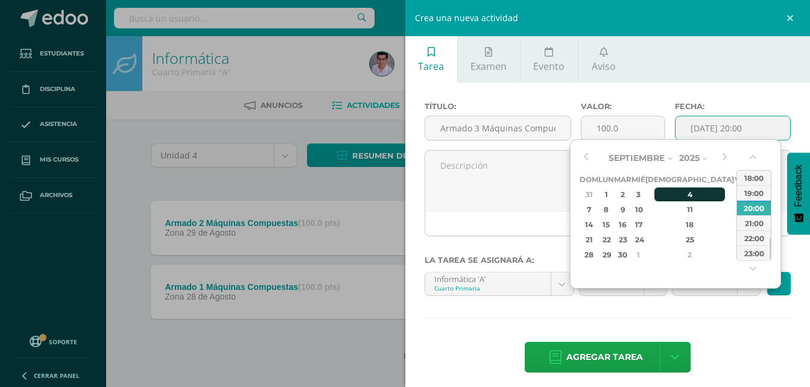
click at [681, 191] on div "4" at bounding box center [689, 194] width 71 height 14
click at [729, 351] on div "Agregar tarea Agregar tarea y ocultar" at bounding box center [607, 358] width 366 height 33
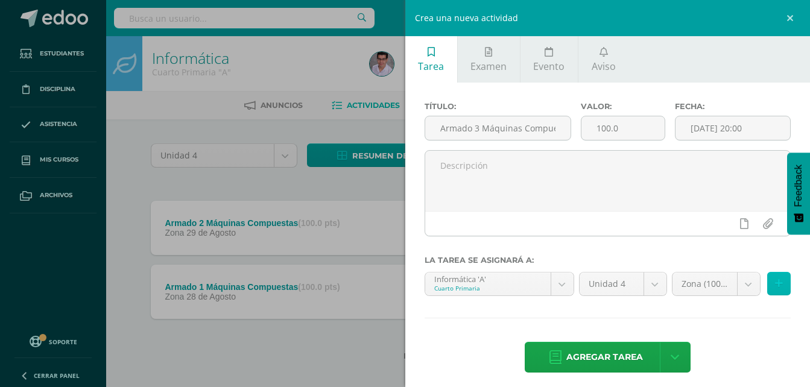
click at [767, 283] on button at bounding box center [779, 284] width 24 height 24
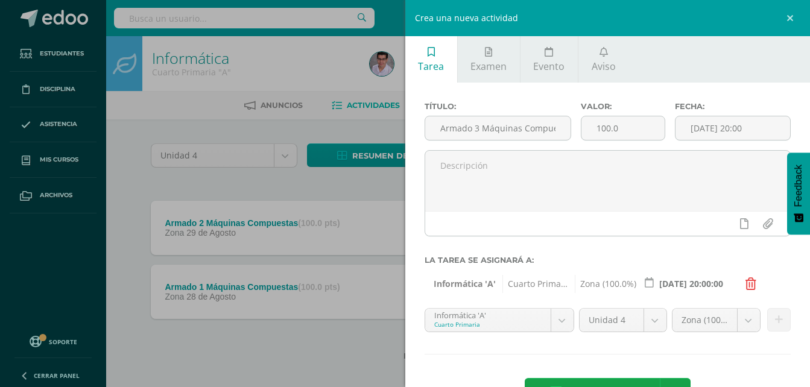
scroll to position [43, 0]
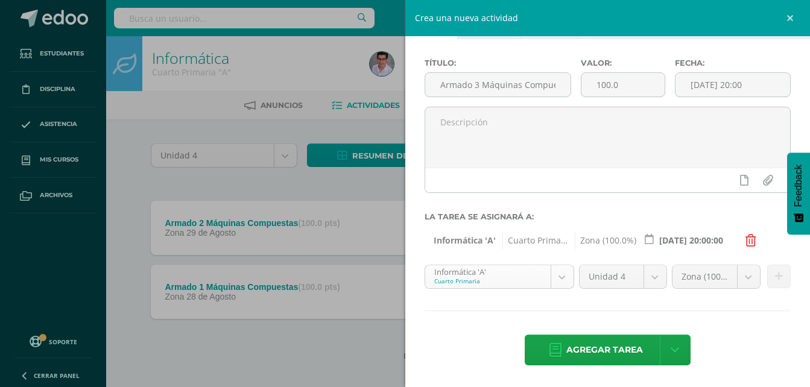
click at [518, 283] on body "Tarea asignada exitosamente Estudiantes Disciplina Asistencia Mis cursos Archiv…" at bounding box center [405, 199] width 810 height 399
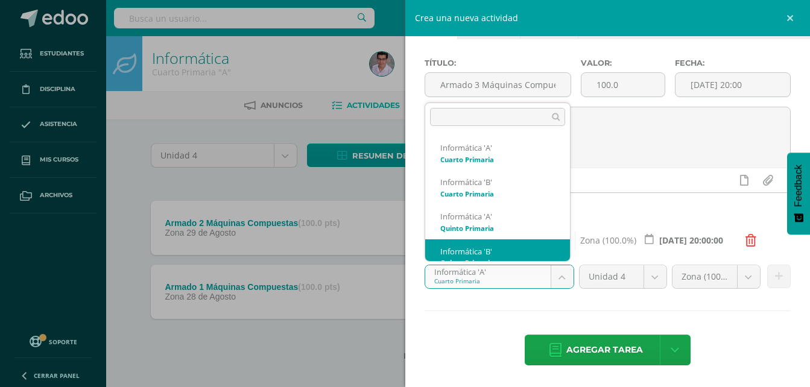
scroll to position [12, 0]
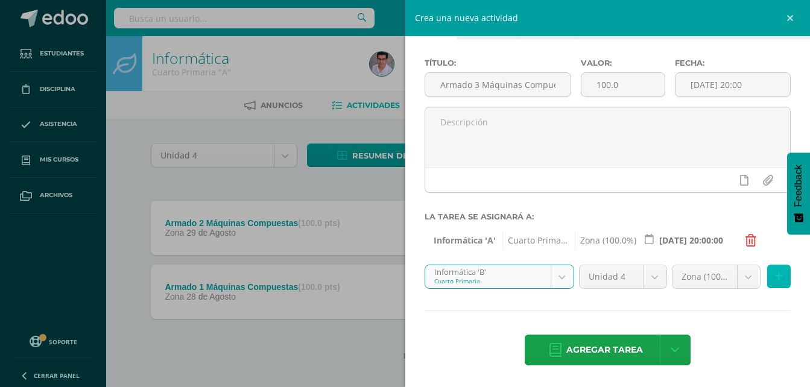
click at [775, 278] on icon at bounding box center [779, 276] width 8 height 10
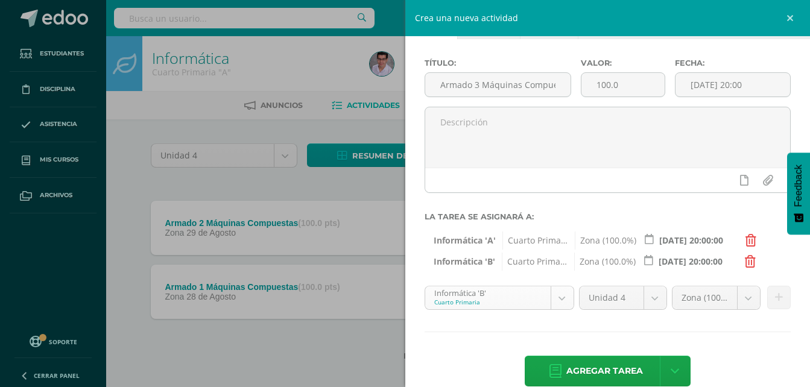
click at [460, 298] on body "Tarea asignada exitosamente Estudiantes Disciplina Asistencia Mis cursos Archiv…" at bounding box center [405, 199] width 810 height 399
click at [775, 296] on icon at bounding box center [779, 297] width 8 height 10
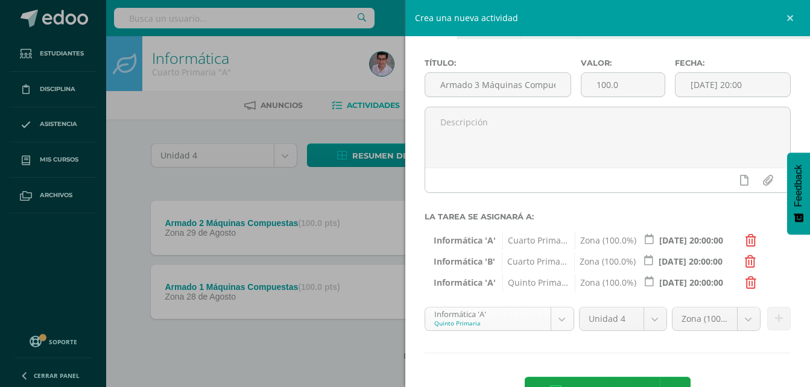
click at [501, 316] on body "Tarea asignada exitosamente Estudiantes Disciplina Asistencia Mis cursos Archiv…" at bounding box center [405, 199] width 810 height 399
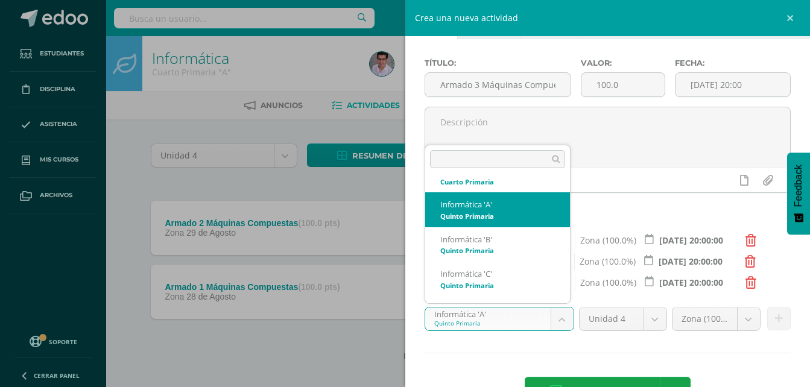
scroll to position [72, 0]
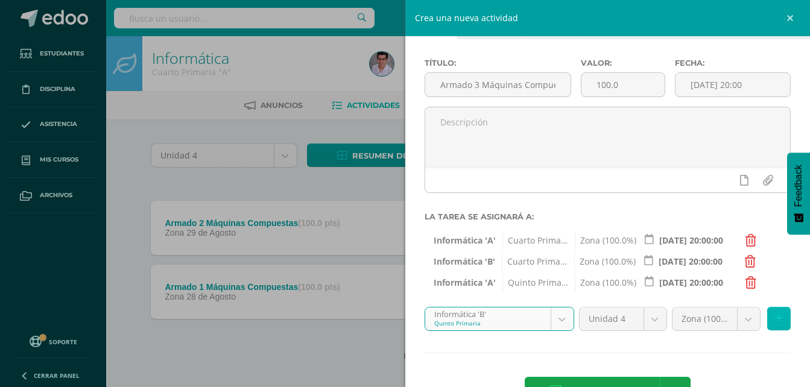
click at [775, 318] on icon at bounding box center [779, 318] width 8 height 10
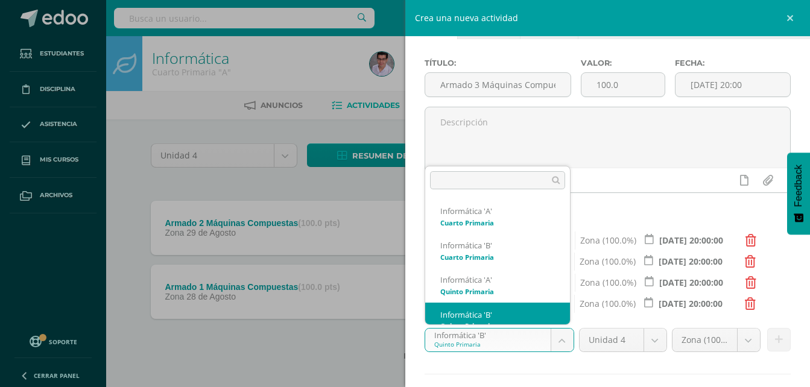
click at [528, 343] on body "Tarea asignada exitosamente Estudiantes Disciplina Asistencia Mis cursos Archiv…" at bounding box center [405, 199] width 810 height 399
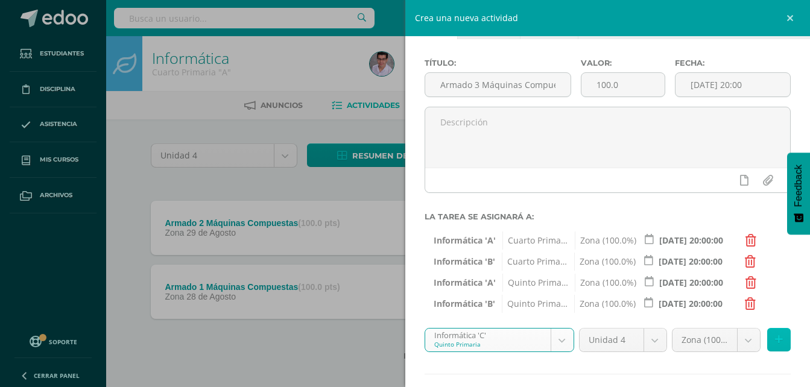
click at [767, 336] on button at bounding box center [779, 340] width 24 height 24
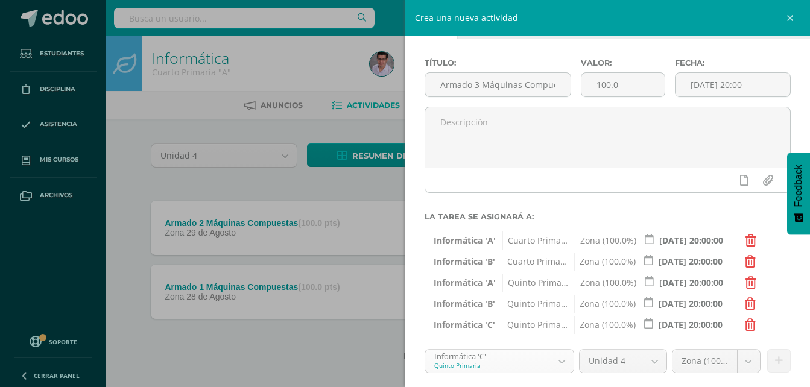
click at [497, 360] on body "Tarea asignada exitosamente Estudiantes Disciplina Asistencia Mis cursos Archiv…" at bounding box center [405, 199] width 810 height 399
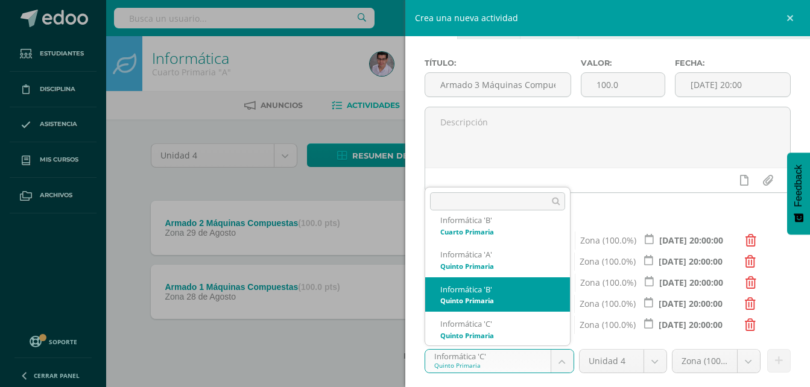
scroll to position [107, 0]
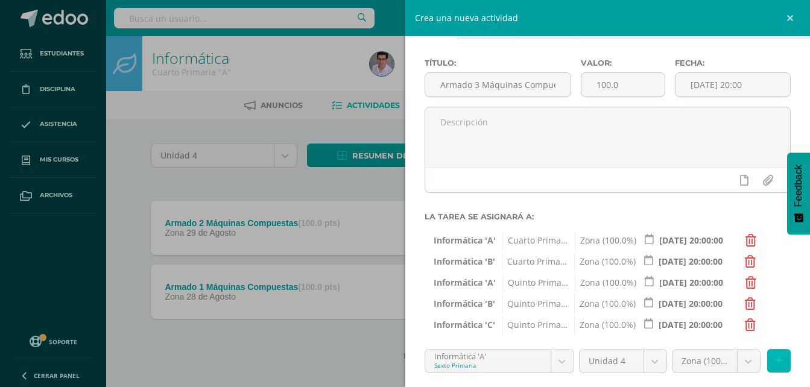
click at [775, 356] on icon at bounding box center [779, 361] width 8 height 10
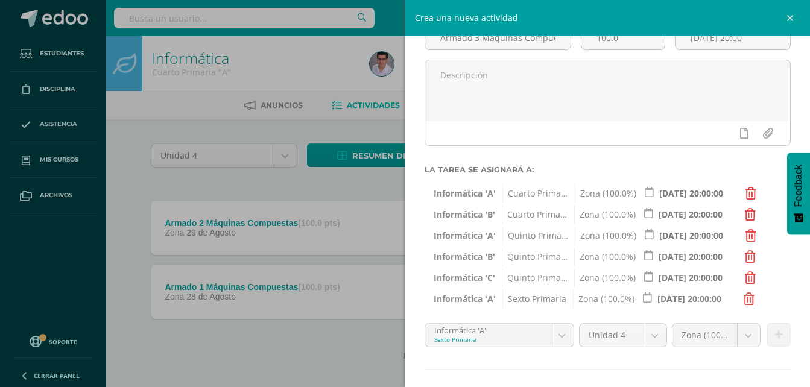
scroll to position [149, 0]
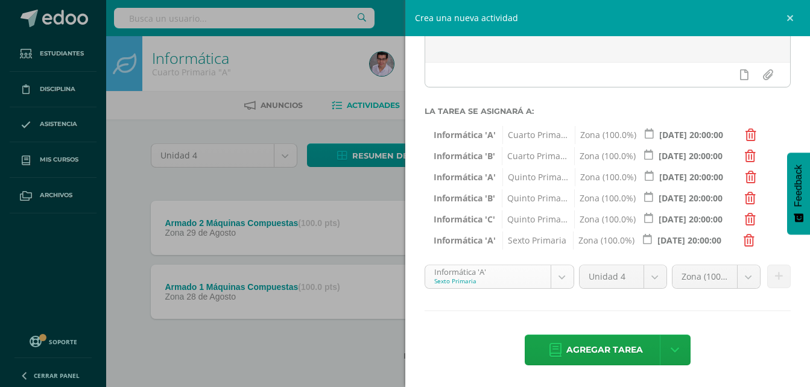
click at [495, 275] on body "Tarea asignada exitosamente Estudiantes Disciplina Asistencia Mis cursos Archiv…" at bounding box center [405, 199] width 810 height 399
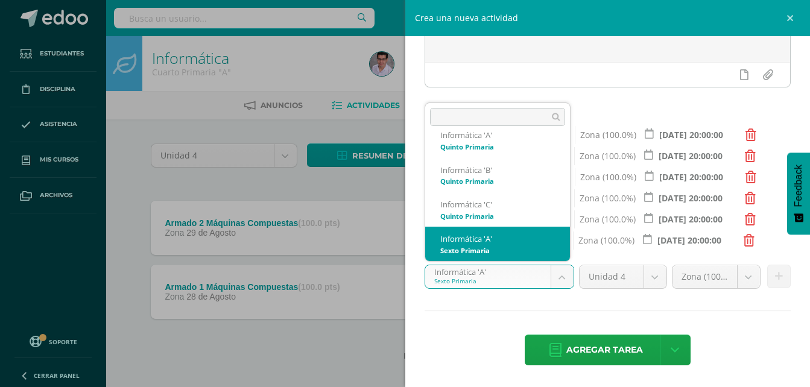
scroll to position [142, 0]
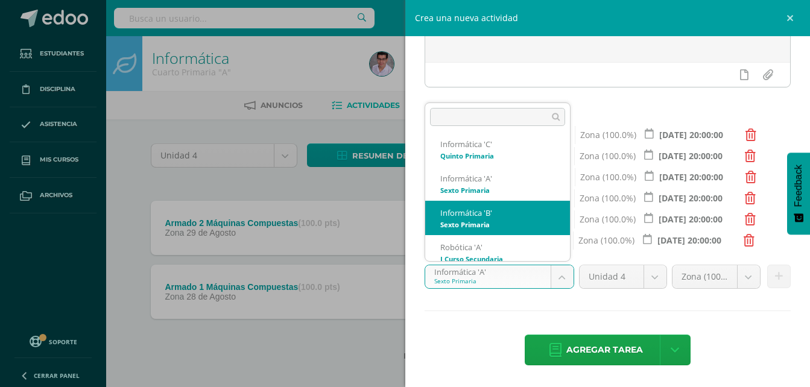
select select "211806"
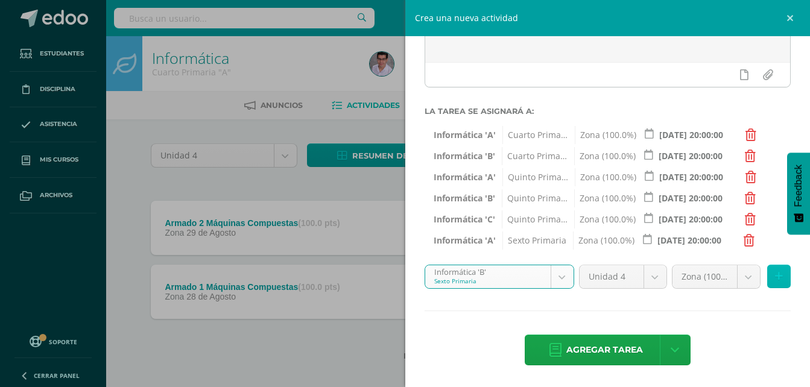
click at [775, 275] on icon at bounding box center [779, 276] width 8 height 10
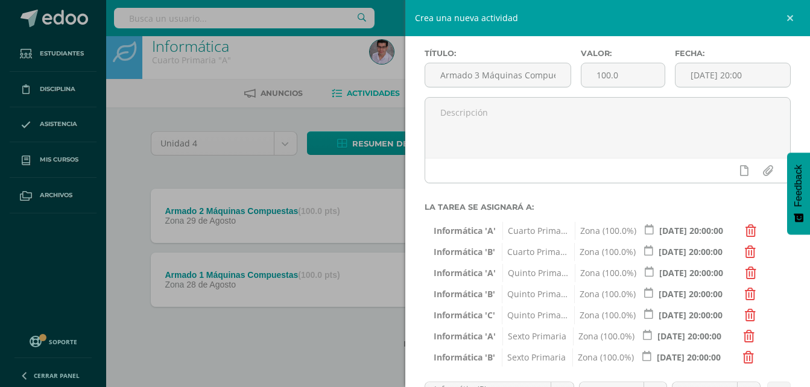
scroll to position [170, 0]
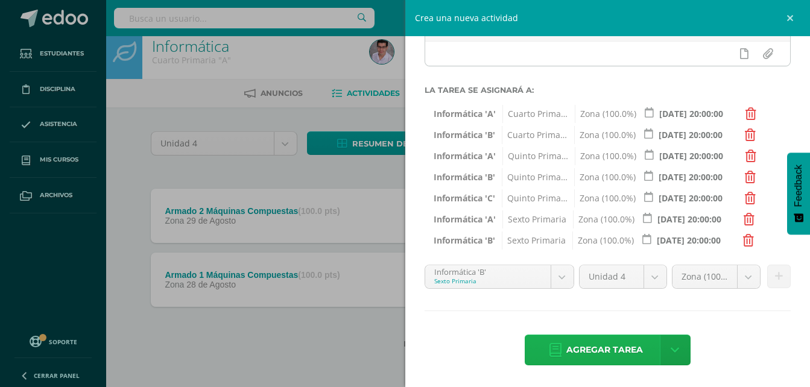
click at [586, 351] on span "Agregar tarea" at bounding box center [604, 350] width 77 height 30
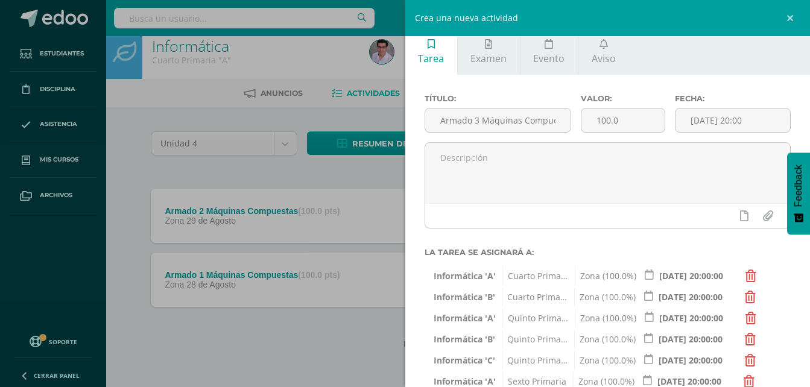
scroll to position [0, 0]
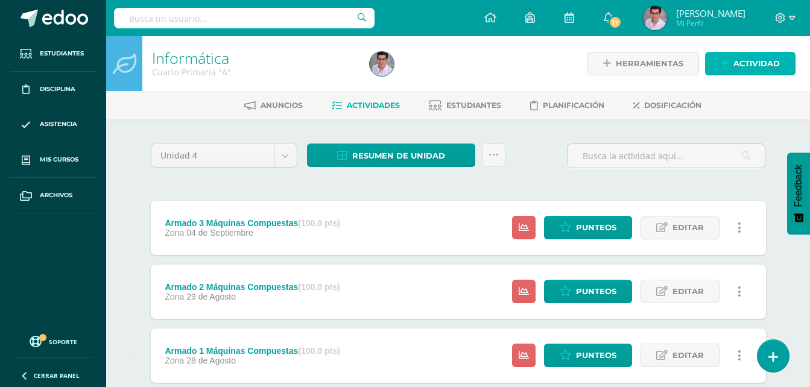
click at [723, 60] on icon at bounding box center [724, 63] width 8 height 10
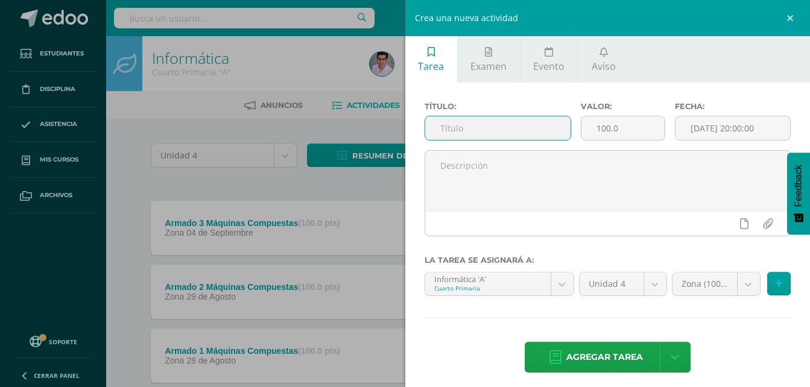
click at [474, 136] on input "text" at bounding box center [498, 128] width 146 height 24
paste input "Armado 1 Máquinas Compuestas"
click at [458, 128] on input "Armado 1 Máquinas Compuestas" at bounding box center [498, 128] width 146 height 24
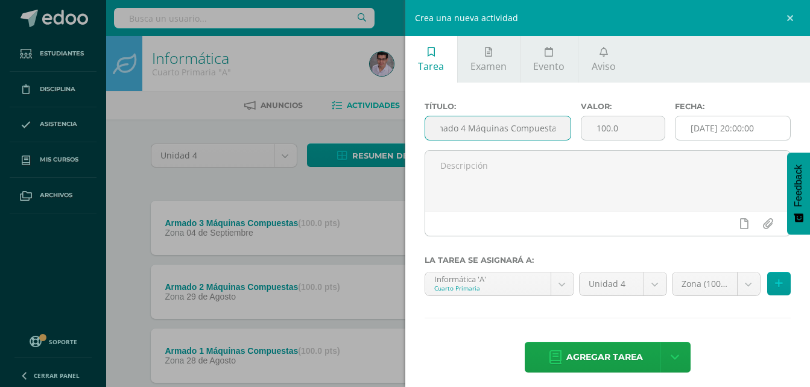
type input "Armado 4 Máquinas Compuestas"
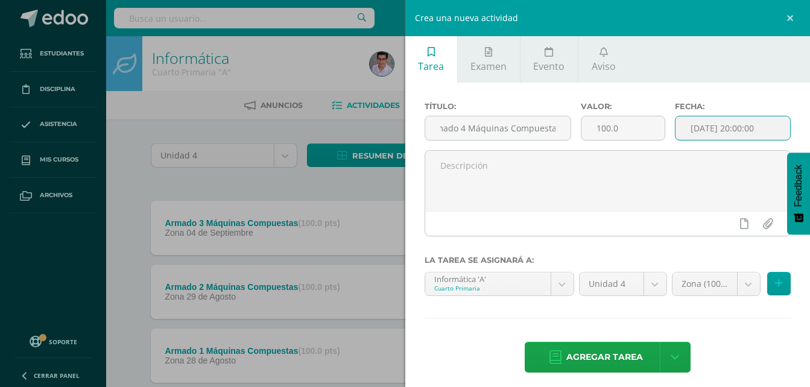
scroll to position [0, 0]
click at [726, 122] on input "[DATE] 20:00:00" at bounding box center [732, 128] width 115 height 24
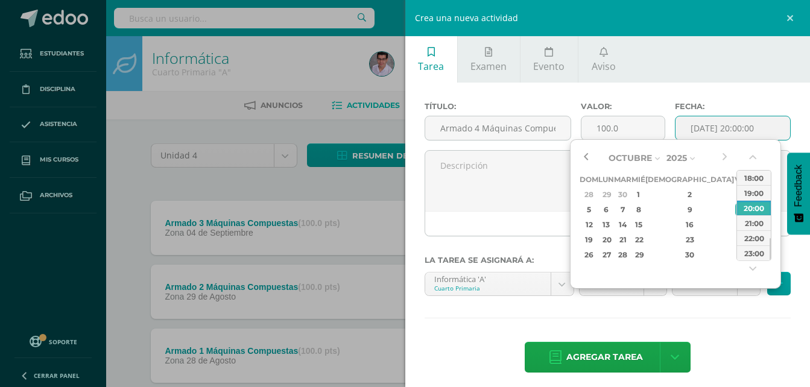
click at [588, 154] on button "button" at bounding box center [585, 158] width 12 height 18
click at [735, 193] on div "5" at bounding box center [740, 194] width 11 height 14
type input "[DATE] 20:00"
click at [735, 193] on div "5" at bounding box center [740, 194] width 11 height 14
click at [714, 348] on div "Agregar tarea Agregar tarea y ocultar" at bounding box center [607, 358] width 366 height 33
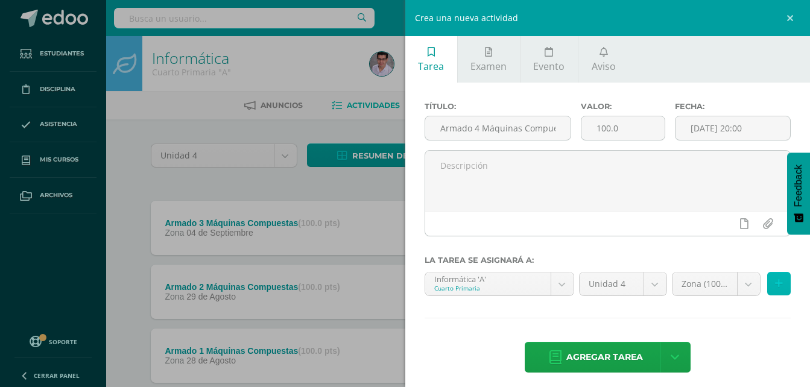
click at [775, 280] on icon at bounding box center [779, 283] width 8 height 10
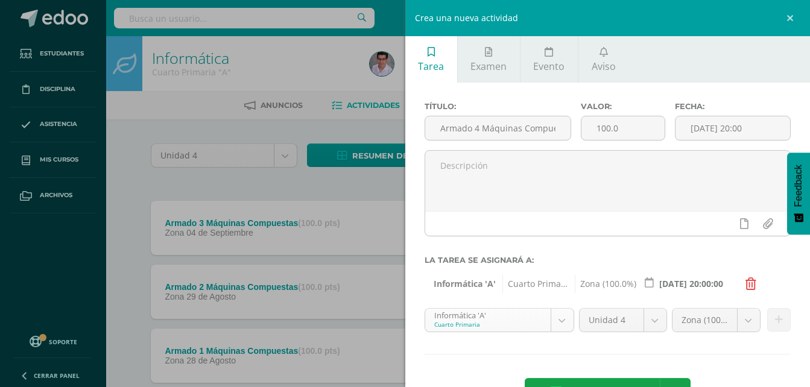
click at [511, 316] on body "Tarea asignada exitosamente Estudiantes Disciplina Asistencia Mis cursos Archiv…" at bounding box center [405, 231] width 810 height 463
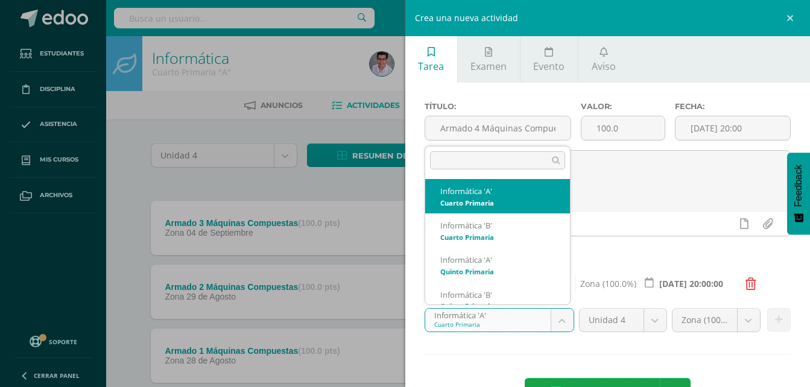
scroll to position [12, 0]
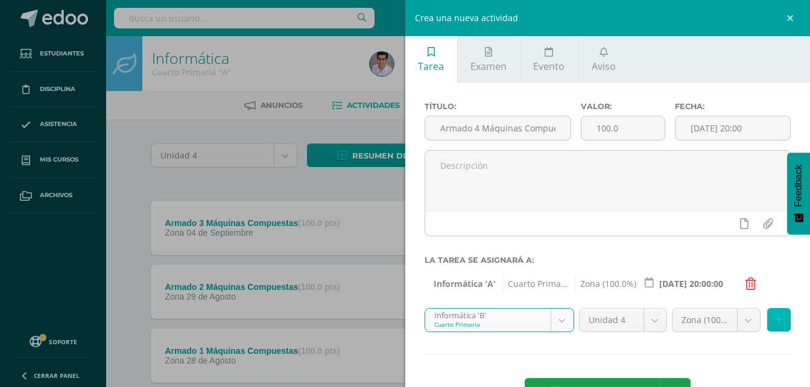
click at [775, 322] on icon at bounding box center [779, 320] width 8 height 10
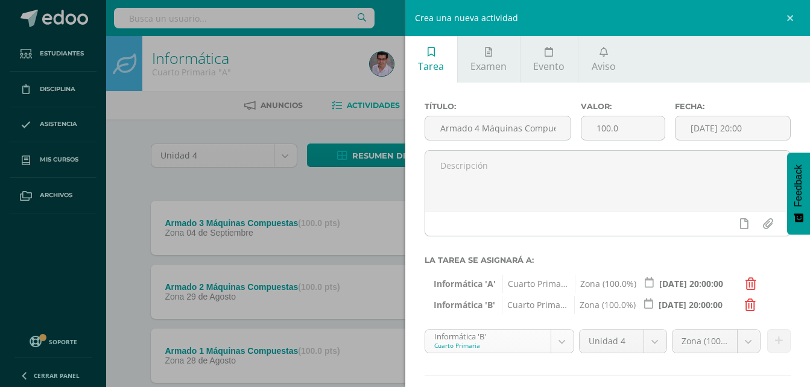
click at [500, 339] on body "Tarea asignada exitosamente Estudiantes Disciplina Asistencia Mis cursos Archiv…" at bounding box center [405, 231] width 810 height 463
click at [773, 341] on button at bounding box center [779, 341] width 24 height 24
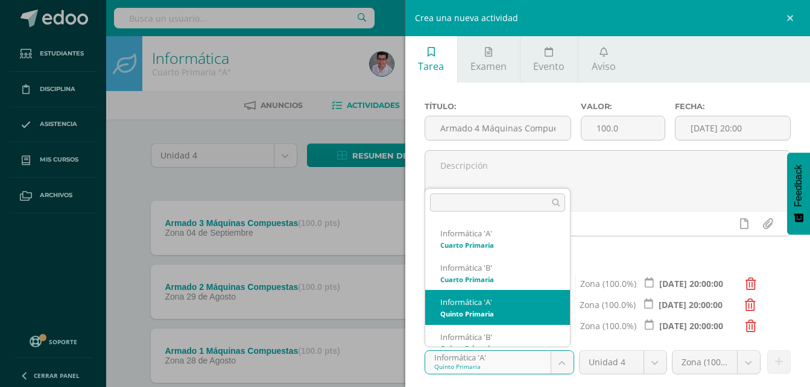
click at [508, 358] on body "Tarea asignada exitosamente Estudiantes Disciplina Asistencia Mis cursos Archiv…" at bounding box center [405, 231] width 810 height 463
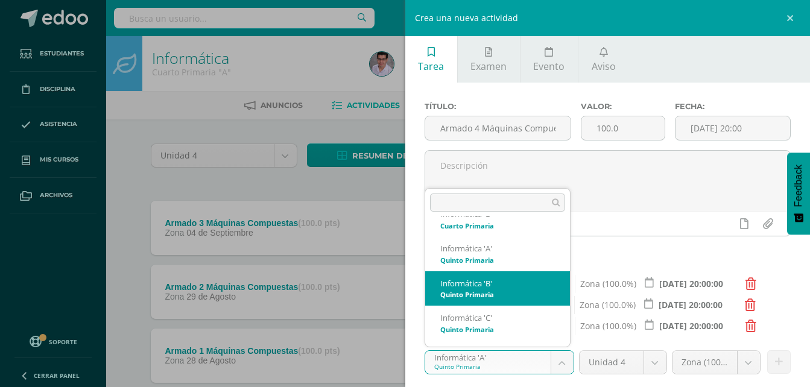
scroll to position [72, 0]
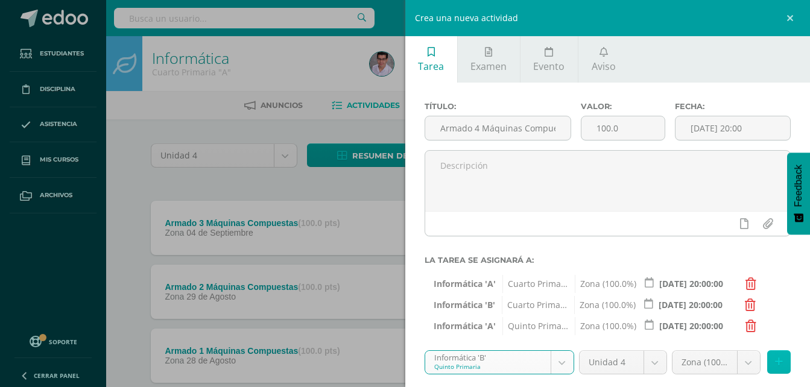
click at [773, 364] on button at bounding box center [779, 362] width 24 height 24
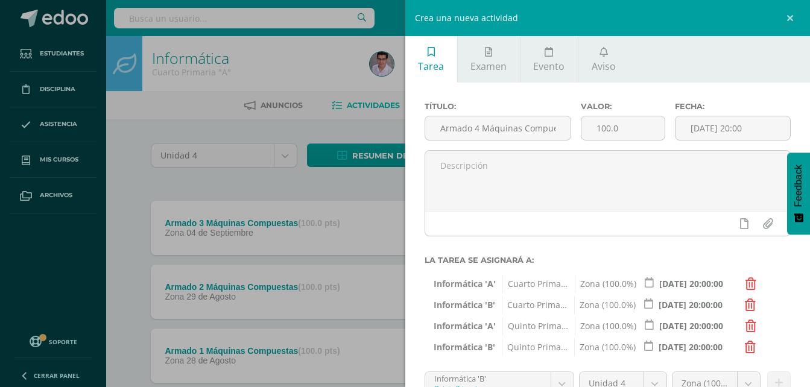
scroll to position [60, 0]
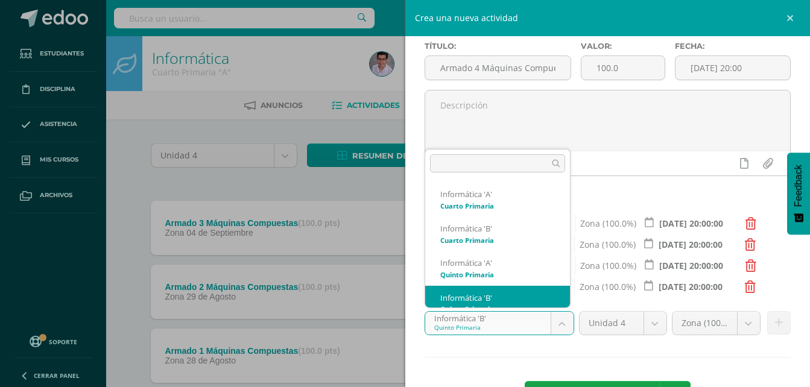
click at [530, 321] on body "Tarea asignada exitosamente Estudiantes Disciplina Asistencia Mis cursos Archiv…" at bounding box center [405, 231] width 810 height 463
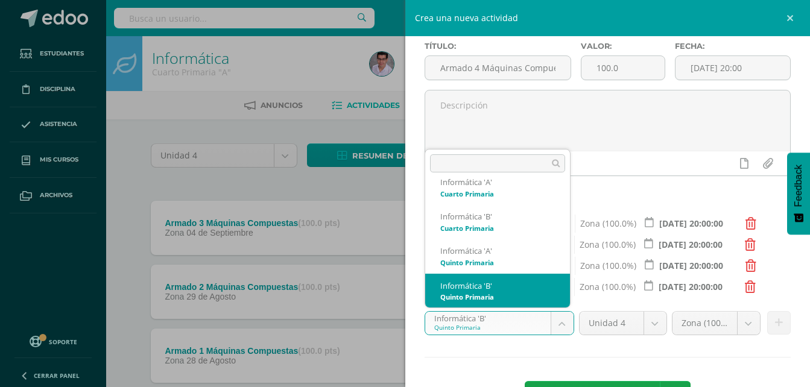
scroll to position [72, 0]
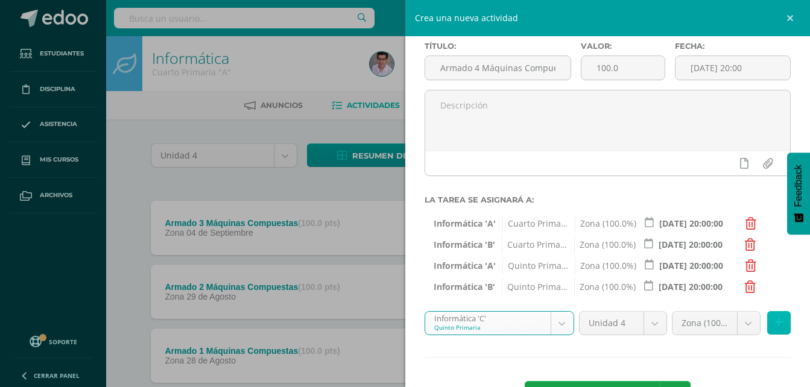
click at [767, 327] on button at bounding box center [779, 323] width 24 height 24
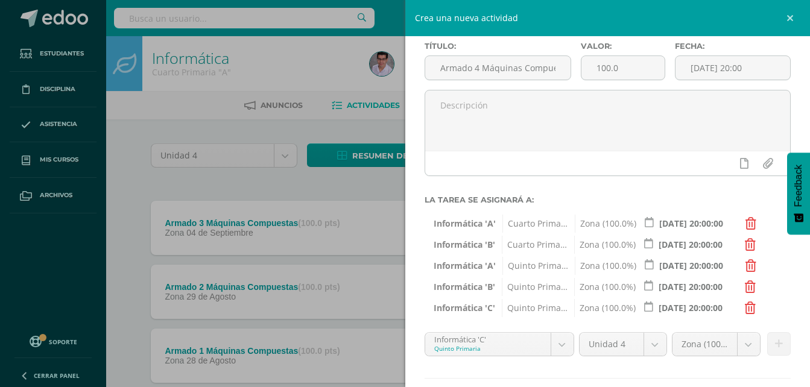
click at [490, 334] on body "Tarea asignada exitosamente Estudiantes Disciplina Asistencia Mis cursos Archiv…" at bounding box center [405, 231] width 810 height 463
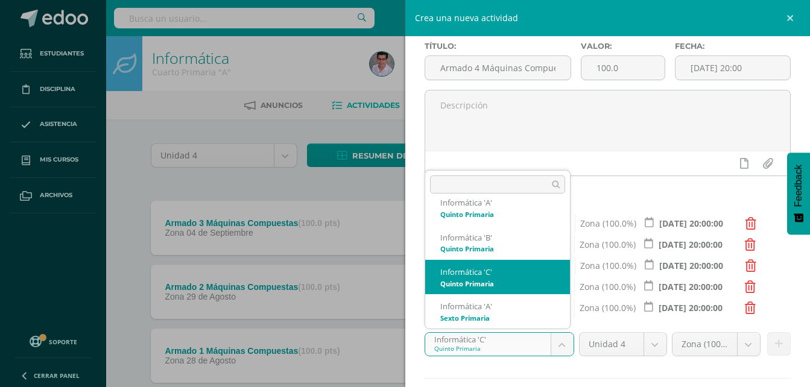
scroll to position [142, 0]
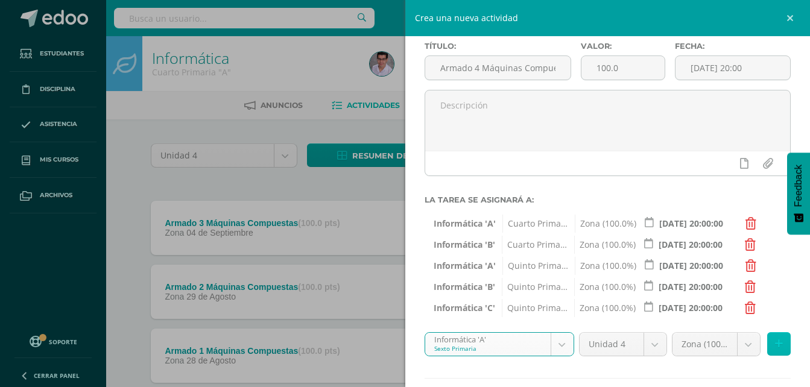
click at [773, 337] on button at bounding box center [779, 344] width 24 height 24
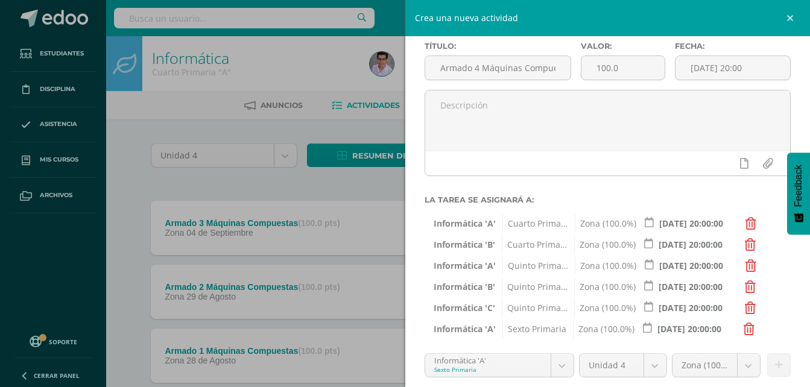
scroll to position [121, 0]
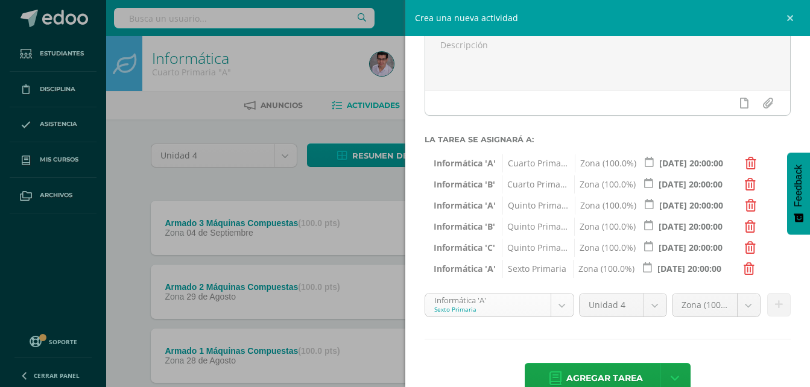
click at [495, 315] on body "Tarea asignada exitosamente Estudiantes Disciplina Asistencia Mis cursos Archiv…" at bounding box center [405, 231] width 810 height 463
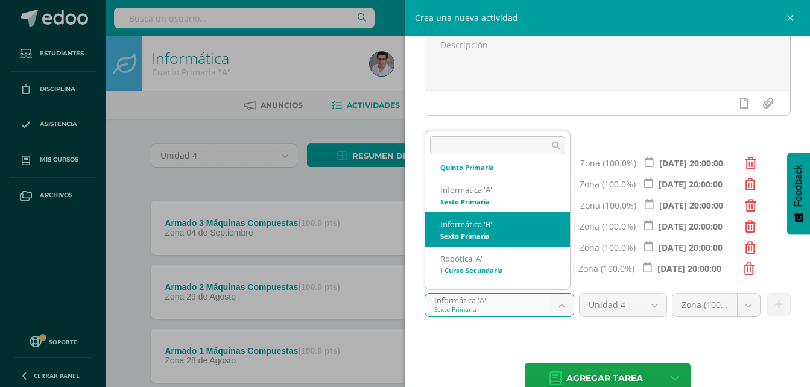
scroll to position [196, 0]
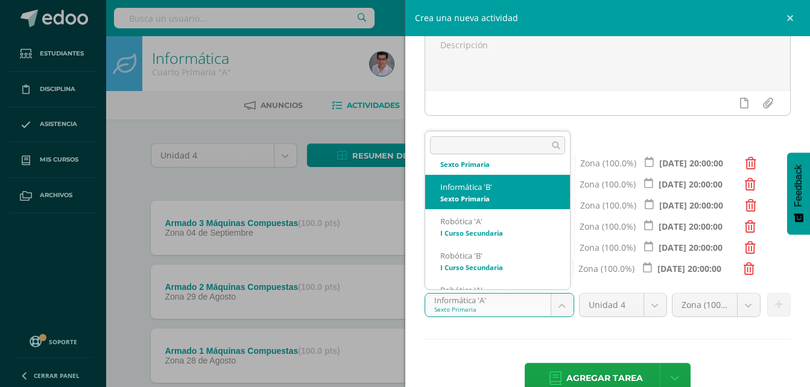
select select "211806"
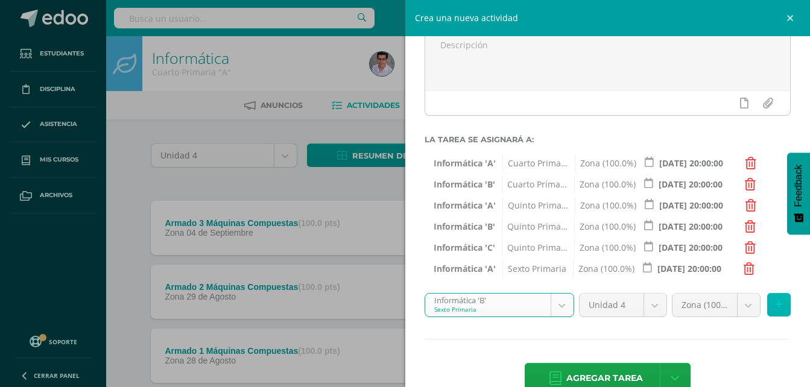
click at [775, 301] on icon at bounding box center [779, 305] width 8 height 10
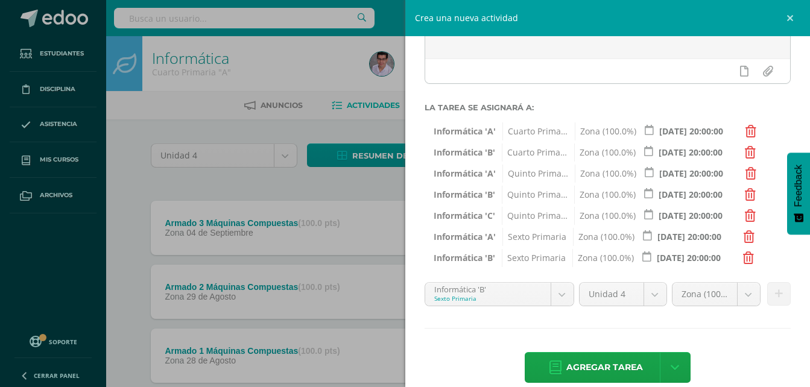
scroll to position [170, 0]
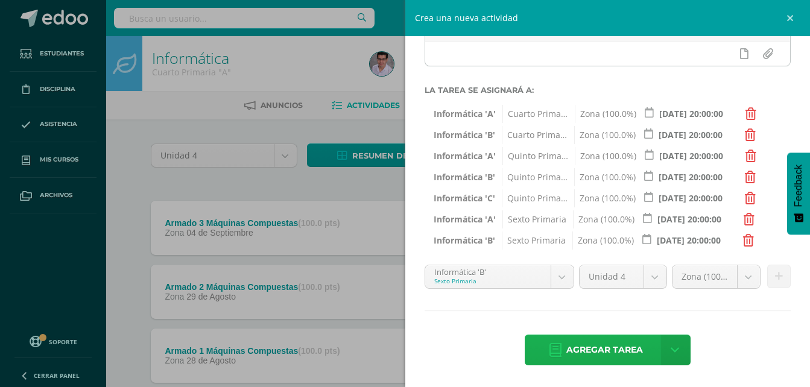
click at [600, 351] on span "Agregar tarea" at bounding box center [604, 350] width 77 height 30
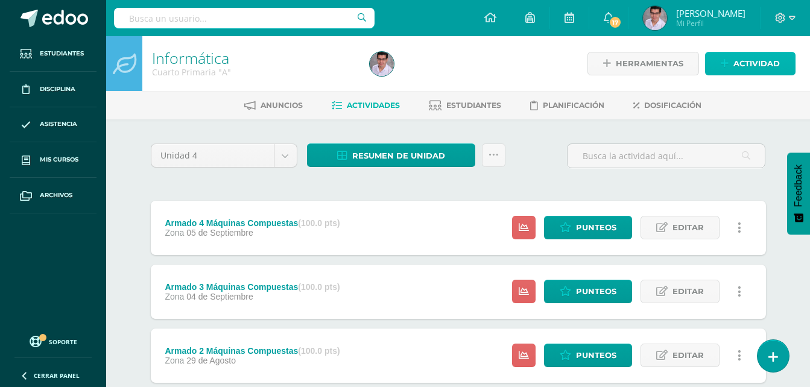
click at [729, 65] on link "Actividad" at bounding box center [750, 64] width 90 height 24
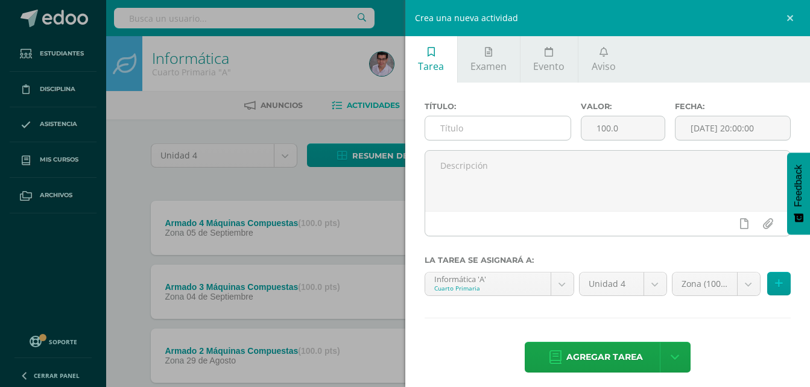
click at [491, 124] on input "text" at bounding box center [498, 128] width 146 height 24
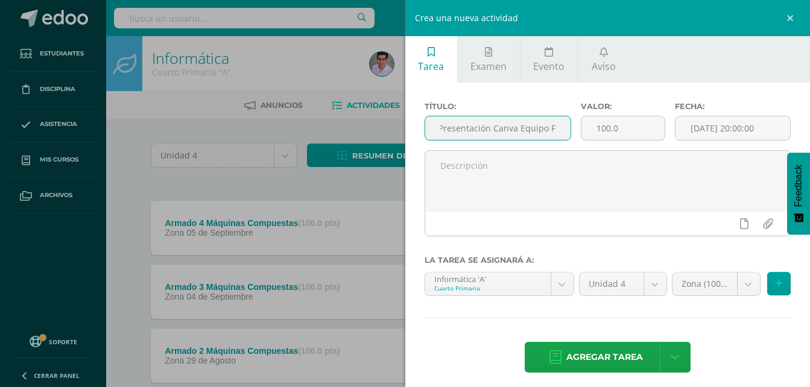
scroll to position [0, 7]
type input "Presentación Canva Equipo F1"
click at [699, 119] on input "[DATE] 20:00:00" at bounding box center [732, 128] width 115 height 24
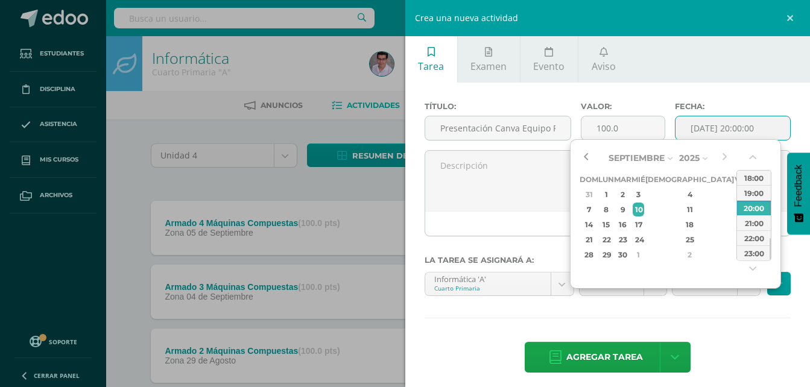
click at [585, 160] on button "button" at bounding box center [585, 158] width 12 height 18
click at [672, 211] on div "11" at bounding box center [689, 210] width 71 height 14
type input "[DATE] 20:00"
click at [672, 211] on div "11" at bounding box center [689, 210] width 71 height 14
click at [700, 322] on div "Título: Presentación Canva Equipo F1 Valor: 100.0 Fecha: [DATE] 20:00 La tarea …" at bounding box center [607, 239] width 405 height 312
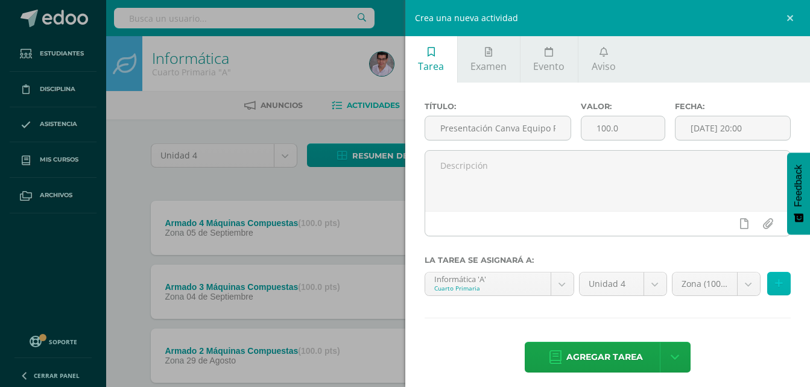
click at [773, 285] on button at bounding box center [779, 284] width 24 height 24
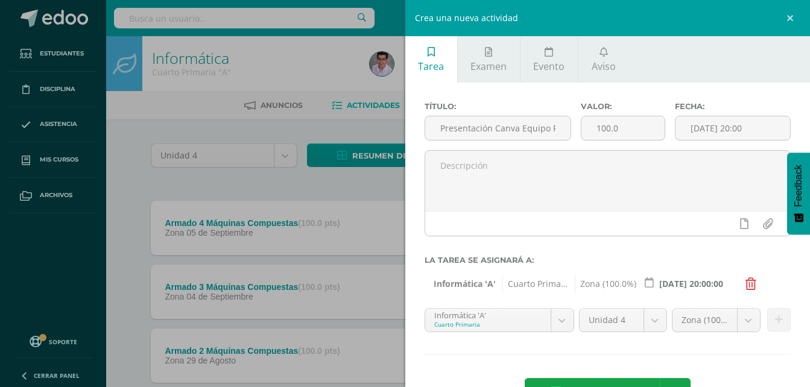
scroll to position [43, 0]
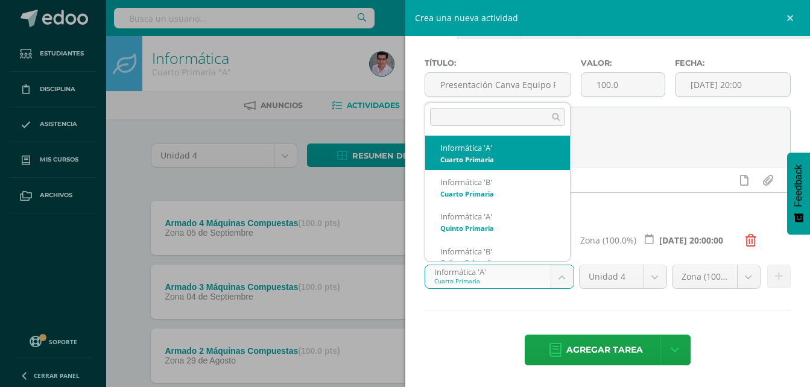
click at [479, 276] on body "Tarea asignada exitosamente Estudiantes Disciplina Asistencia Mis cursos Archiv…" at bounding box center [405, 263] width 810 height 527
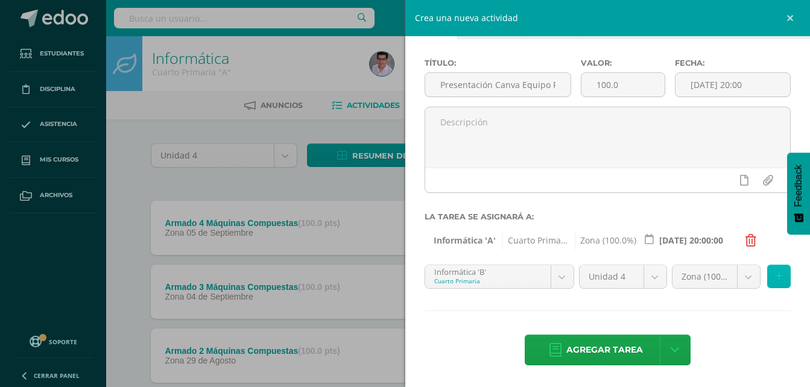
click at [771, 282] on button at bounding box center [779, 277] width 24 height 24
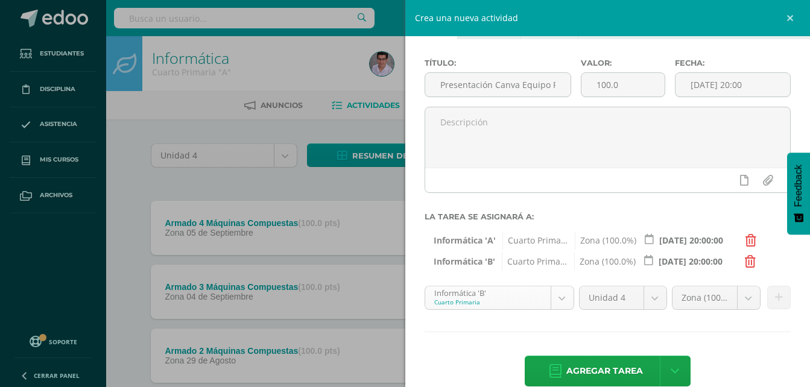
click at [489, 310] on div "Informática 'B' Cuarto Primaria" at bounding box center [498, 298] width 149 height 24
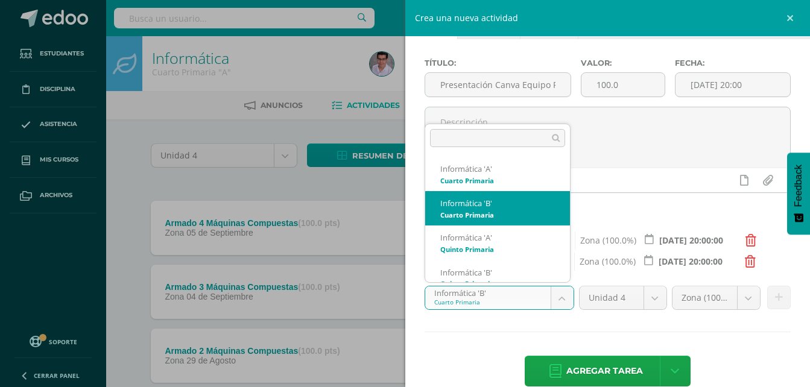
click at [485, 301] on body "Tarea asignada exitosamente Estudiantes Disciplina Asistencia Mis cursos Archiv…" at bounding box center [405, 263] width 810 height 527
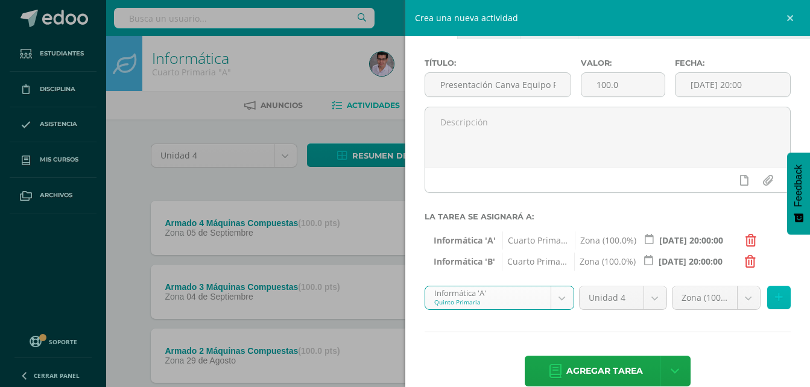
click at [775, 296] on icon at bounding box center [779, 297] width 8 height 10
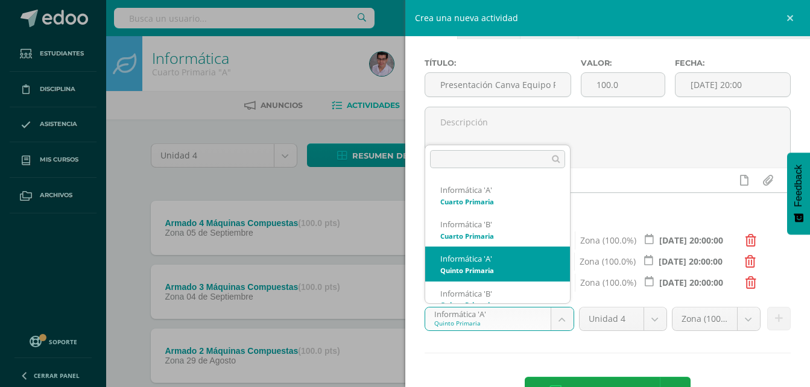
click at [498, 316] on body "Tarea asignada exitosamente Estudiantes Disciplina Asistencia Mis cursos Archiv…" at bounding box center [405, 263] width 810 height 527
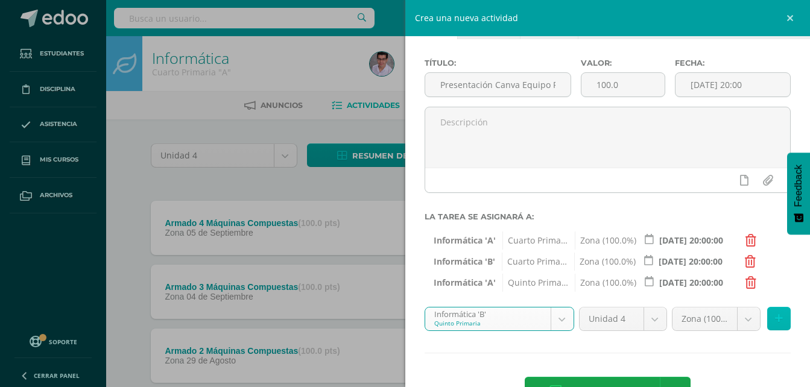
click at [767, 313] on button at bounding box center [779, 319] width 24 height 24
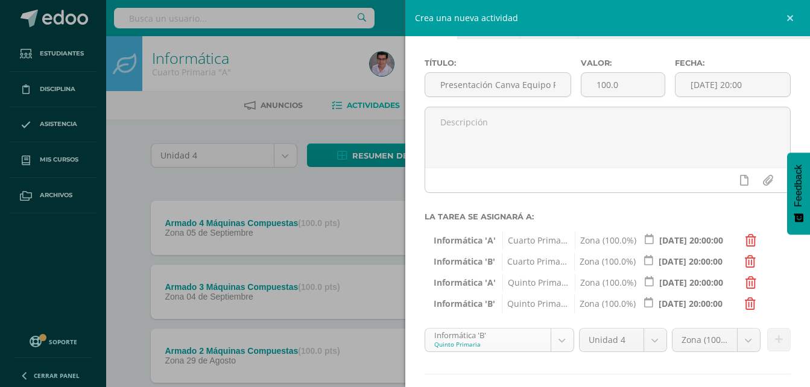
click at [487, 341] on body "Tarea asignada exitosamente Estudiantes Disciplina Asistencia Mis cursos Archiv…" at bounding box center [405, 263] width 810 height 527
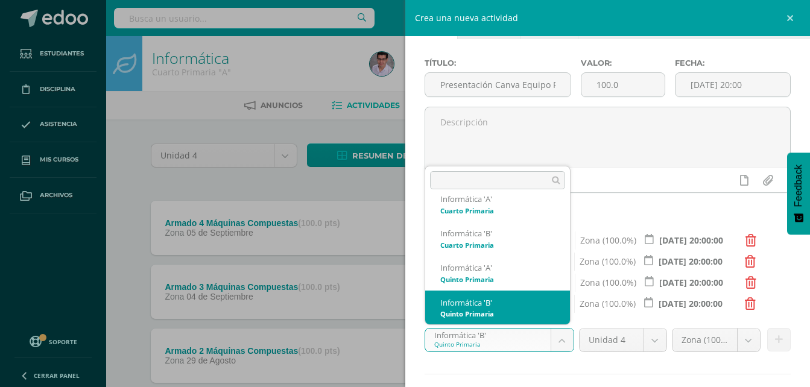
scroll to position [72, 0]
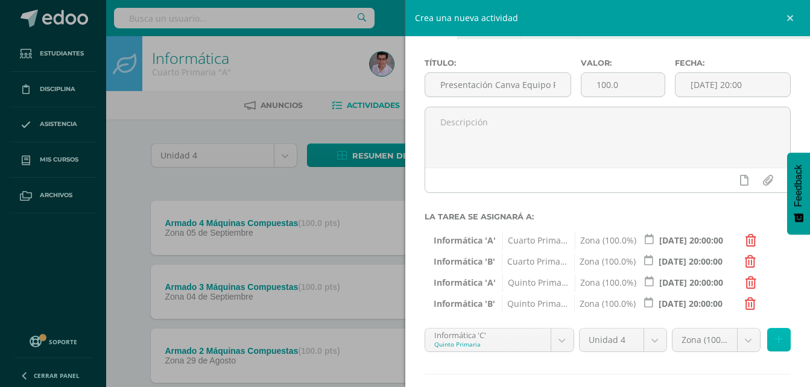
click at [775, 340] on icon at bounding box center [779, 340] width 8 height 10
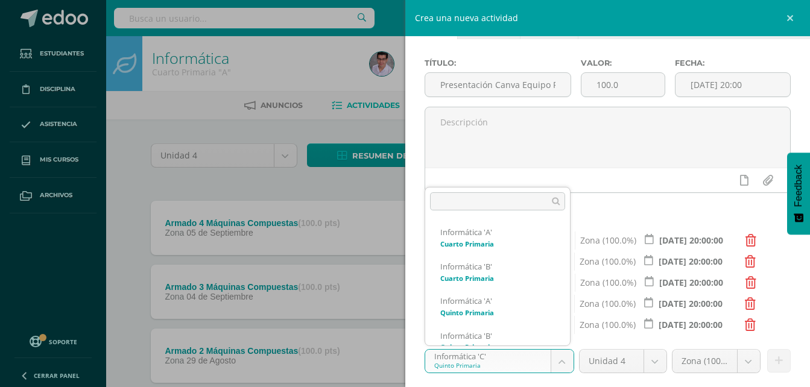
click at [489, 354] on body "Tarea asignada exitosamente Estudiantes Disciplina Asistencia Mis cursos Archiv…" at bounding box center [405, 263] width 810 height 527
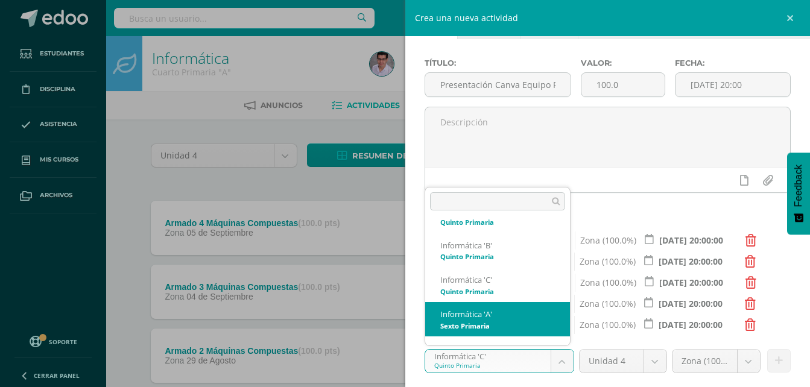
scroll to position [107, 0]
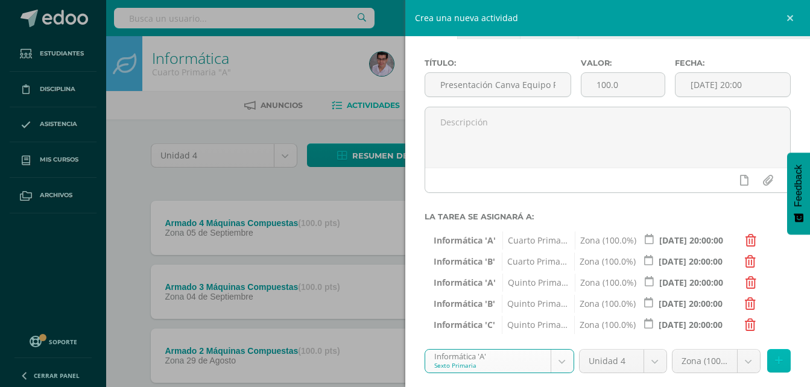
click at [775, 356] on icon at bounding box center [779, 361] width 8 height 10
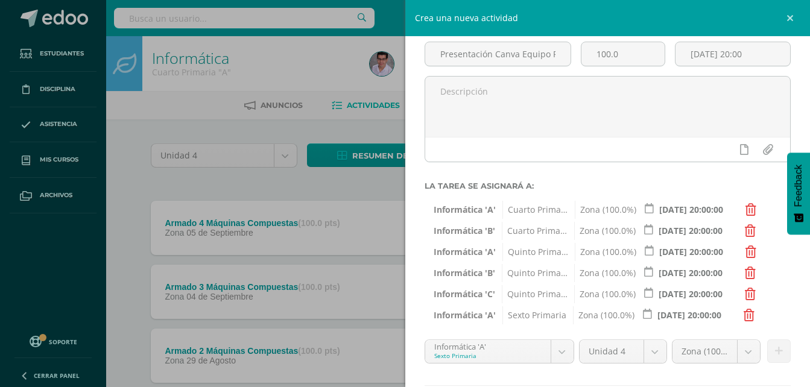
scroll to position [104, 0]
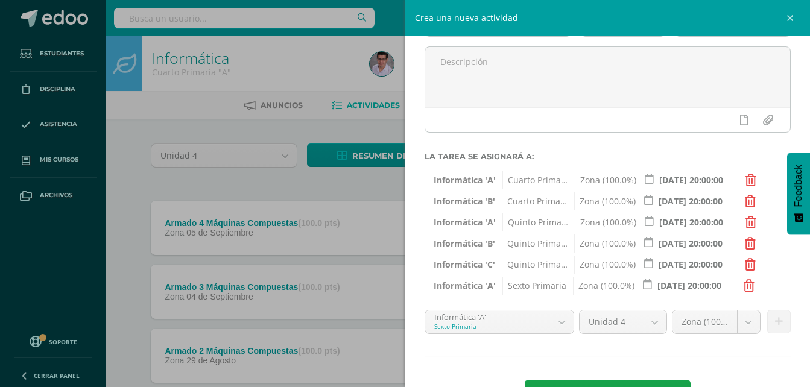
click at [467, 317] on body "Tarea asignada exitosamente Estudiantes Disciplina Asistencia Mis cursos Archiv…" at bounding box center [405, 263] width 810 height 527
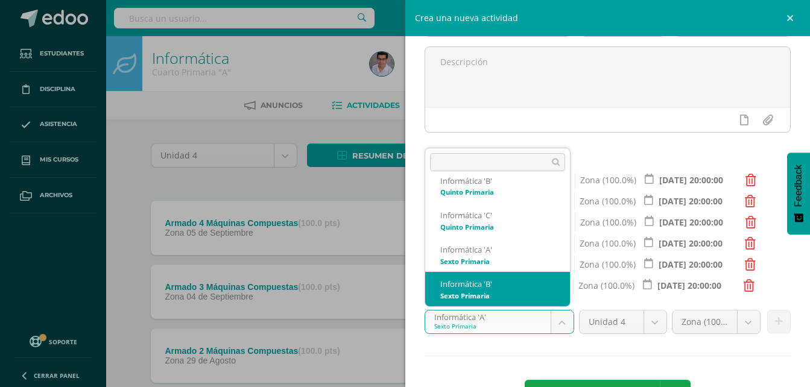
scroll to position [176, 0]
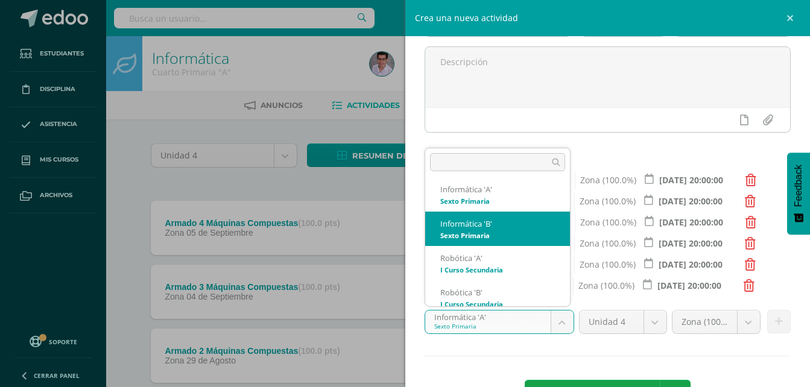
select select "211806"
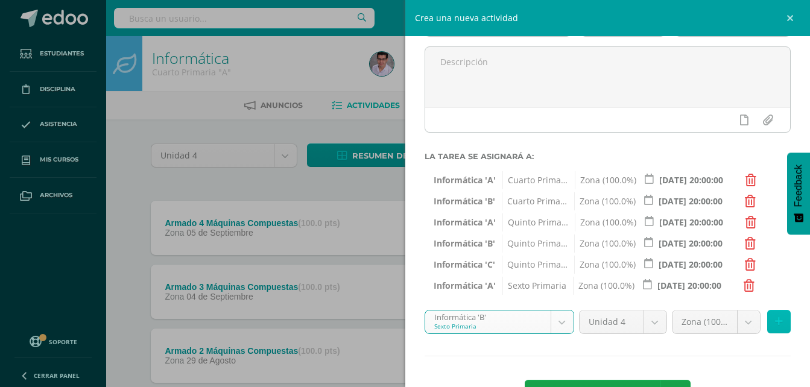
click at [775, 325] on icon at bounding box center [779, 321] width 8 height 10
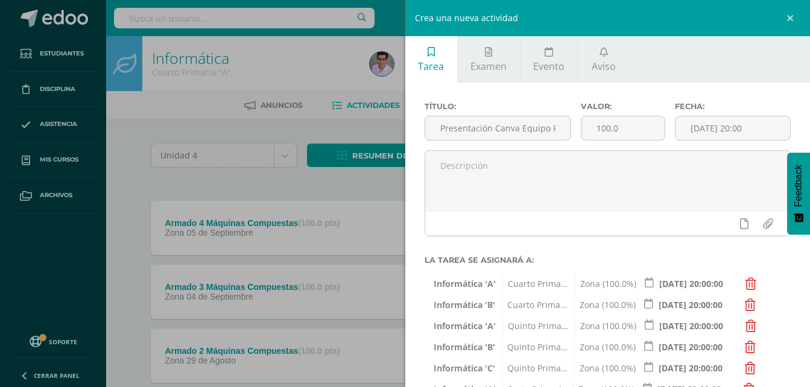
scroll to position [170, 0]
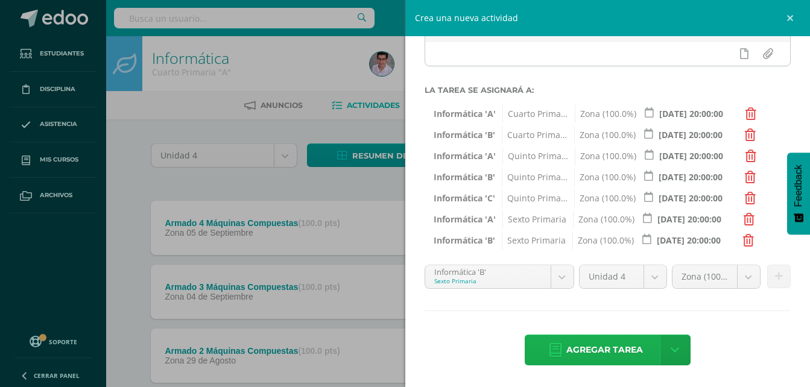
click at [610, 348] on span "Agregar tarea" at bounding box center [604, 350] width 77 height 30
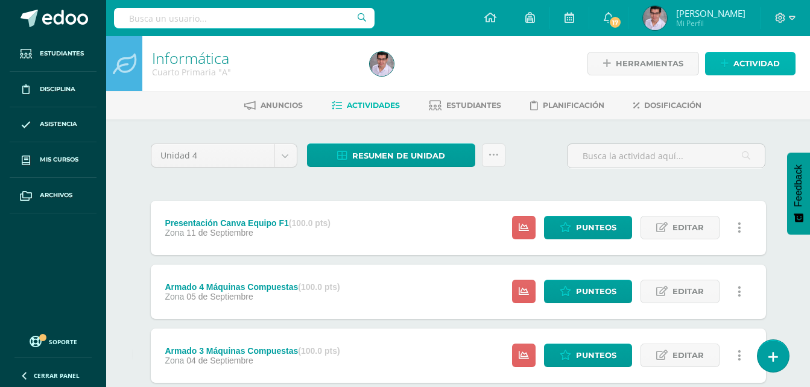
click at [740, 69] on span "Actividad" at bounding box center [756, 63] width 46 height 22
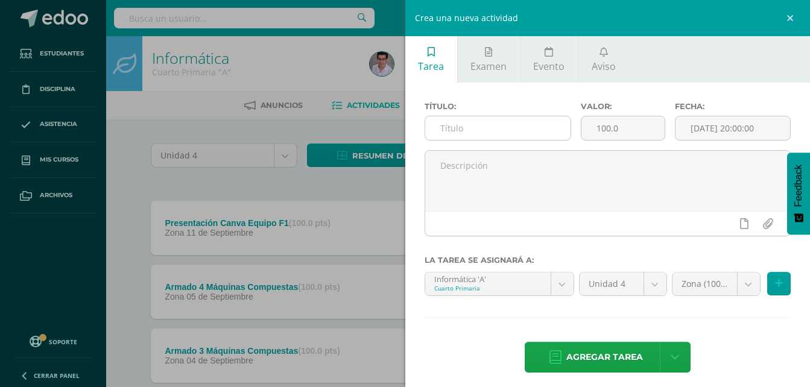
click at [489, 138] on input "text" at bounding box center [498, 128] width 146 height 24
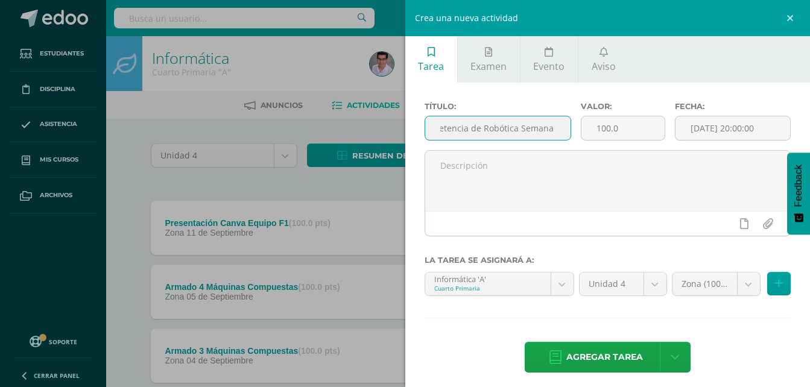
scroll to position [0, 30]
click at [488, 130] on input "Competencia de Robótica Semana 1" at bounding box center [498, 128] width 146 height 24
type input "Competencia de Robótica Semana 1"
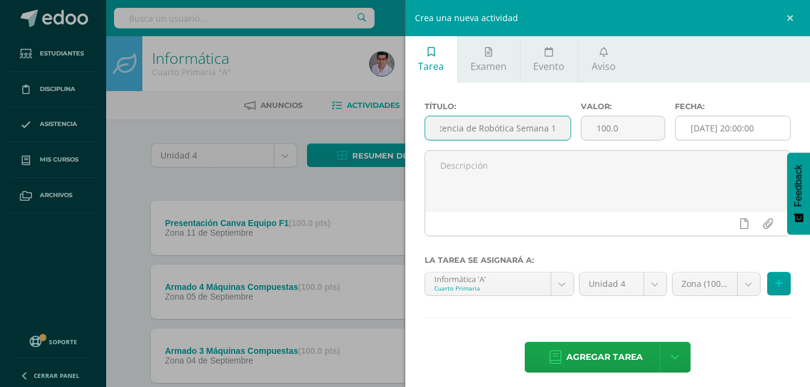
click at [720, 132] on input "[DATE] 20:00:00" at bounding box center [732, 128] width 115 height 24
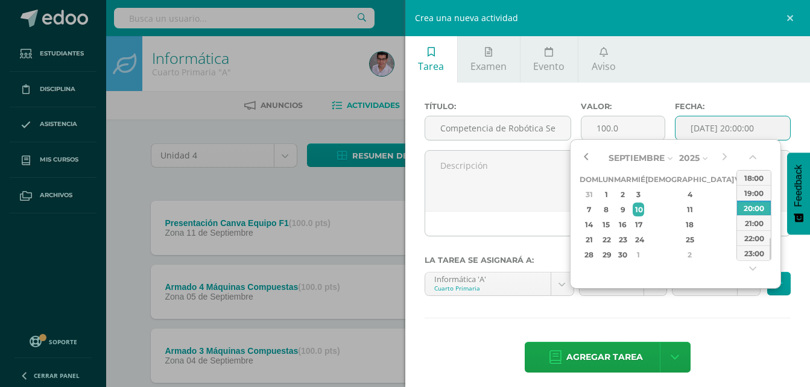
click at [591, 157] on button "button" at bounding box center [585, 158] width 12 height 18
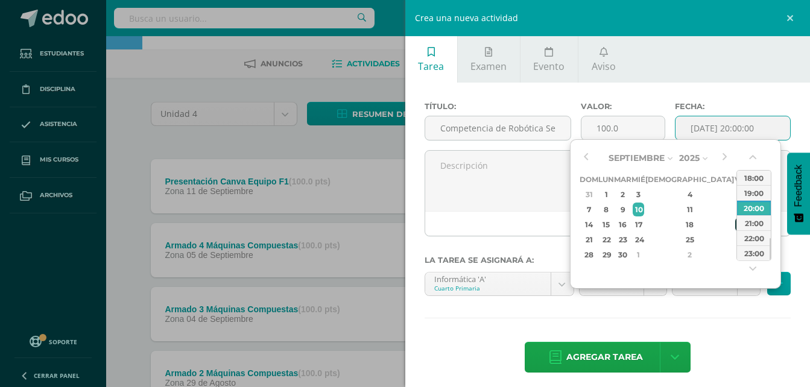
scroll to position [60, 0]
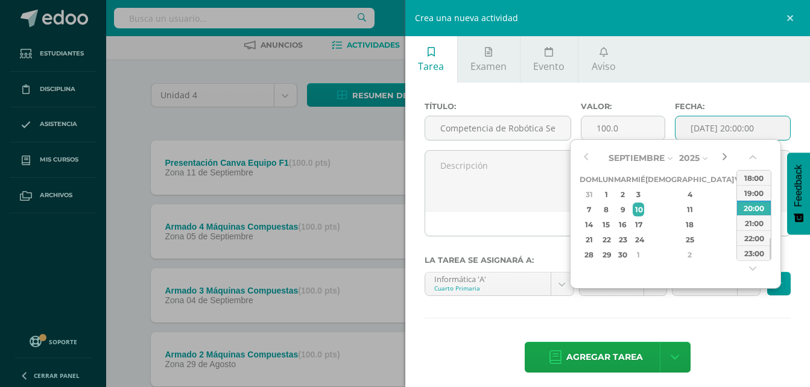
click at [726, 153] on button "button" at bounding box center [724, 158] width 12 height 18
click at [587, 154] on button "button" at bounding box center [585, 158] width 12 height 18
click at [735, 235] on div "26" at bounding box center [740, 240] width 11 height 14
type input "2025-09-26 20:00"
click at [735, 235] on div "26" at bounding box center [740, 240] width 11 height 14
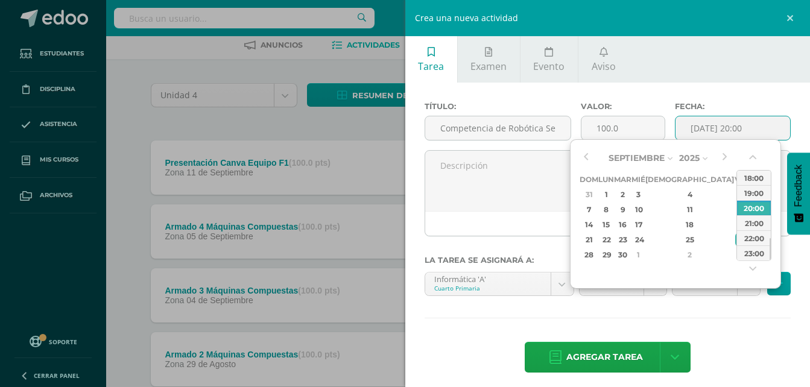
click at [529, 247] on div at bounding box center [606, 251] width 366 height 10
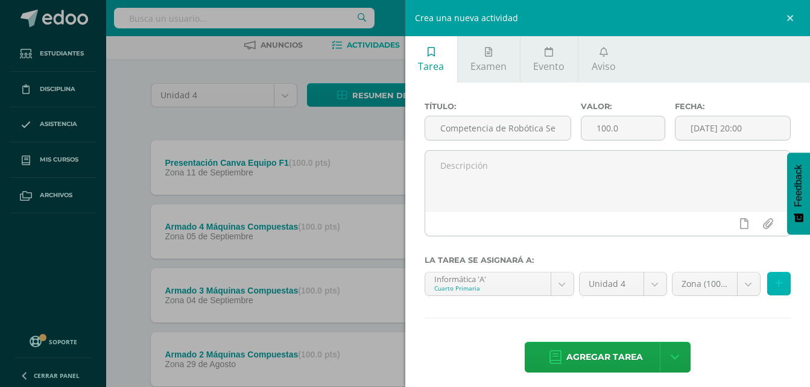
click at [775, 286] on icon at bounding box center [779, 283] width 8 height 10
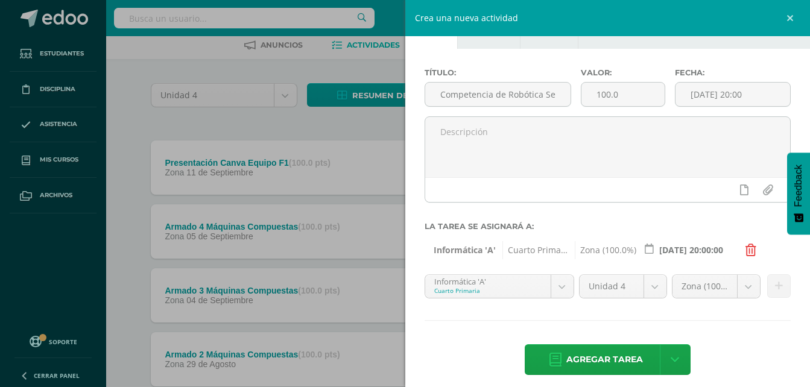
scroll to position [43, 0]
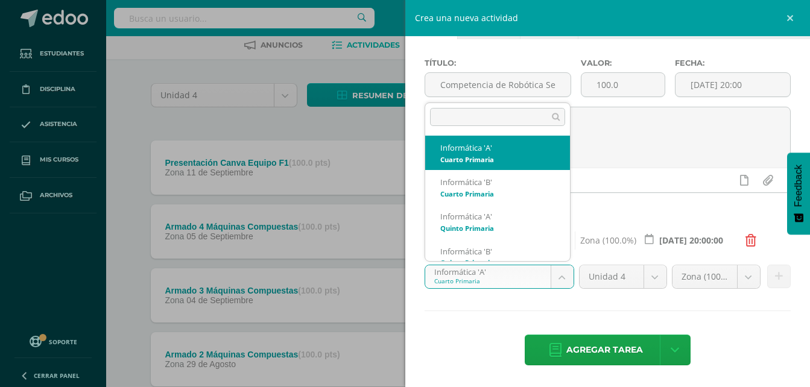
click at [447, 284] on body "Tarea asignada exitosamente Estudiantes Disciplina Asistencia Mis cursos Archiv…" at bounding box center [405, 235] width 810 height 591
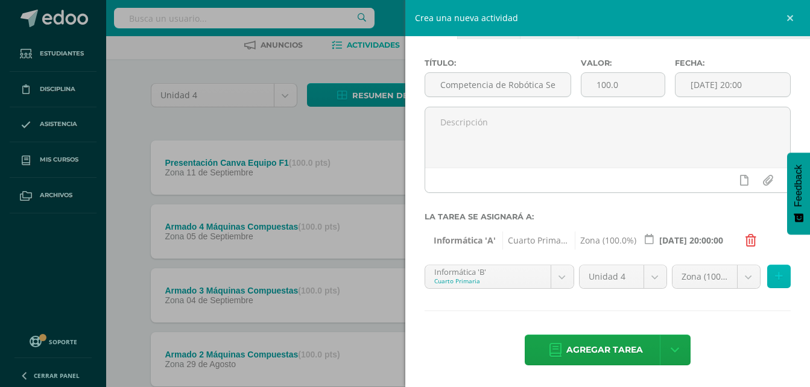
click at [777, 281] on button at bounding box center [779, 277] width 24 height 24
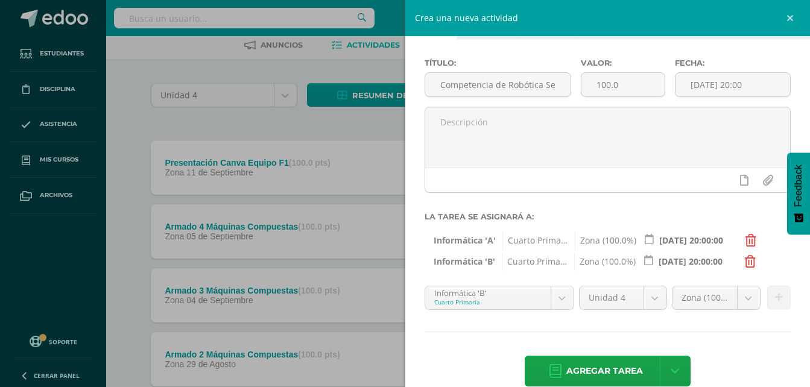
click at [506, 300] on body "Tarea asignada exitosamente Estudiantes Disciplina Asistencia Mis cursos Archiv…" at bounding box center [405, 235] width 810 height 591
click at [775, 298] on icon at bounding box center [779, 297] width 8 height 10
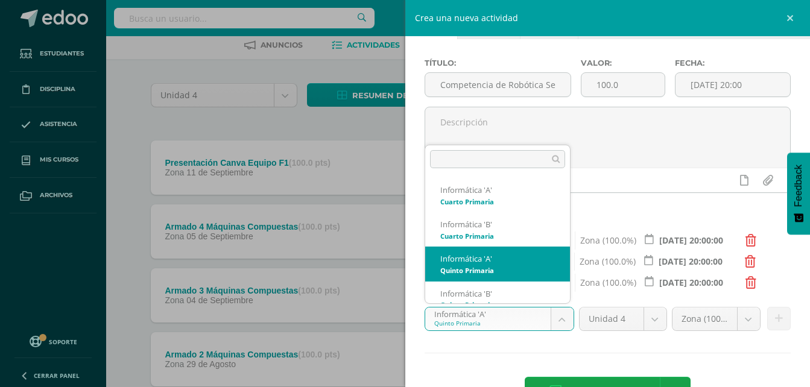
click at [508, 318] on body "Tarea asignada exitosamente Estudiantes Disciplina Asistencia Mis cursos Archiv…" at bounding box center [405, 235] width 810 height 591
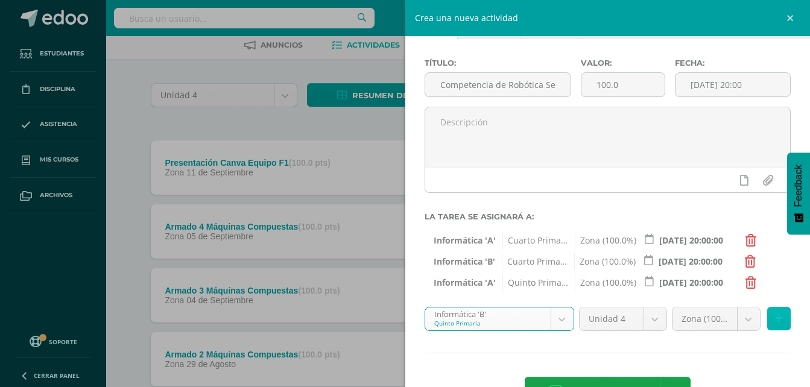
click at [775, 315] on icon at bounding box center [779, 318] width 8 height 10
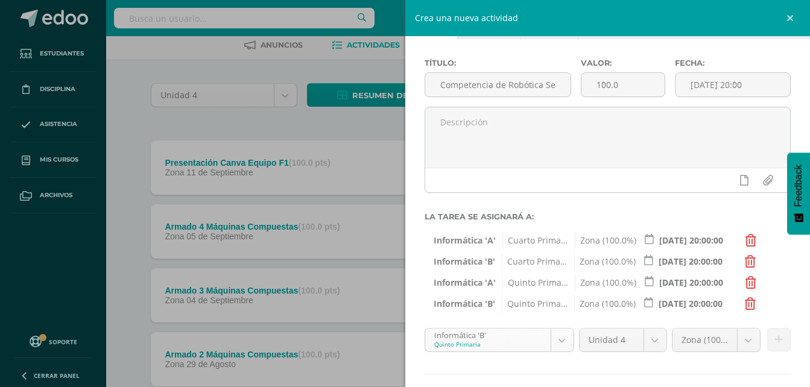
click at [518, 329] on body "Tarea asignada exitosamente Estudiantes Disciplina Asistencia Mis cursos Archiv…" at bounding box center [405, 235] width 810 height 591
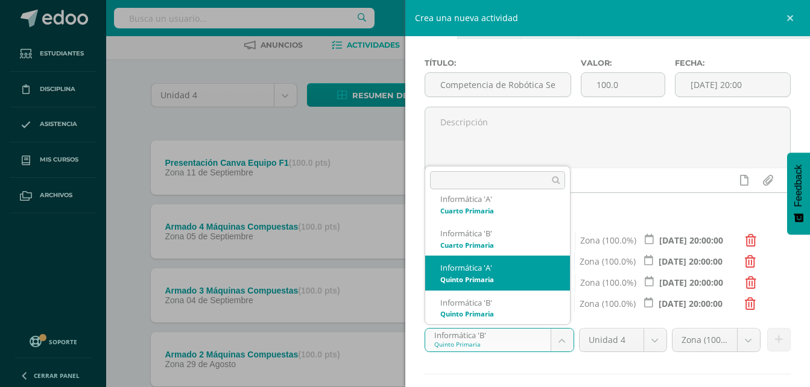
scroll to position [72, 0]
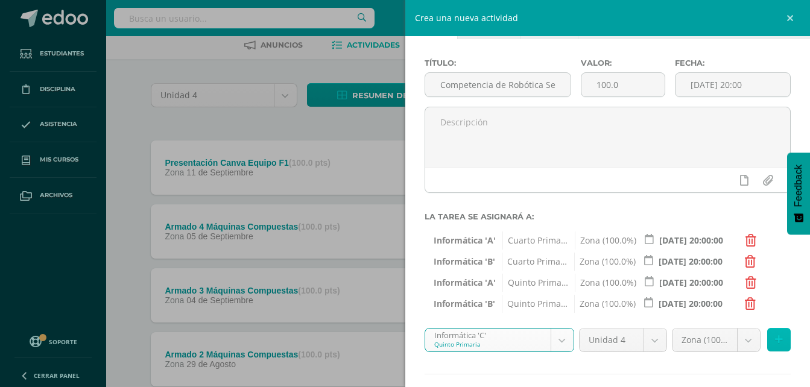
click at [767, 343] on button at bounding box center [779, 340] width 24 height 24
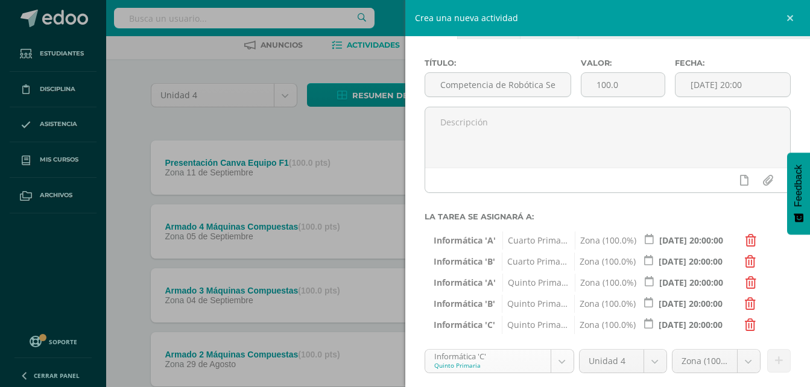
click at [503, 362] on body "Tarea asignada exitosamente Estudiantes Disciplina Asistencia Mis cursos Archiv…" at bounding box center [405, 235] width 810 height 591
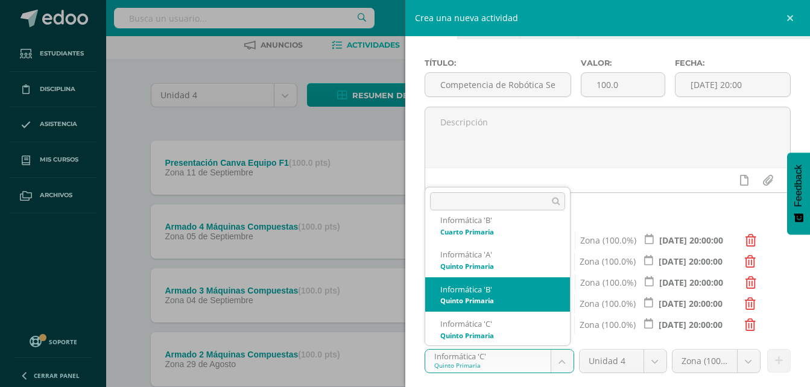
scroll to position [107, 0]
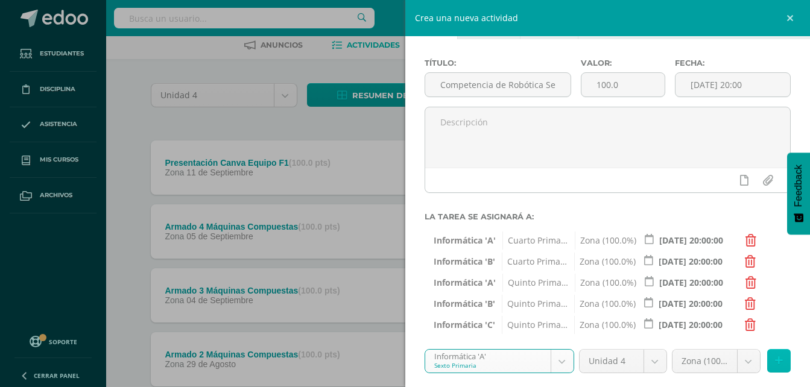
click at [777, 363] on button at bounding box center [779, 361] width 24 height 24
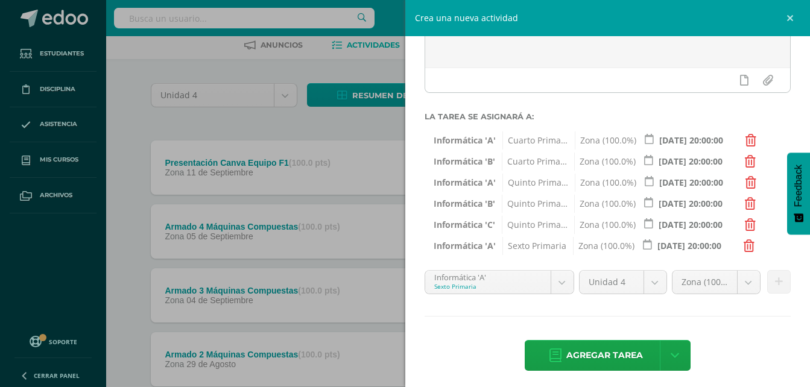
scroll to position [149, 0]
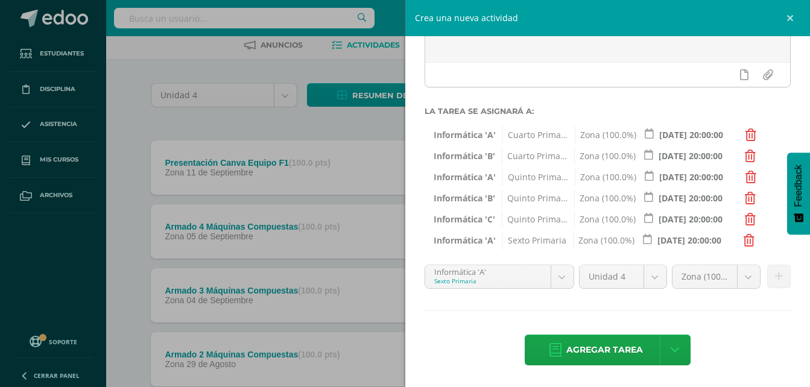
click at [492, 262] on div "Título: Competencia de Robótica Semana 1 Valor: 100.0 Fecha: 2025-09-26 20:00 L…" at bounding box center [607, 160] width 405 height 453
click at [503, 276] on body "Tarea asignada exitosamente Estudiantes Disciplina Asistencia Mis cursos Archiv…" at bounding box center [405, 235] width 810 height 591
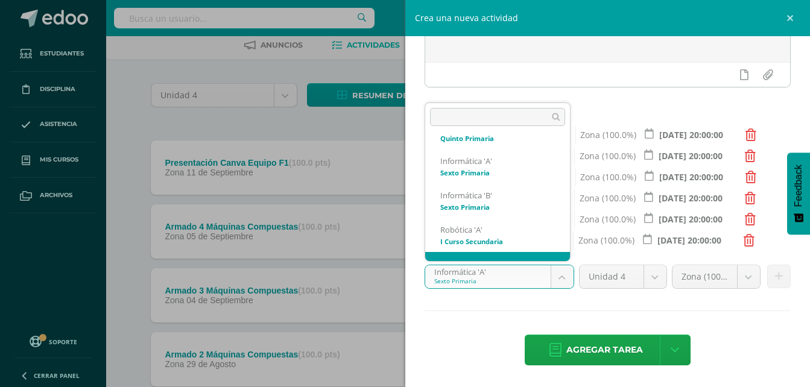
scroll to position [190, 0]
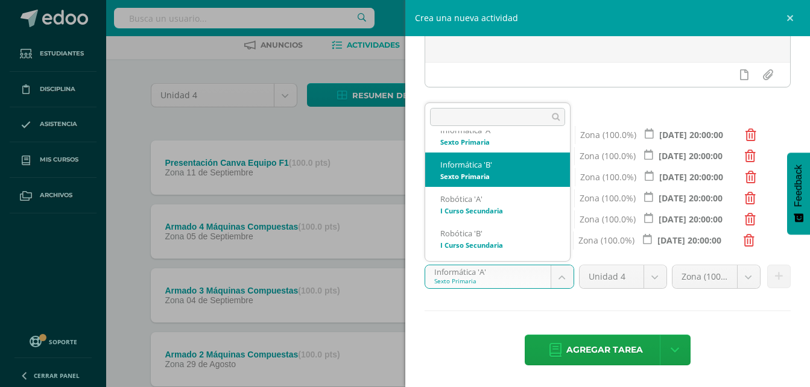
select select "211806"
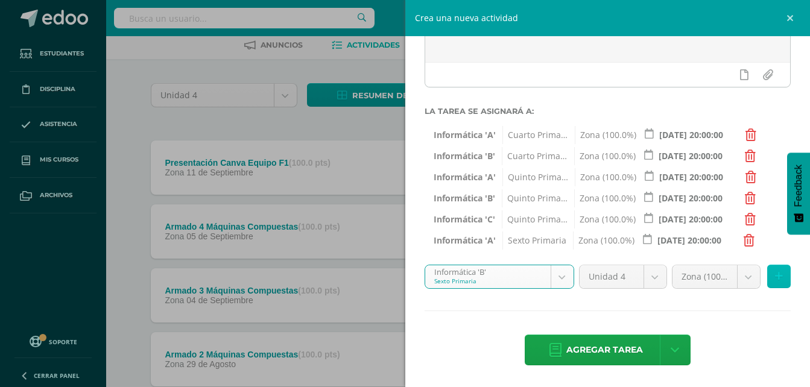
click at [775, 275] on icon at bounding box center [779, 276] width 8 height 10
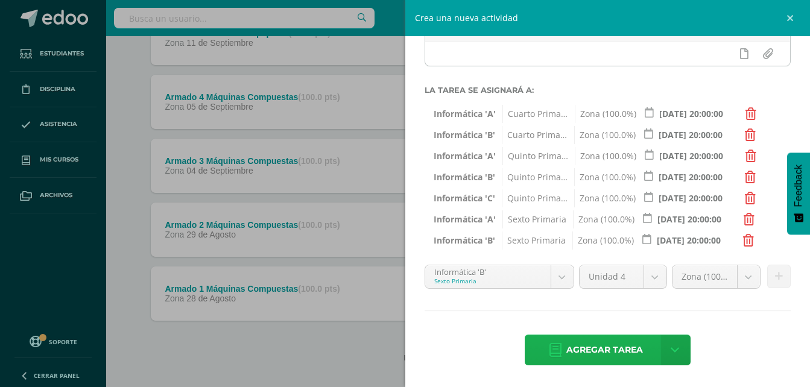
scroll to position [204, 0]
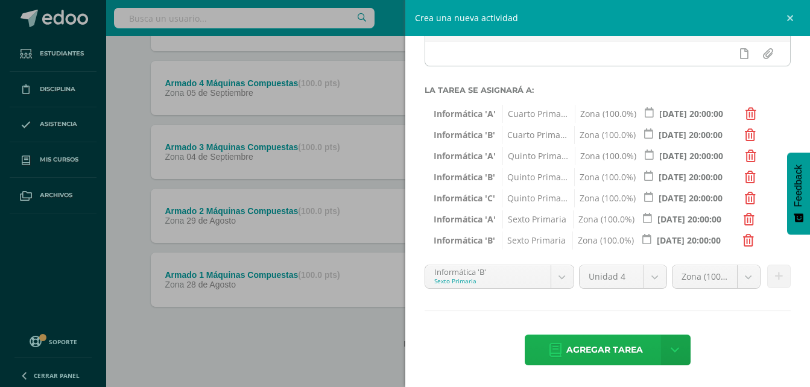
click at [576, 361] on span "Agregar tarea" at bounding box center [604, 350] width 77 height 30
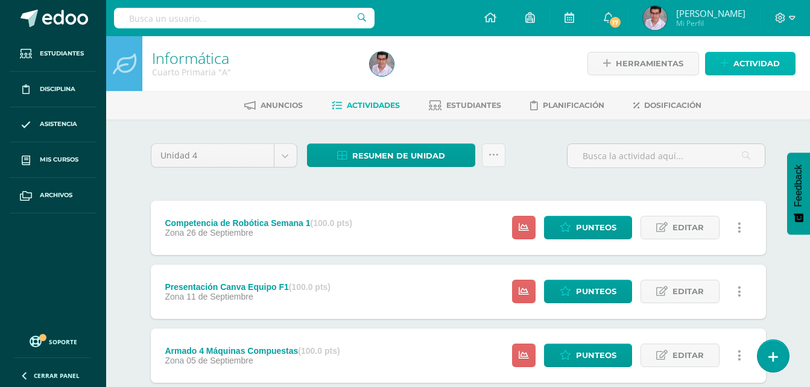
click at [750, 71] on span "Actividad" at bounding box center [756, 63] width 46 height 22
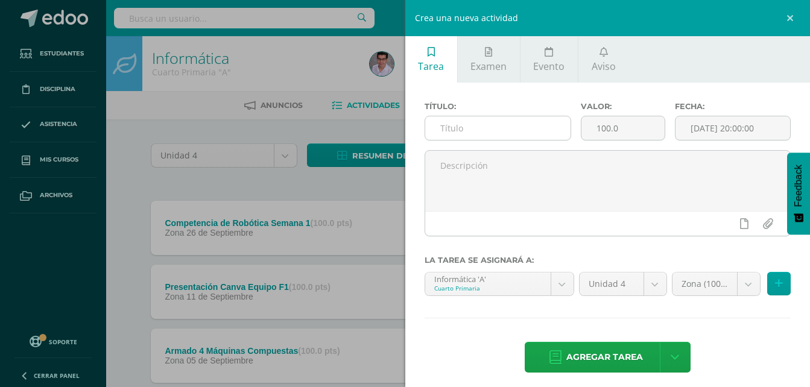
click at [458, 127] on input "text" at bounding box center [498, 128] width 146 height 24
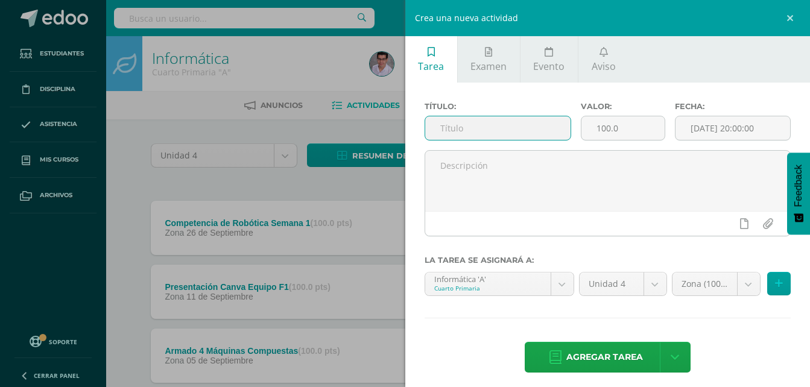
paste input "Competencia de Robótica Semana 1"
type input "Competencia de Robótica Semana 2"
click at [713, 139] on input "[DATE] 20:00:00" at bounding box center [732, 128] width 115 height 24
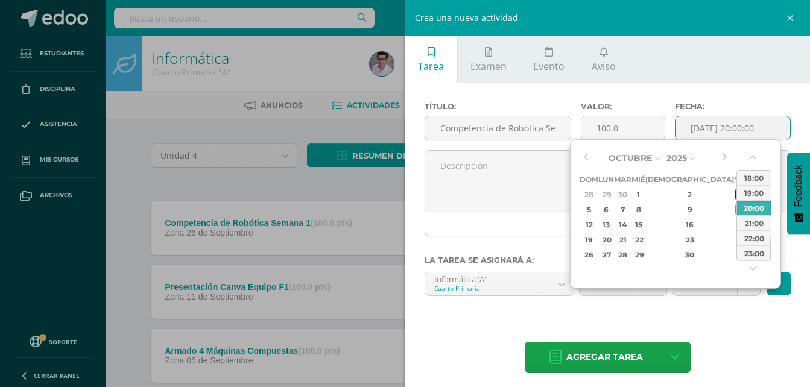
click at [735, 192] on div "3" at bounding box center [740, 194] width 11 height 14
type input "[DATE] 20:00"
click at [735, 192] on div "3" at bounding box center [740, 194] width 11 height 14
click at [716, 324] on div "Título: Competencia de Robótica Semana 2 Valor: 100.0 Fecha: [DATE] 20:00 La ta…" at bounding box center [607, 239] width 405 height 312
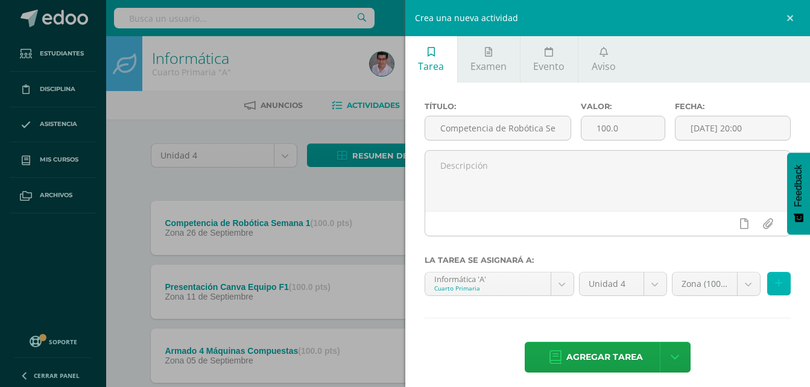
click at [767, 279] on button at bounding box center [779, 284] width 24 height 24
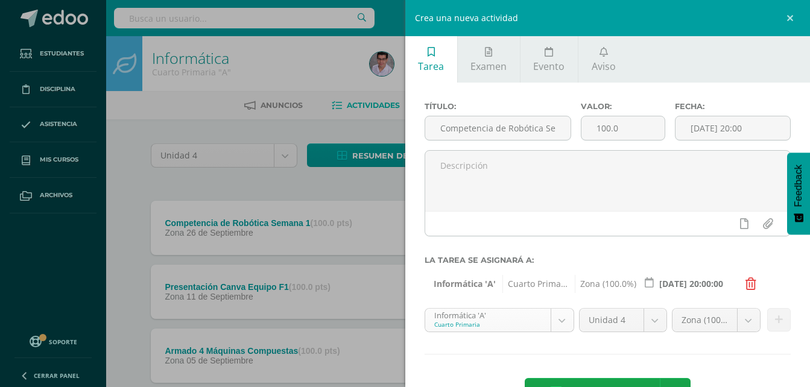
click at [508, 321] on body "Tarea asignada exitosamente Estudiantes Disciplina Asistencia Mis cursos Archiv…" at bounding box center [405, 327] width 810 height 655
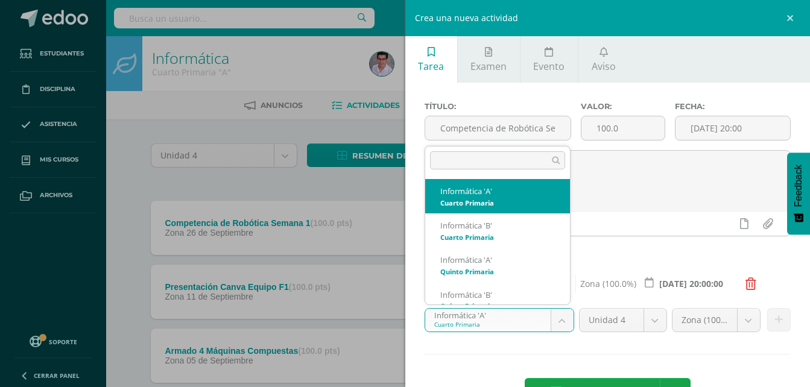
scroll to position [12, 0]
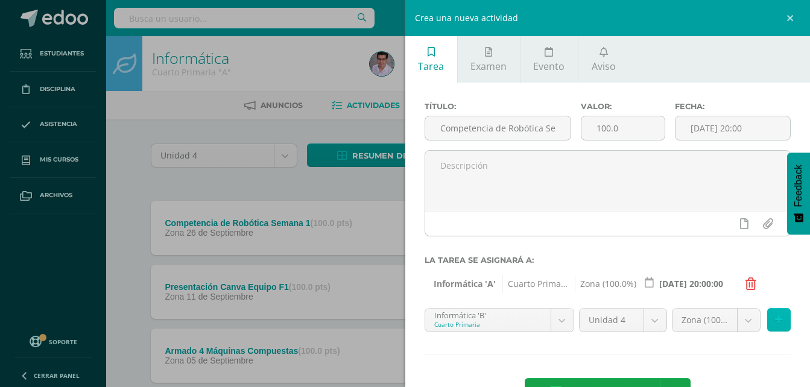
click at [775, 324] on icon at bounding box center [779, 320] width 8 height 10
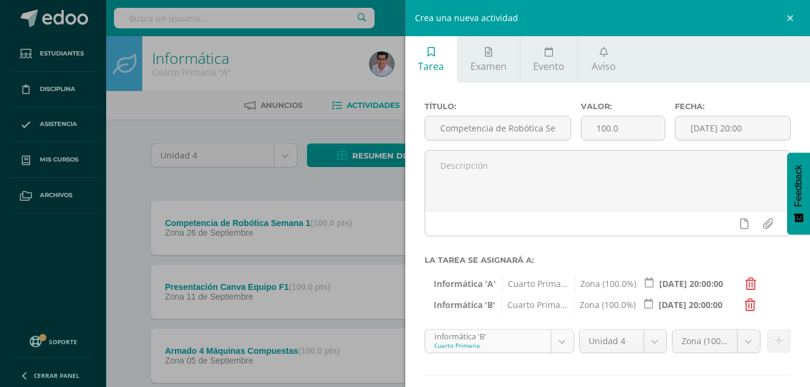
click at [518, 345] on body "Tarea asignada exitosamente Estudiantes Disciplina Asistencia Mis cursos Archiv…" at bounding box center [405, 327] width 810 height 655
click at [776, 344] on button at bounding box center [779, 341] width 24 height 24
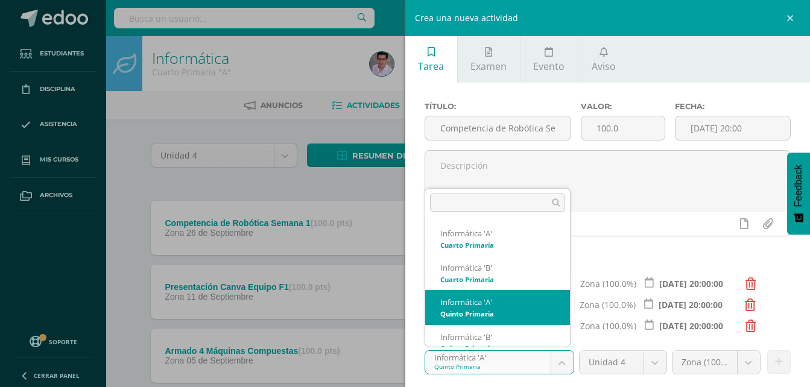
click at [495, 360] on body "Tarea asignada exitosamente Estudiantes Disciplina Asistencia Mis cursos Archiv…" at bounding box center [405, 327] width 810 height 655
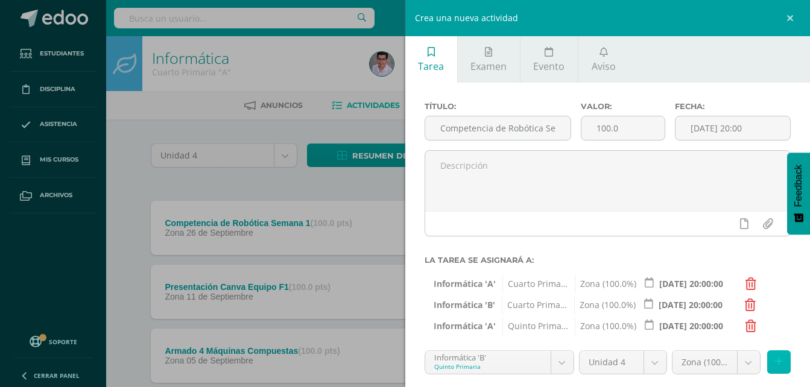
click at [767, 355] on button at bounding box center [779, 362] width 24 height 24
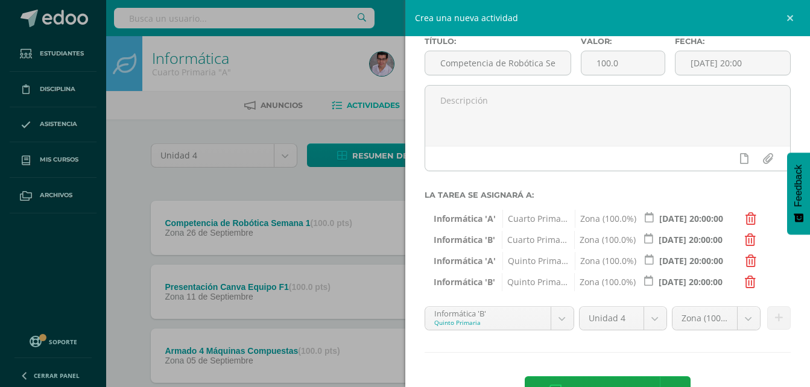
scroll to position [107, 0]
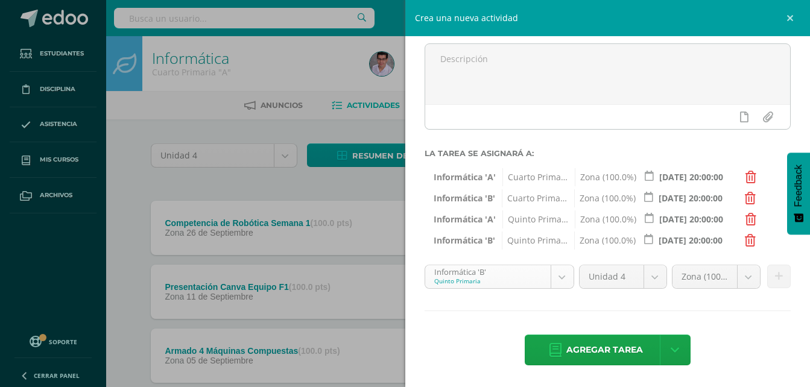
click at [512, 278] on body "Tarea asignada exitosamente Estudiantes Disciplina Asistencia Mis cursos Archiv…" at bounding box center [405, 327] width 810 height 655
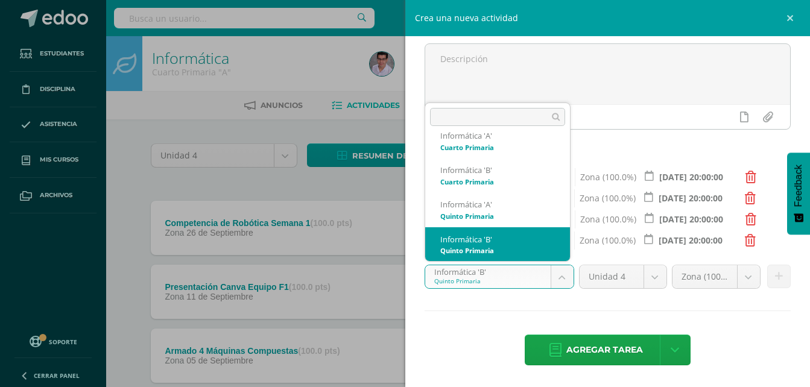
scroll to position [72, 0]
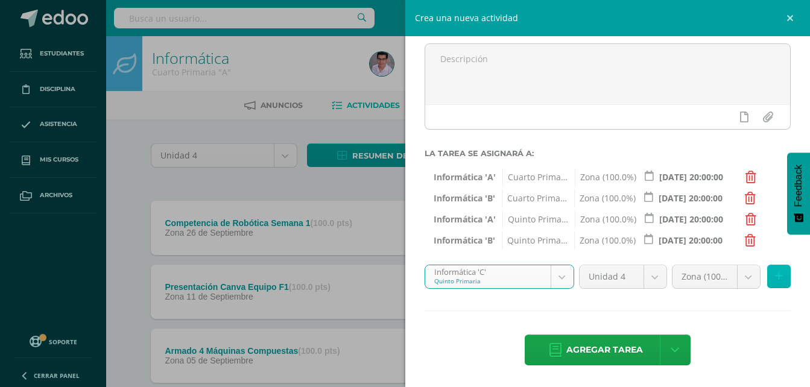
click at [775, 278] on icon at bounding box center [779, 276] width 8 height 10
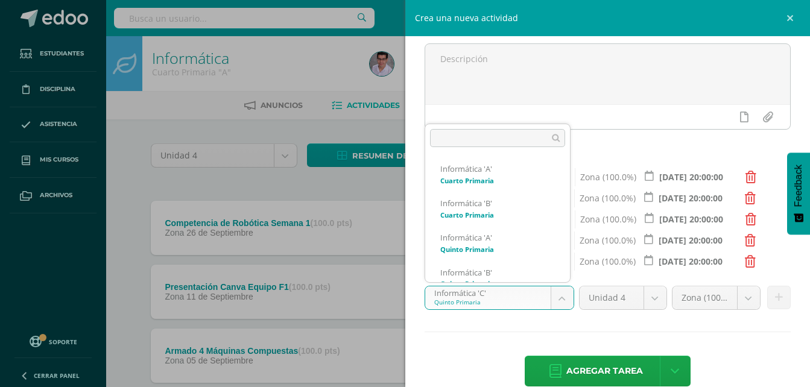
click at [521, 297] on body "Tarea asignada exitosamente Estudiantes Disciplina Asistencia Mis cursos Archiv…" at bounding box center [405, 327] width 810 height 655
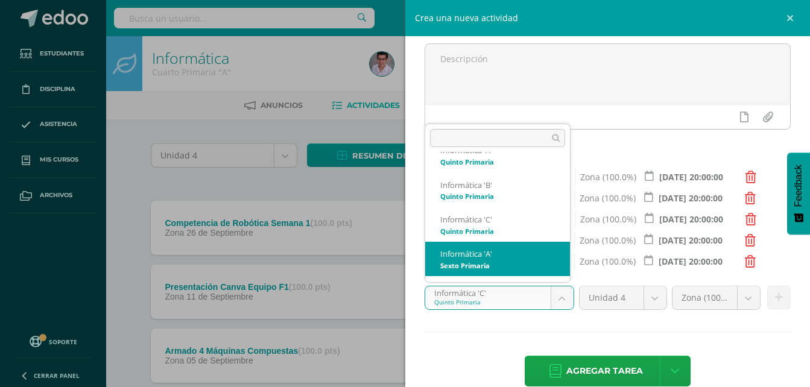
scroll to position [107, 0]
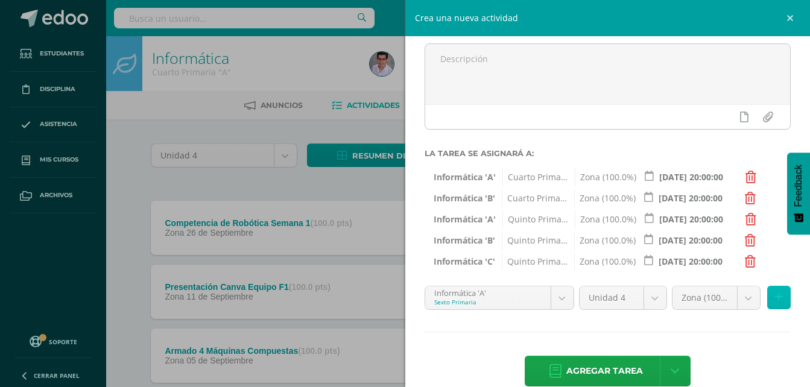
click at [767, 303] on button at bounding box center [779, 298] width 24 height 24
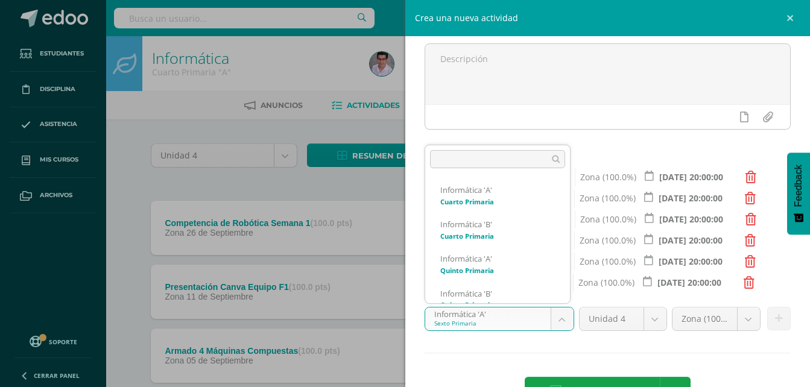
click at [509, 317] on body "Tarea asignada exitosamente Estudiantes Disciplina Asistencia Mis cursos Archiv…" at bounding box center [405, 327] width 810 height 655
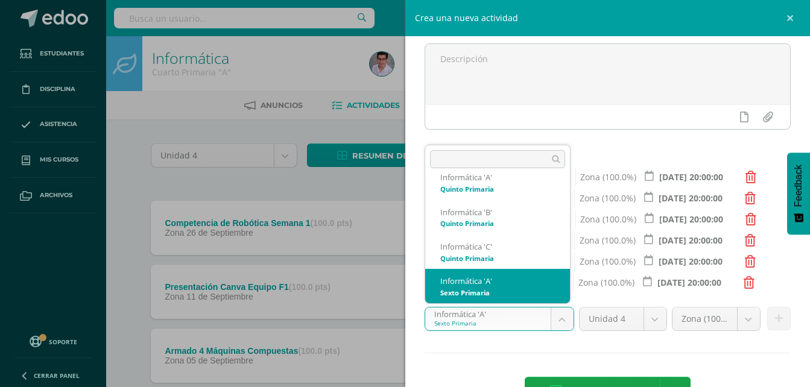
scroll to position [142, 0]
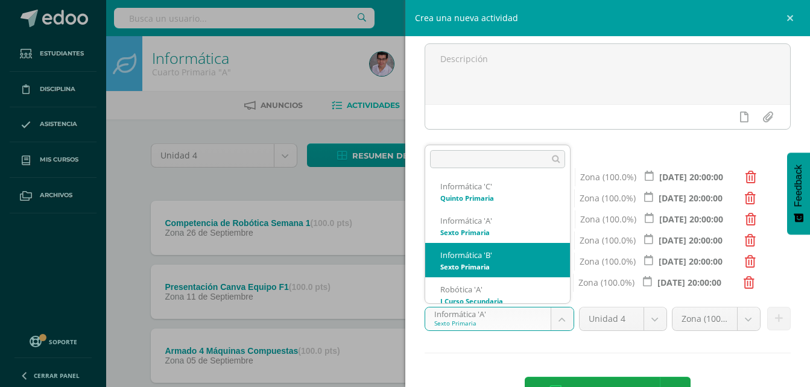
select select "211806"
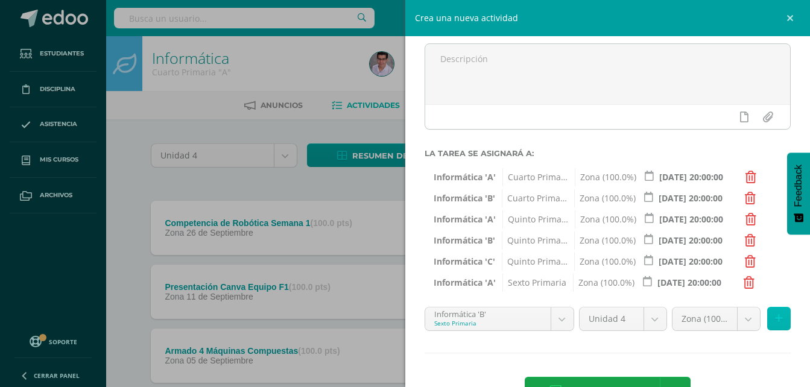
click at [775, 319] on icon at bounding box center [779, 318] width 8 height 10
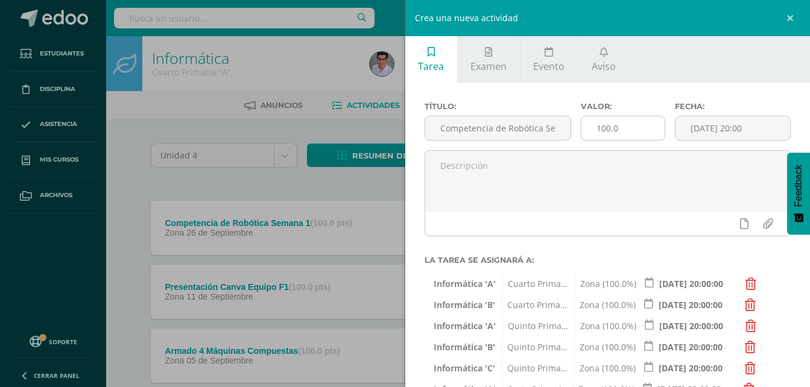
scroll to position [0, 30]
drag, startPoint x: 539, startPoint y: 124, endPoint x: 635, endPoint y: 124, distance: 95.8
click at [635, 124] on div "Título: Competencia de Robótica Semana 2 Valor: 100.0 Fecha: 2025-10-03 20:00" at bounding box center [608, 126] width 376 height 48
click at [553, 126] on input "Competencia de Robótica Semana 2" at bounding box center [498, 128] width 146 height 24
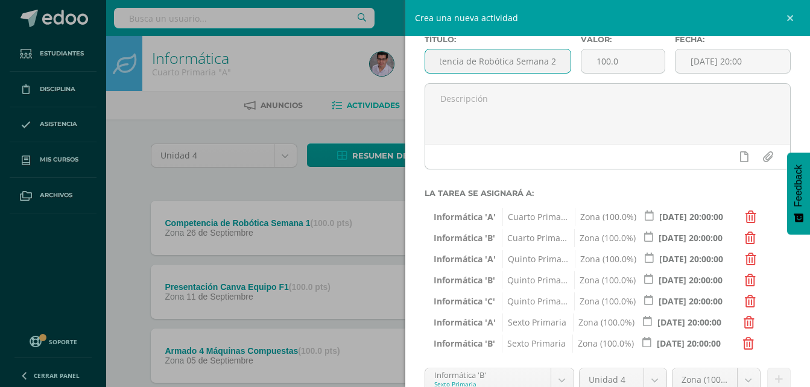
scroll to position [170, 0]
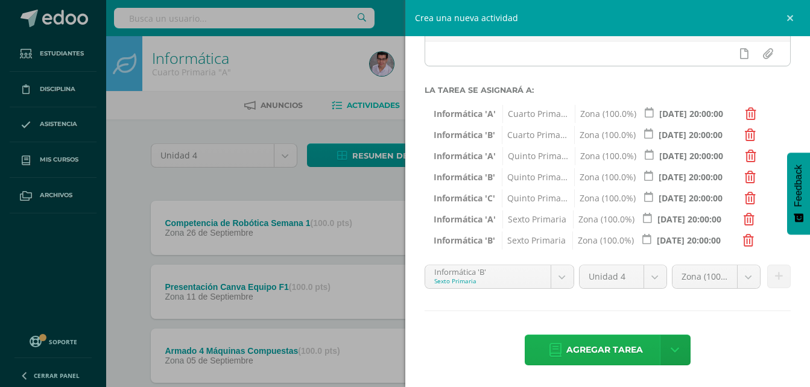
click at [612, 361] on span "Agregar tarea" at bounding box center [604, 350] width 77 height 30
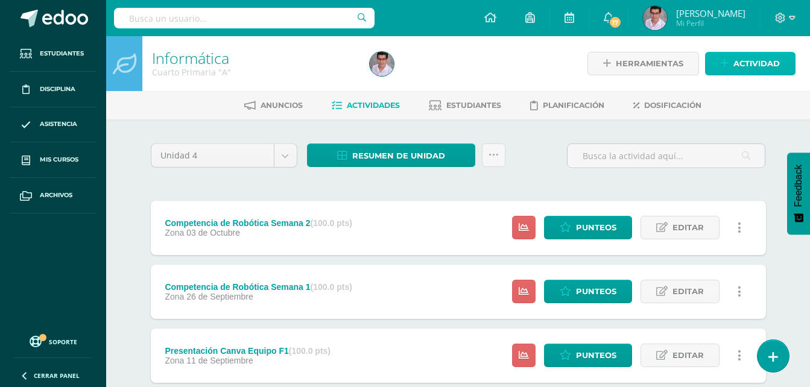
click at [741, 57] on span "Actividad" at bounding box center [756, 63] width 46 height 22
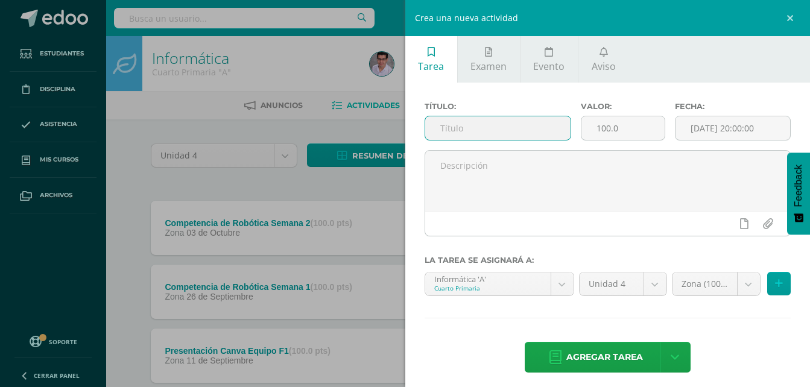
click at [481, 127] on input "text" at bounding box center [498, 128] width 146 height 24
paste input "Competencia de Robótica Semana 1"
type input "Competencia de Robótica Semana 3"
click at [706, 143] on div "Fecha: [DATE] 20:00:00" at bounding box center [732, 126] width 125 height 48
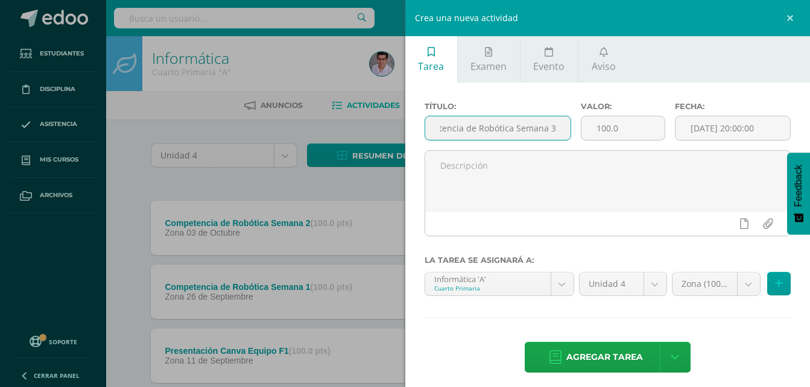
scroll to position [0, 0]
click at [709, 133] on input "[DATE] 20:00:00" at bounding box center [732, 128] width 115 height 24
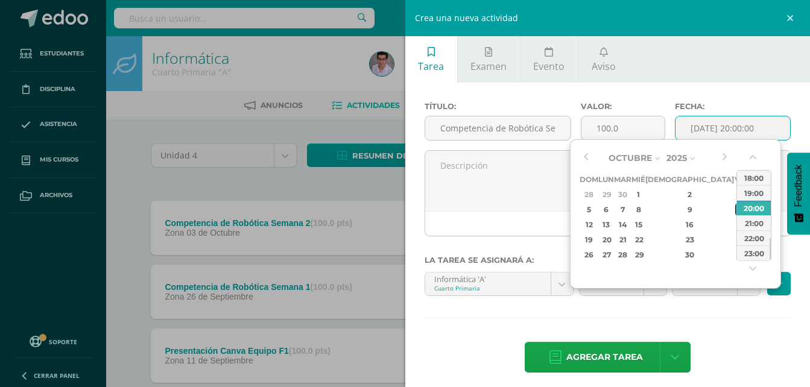
click at [735, 204] on div "10" at bounding box center [740, 210] width 11 height 14
type input "[DATE] 20:00"
click at [714, 336] on div "Título: Competencia de Robótica Semana 3 Valor: 100.0 Fecha: [DATE] 20:00 La ta…" at bounding box center [607, 239] width 405 height 312
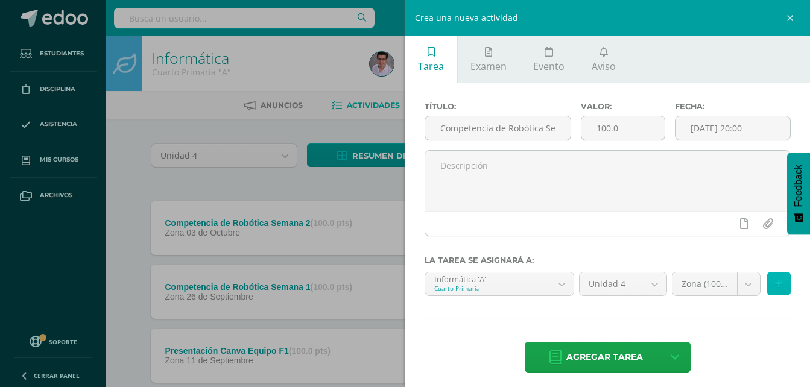
click at [775, 287] on icon at bounding box center [779, 283] width 8 height 10
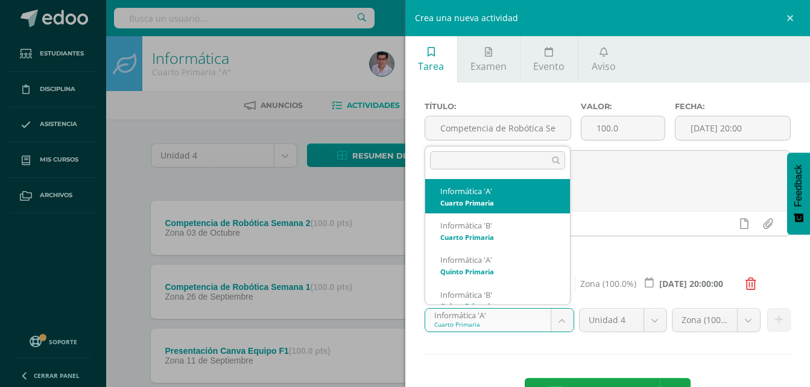
drag, startPoint x: 512, startPoint y: 324, endPoint x: 506, endPoint y: 306, distance: 19.3
click at [512, 324] on body "Tarea asignada exitosamente Estudiantes Disciplina Asistencia Mis cursos Archiv…" at bounding box center [405, 359] width 810 height 719
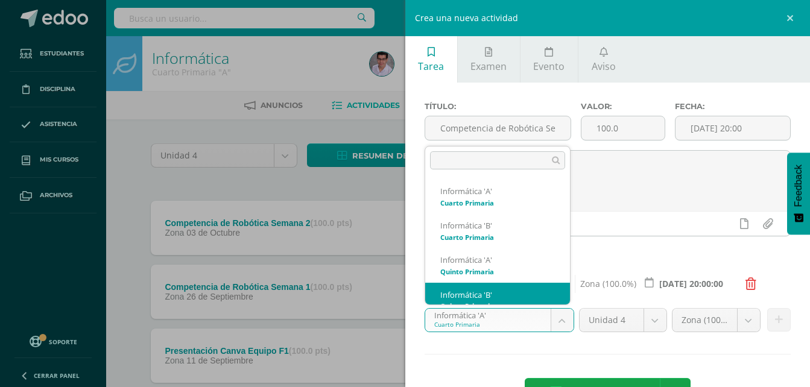
scroll to position [12, 0]
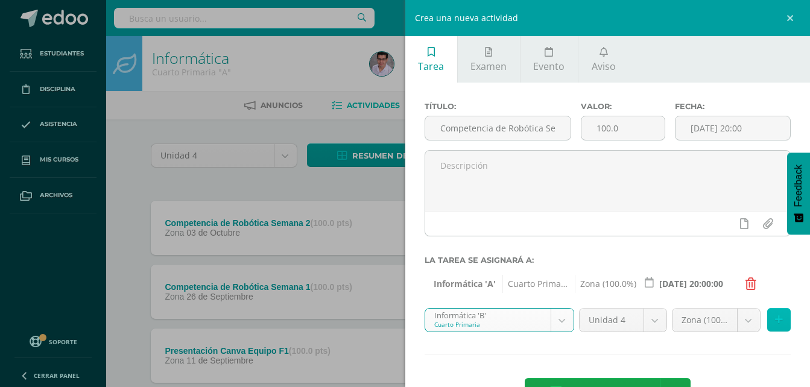
click at [773, 327] on button at bounding box center [779, 320] width 24 height 24
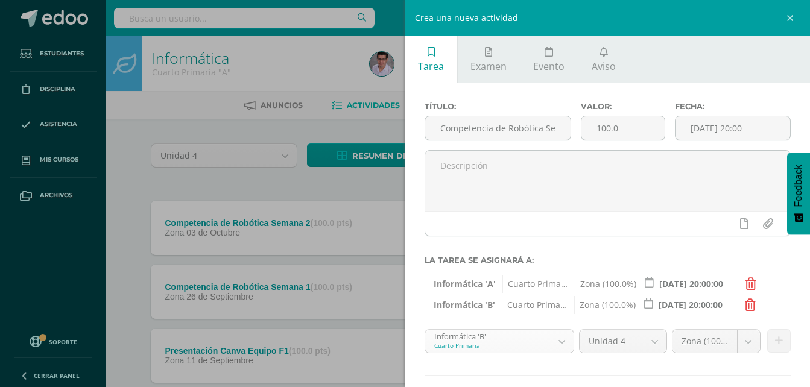
click at [525, 342] on body "Tarea asignada exitosamente Estudiantes Disciplina Asistencia Mis cursos Archiv…" at bounding box center [405, 359] width 810 height 719
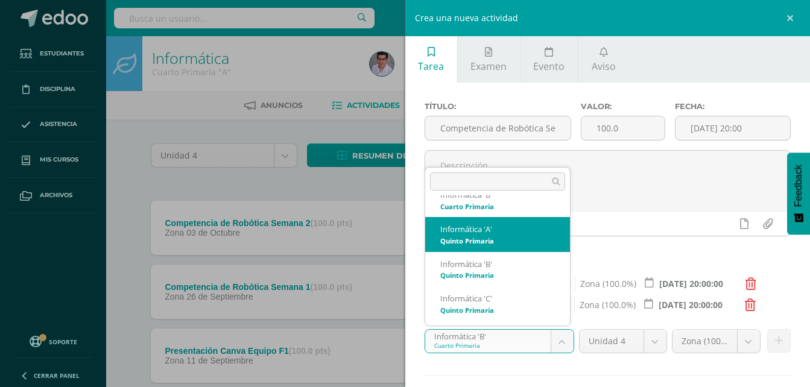
scroll to position [72, 0]
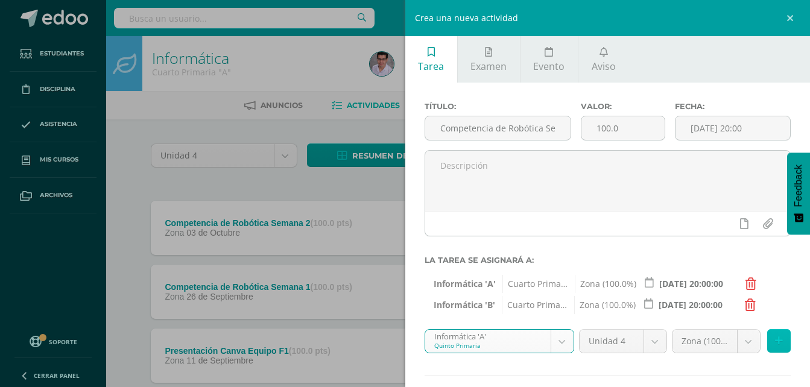
click at [775, 339] on icon at bounding box center [779, 341] width 8 height 10
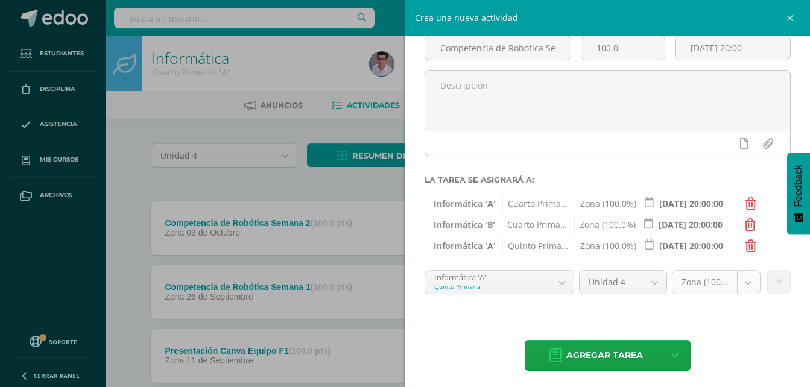
scroll to position [86, 0]
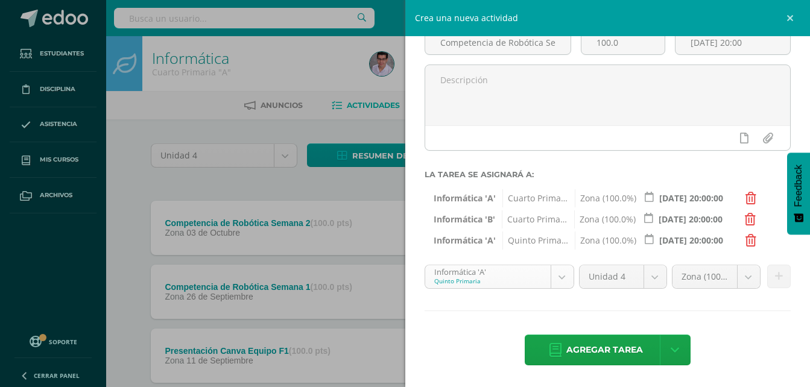
click at [471, 277] on body "Tarea asignada exitosamente Estudiantes Disciplina Asistencia Mis cursos Archiv…" at bounding box center [405, 359] width 810 height 719
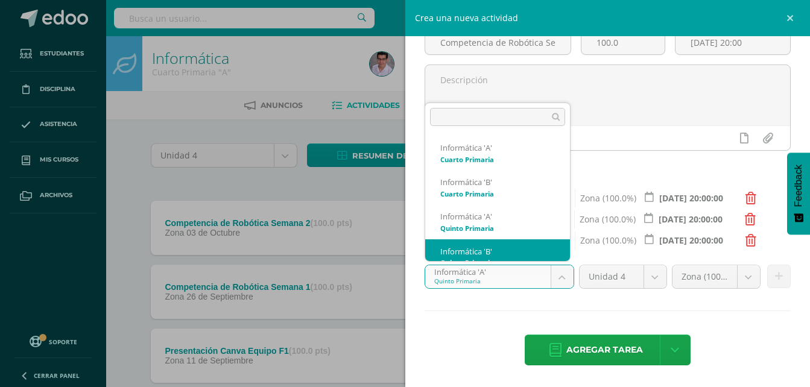
scroll to position [12, 0]
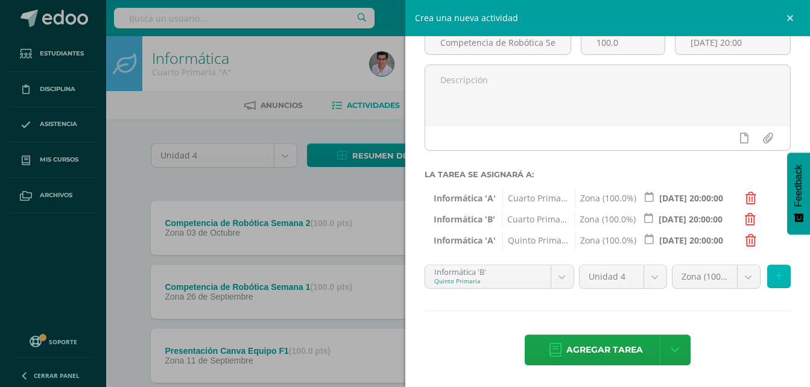
click at [775, 281] on icon at bounding box center [779, 276] width 8 height 10
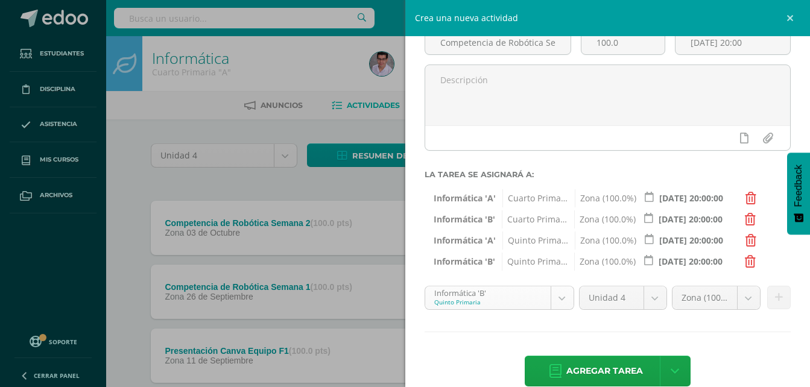
click at [497, 294] on body "Tarea asignada exitosamente Estudiantes Disciplina Asistencia Mis cursos Archiv…" at bounding box center [405, 359] width 810 height 719
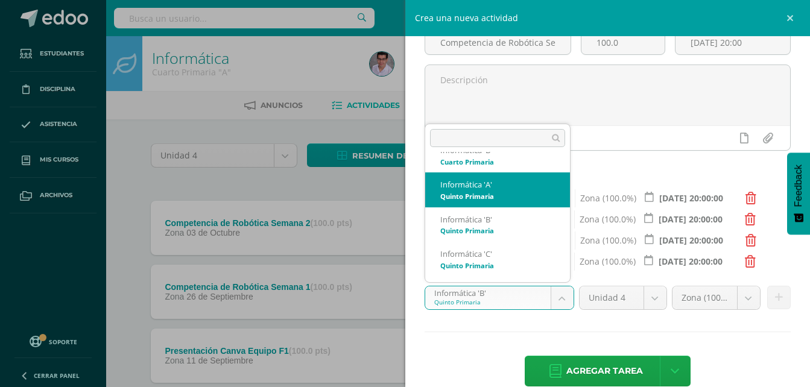
scroll to position [72, 0]
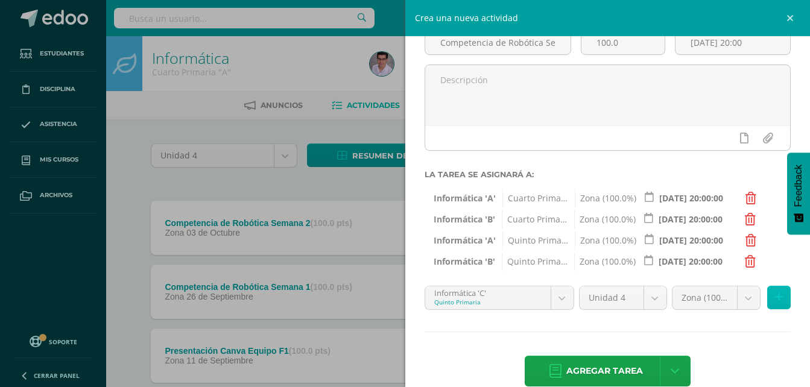
click at [775, 298] on button at bounding box center [779, 298] width 24 height 24
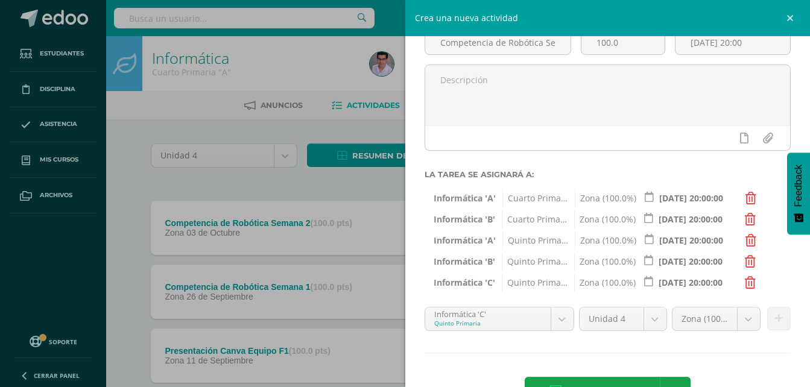
click at [523, 322] on body "Tarea asignada exitosamente Estudiantes Disciplina Asistencia Mis cursos Archiv…" at bounding box center [405, 359] width 810 height 719
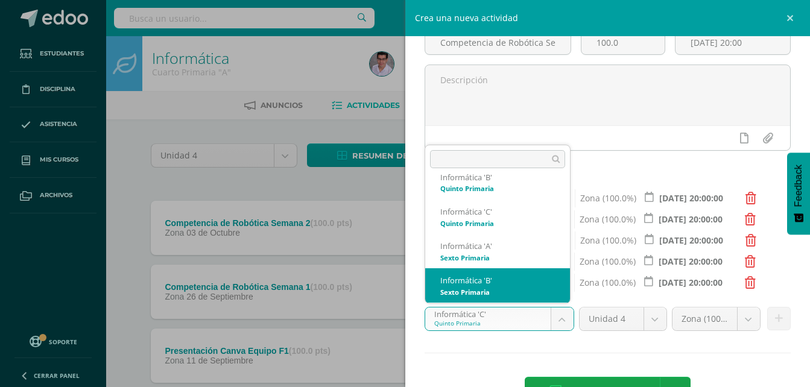
scroll to position [142, 0]
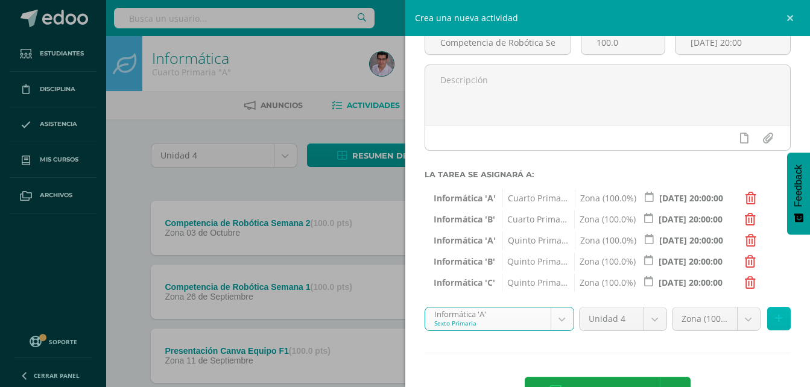
click at [779, 315] on button at bounding box center [779, 319] width 24 height 24
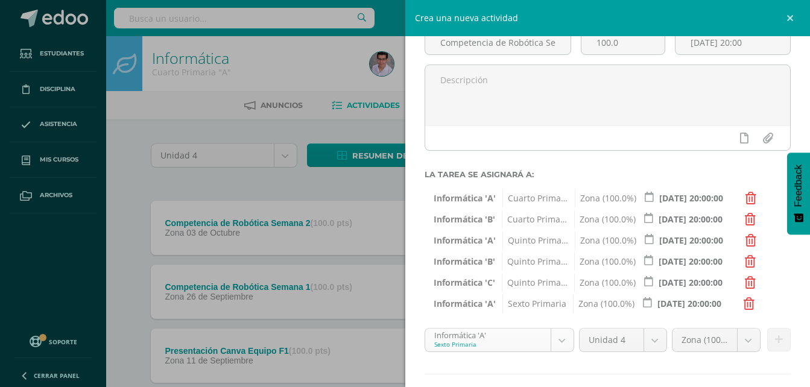
click at [500, 343] on body "Tarea asignada exitosamente Estudiantes Disciplina Asistencia Mis cursos Archiv…" at bounding box center [405, 359] width 810 height 719
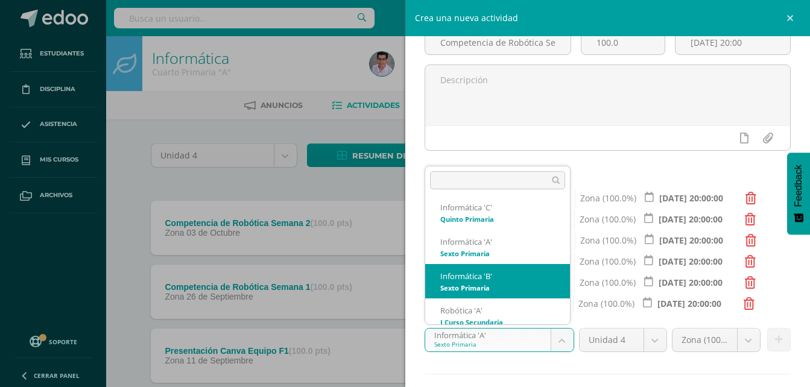
select select "211806"
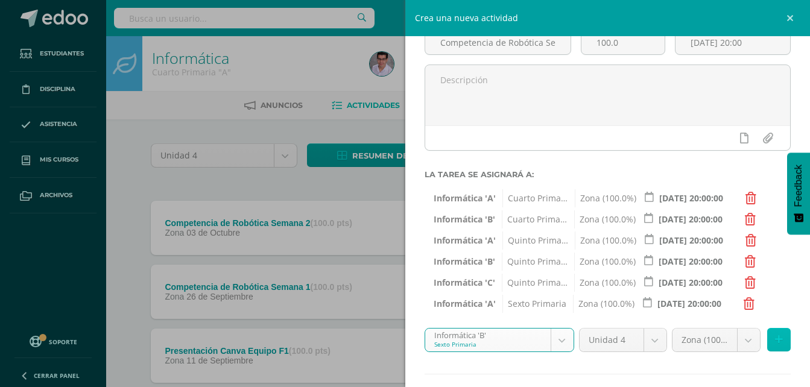
click at [776, 337] on button at bounding box center [779, 340] width 24 height 24
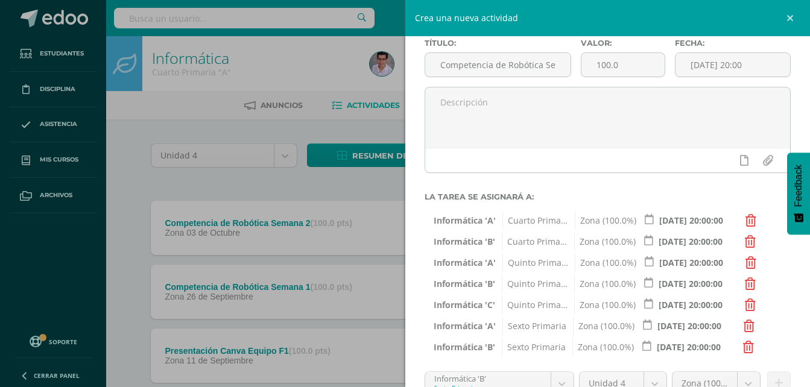
scroll to position [170, 0]
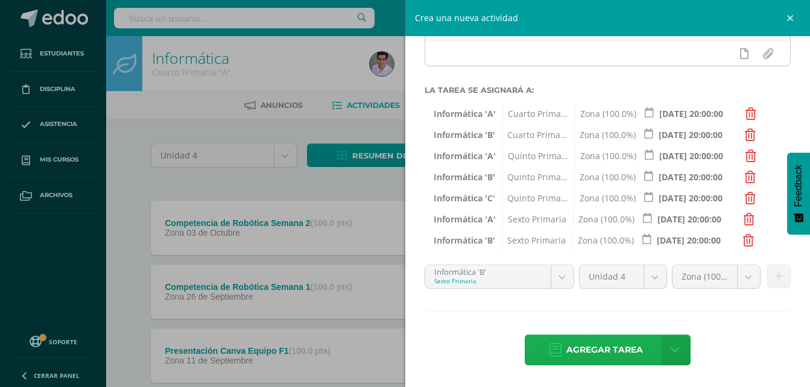
click at [582, 344] on span "Agregar tarea" at bounding box center [604, 350] width 77 height 30
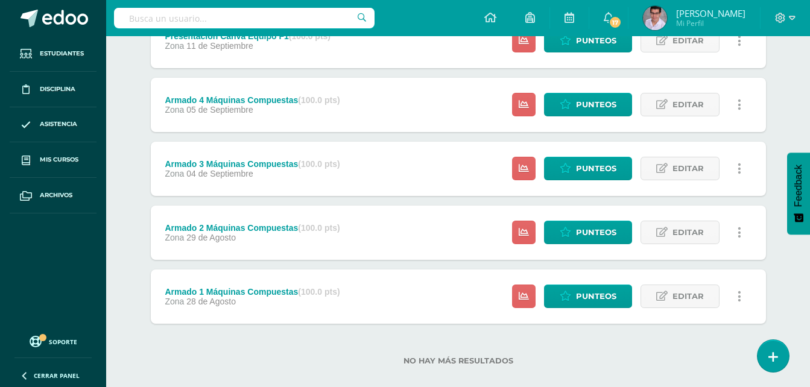
scroll to position [395, 0]
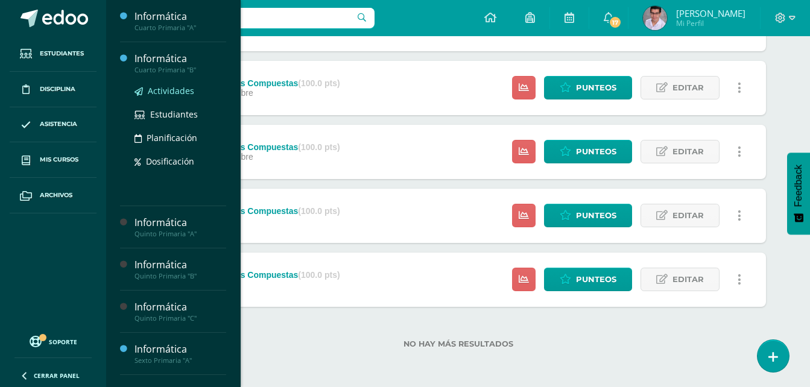
click at [152, 88] on span "Actividades" at bounding box center [171, 90] width 46 height 11
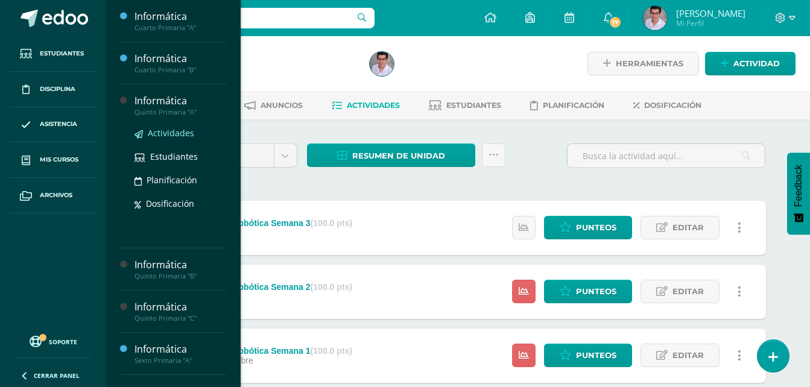
click at [161, 132] on span "Actividades" at bounding box center [171, 132] width 46 height 11
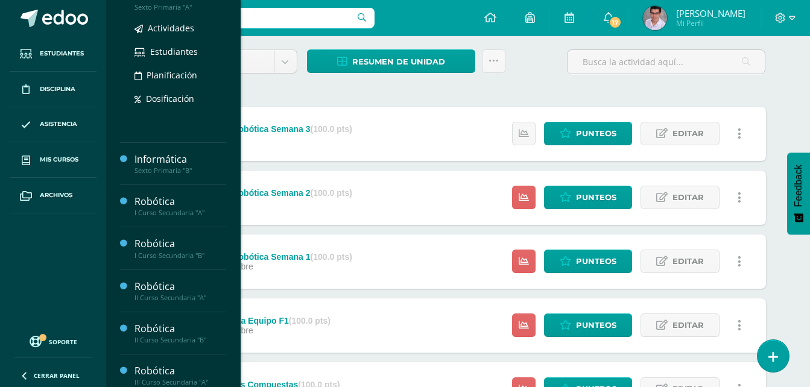
scroll to position [202, 0]
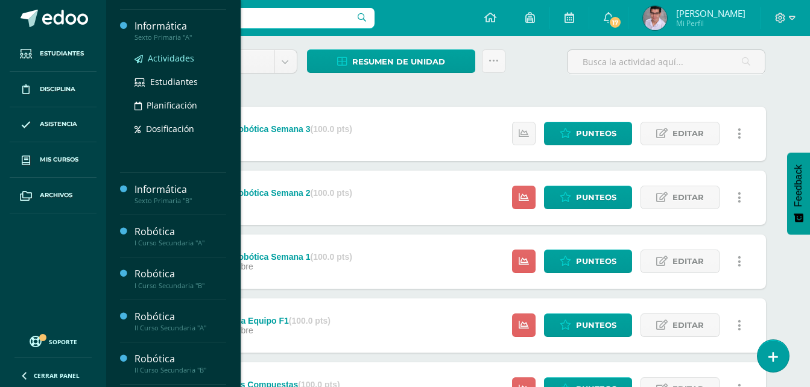
click at [163, 52] on span "Actividades" at bounding box center [171, 57] width 46 height 11
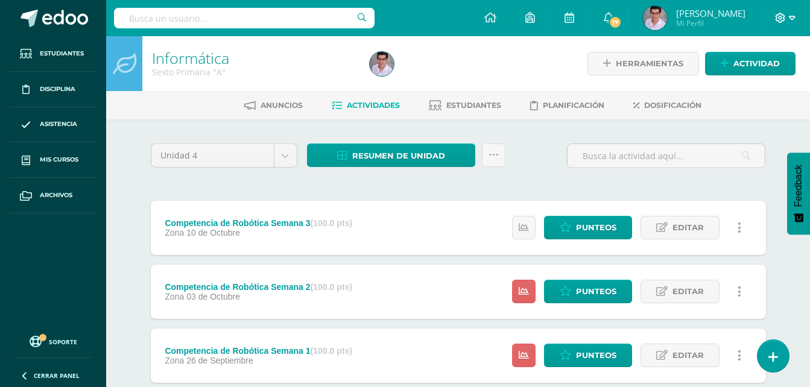
click at [785, 18] on span at bounding box center [785, 17] width 20 height 13
click at [744, 87] on span "Cerrar sesión" at bounding box center [754, 82] width 54 height 11
